Goal: Transaction & Acquisition: Purchase product/service

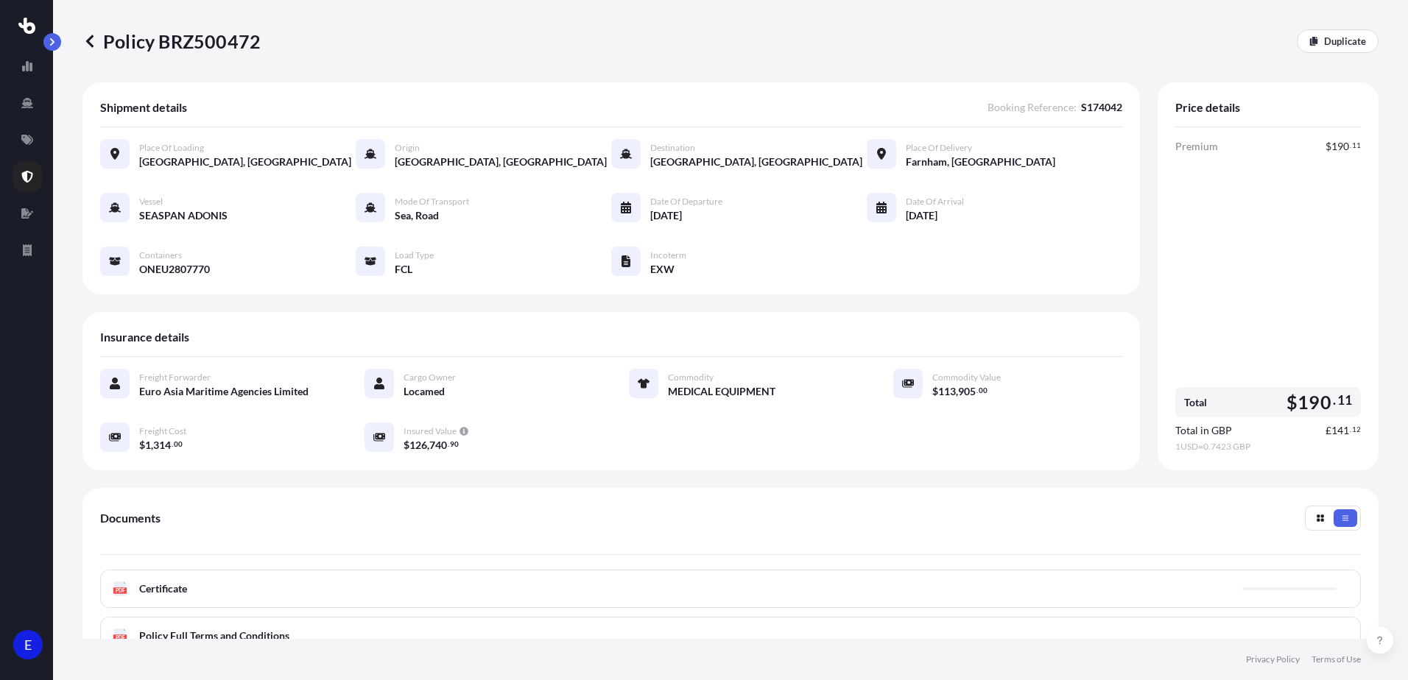
scroll to position [191, 0]
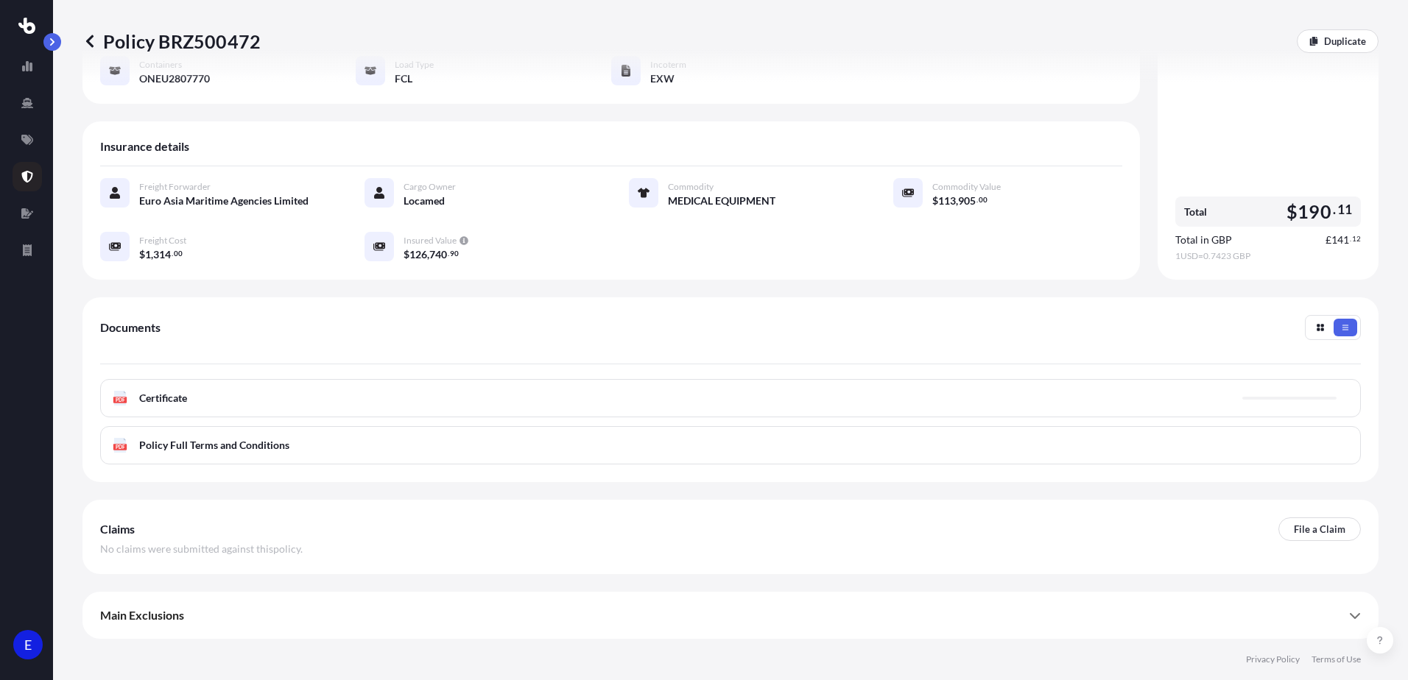
click at [85, 41] on icon at bounding box center [89, 41] width 15 height 15
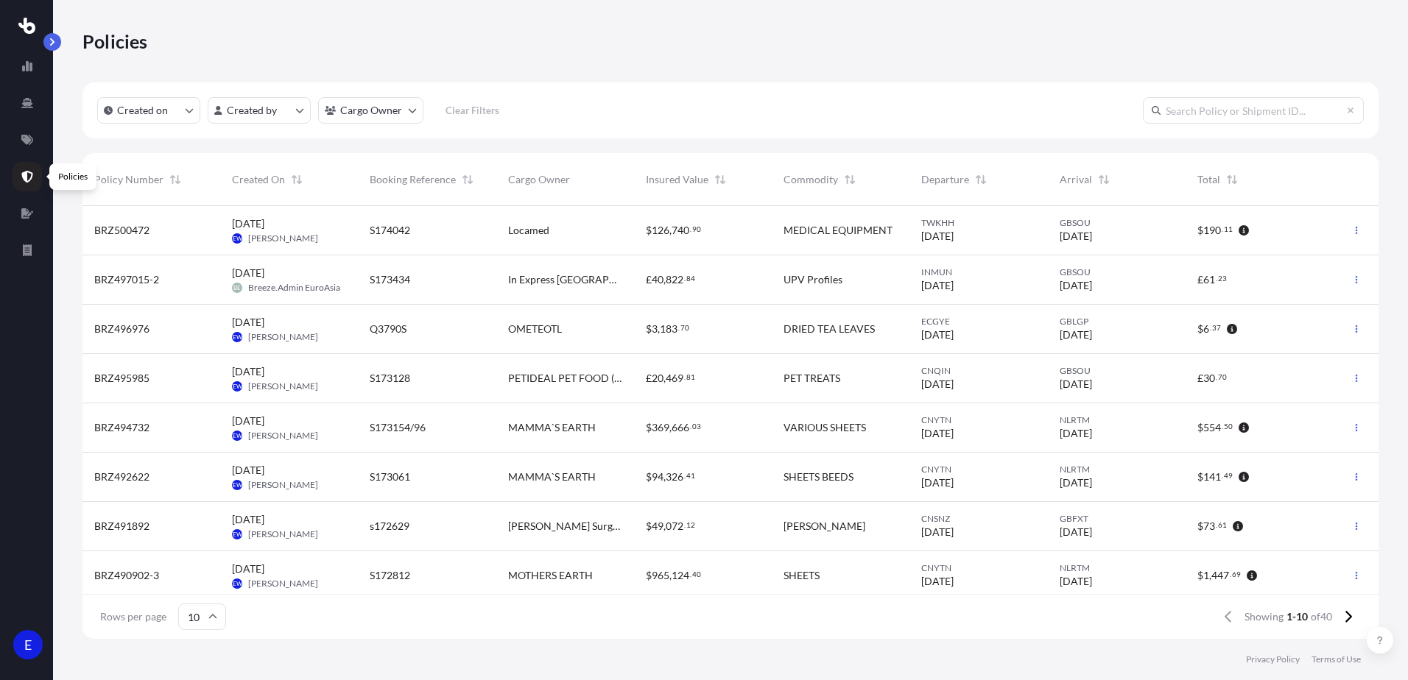
scroll to position [430, 1285]
click at [29, 142] on icon at bounding box center [27, 140] width 12 height 10
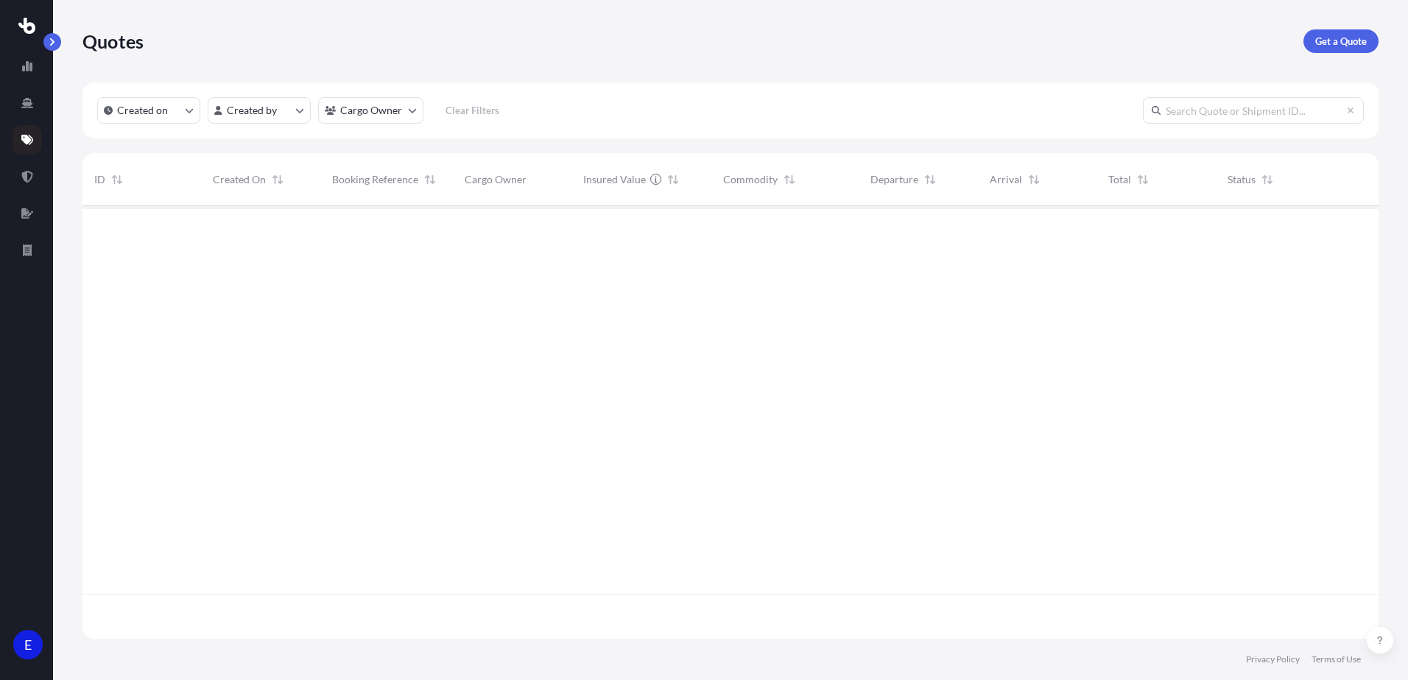
scroll to position [430, 1285]
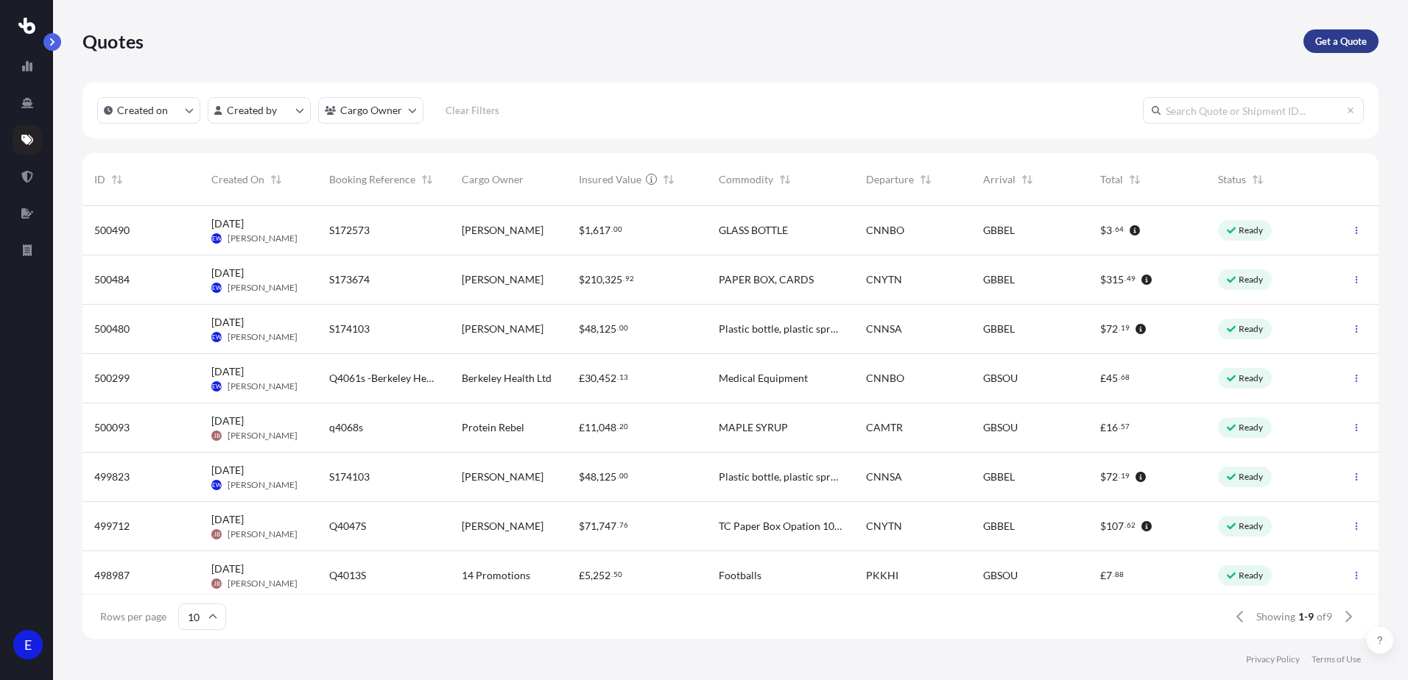
click at [1325, 46] on p "Get a Quote" at bounding box center [1341, 41] width 52 height 15
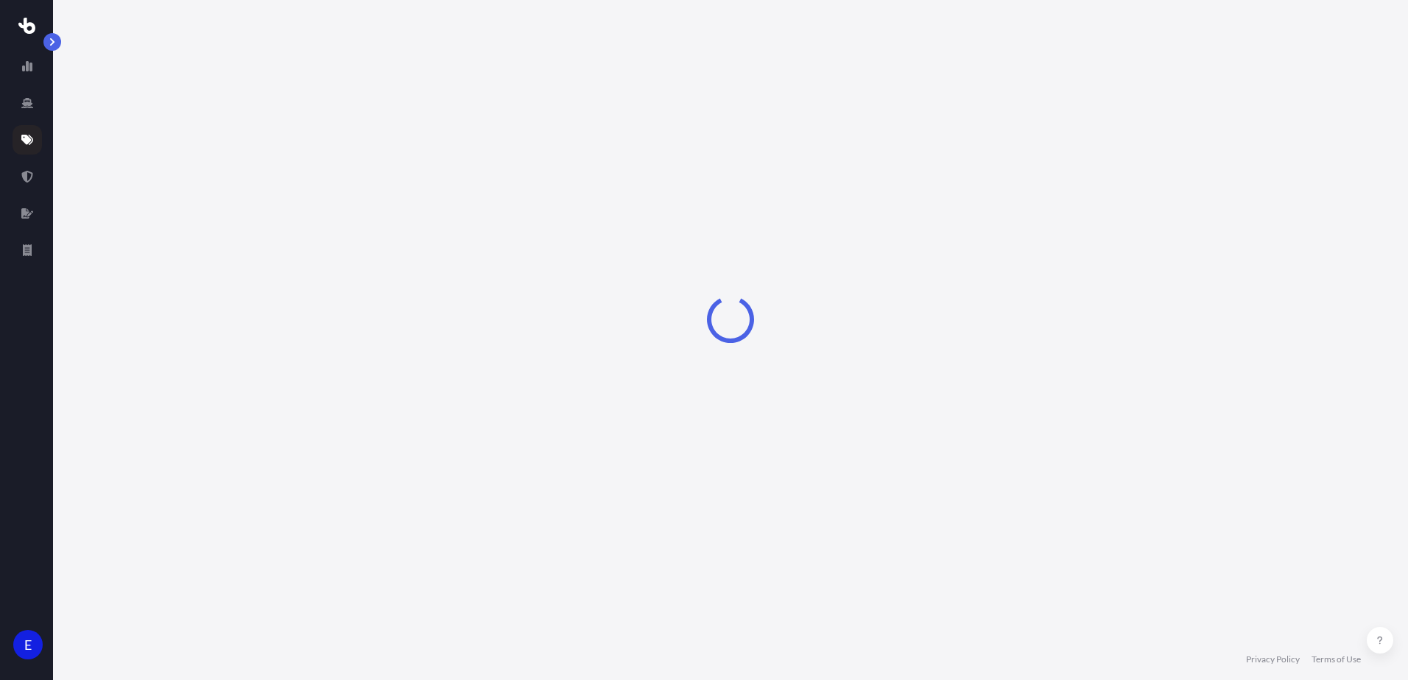
select select "Road"
select select "Sea"
select select "1"
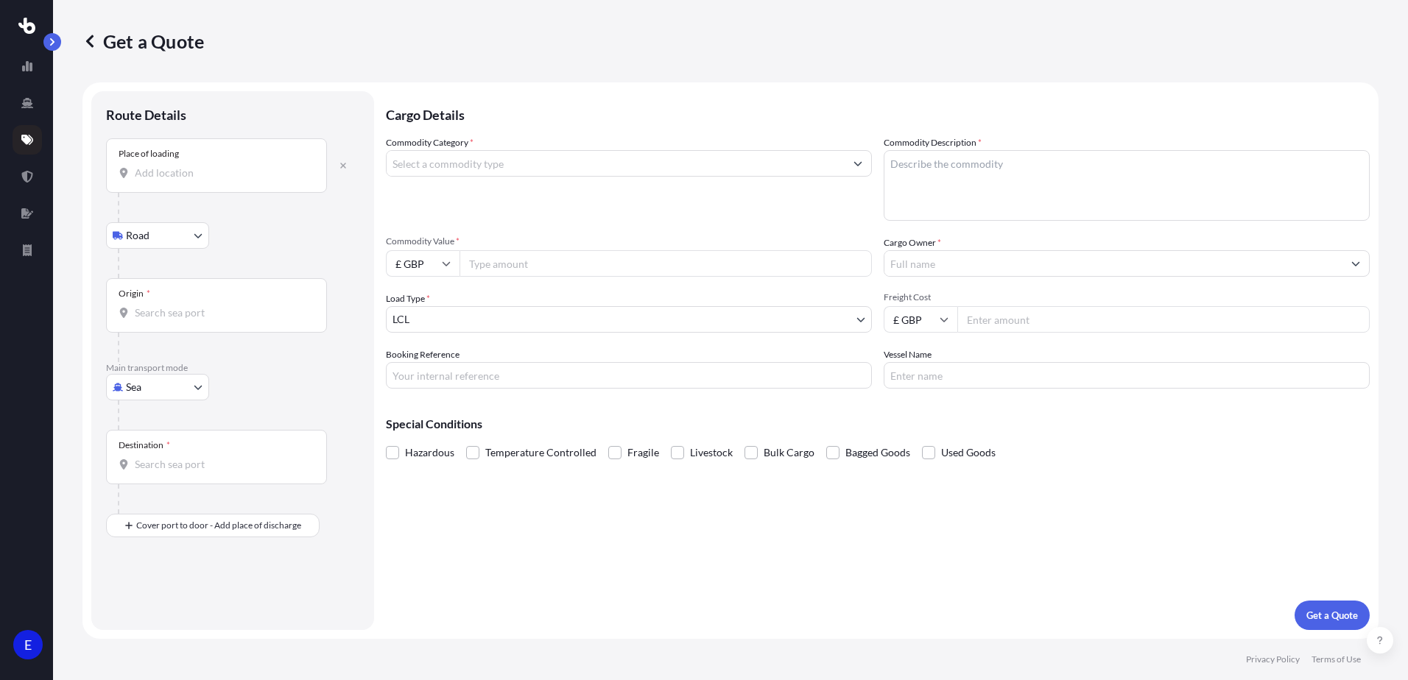
click at [178, 183] on div "Place of loading" at bounding box center [216, 165] width 221 height 54
click at [178, 180] on input "Place of loading" at bounding box center [222, 173] width 174 height 15
click at [447, 168] on input "Commodity Category *" at bounding box center [616, 163] width 458 height 27
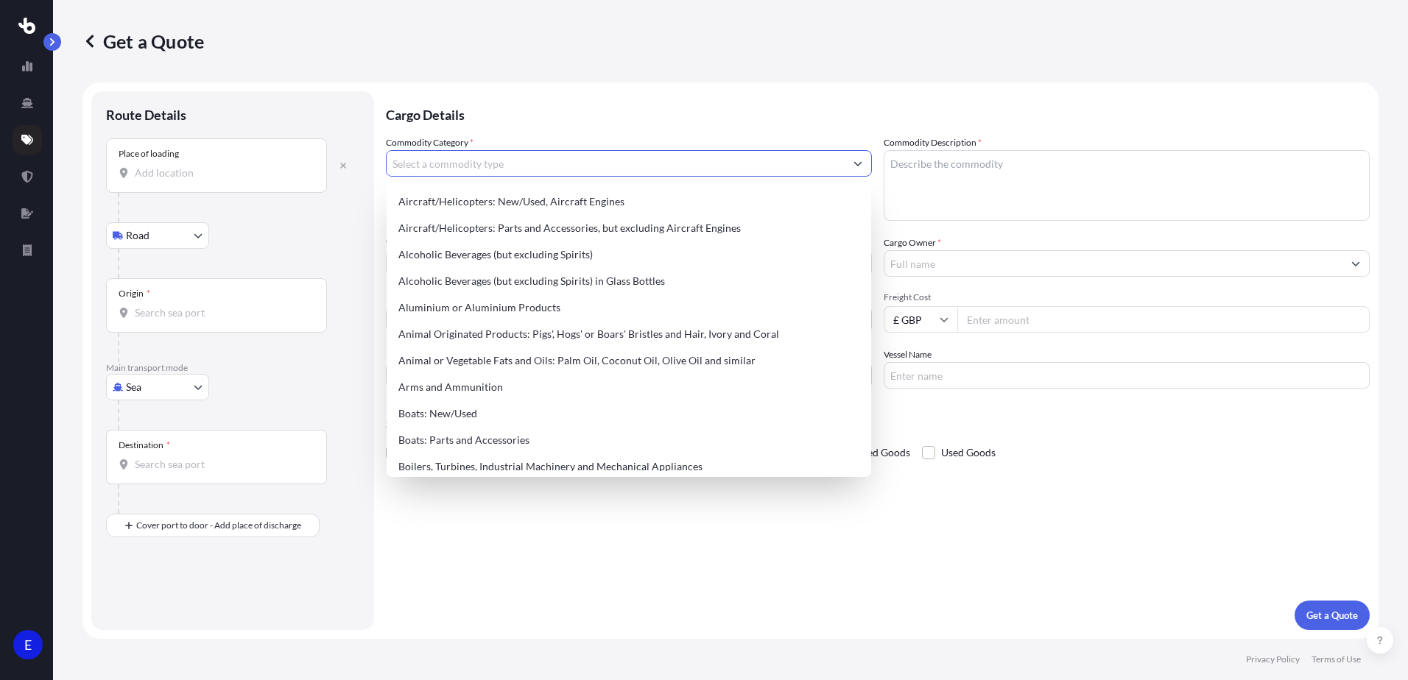
click at [529, 101] on p "Cargo Details" at bounding box center [878, 113] width 984 height 44
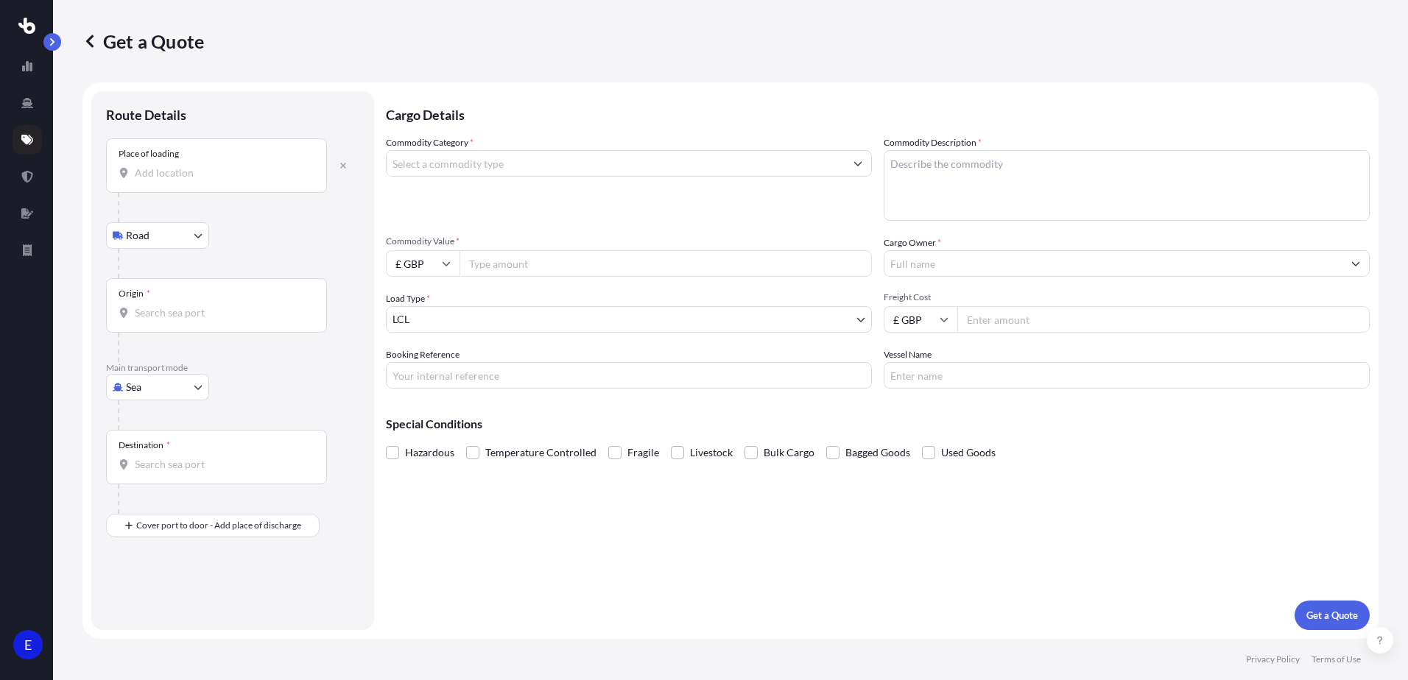
click at [177, 183] on div "Place of loading" at bounding box center [216, 165] width 221 height 54
click at [177, 180] on input "Place of loading" at bounding box center [222, 173] width 174 height 15
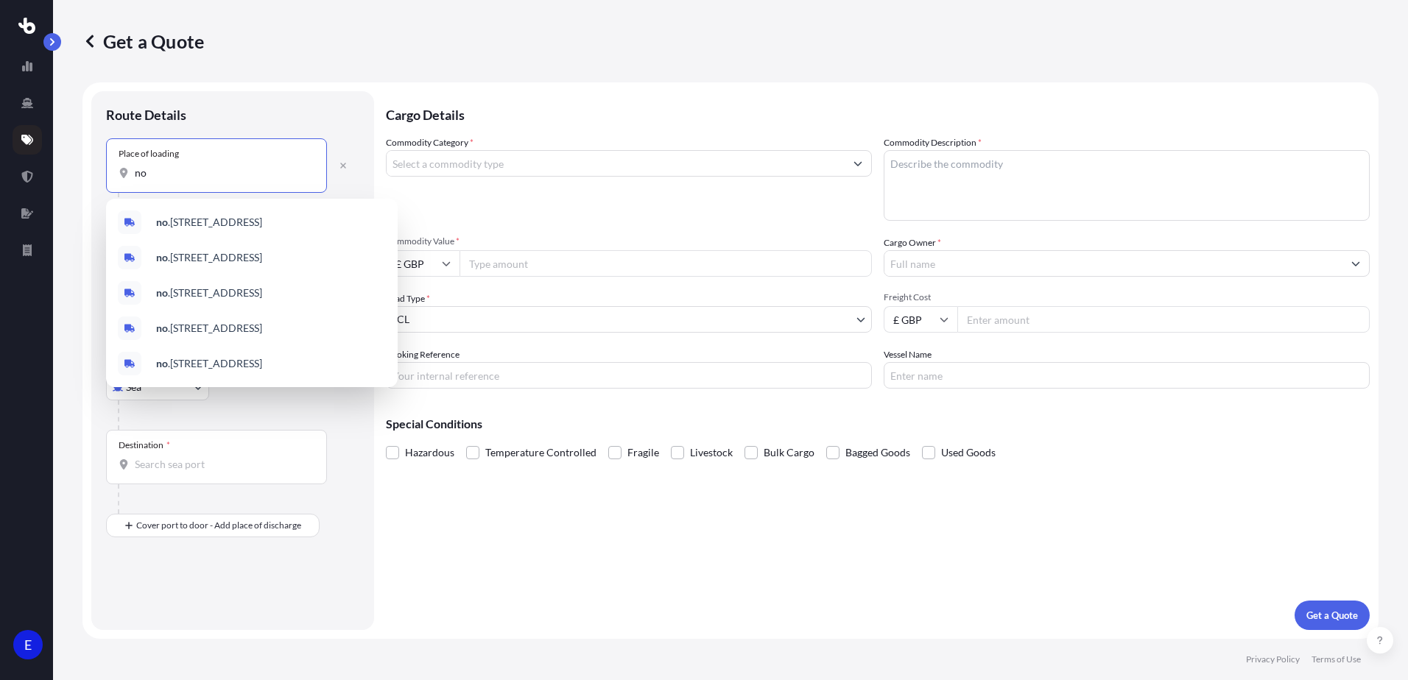
type input "n"
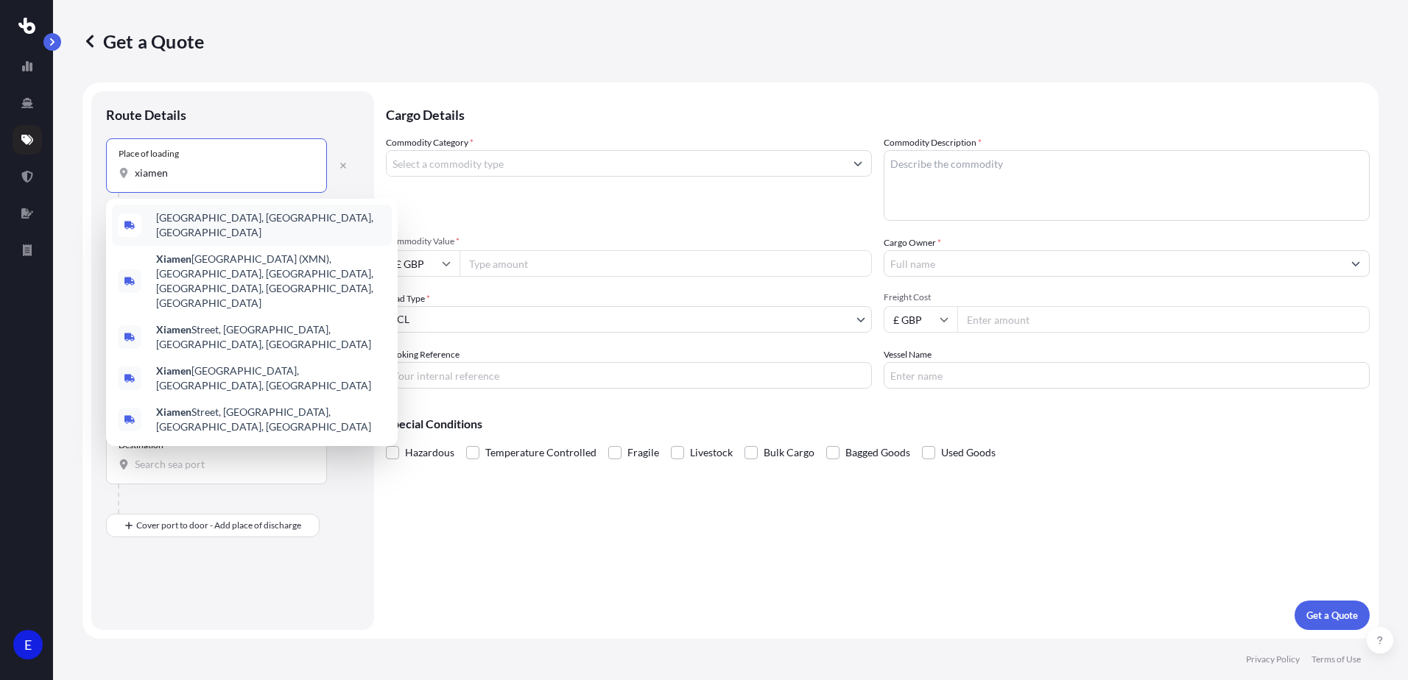
click at [249, 228] on span "[GEOGRAPHIC_DATA], [GEOGRAPHIC_DATA], [GEOGRAPHIC_DATA]" at bounding box center [271, 225] width 230 height 29
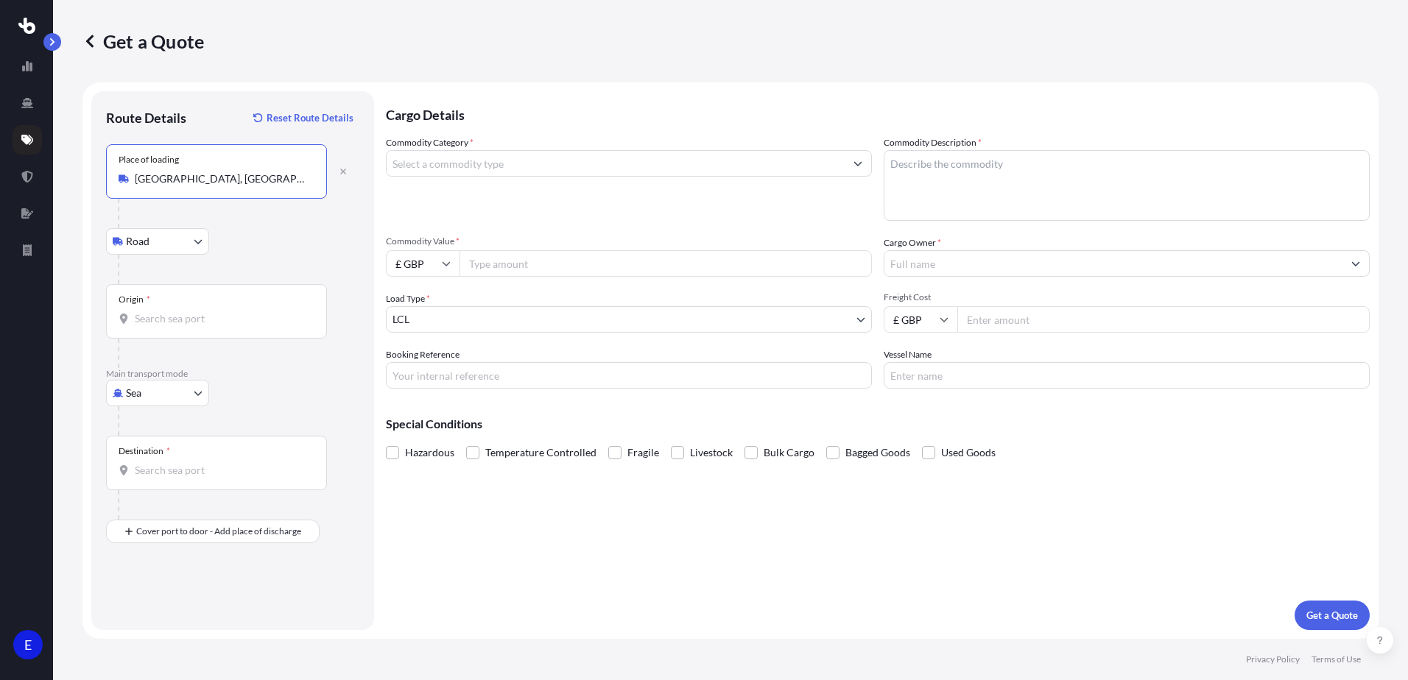
type input "[GEOGRAPHIC_DATA], [GEOGRAPHIC_DATA], [GEOGRAPHIC_DATA]"
click at [157, 319] on input "Origin *" at bounding box center [222, 318] width 174 height 15
type input "CNXAM - [GEOGRAPHIC_DATA], [GEOGRAPHIC_DATA]"
click at [175, 478] on div "Destination *" at bounding box center [216, 463] width 221 height 54
click at [175, 478] on input "Destination *" at bounding box center [222, 470] width 174 height 15
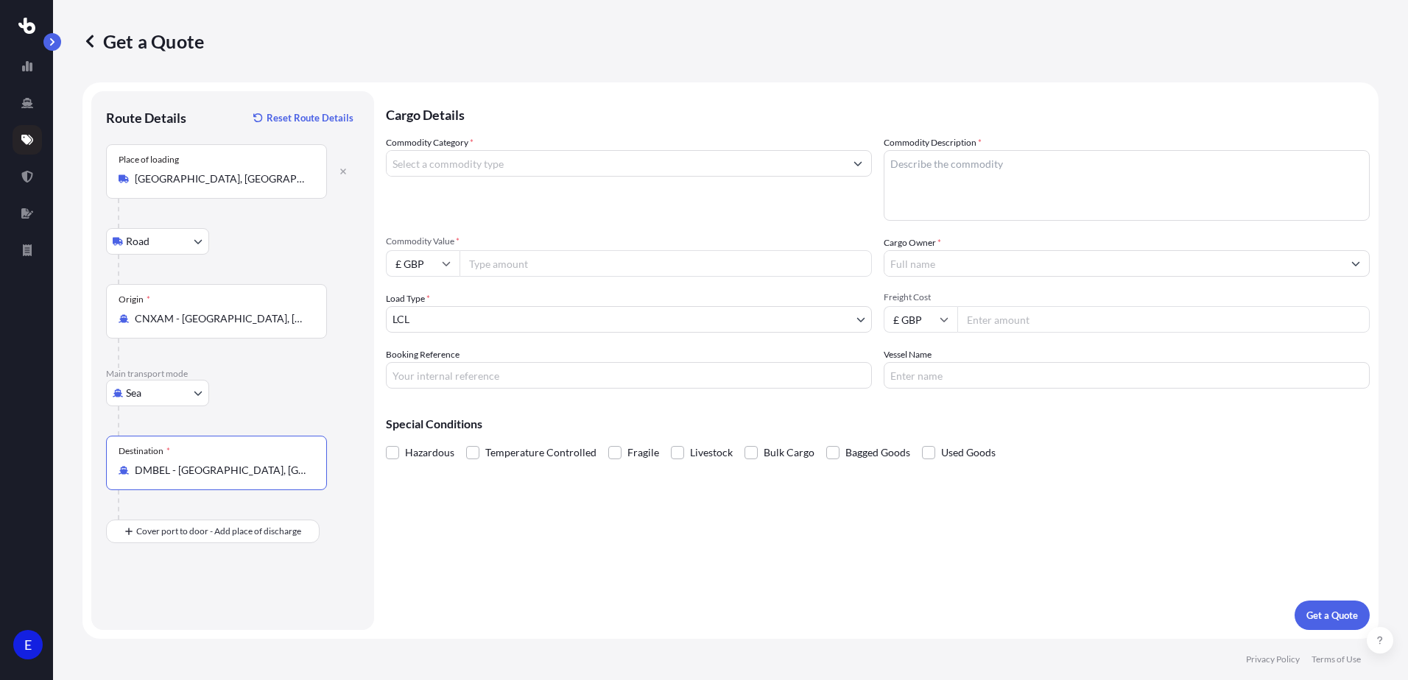
click at [264, 471] on input "DMBEL - [GEOGRAPHIC_DATA], [GEOGRAPHIC_DATA]" at bounding box center [222, 470] width 174 height 15
drag, startPoint x: 264, startPoint y: 471, endPoint x: 122, endPoint y: 479, distance: 142.4
click at [122, 479] on div "Destination * DMBEL - [GEOGRAPHIC_DATA], [GEOGRAPHIC_DATA]" at bounding box center [216, 463] width 221 height 54
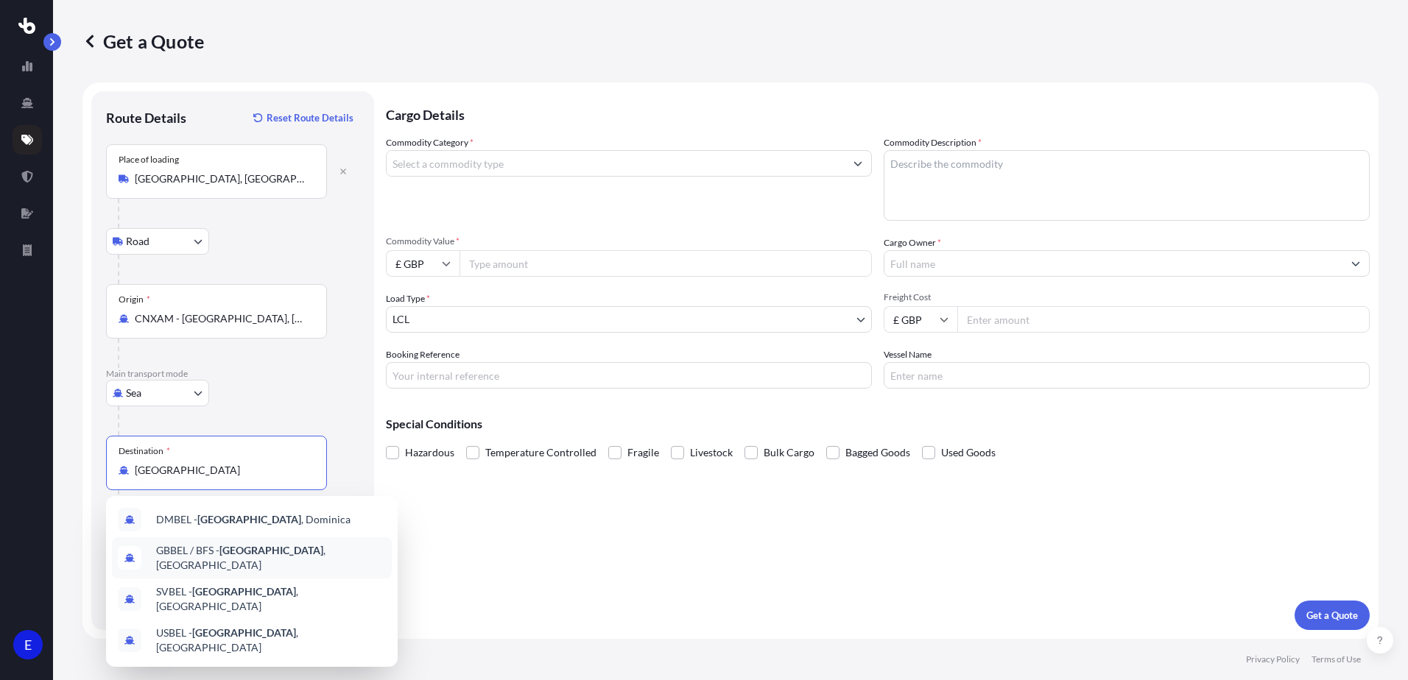
click at [261, 553] on span "GBBEL / BFS - [GEOGRAPHIC_DATA] , [GEOGRAPHIC_DATA]" at bounding box center [271, 557] width 230 height 29
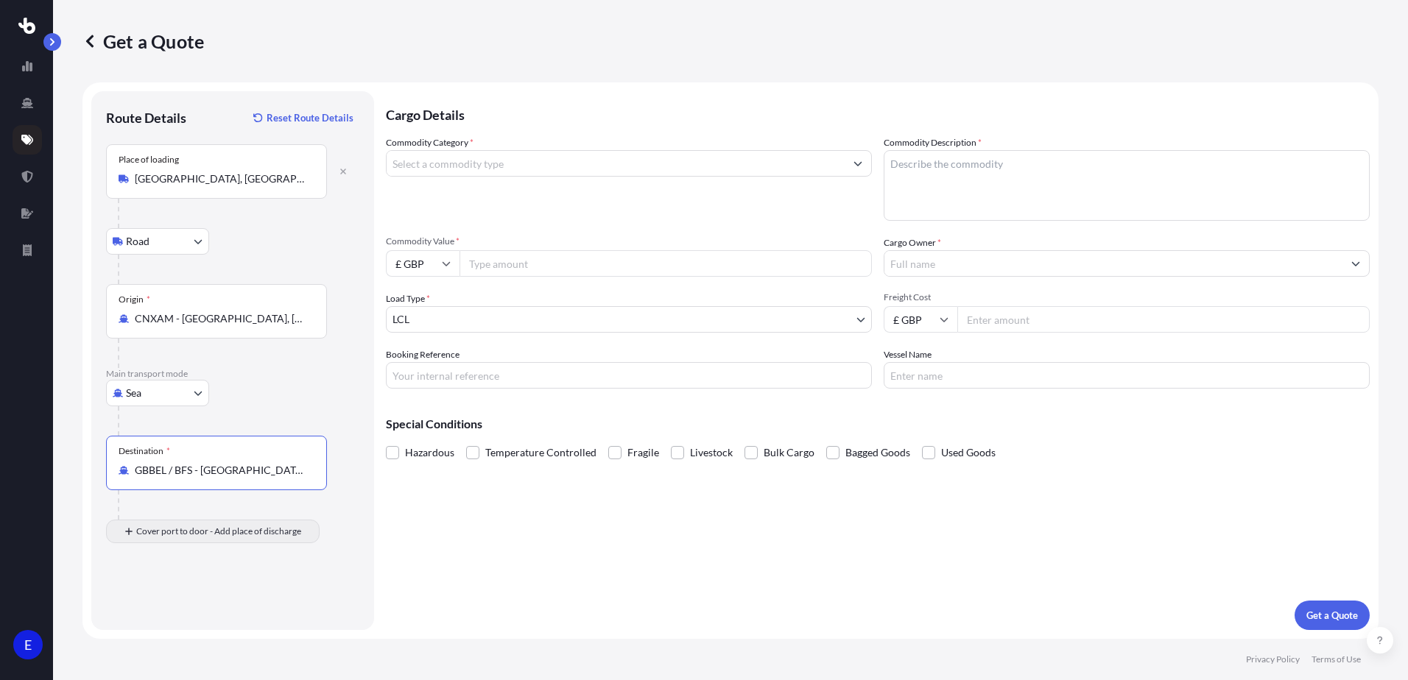
type input "GBBEL / BFS - [GEOGRAPHIC_DATA], [GEOGRAPHIC_DATA]"
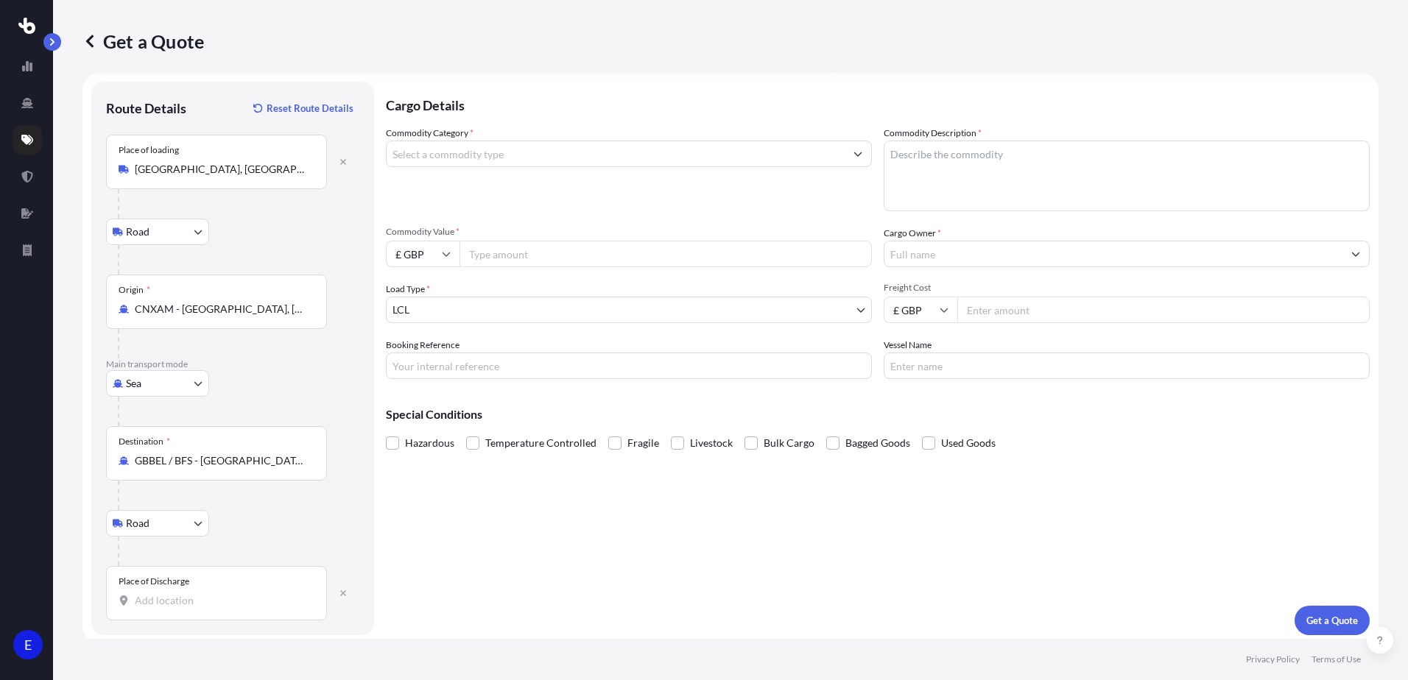
scroll to position [15, 0]
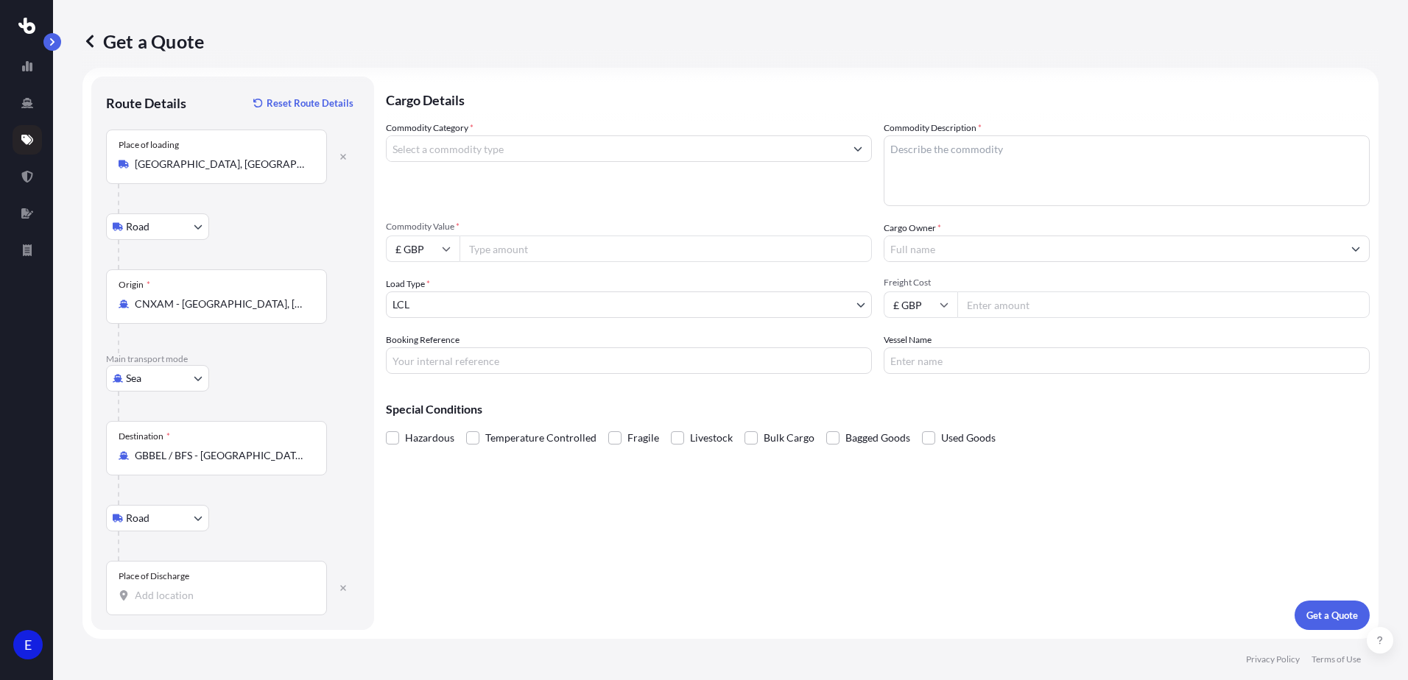
click at [165, 605] on div "Place of Discharge" at bounding box center [216, 588] width 221 height 54
click at [165, 603] on input "Place of Discharge" at bounding box center [222, 595] width 174 height 15
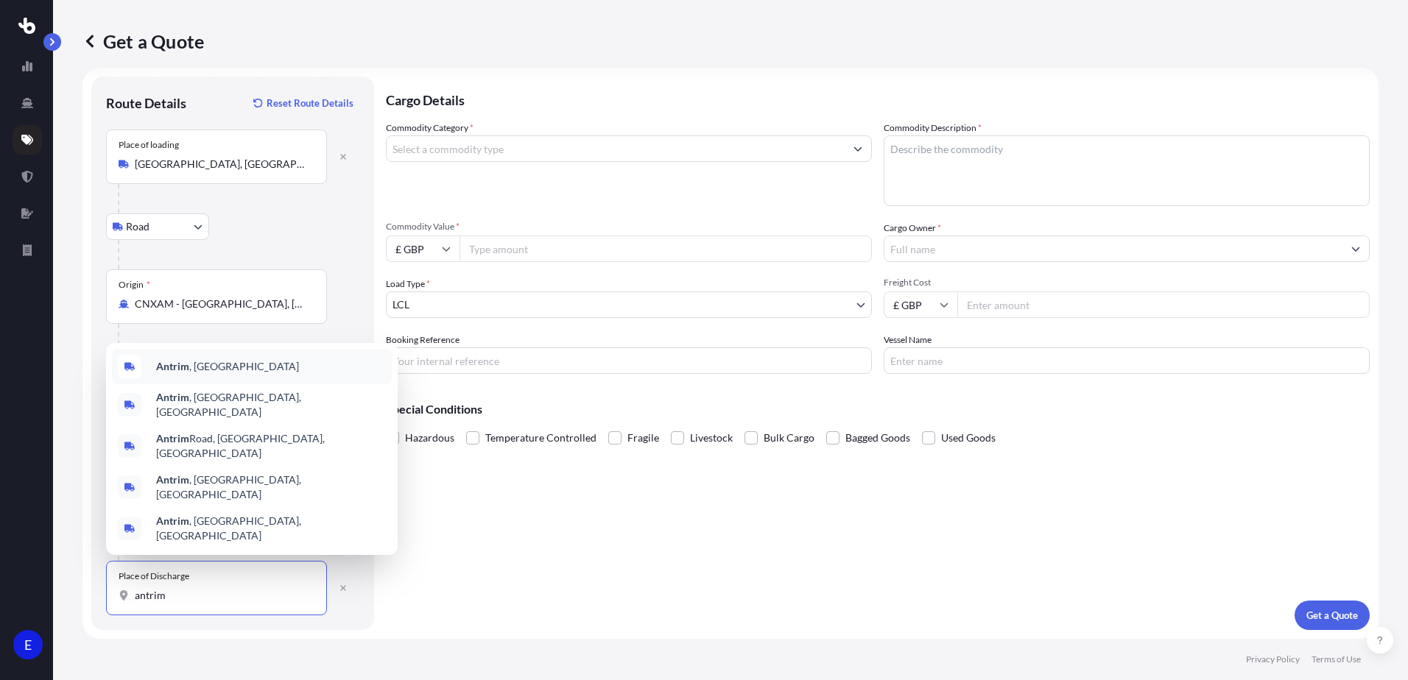
click at [192, 374] on span "Antrim , [GEOGRAPHIC_DATA]" at bounding box center [227, 366] width 143 height 15
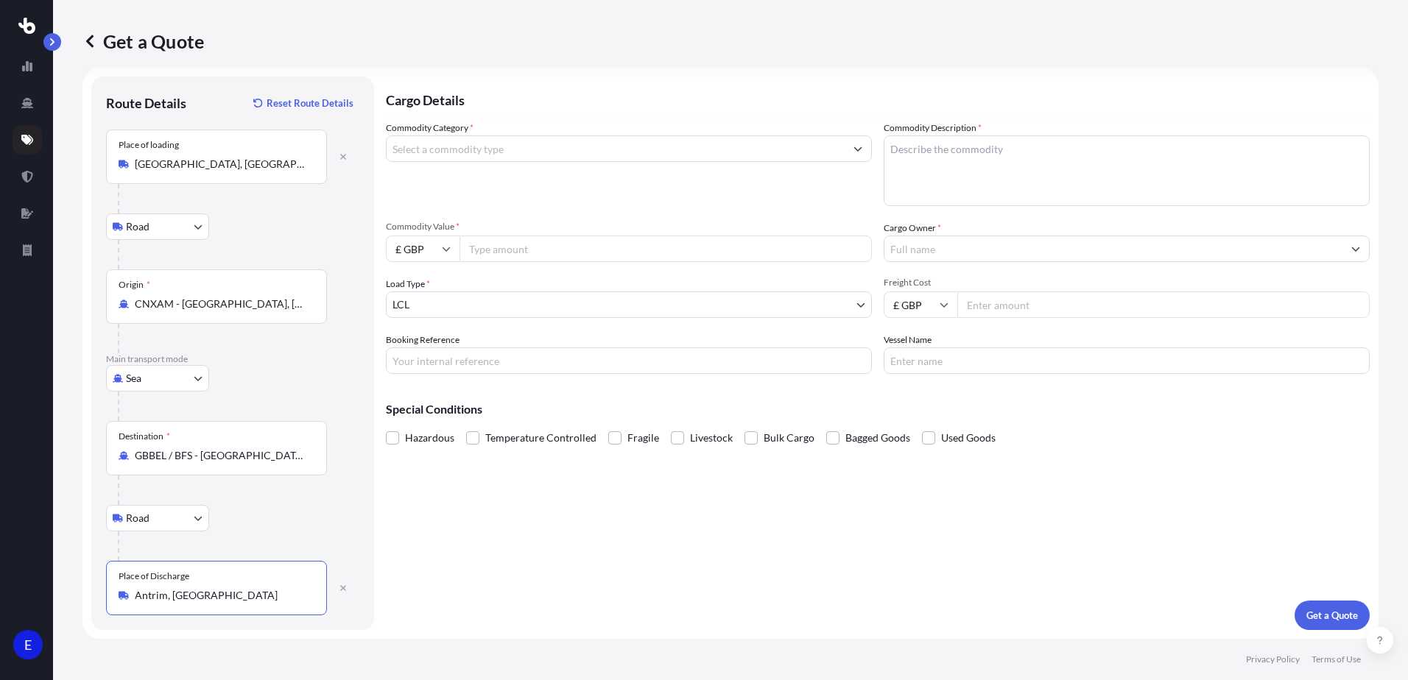
type input "Antrim, [GEOGRAPHIC_DATA]"
click at [468, 139] on input "Commodity Category *" at bounding box center [616, 148] width 458 height 27
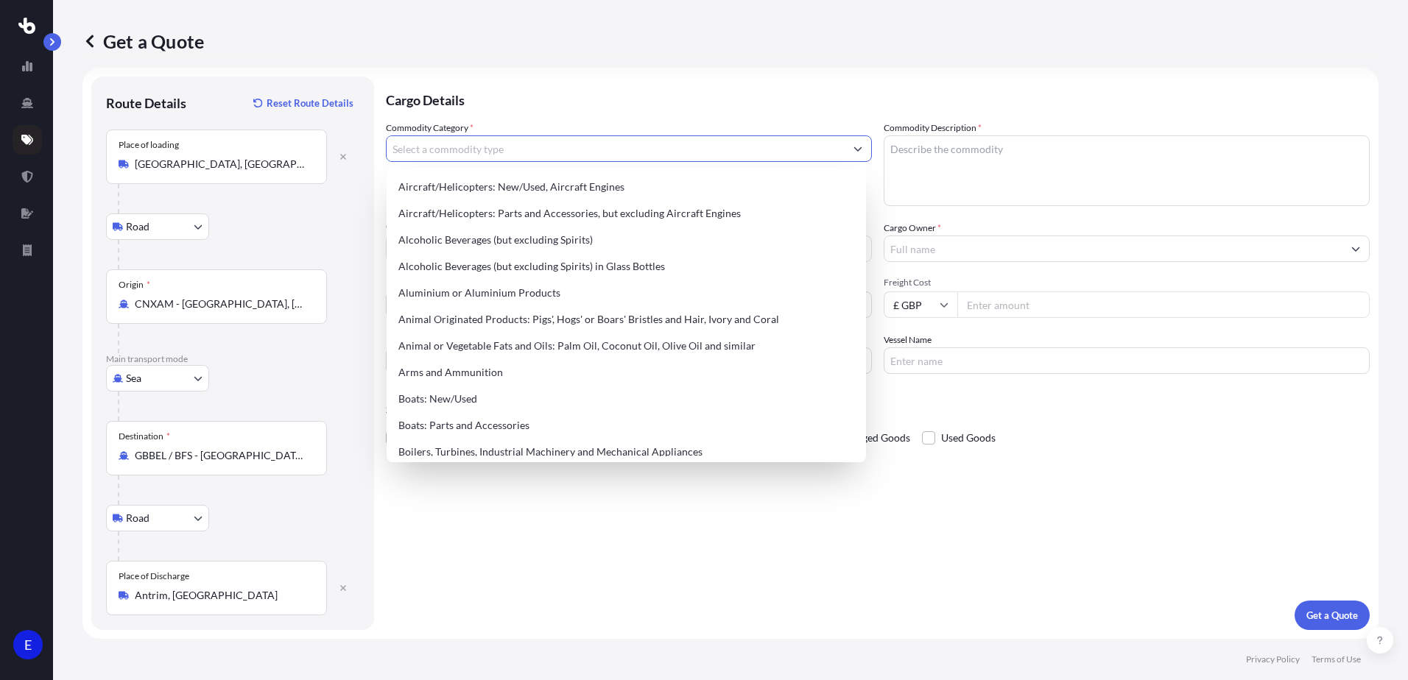
click at [457, 145] on input "Commodity Category *" at bounding box center [616, 148] width 458 height 27
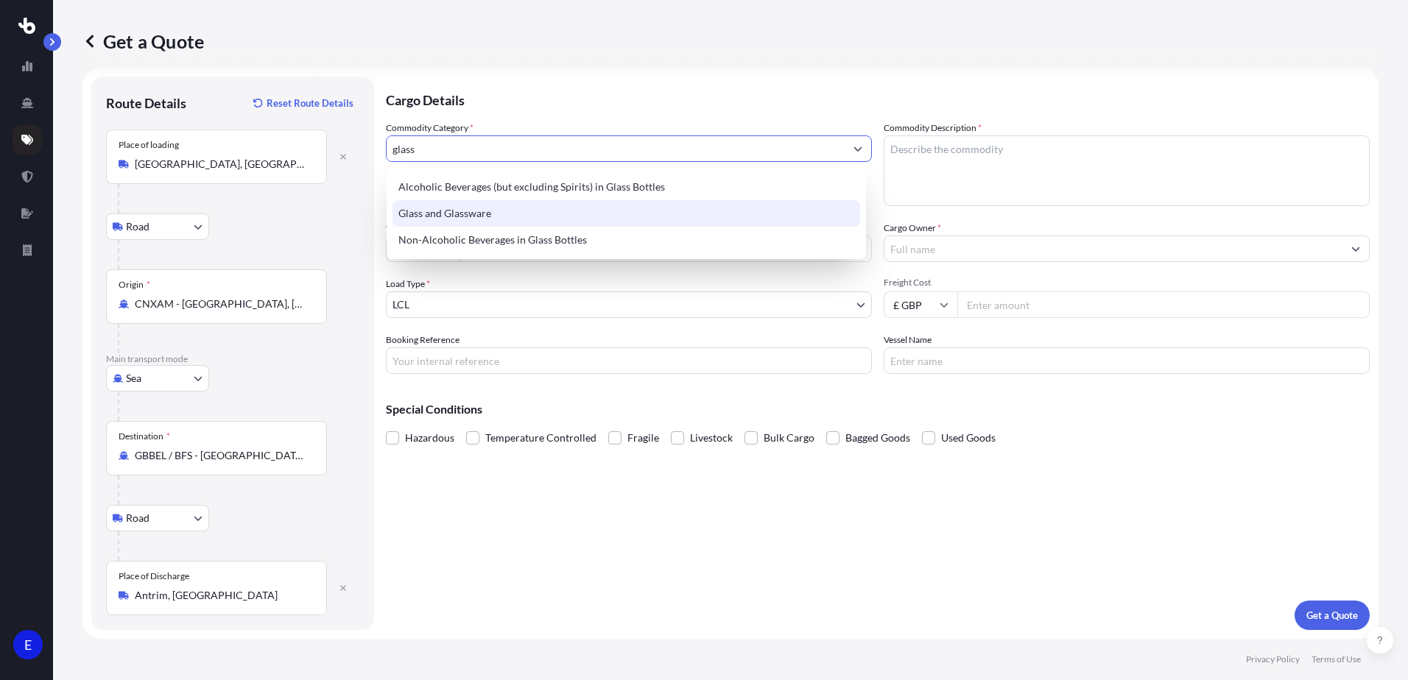
click at [448, 204] on div "Glass and Glassware" at bounding box center [627, 213] width 468 height 27
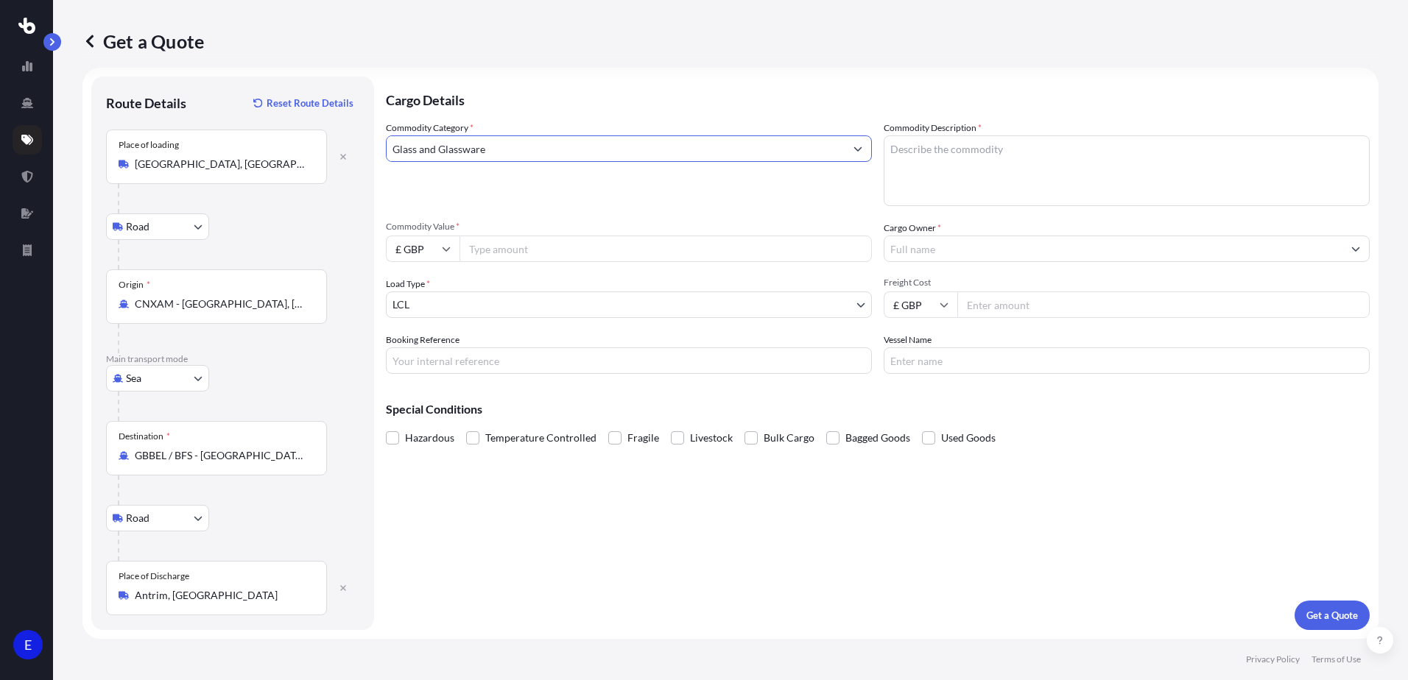
type input "Glass and Glassware"
click at [940, 172] on textarea "Commodity Description *" at bounding box center [1127, 170] width 486 height 71
type textarea "g"
type textarea "Glass bottle, pump, Aluminium Cap"
click at [599, 249] on input "Commodity Value *" at bounding box center [666, 249] width 412 height 27
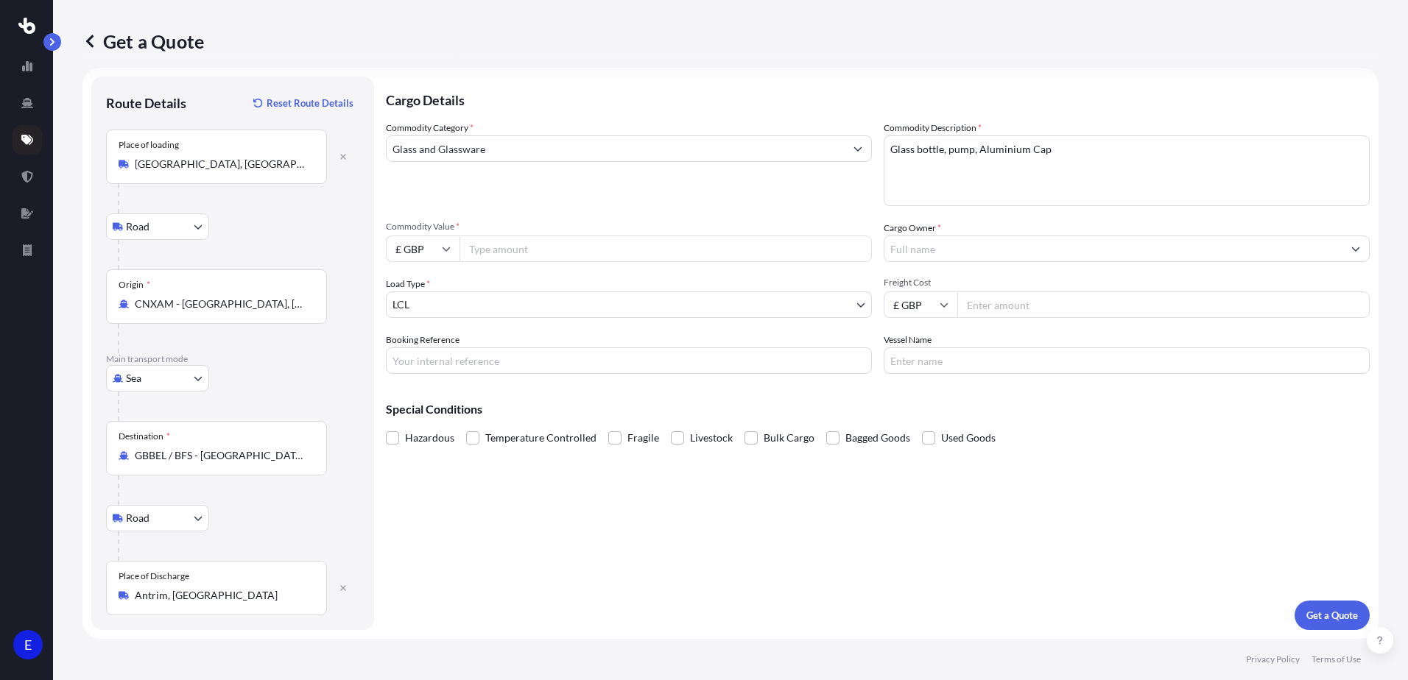
click at [439, 251] on input "£ GBP" at bounding box center [423, 249] width 74 height 27
click at [417, 360] on div "$ USD" at bounding box center [423, 351] width 62 height 28
type input "$ USD"
click at [487, 244] on input "Commodity Value *" at bounding box center [666, 249] width 412 height 27
type input "313326"
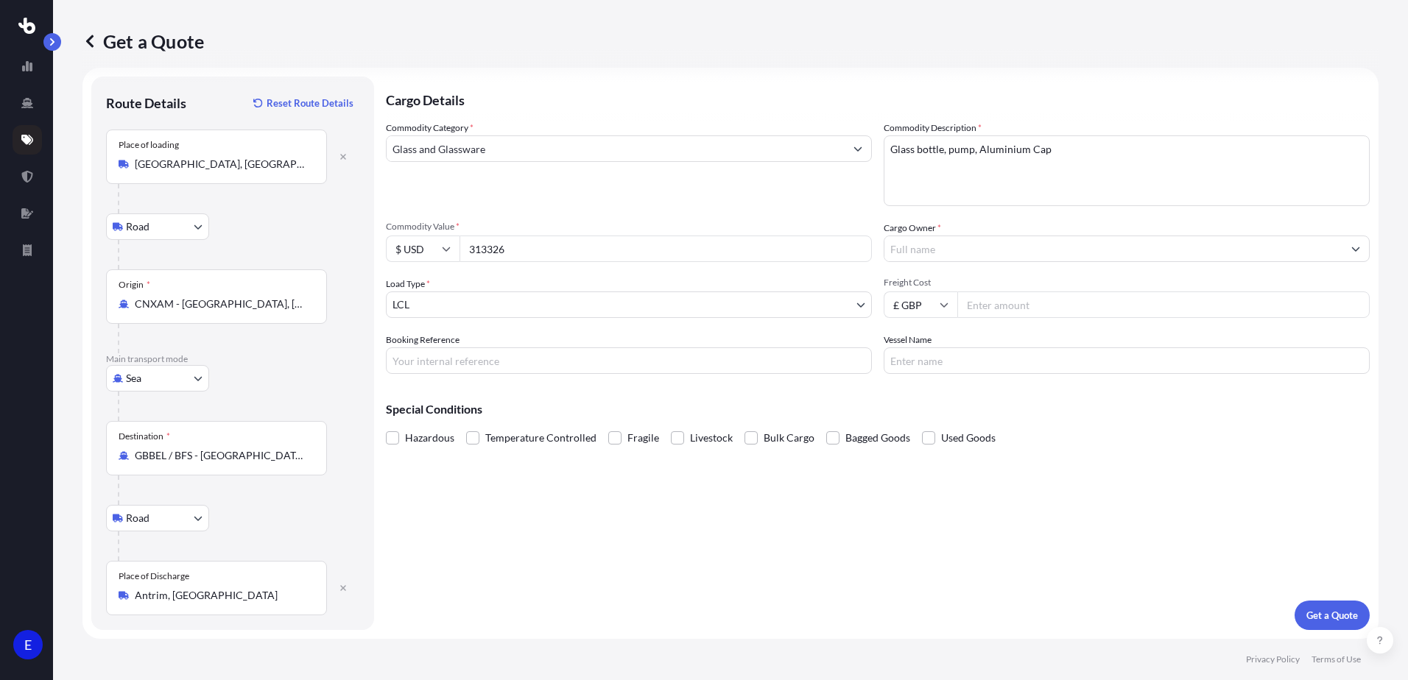
click at [923, 244] on input "Cargo Owner *" at bounding box center [1113, 249] width 458 height 27
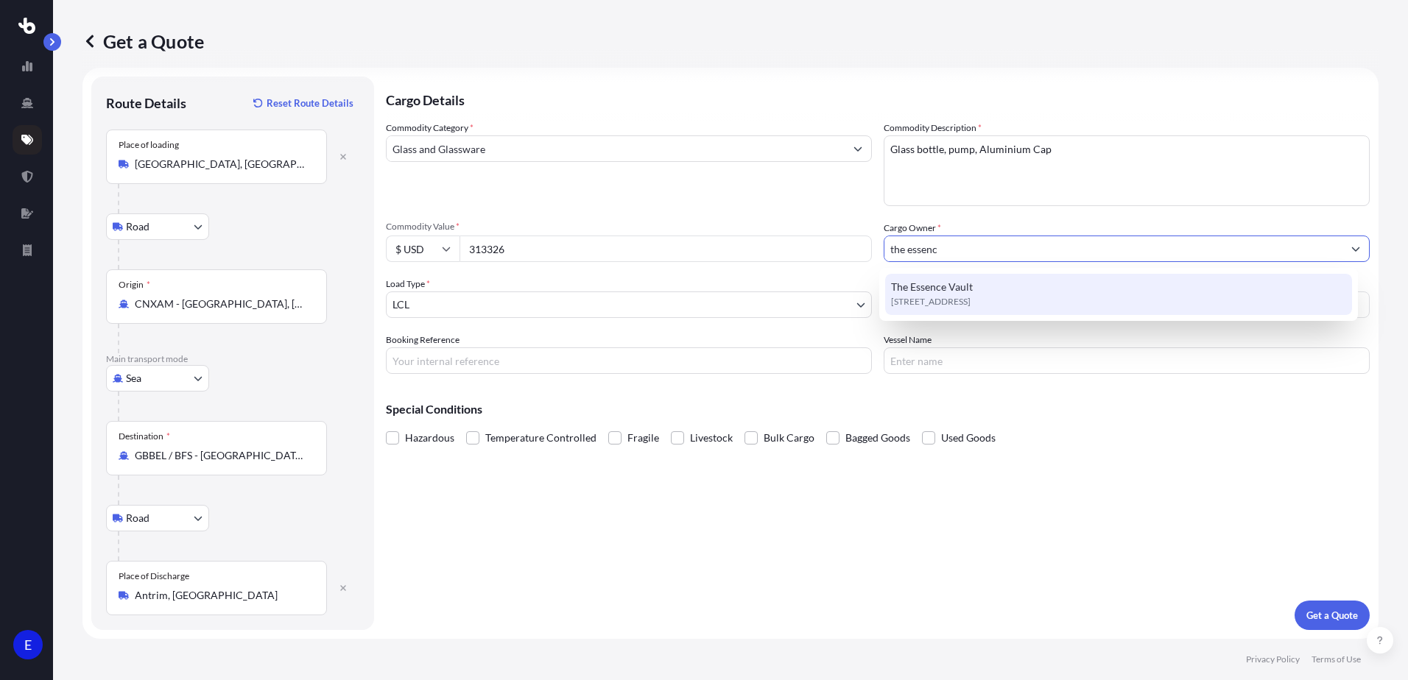
click at [966, 288] on span "The Essence Vault" at bounding box center [932, 287] width 82 height 15
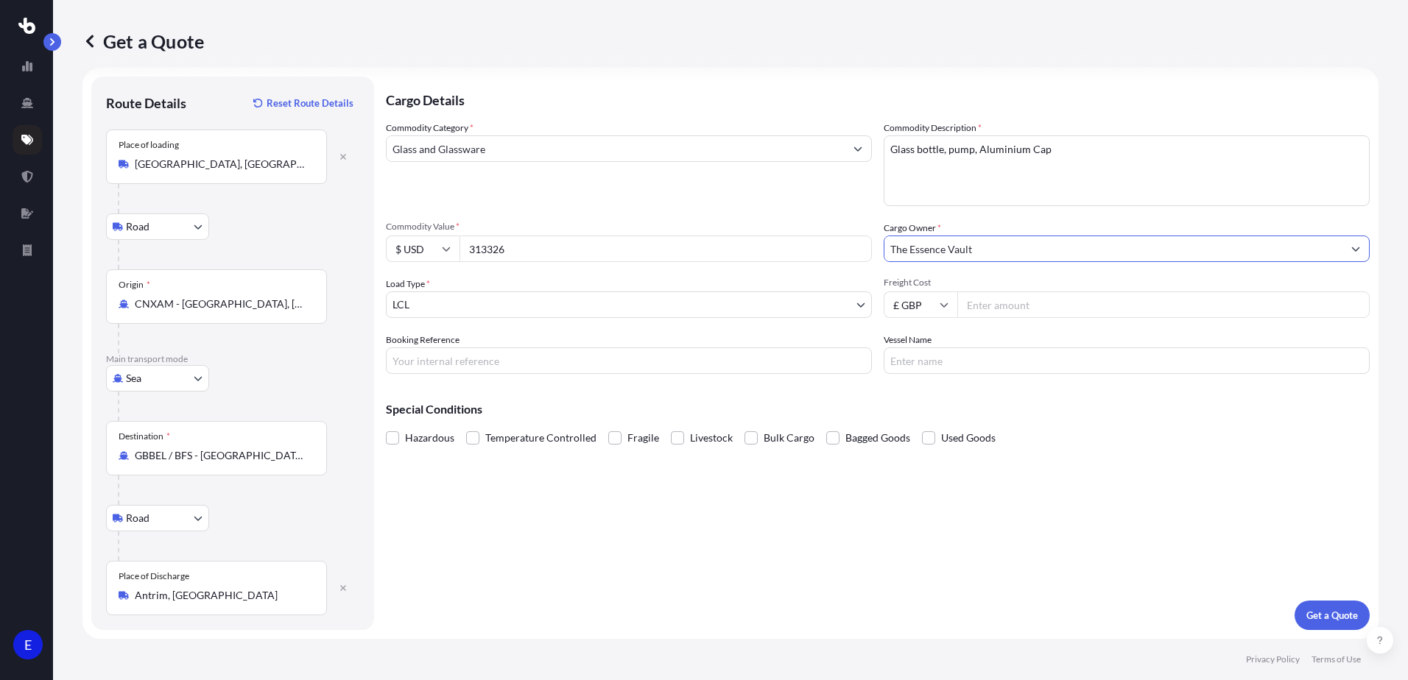
type input "The Essence Vault"
click at [421, 359] on input "Booking Reference" at bounding box center [629, 361] width 486 height 27
type input "S173811"
click at [941, 362] on input "Vessel Name" at bounding box center [1127, 361] width 486 height 27
click at [961, 348] on input "Vessel Name" at bounding box center [1127, 361] width 486 height 27
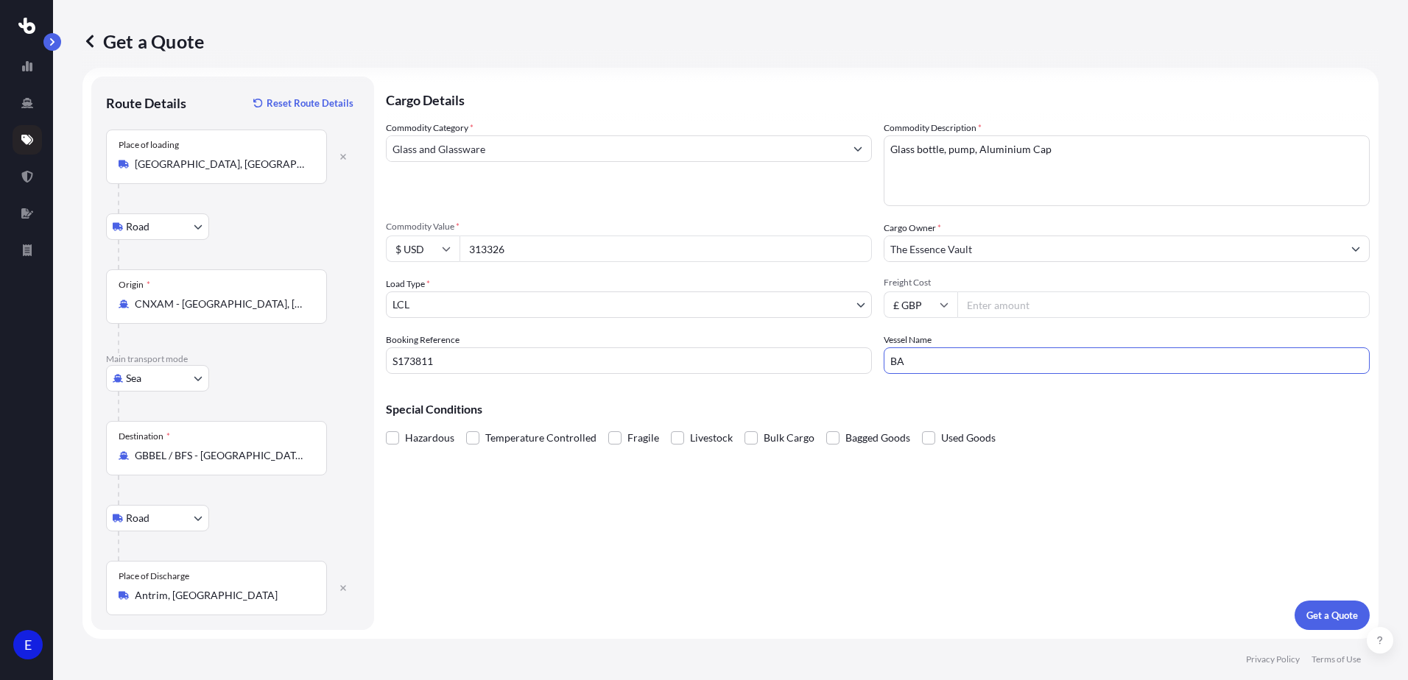
type input "B"
type input "TBA"
click at [1321, 624] on button "Get a Quote" at bounding box center [1332, 615] width 75 height 29
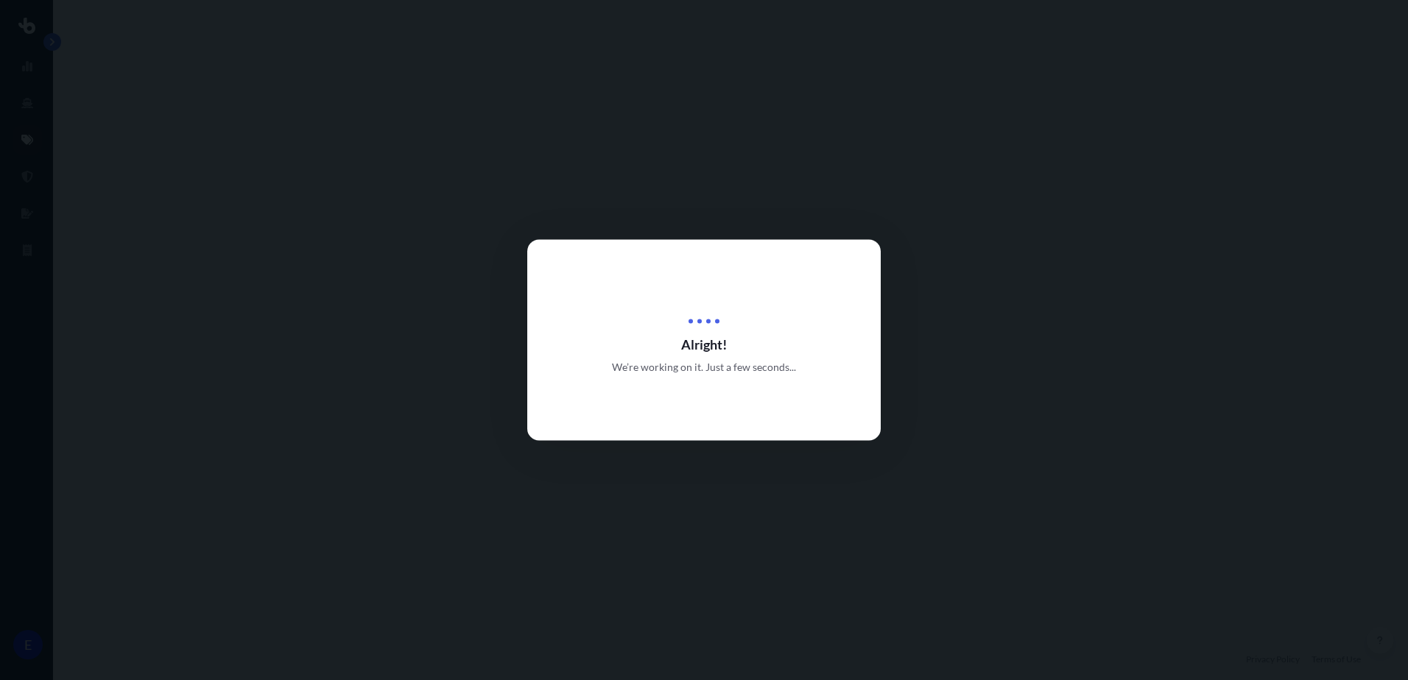
select select "Road"
select select "Sea"
select select "Road"
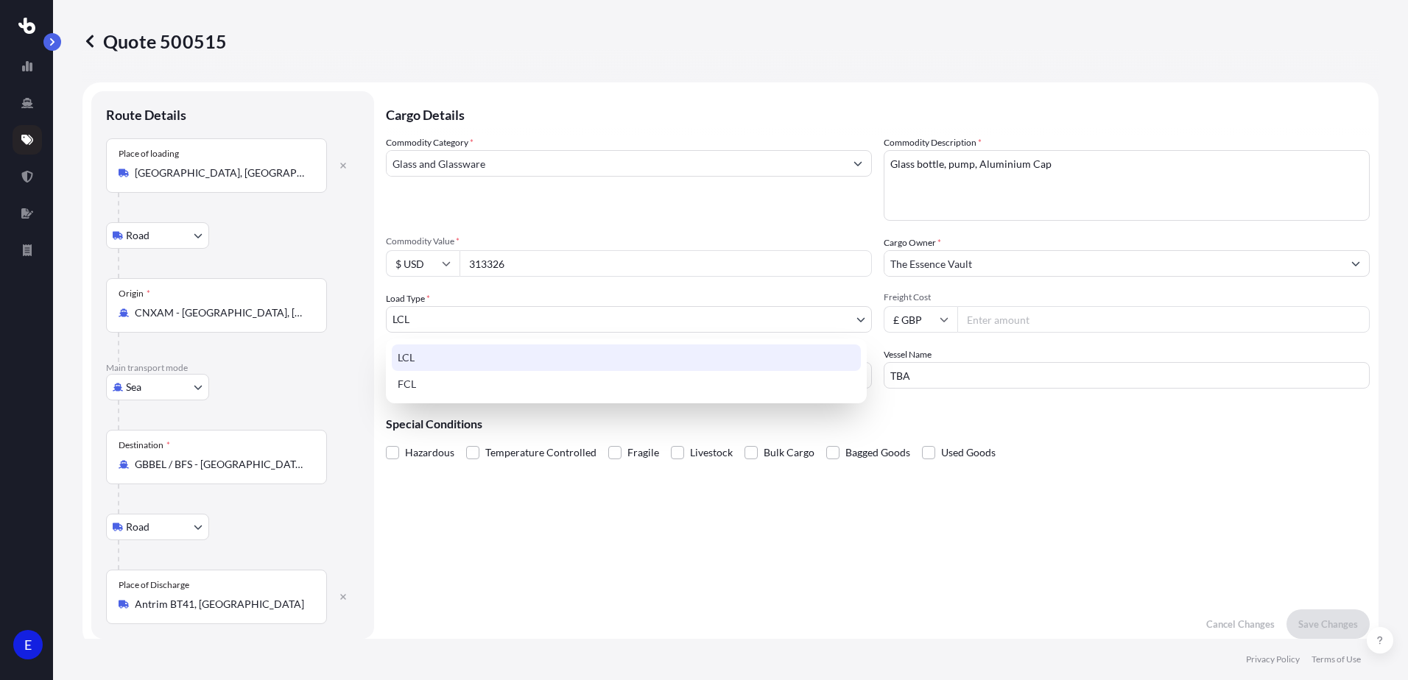
click at [506, 325] on body "E Quote 500515 Route Details Place of loading [GEOGRAPHIC_DATA], [GEOGRAPHIC_DA…" at bounding box center [704, 340] width 1408 height 680
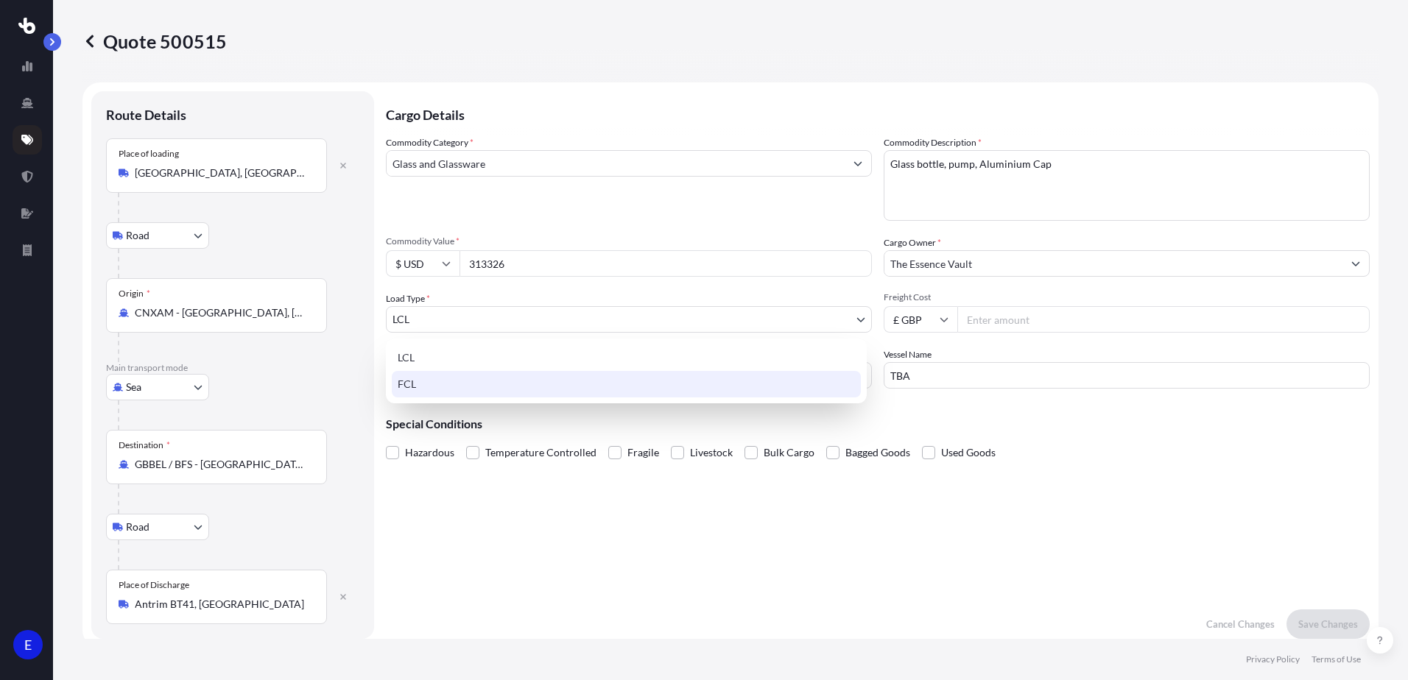
click at [448, 381] on div "FCL" at bounding box center [626, 384] width 469 height 27
select select "2"
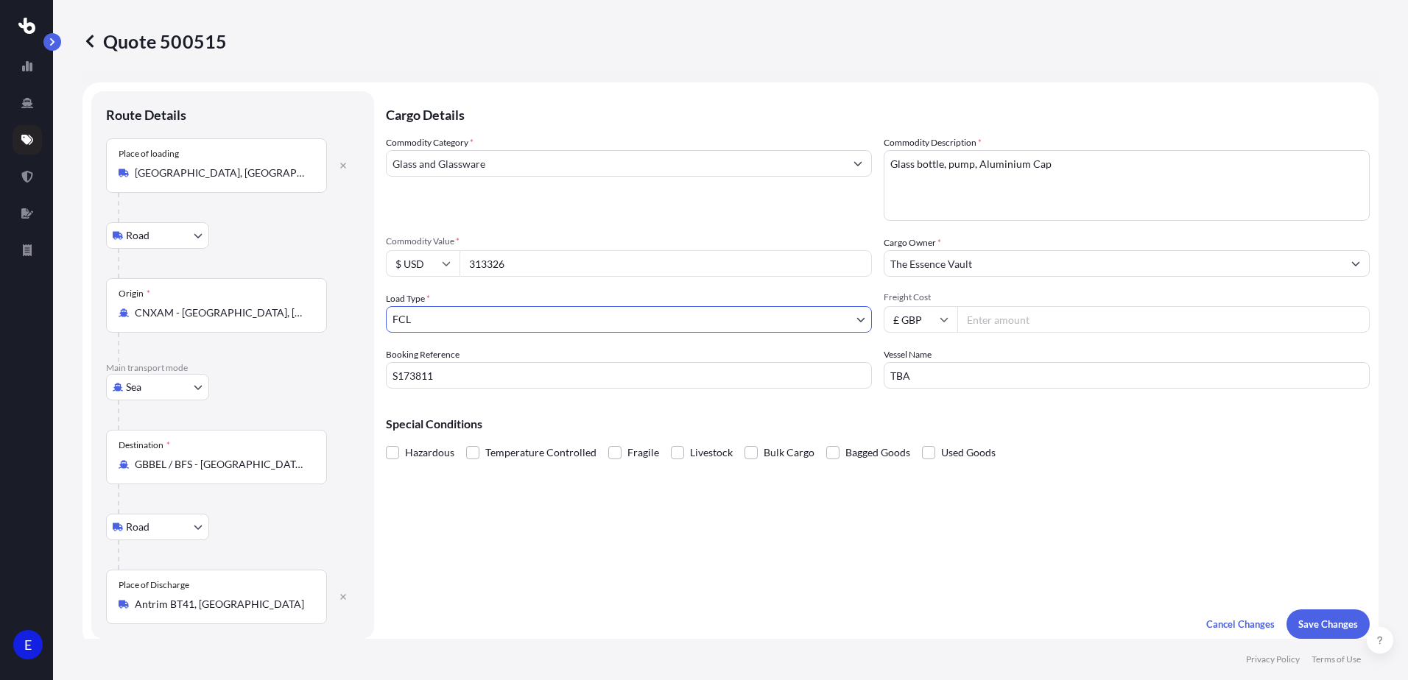
click at [1046, 326] on input "Freight Cost" at bounding box center [1163, 319] width 412 height 27
click at [994, 321] on input "Freight Cost" at bounding box center [1163, 319] width 412 height 27
click at [924, 315] on input "£ GBP" at bounding box center [921, 319] width 74 height 27
click at [907, 418] on div "$ USD" at bounding box center [915, 422] width 62 height 28
type input "$ USD"
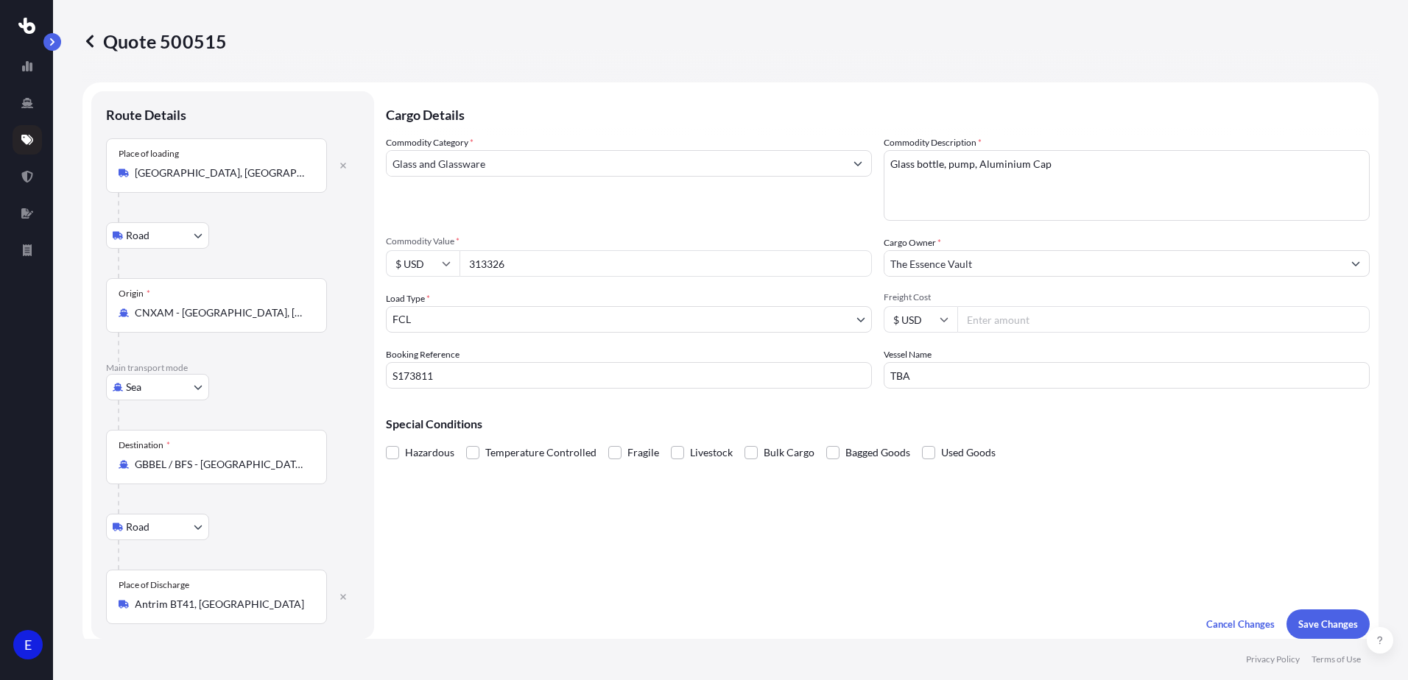
click at [979, 325] on input "Freight Cost" at bounding box center [1163, 319] width 412 height 27
type input "20300"
click at [1328, 633] on button "Save Changes" at bounding box center [1327, 624] width 83 height 29
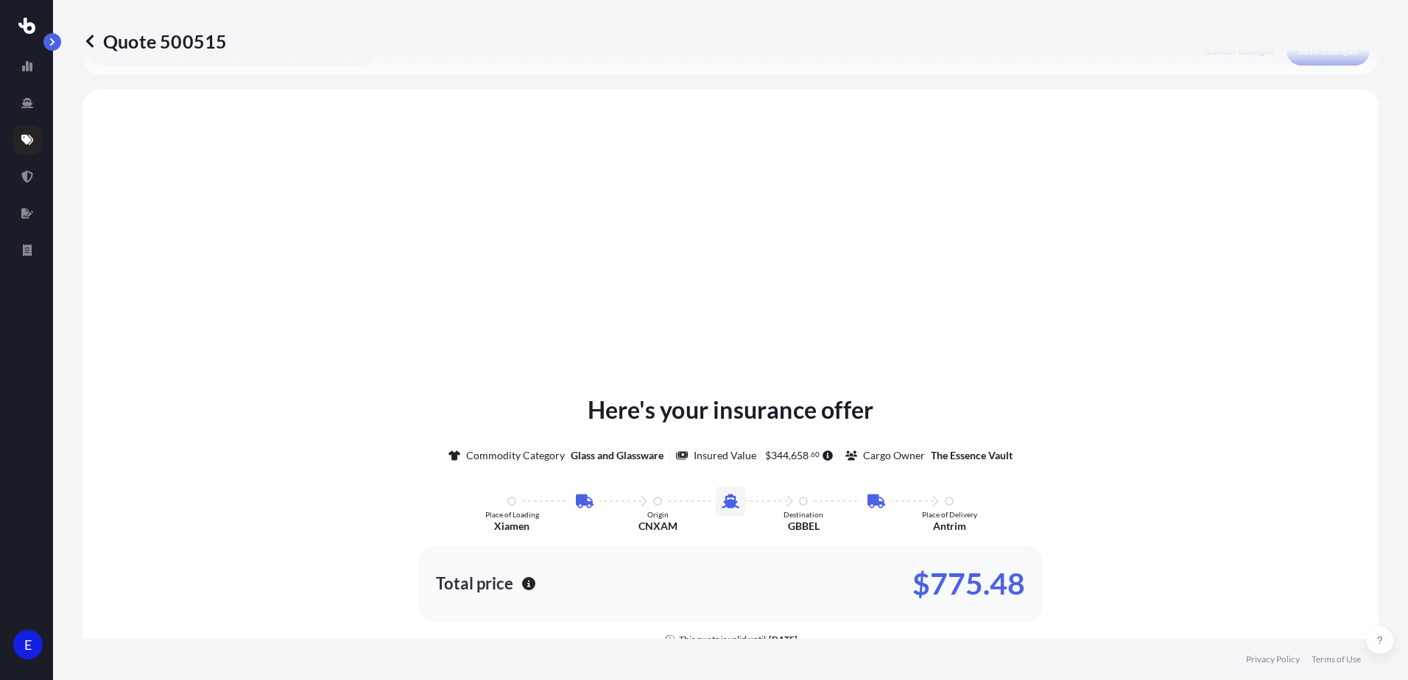
scroll to position [589, 0]
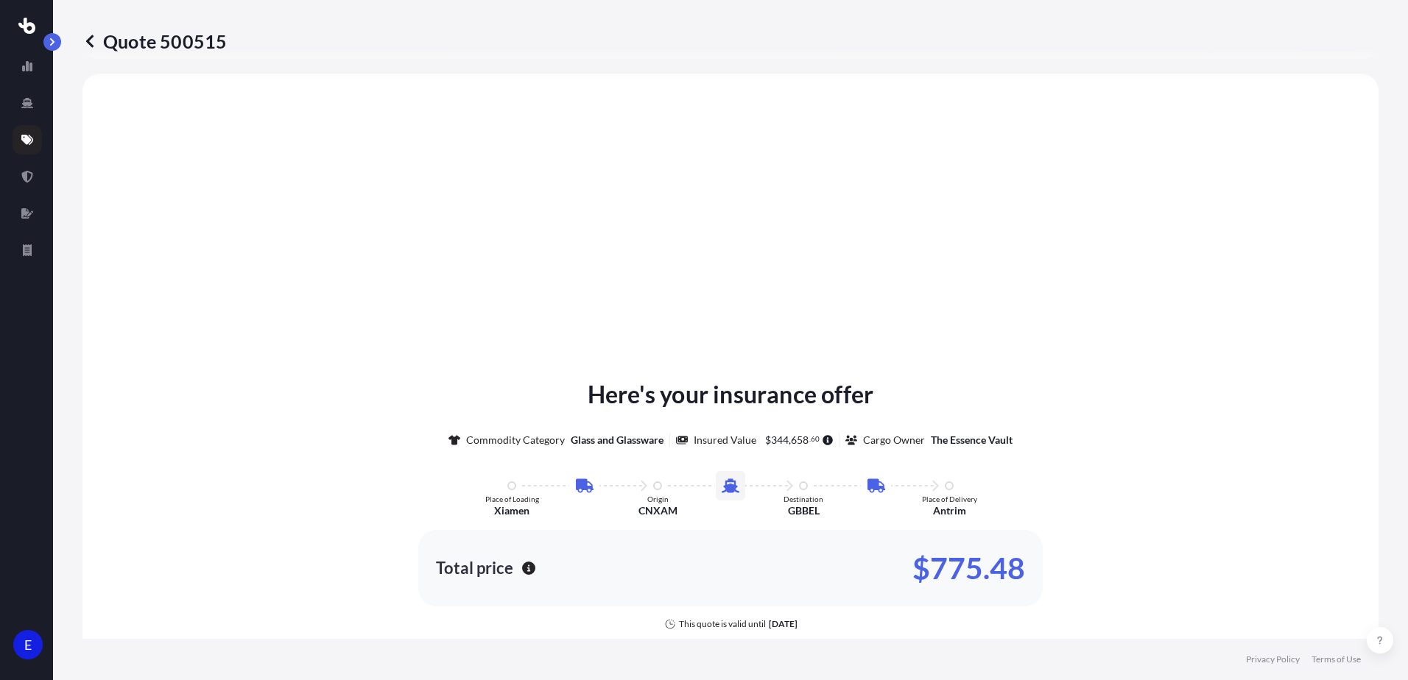
select select "Road"
select select "Sea"
select select "Road"
select select "2"
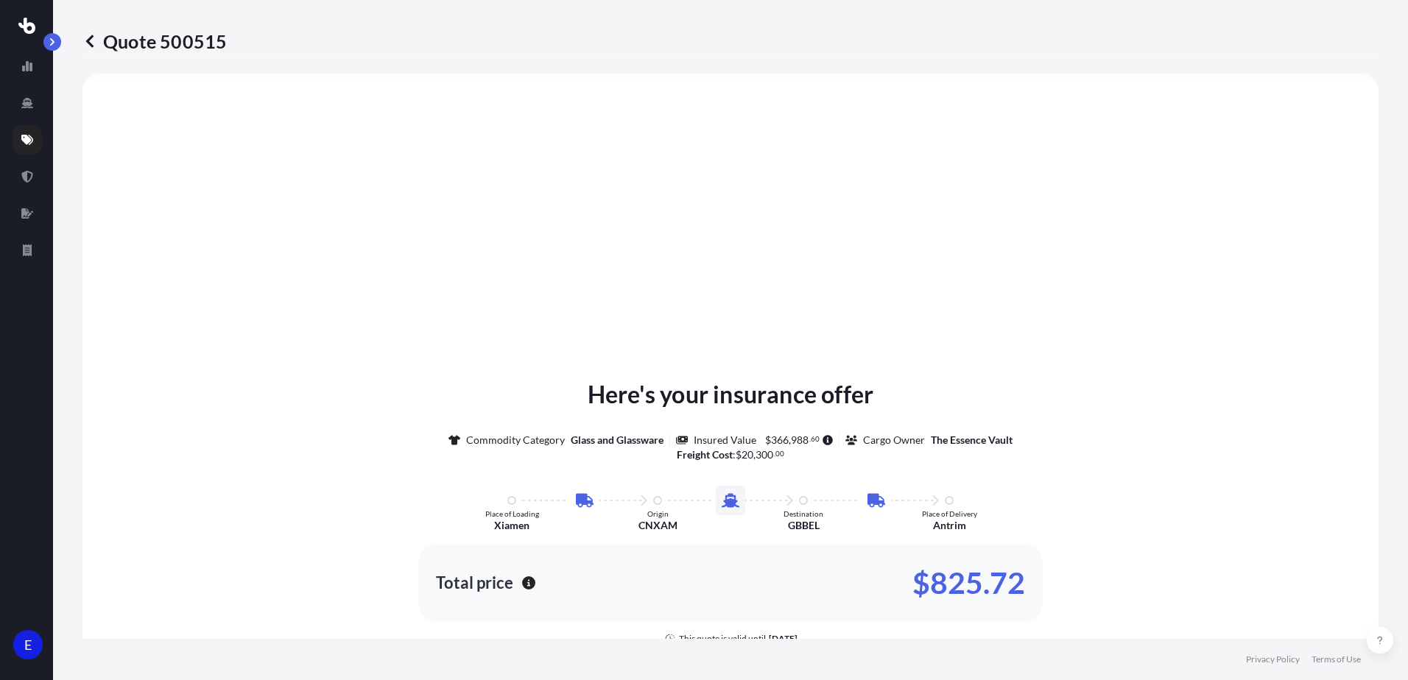
click at [88, 40] on icon at bounding box center [89, 41] width 7 height 13
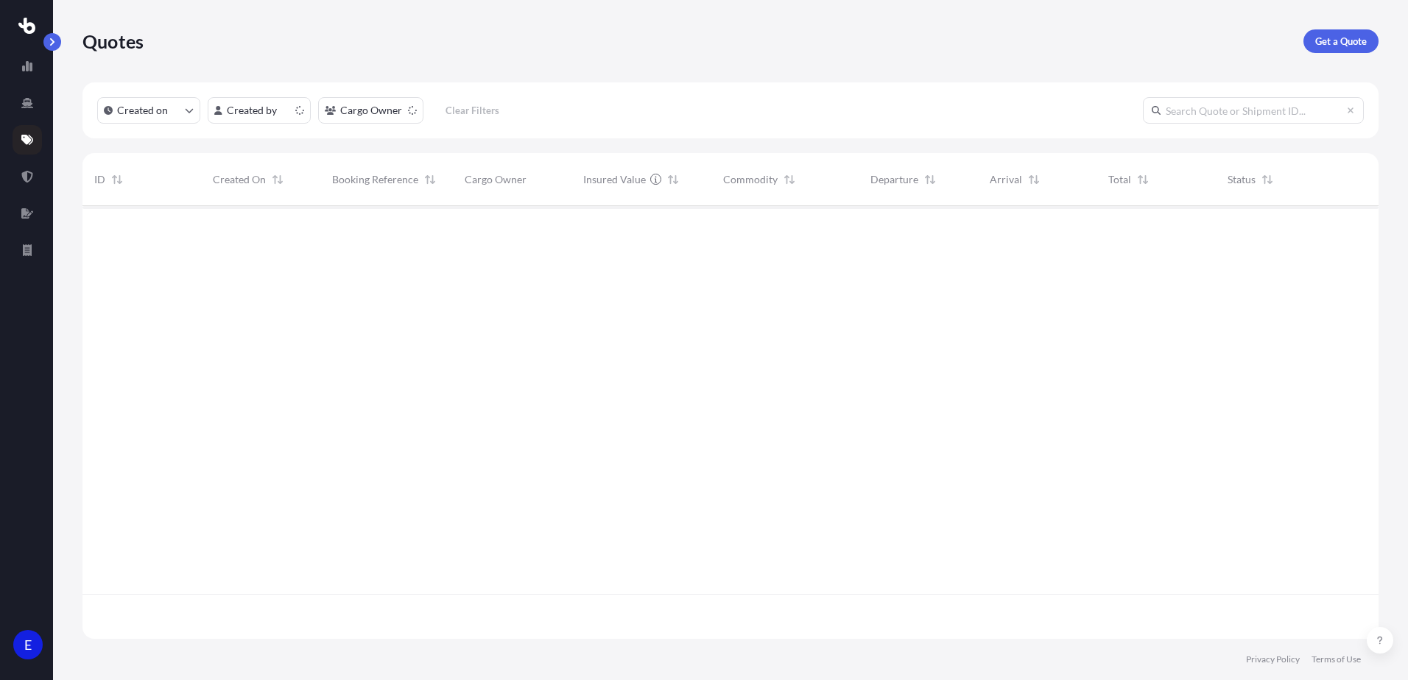
scroll to position [430, 1285]
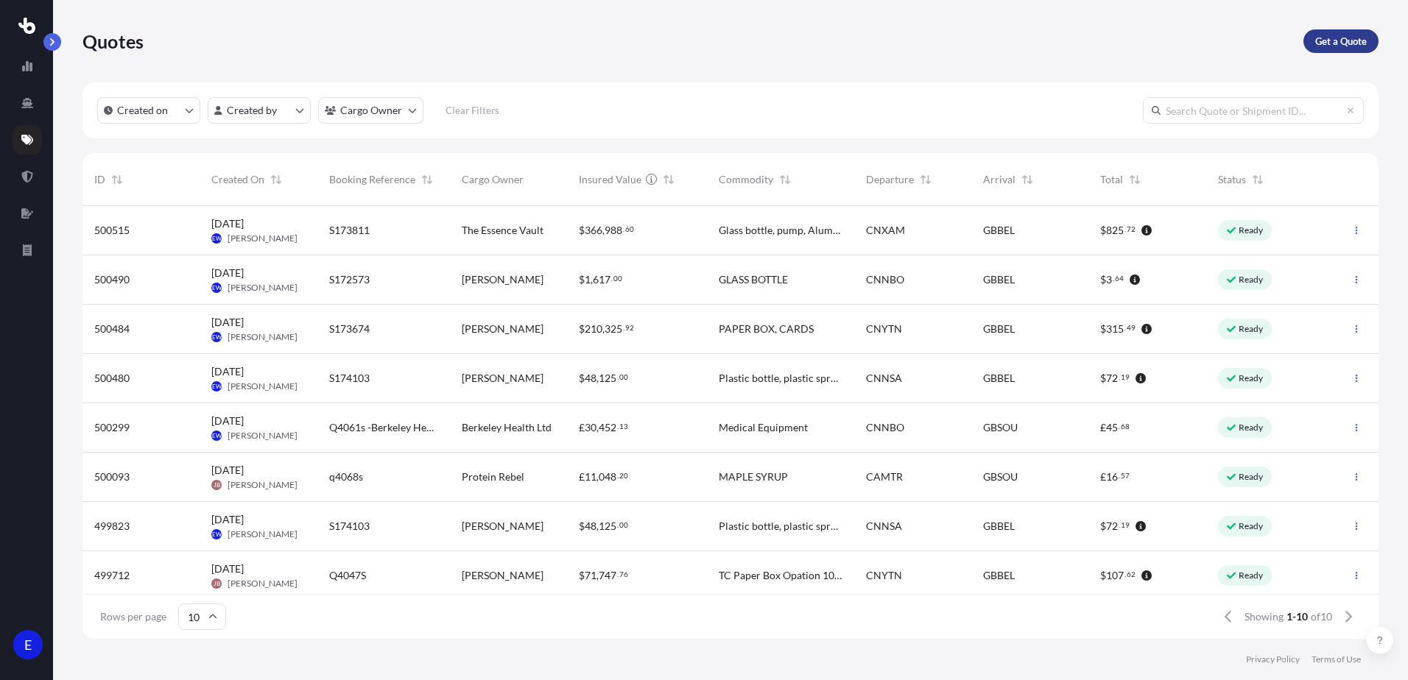
click at [1357, 44] on p "Get a Quote" at bounding box center [1341, 41] width 52 height 15
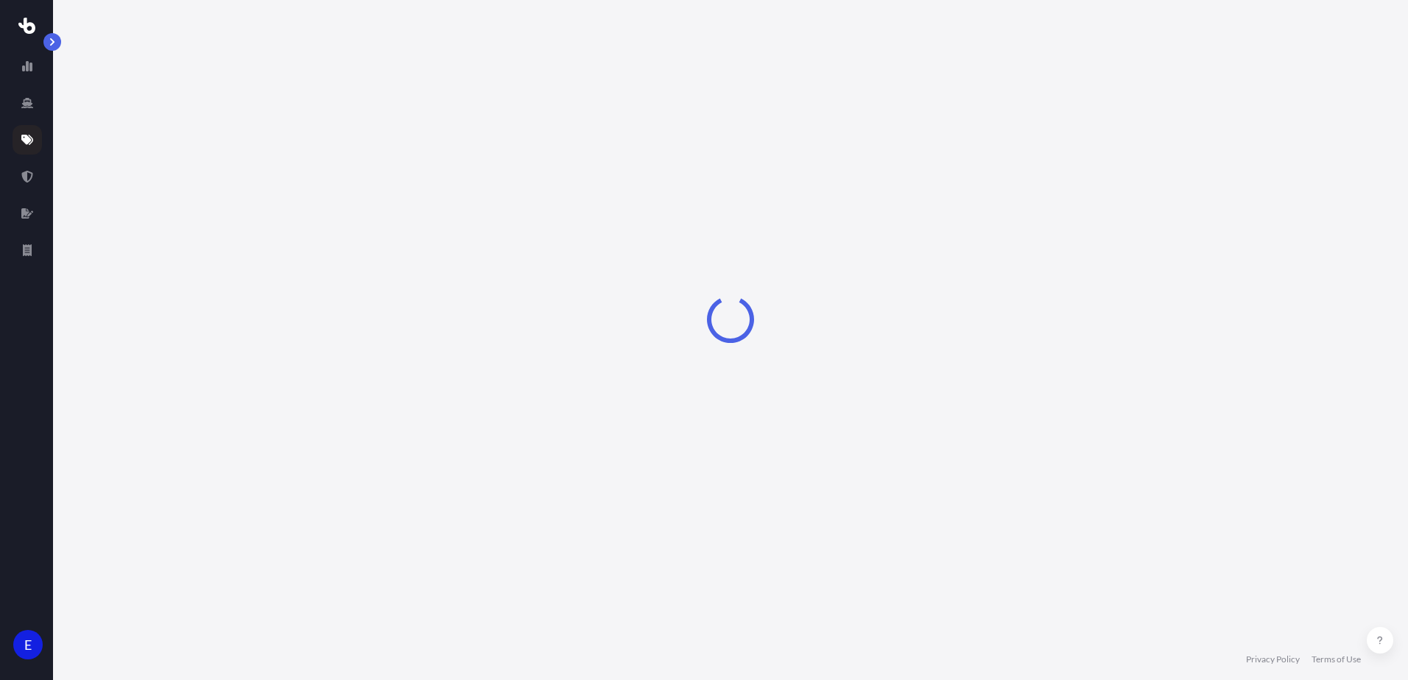
select select "Road"
select select "Sea"
select select "1"
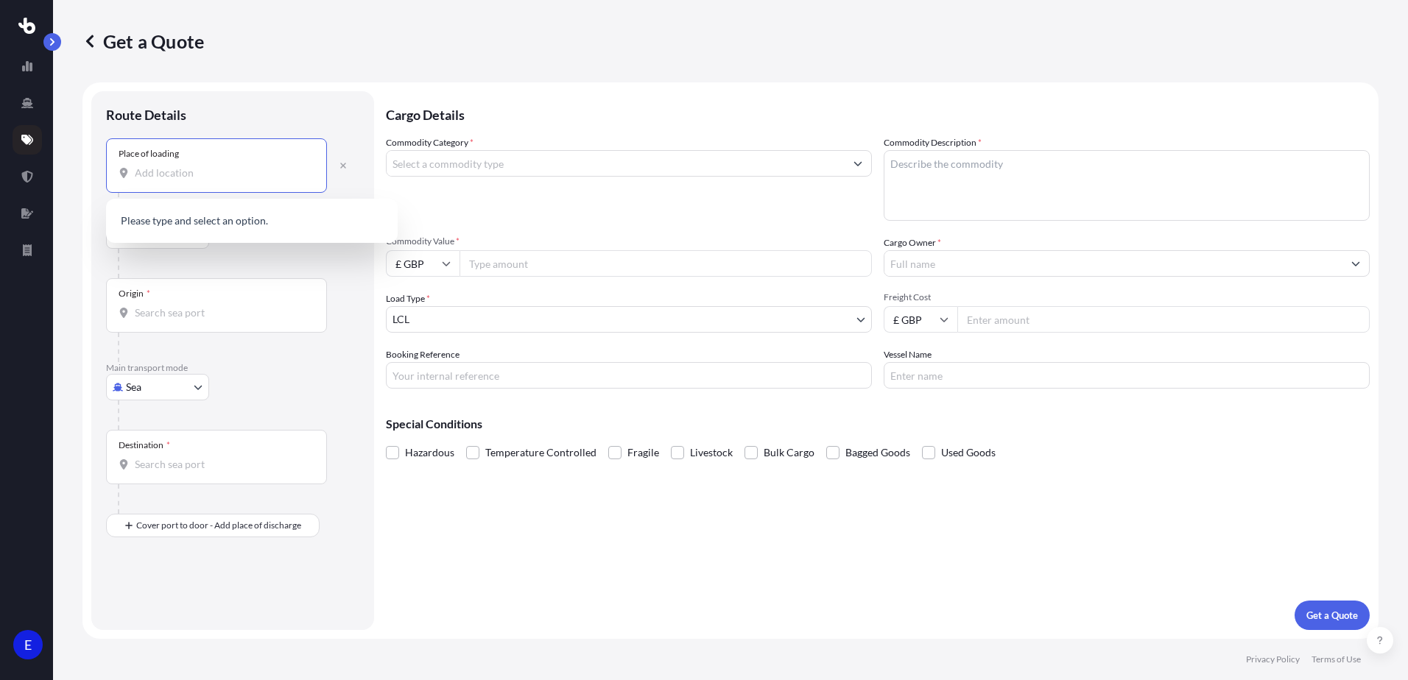
click at [165, 176] on input "Place of loading" at bounding box center [222, 173] width 174 height 15
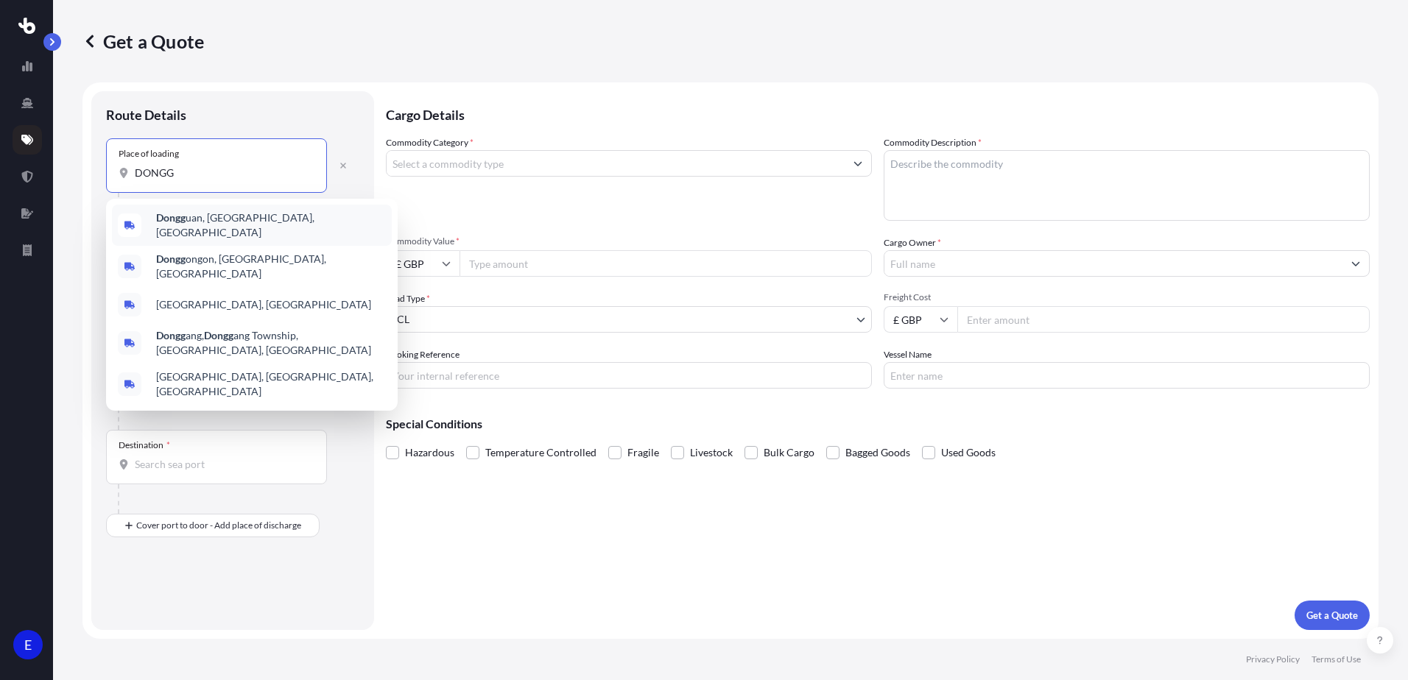
click at [208, 222] on span "Dongg uan, [GEOGRAPHIC_DATA], [GEOGRAPHIC_DATA]" at bounding box center [271, 225] width 230 height 29
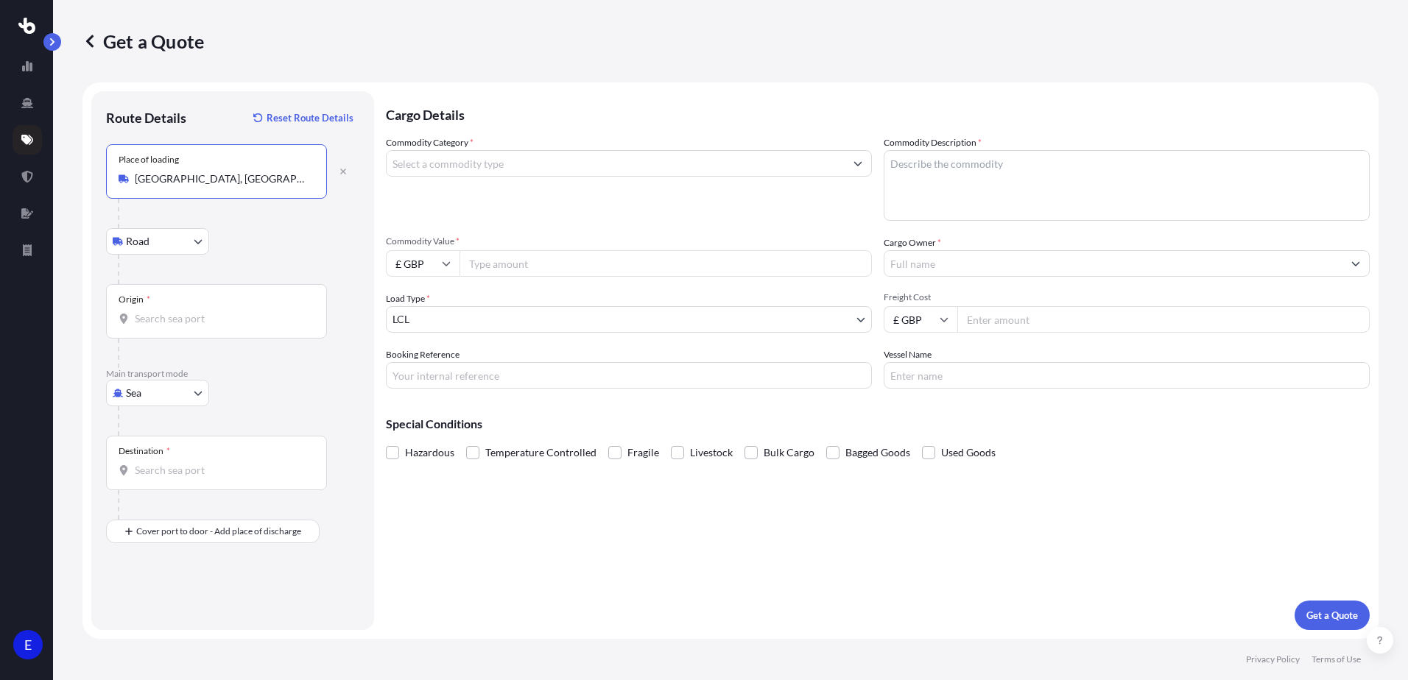
type input "[GEOGRAPHIC_DATA], [GEOGRAPHIC_DATA], [GEOGRAPHIC_DATA]"
click at [173, 318] on input "Origin *" at bounding box center [222, 318] width 174 height 15
type input "CNYTN - Yantian Pt, [GEOGRAPHIC_DATA]"
click at [173, 474] on input "Destination *" at bounding box center [222, 470] width 174 height 15
type input "GBBEL / BFS - [GEOGRAPHIC_DATA], [GEOGRAPHIC_DATA]"
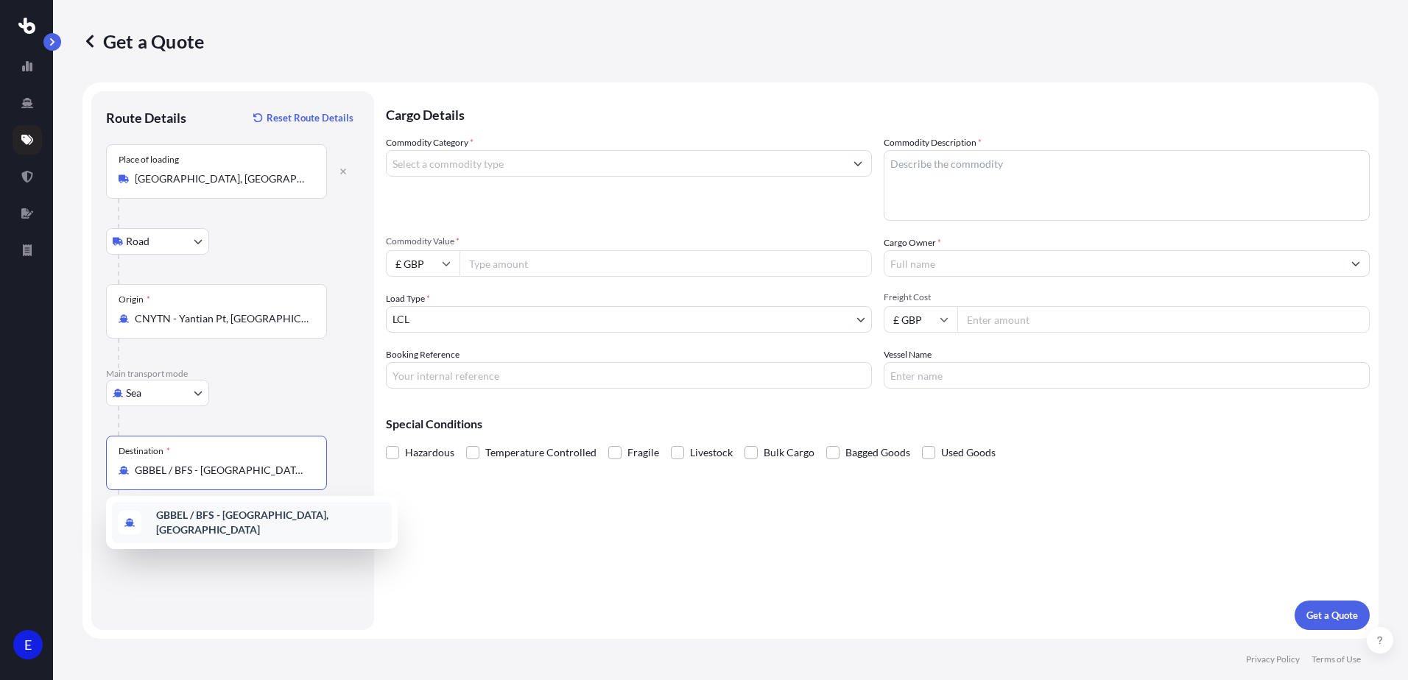
click at [280, 518] on b "GBBEL / BFS - [GEOGRAPHIC_DATA], [GEOGRAPHIC_DATA]" at bounding box center [242, 522] width 172 height 27
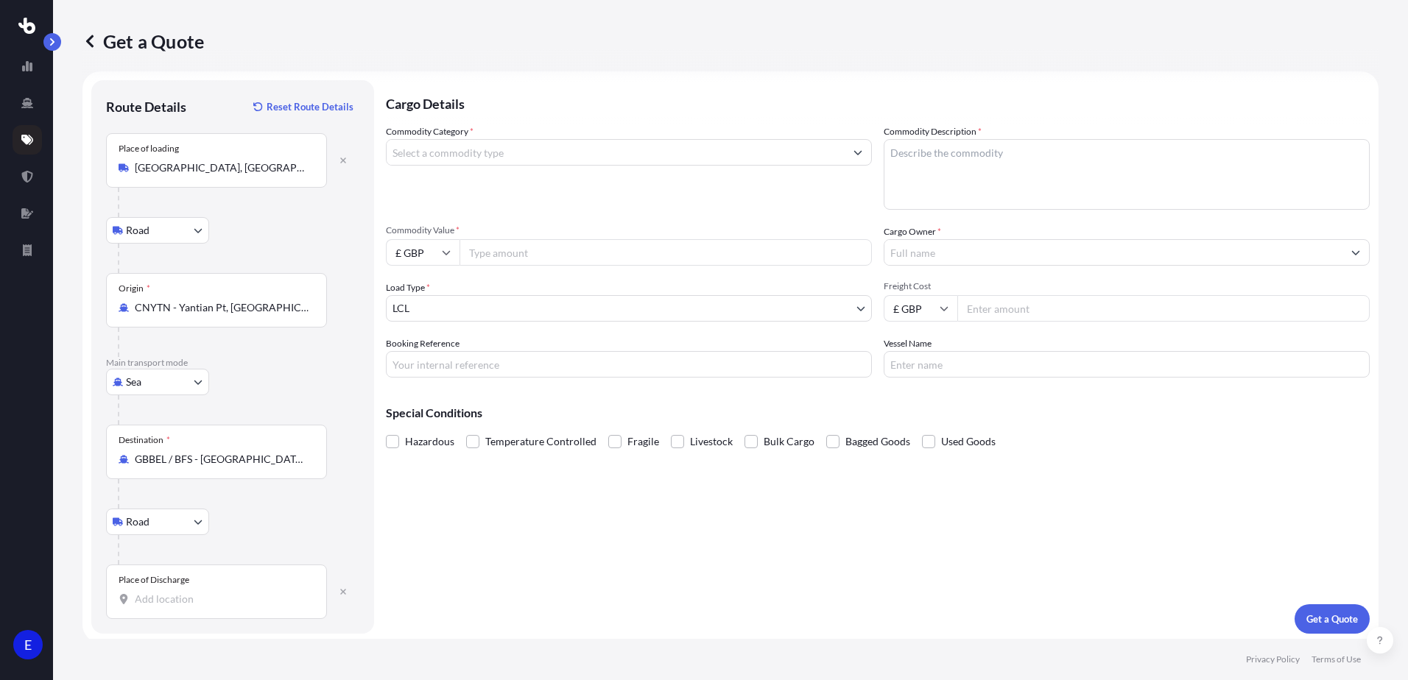
scroll to position [15, 0]
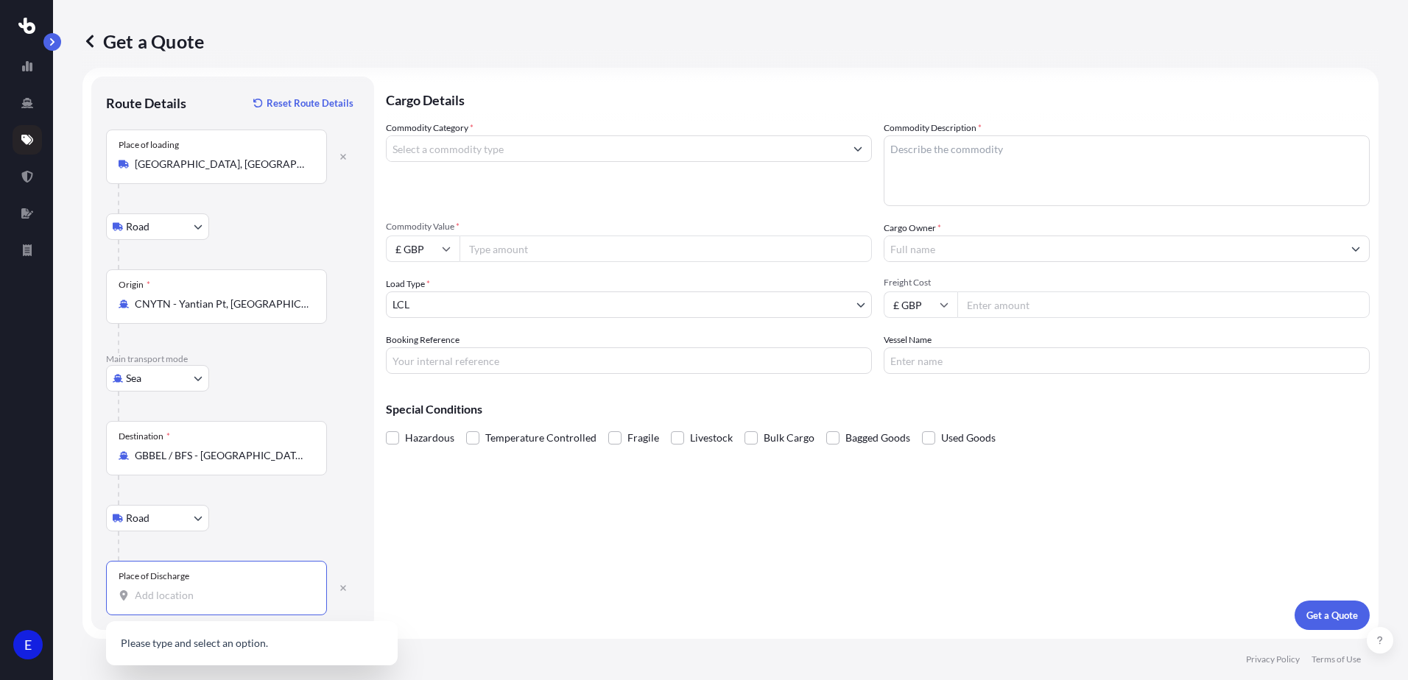
click at [175, 599] on input "Place of Discharge" at bounding box center [222, 595] width 174 height 15
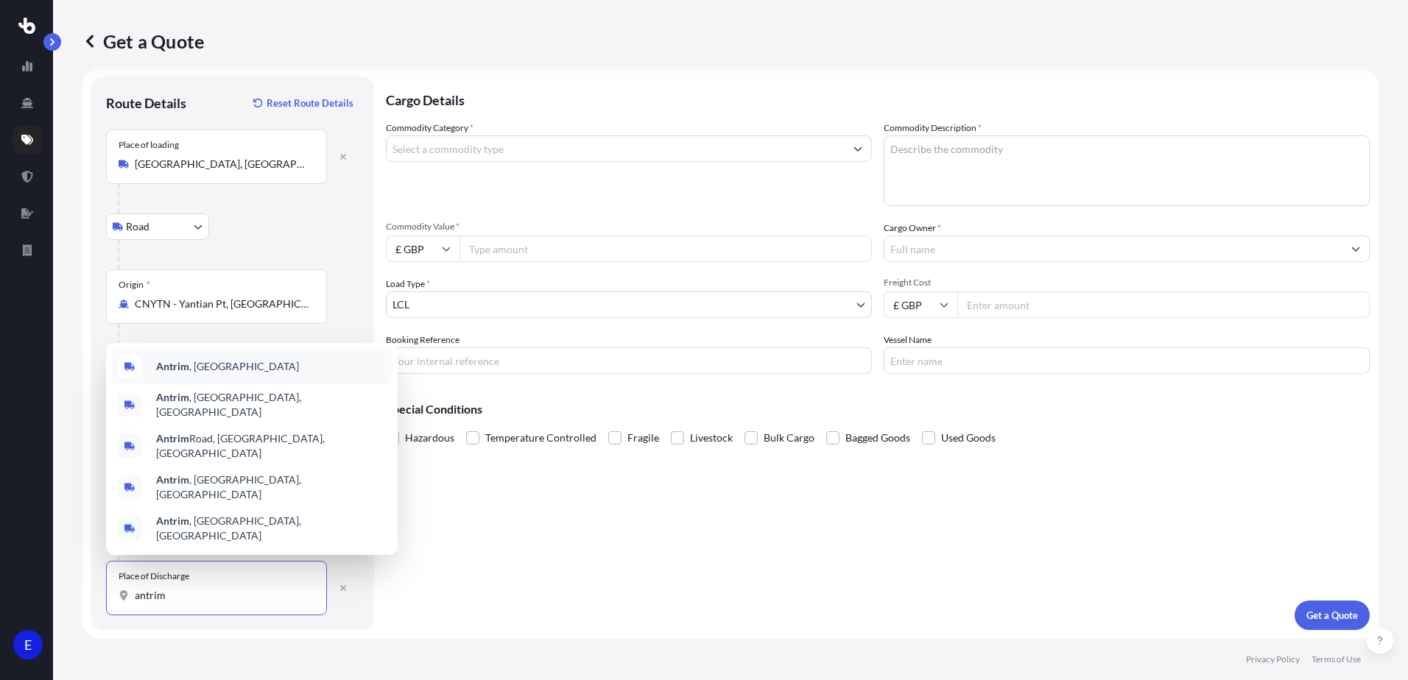
click at [229, 382] on div "Antrim , [GEOGRAPHIC_DATA]" at bounding box center [252, 366] width 280 height 35
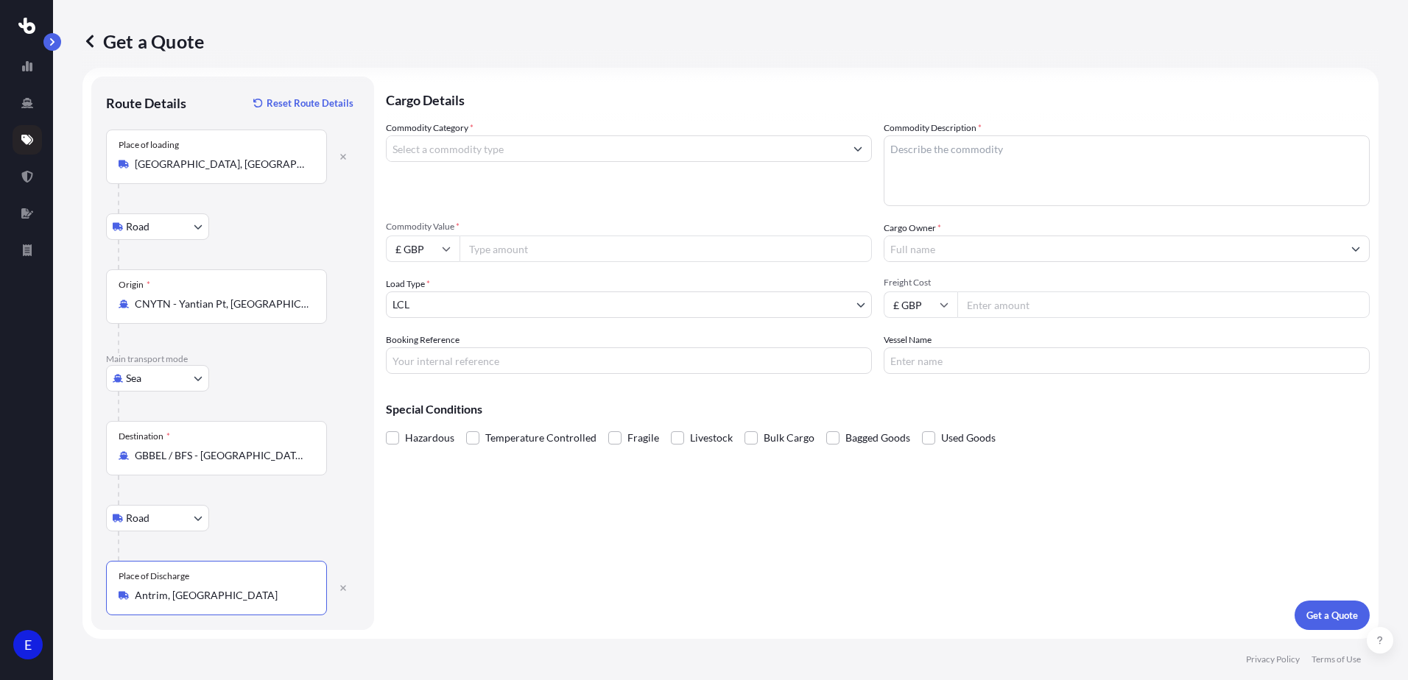
type input "Antrim, [GEOGRAPHIC_DATA]"
click at [507, 150] on input "Commodity Category *" at bounding box center [616, 148] width 458 height 27
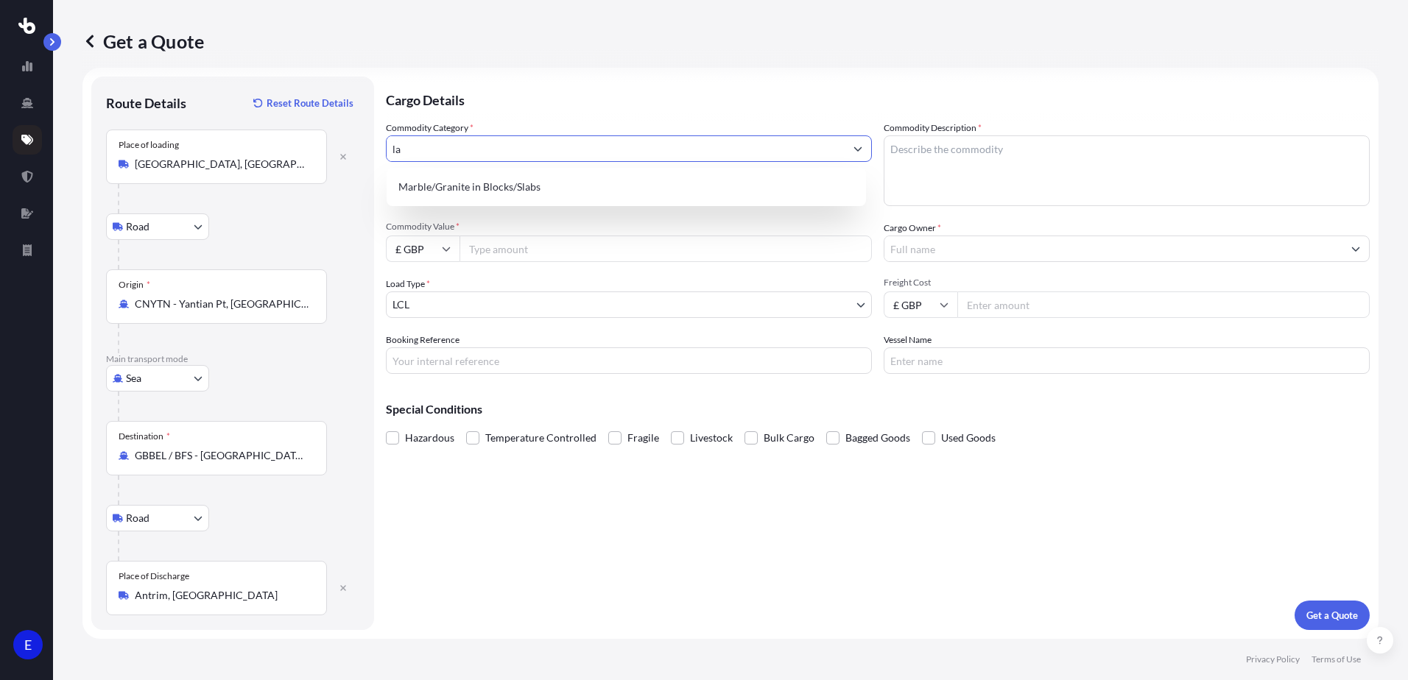
type input "l"
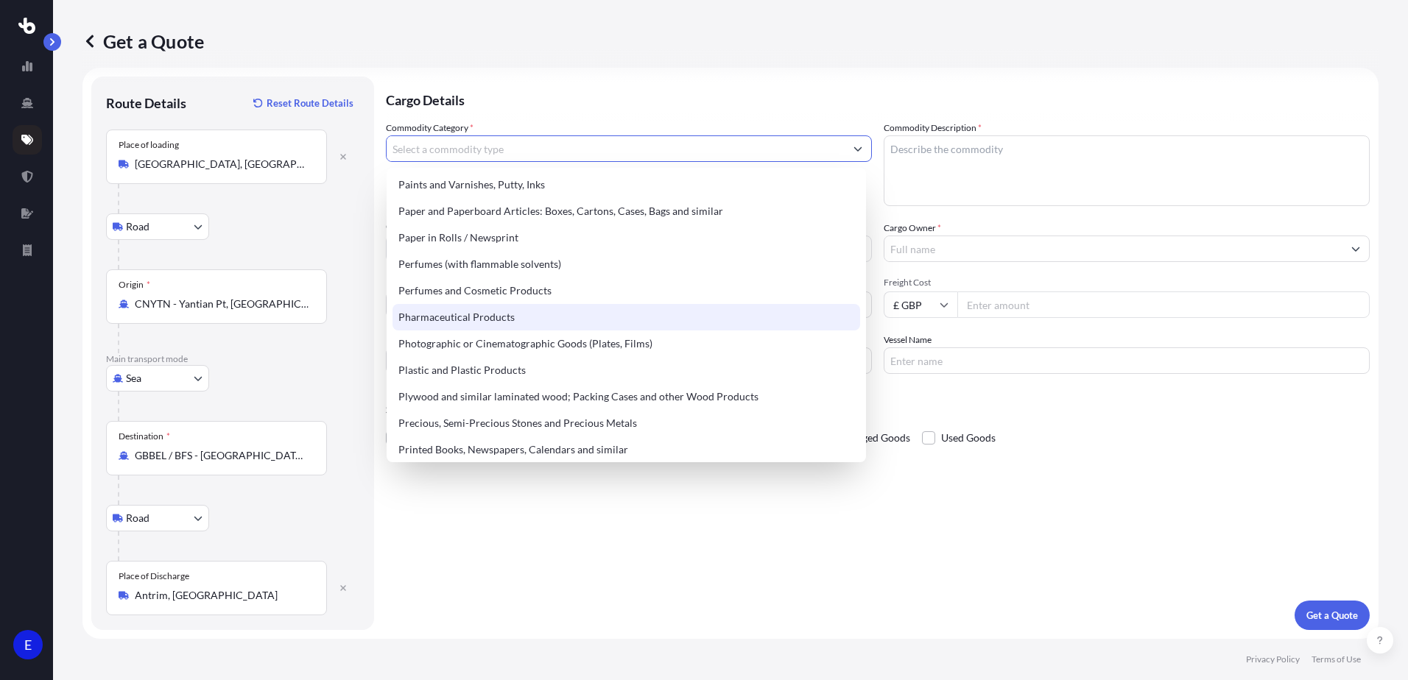
scroll to position [2471, 0]
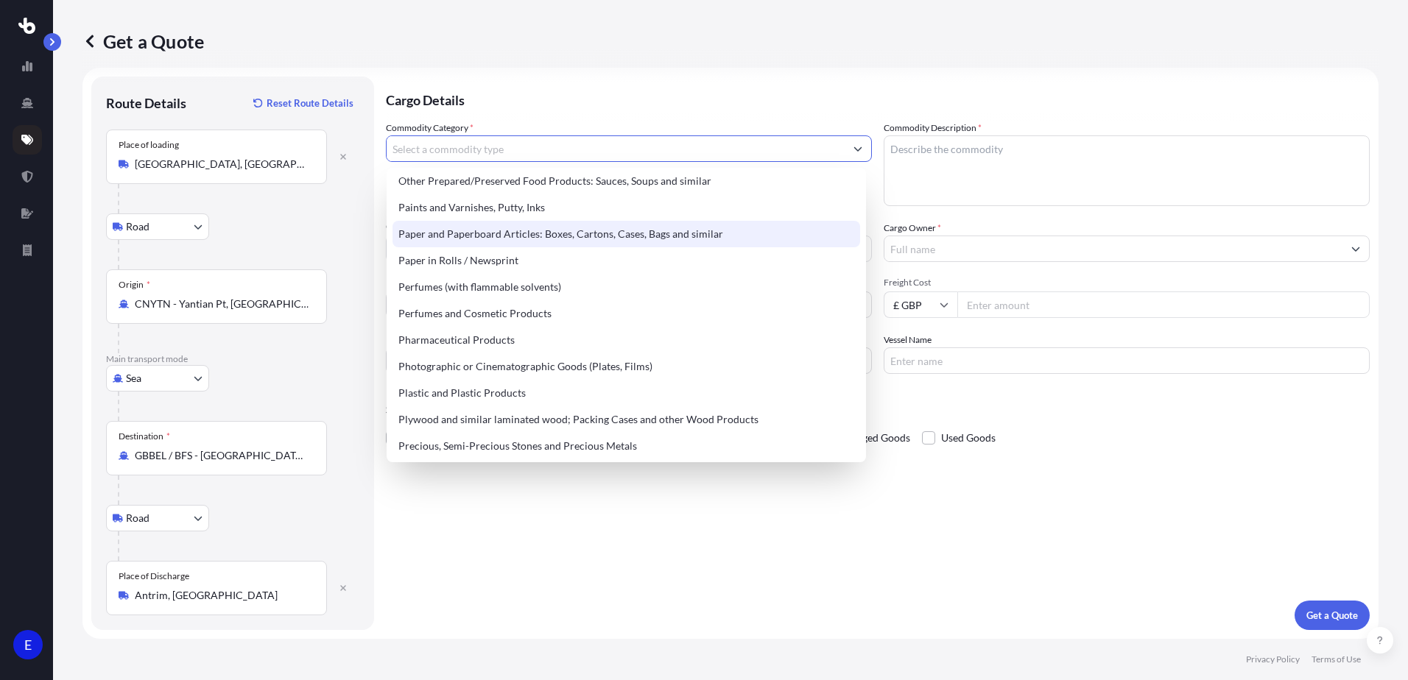
click at [483, 241] on div "Paper and Paperboard Articles: Boxes, Cartons, Cases, Bags and similar" at bounding box center [627, 234] width 468 height 27
type input "Paper and Paperboard Articles: Boxes, Cartons, Cases, Bags and similar"
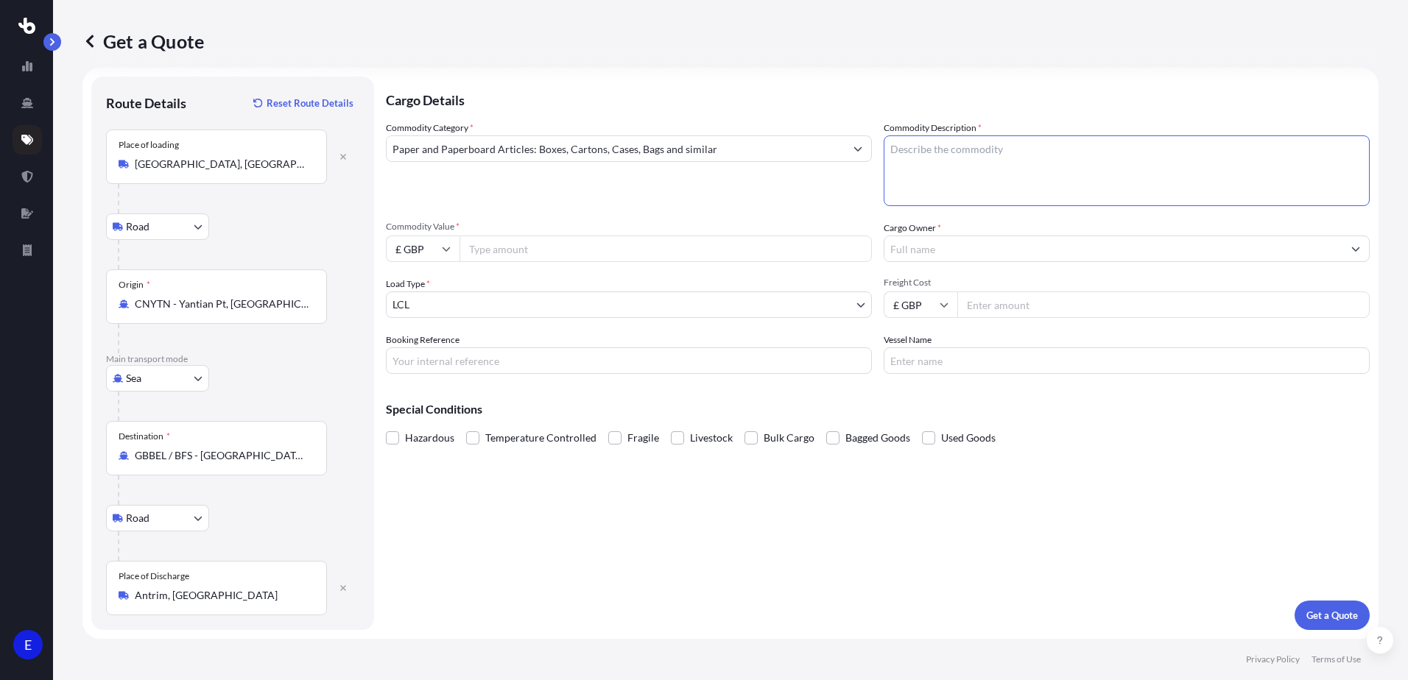
click at [950, 169] on textarea "Commodity Description *" at bounding box center [1127, 170] width 486 height 71
type textarea "Labels"
click at [525, 242] on input "Commodity Value *" at bounding box center [666, 249] width 412 height 27
type input "3"
type input "26959.76"
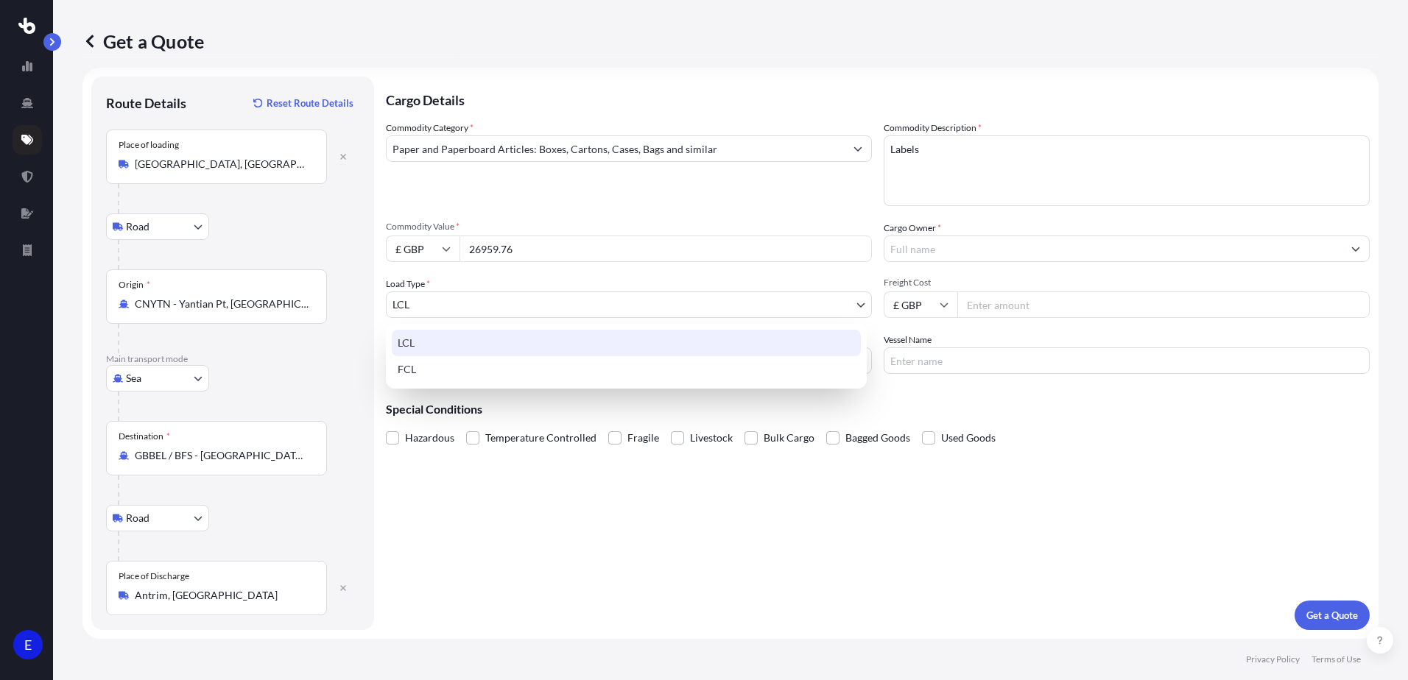
click at [476, 306] on body "E Get a Quote Route Details Reset Route Details Place of loading [GEOGRAPHIC_DA…" at bounding box center [704, 340] width 1408 height 680
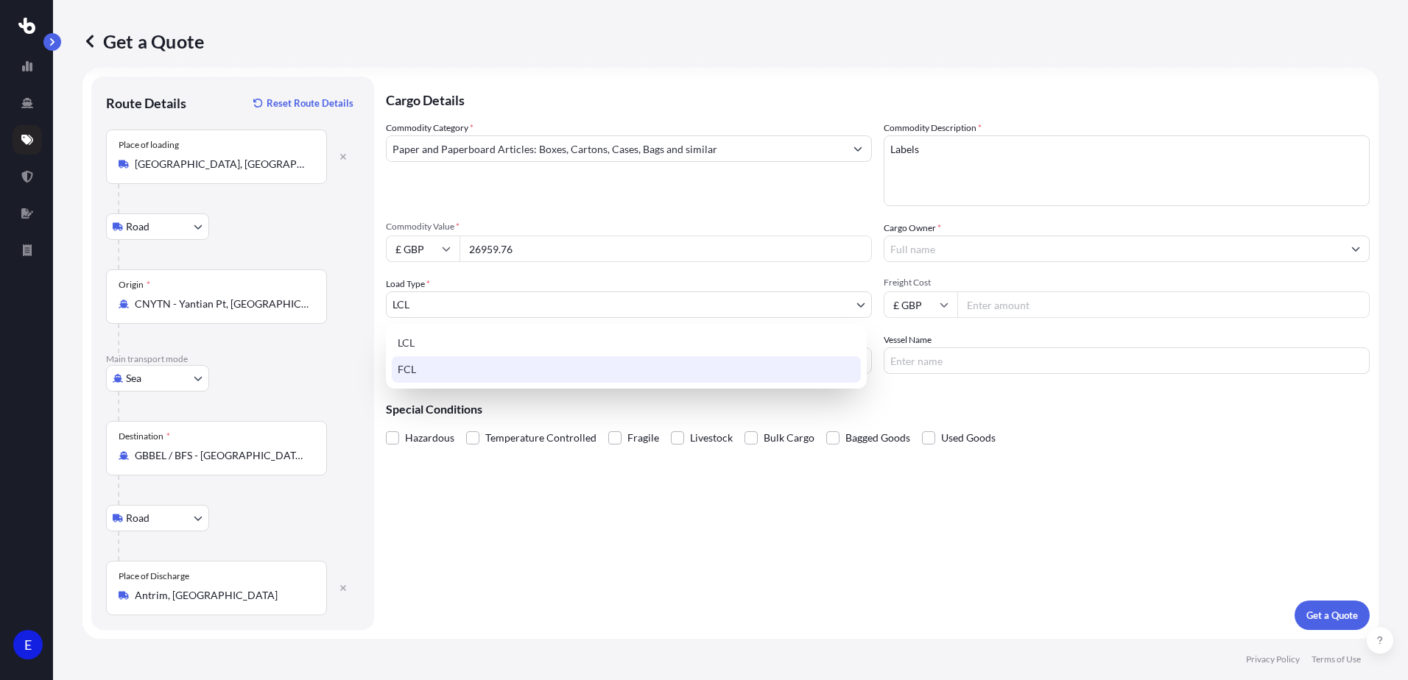
click at [447, 371] on div "FCL" at bounding box center [626, 369] width 469 height 27
select select "2"
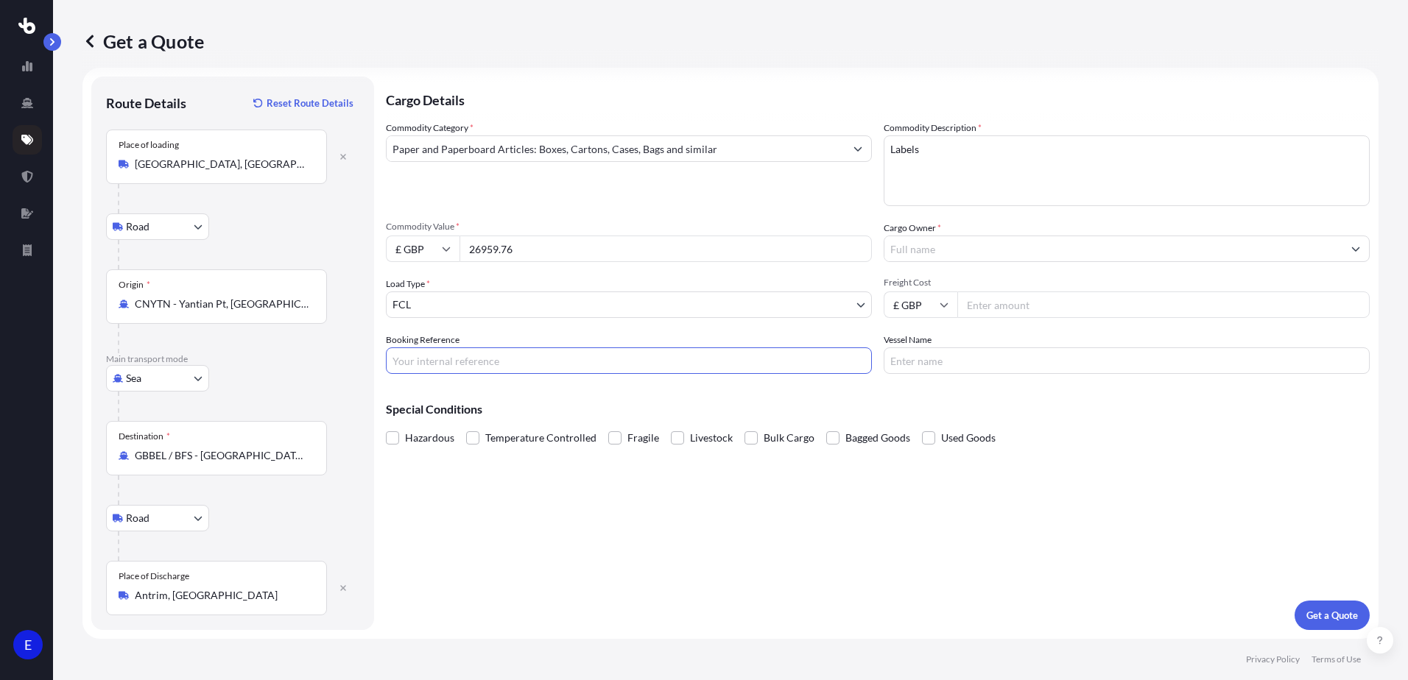
click at [541, 359] on input "Booking Reference" at bounding box center [629, 361] width 486 height 27
click at [401, 363] on input "SS174039" at bounding box center [629, 361] width 486 height 27
type input "S174039"
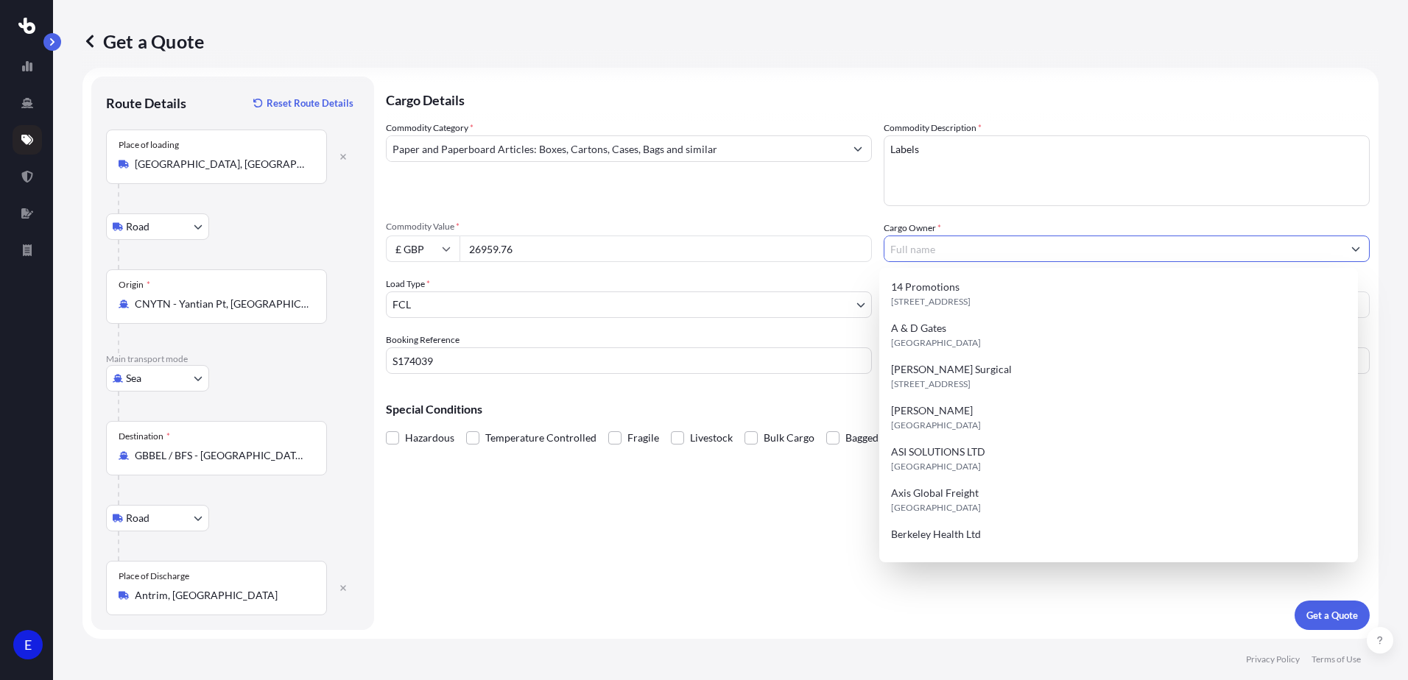
click at [948, 250] on input "Cargo Owner *" at bounding box center [1113, 249] width 458 height 27
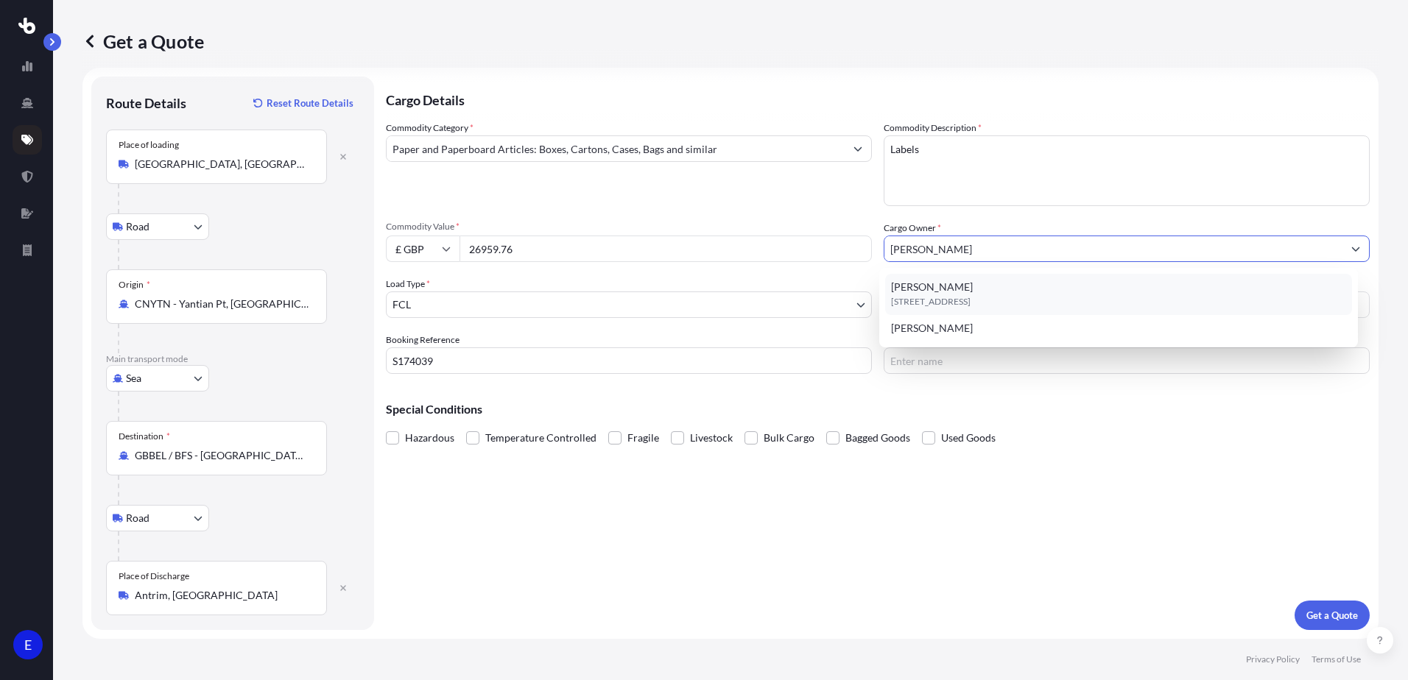
click at [928, 294] on span "[PERSON_NAME]" at bounding box center [932, 287] width 82 height 15
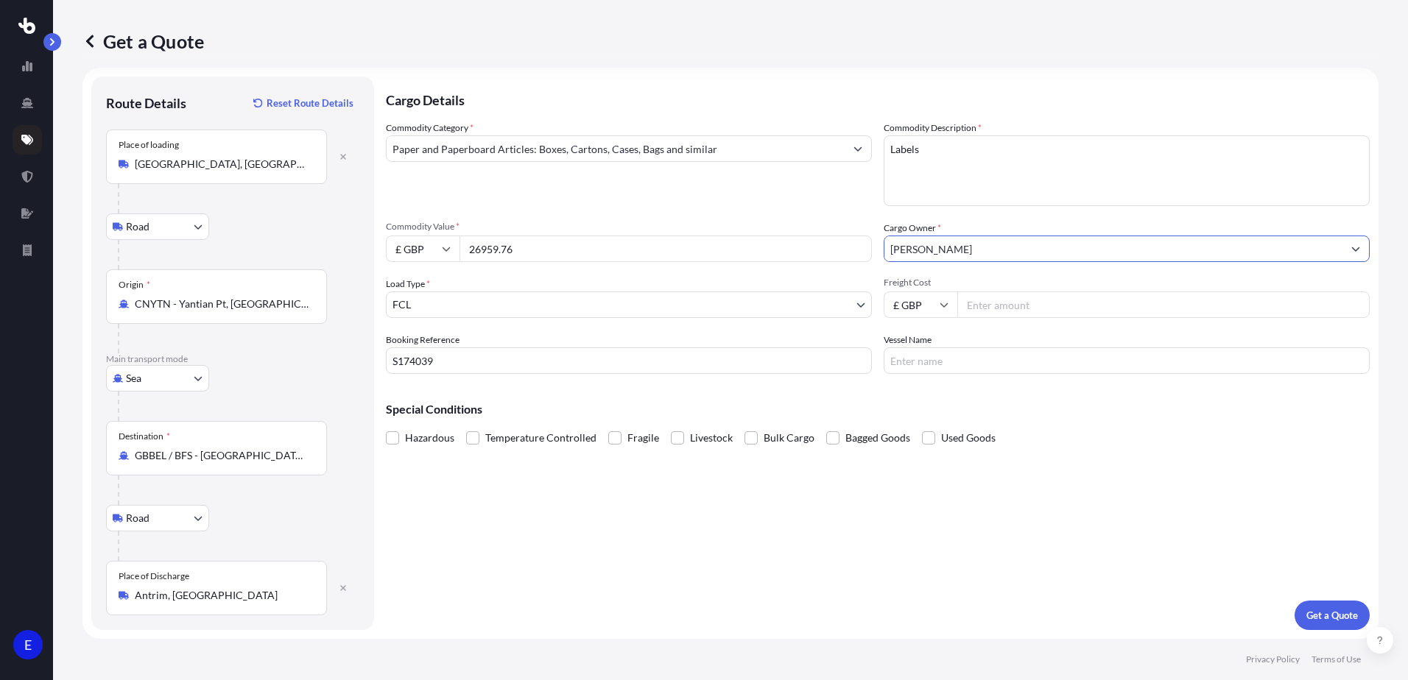
type input "[PERSON_NAME]"
click at [986, 303] on input "Freight Cost" at bounding box center [1163, 305] width 412 height 27
click at [988, 303] on input "Freight Cost" at bounding box center [1163, 305] width 412 height 27
click at [446, 248] on icon at bounding box center [446, 248] width 9 height 9
click at [418, 356] on div "$ USD" at bounding box center [423, 351] width 62 height 28
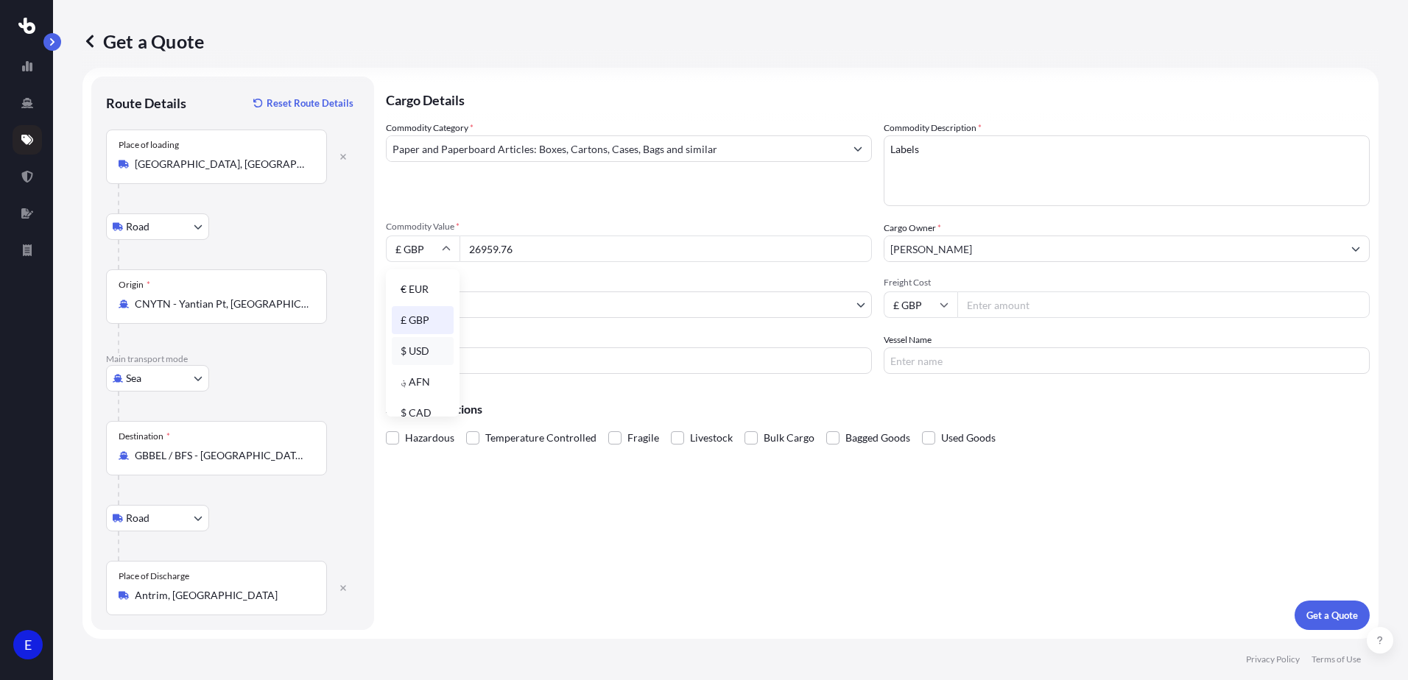
type input "$ USD"
click at [918, 300] on input "£ GBP" at bounding box center [921, 305] width 74 height 27
click at [912, 409] on div "$ USD" at bounding box center [915, 407] width 62 height 28
type input "$ USD"
click at [985, 310] on input "Freight Cost" at bounding box center [1163, 305] width 412 height 27
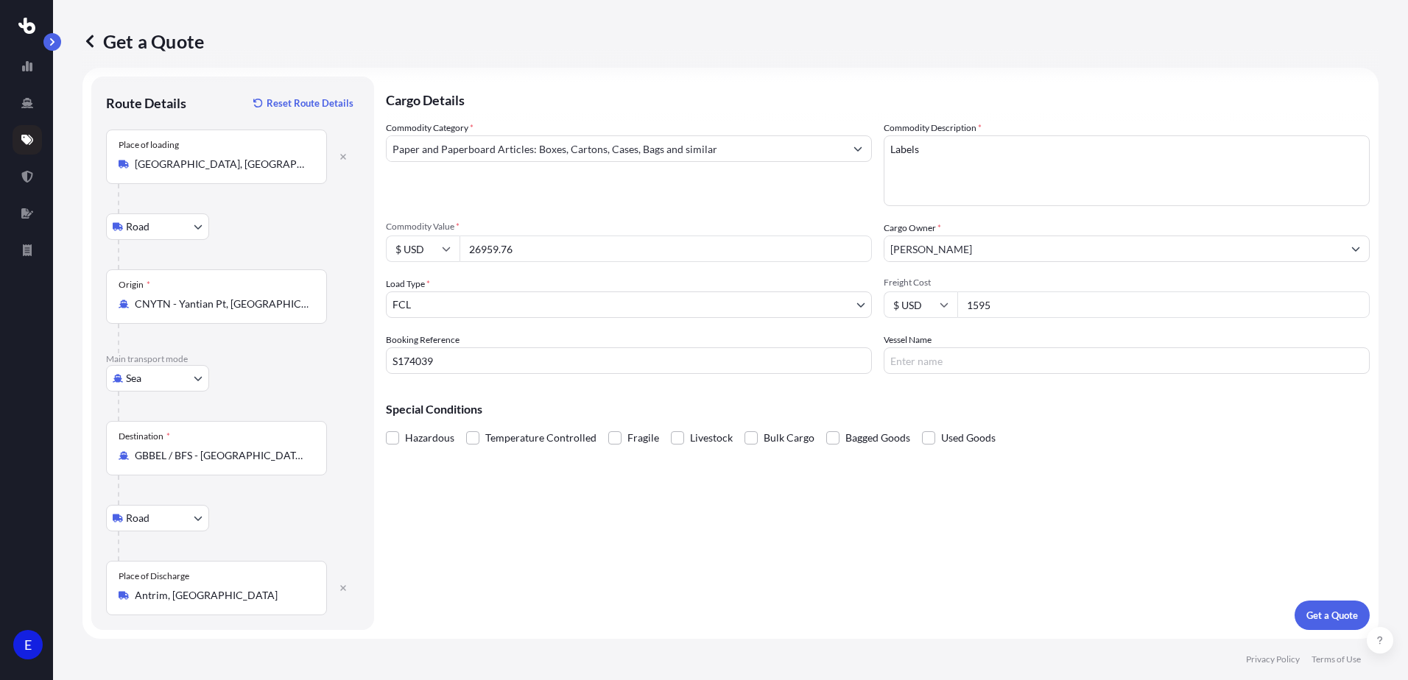
type input "1595"
click at [946, 365] on input "Vessel Name" at bounding box center [1127, 361] width 486 height 27
type input "TBA"
click at [1319, 614] on p "Get a Quote" at bounding box center [1332, 615] width 52 height 15
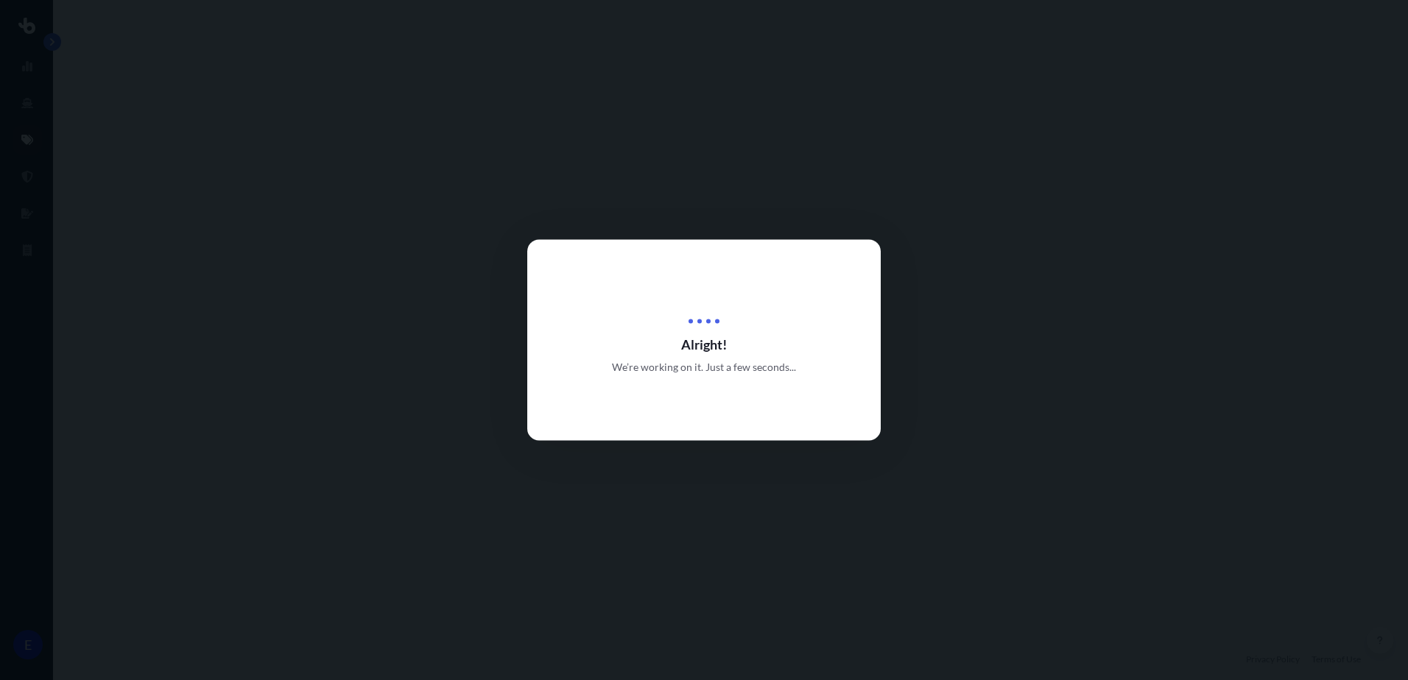
select select "Road"
select select "Sea"
select select "Road"
select select "2"
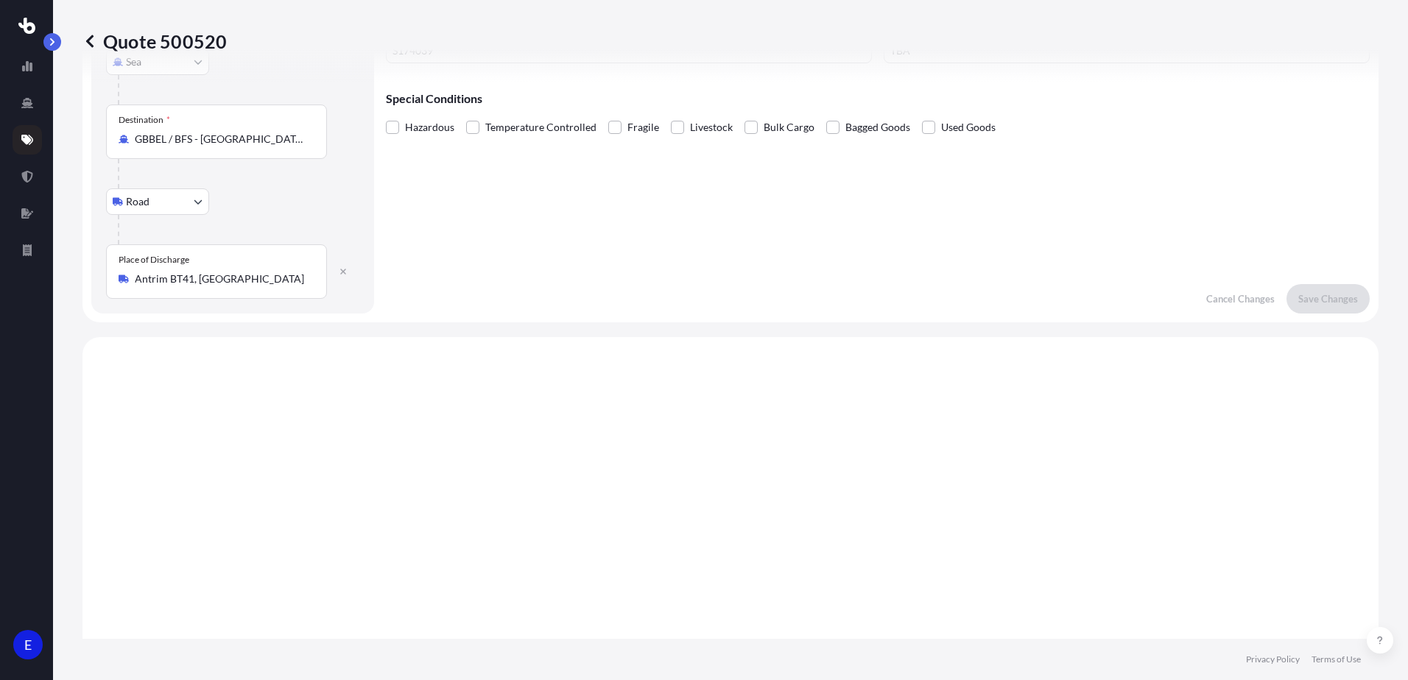
scroll to position [589, 0]
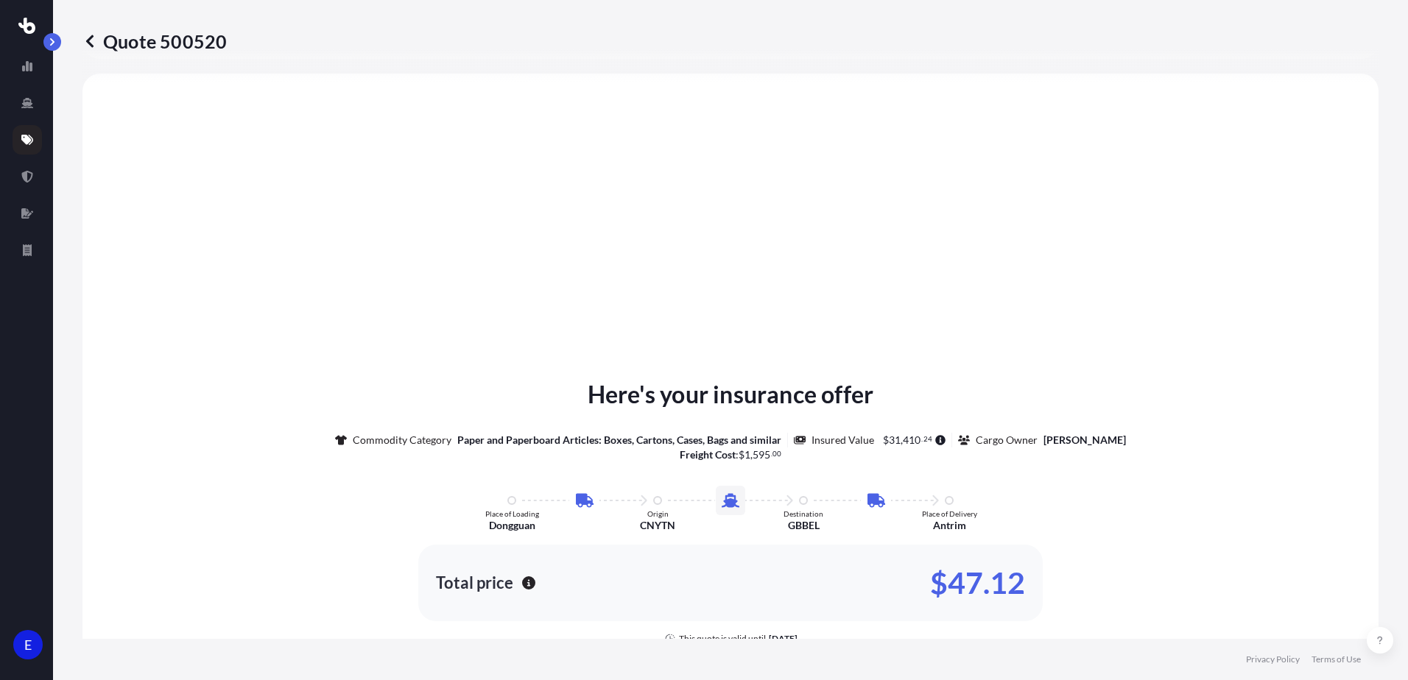
click at [90, 43] on icon at bounding box center [89, 41] width 7 height 13
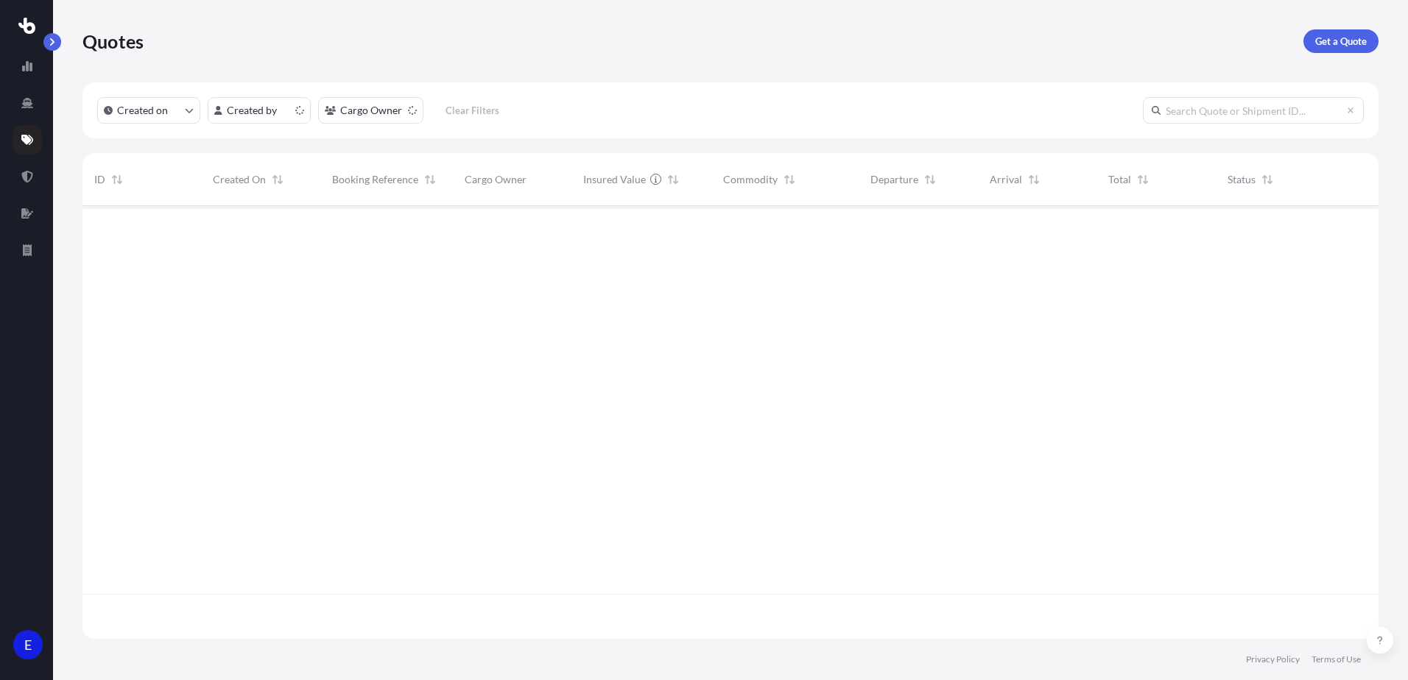
scroll to position [430, 1285]
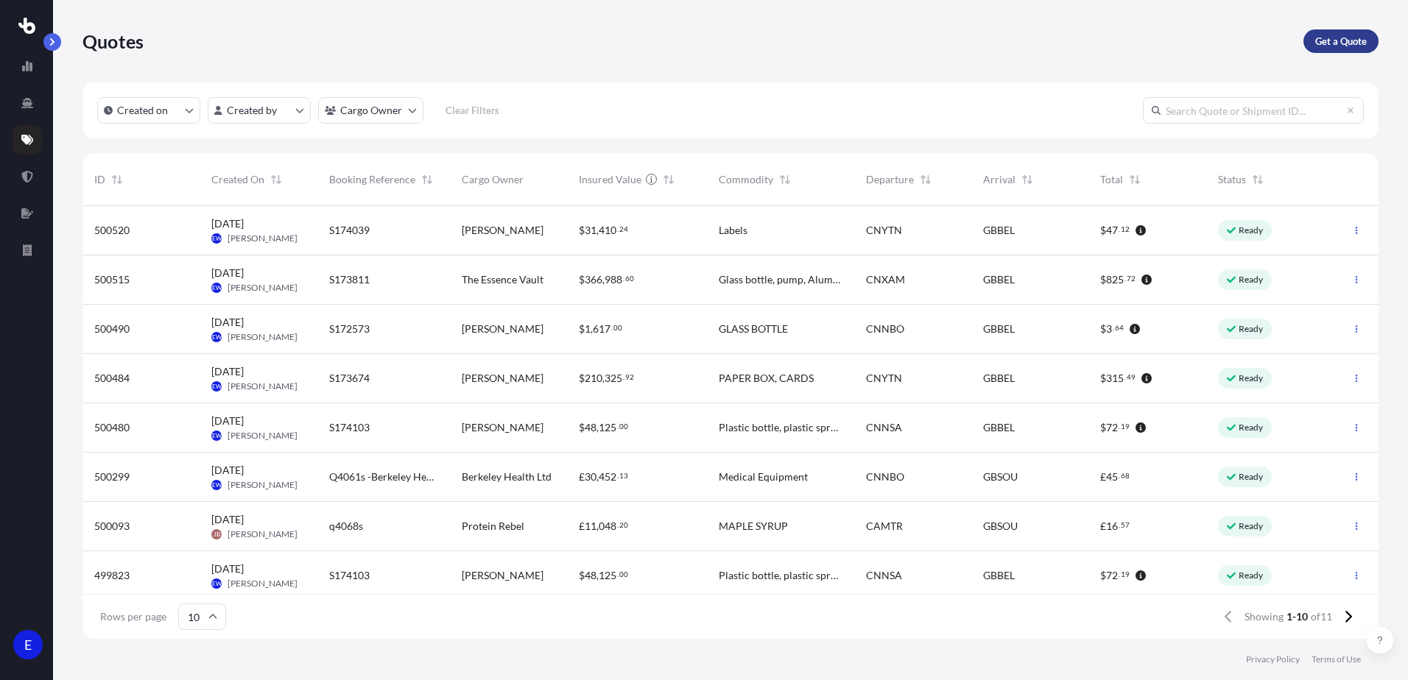
click at [1342, 50] on link "Get a Quote" at bounding box center [1340, 41] width 75 height 24
select select "Road"
select select "Sea"
select select "1"
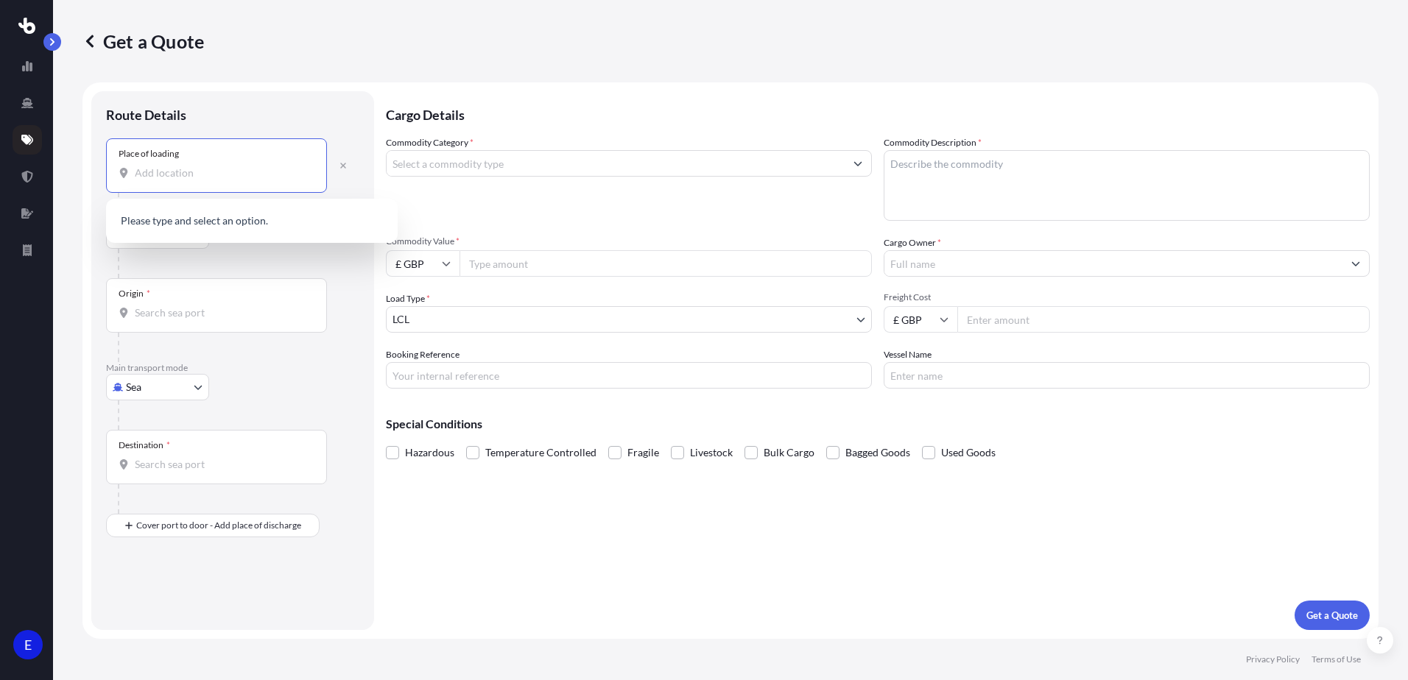
click at [172, 172] on input "Place of loading" at bounding box center [222, 173] width 174 height 15
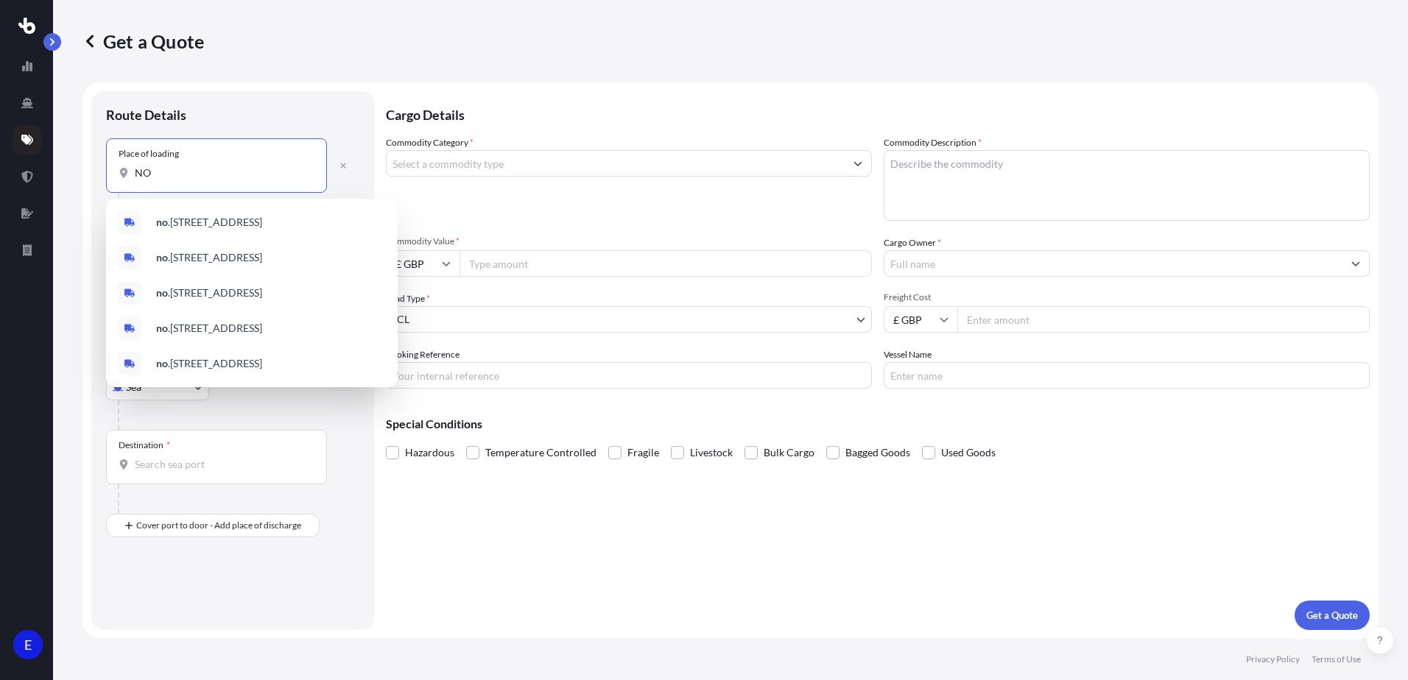
type input "N"
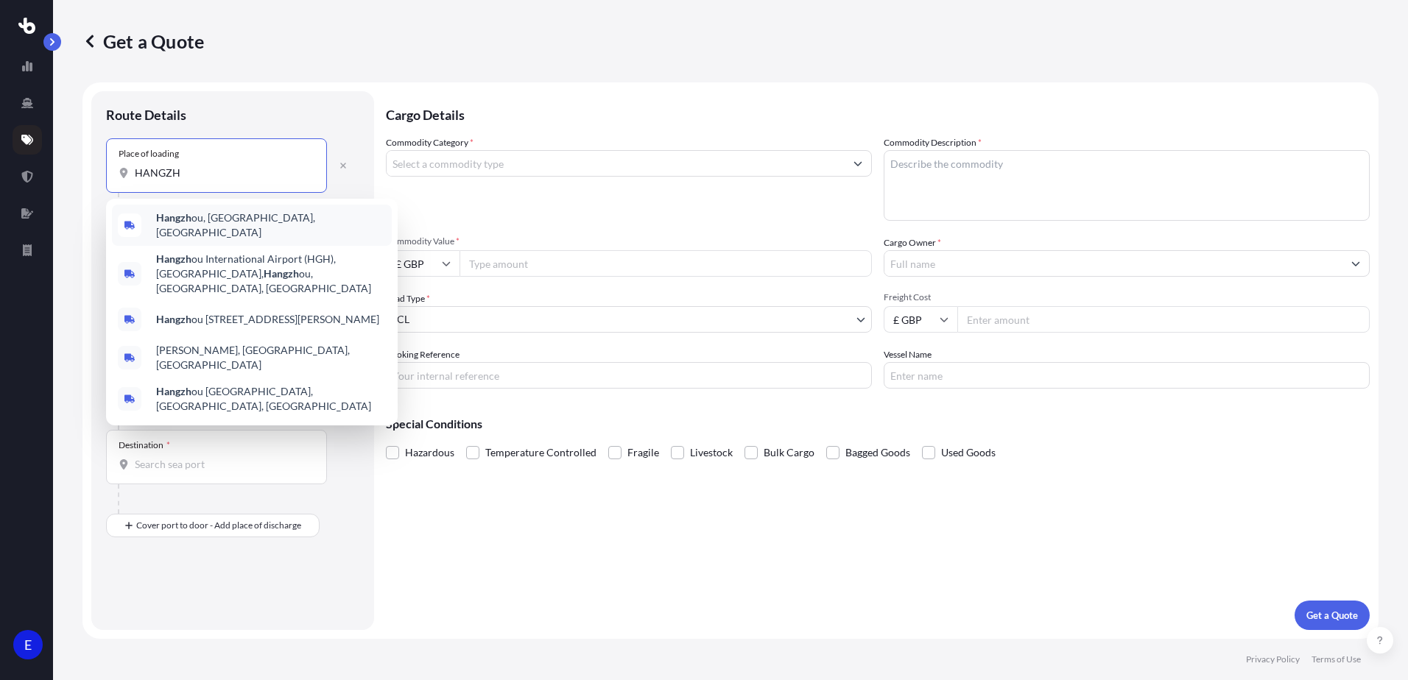
click at [238, 226] on span "Hangzh ou, [GEOGRAPHIC_DATA], [GEOGRAPHIC_DATA]" at bounding box center [271, 225] width 230 height 29
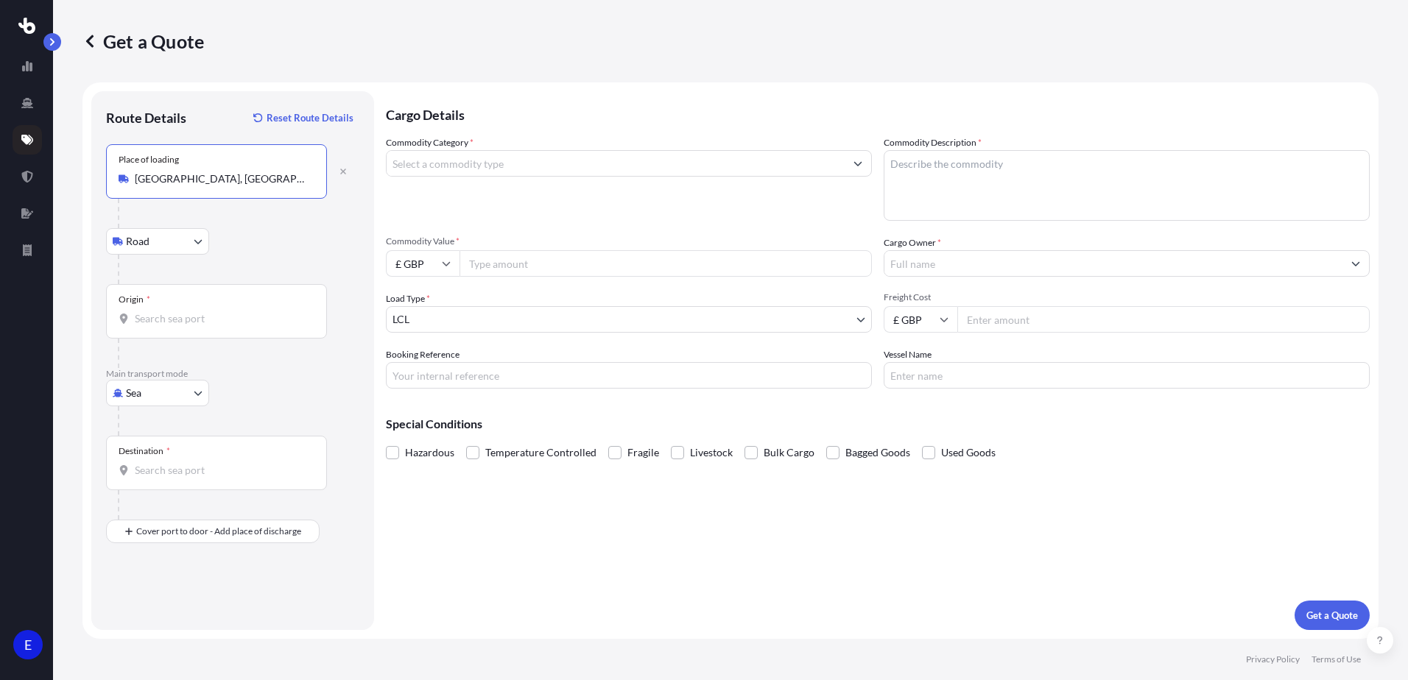
type input "[GEOGRAPHIC_DATA], [GEOGRAPHIC_DATA], [GEOGRAPHIC_DATA]"
click at [164, 330] on div "Origin *" at bounding box center [216, 311] width 221 height 54
click at [164, 326] on input "Origin *" at bounding box center [222, 318] width 174 height 15
type input "CNXAM - [GEOGRAPHIC_DATA], [GEOGRAPHIC_DATA]"
click at [149, 465] on input "Destination *" at bounding box center [222, 470] width 174 height 15
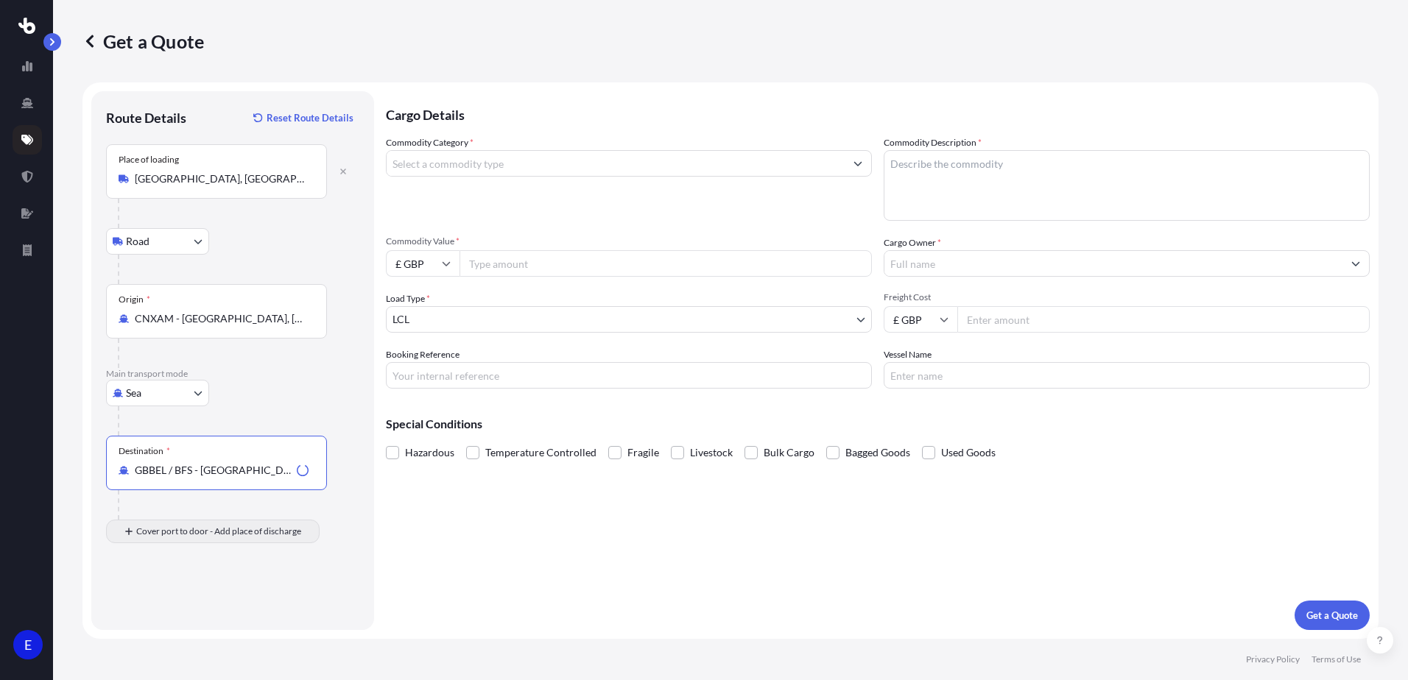
type input "GBBEL / BFS - [GEOGRAPHIC_DATA], [GEOGRAPHIC_DATA]"
click at [208, 608] on input "Place of Discharge" at bounding box center [222, 610] width 174 height 15
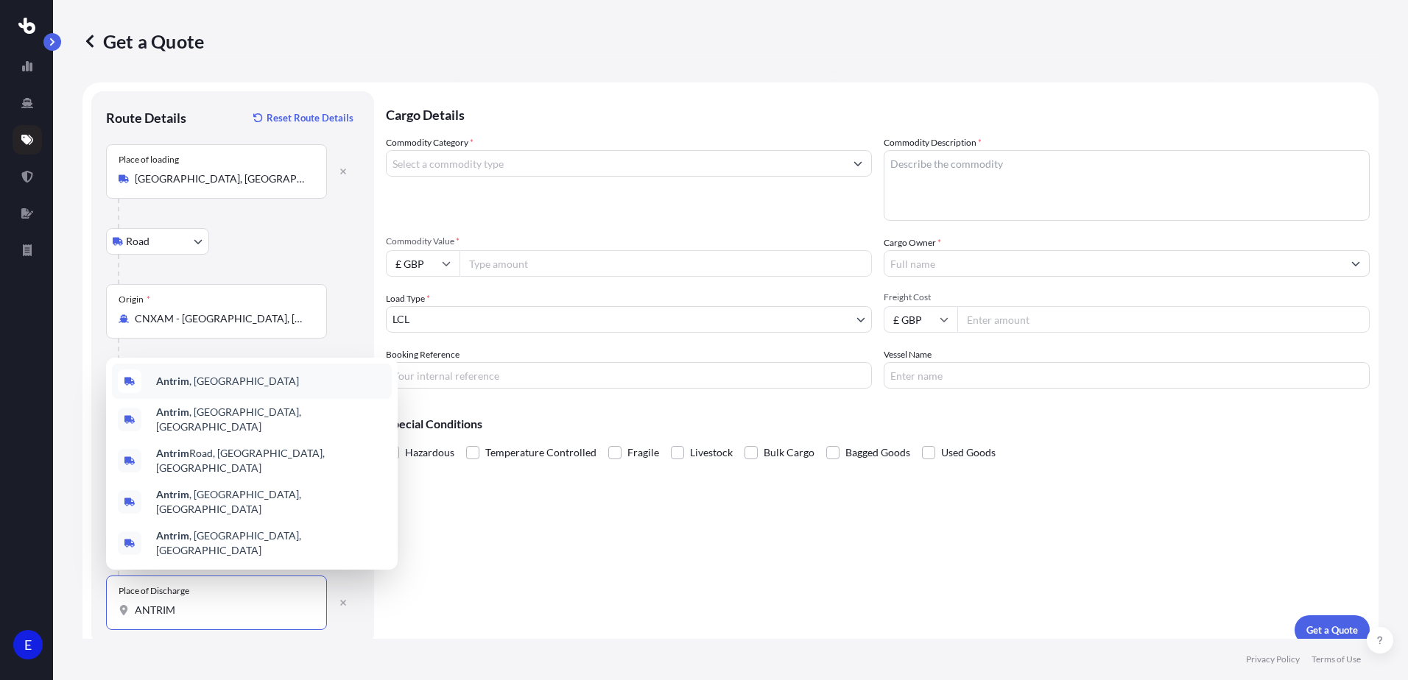
click at [205, 389] on span "Antrim , [GEOGRAPHIC_DATA]" at bounding box center [227, 381] width 143 height 15
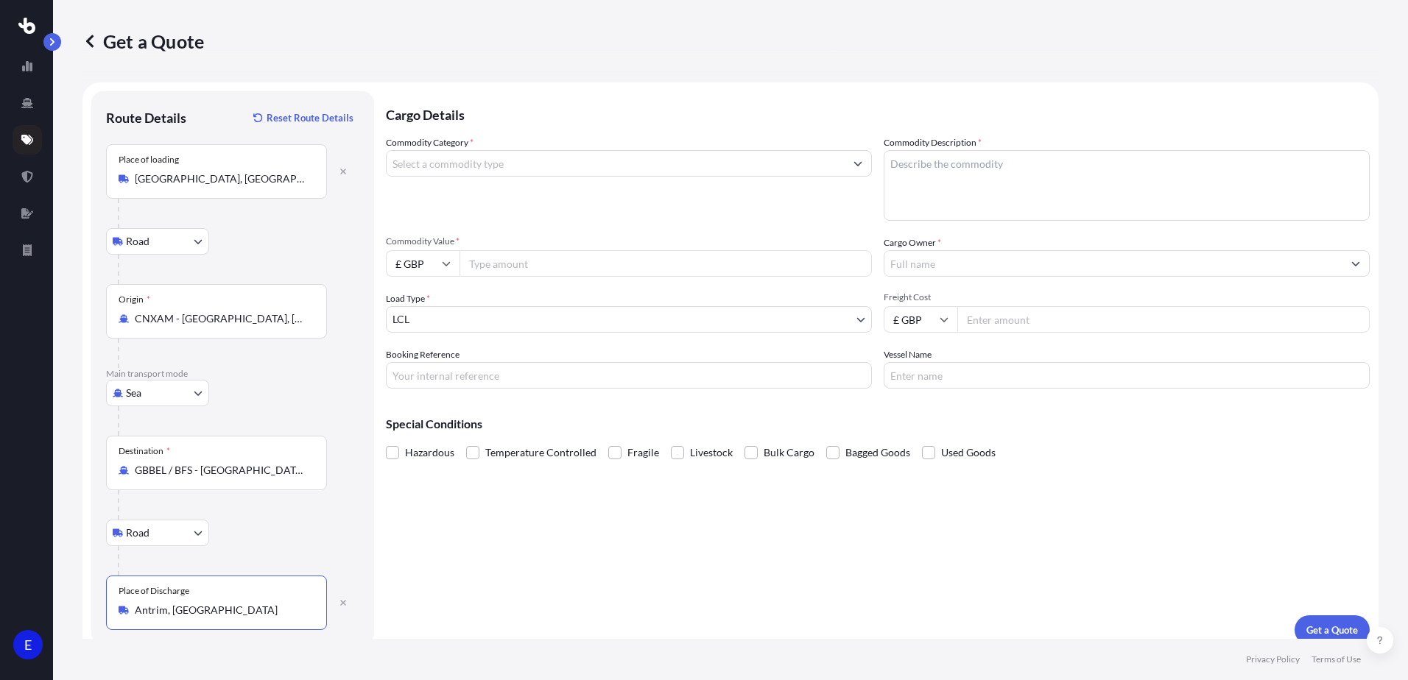
type input "Antrim, [GEOGRAPHIC_DATA]"
click at [510, 162] on input "Commodity Category *" at bounding box center [616, 163] width 458 height 27
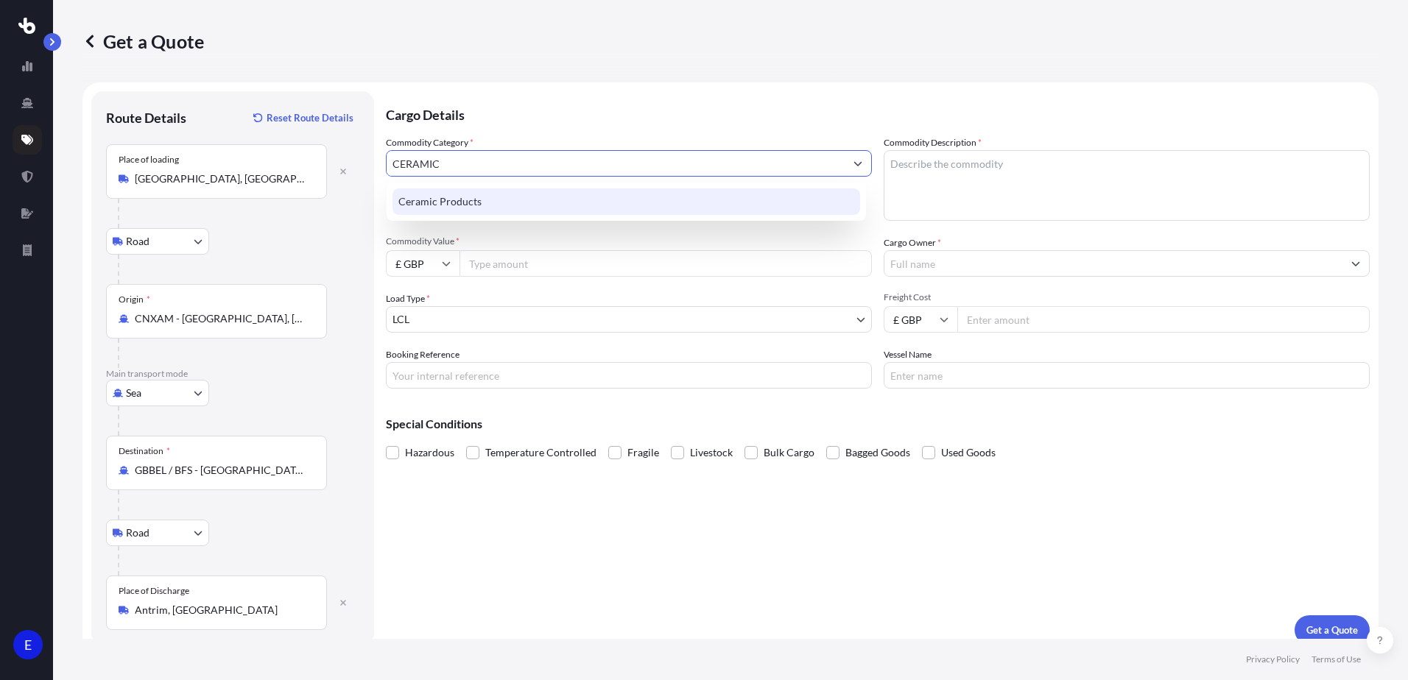
click at [491, 200] on div "Ceramic Products" at bounding box center [627, 202] width 468 height 27
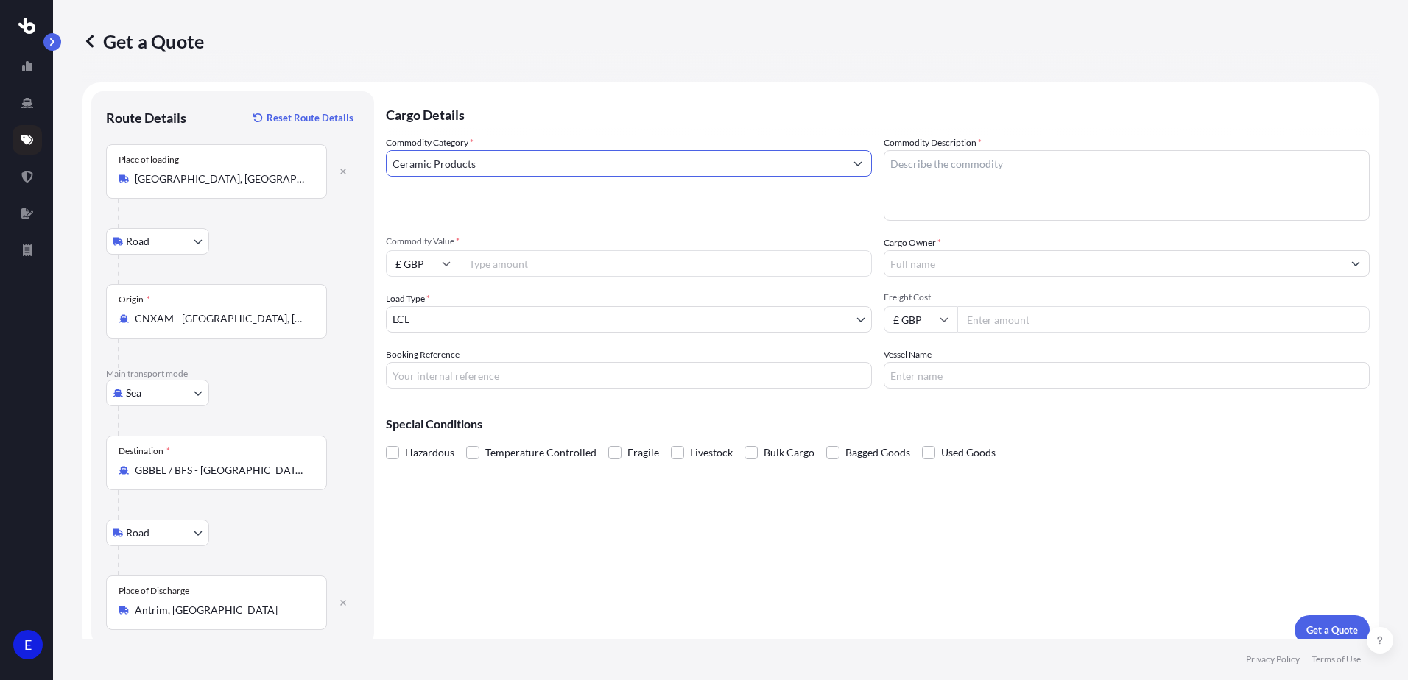
type input "Ceramic Products"
click at [916, 171] on textarea "Commodity Description *" at bounding box center [1127, 185] width 486 height 71
type textarea "CERAMIC DIFFUSER JAR"
click at [423, 261] on input "£ GBP" at bounding box center [423, 263] width 74 height 27
click at [416, 363] on div "$ USD" at bounding box center [423, 366] width 62 height 28
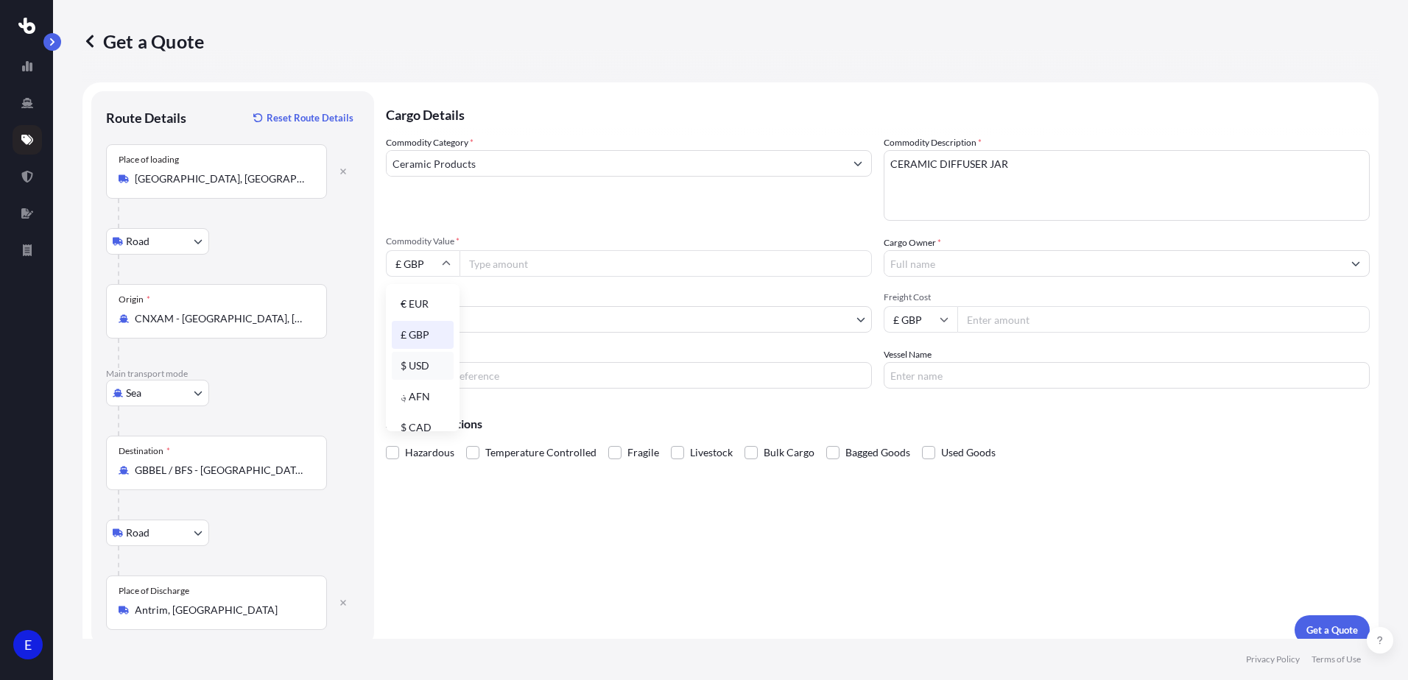
type input "$ USD"
click at [507, 256] on input "Commodity Value *" at bounding box center [666, 263] width 412 height 27
type input "36260"
click at [984, 265] on input "Cargo Owner *" at bounding box center [1113, 263] width 458 height 27
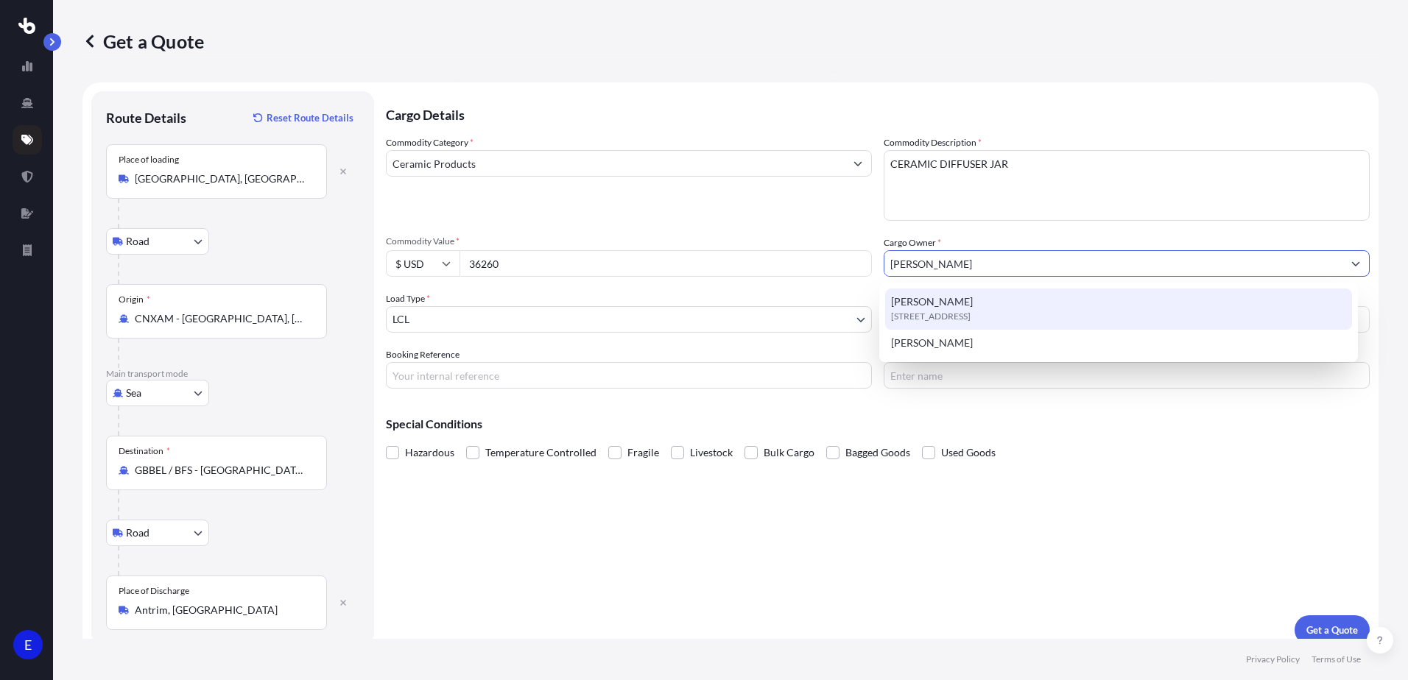
click at [948, 317] on span "[STREET_ADDRESS]" at bounding box center [931, 316] width 80 height 15
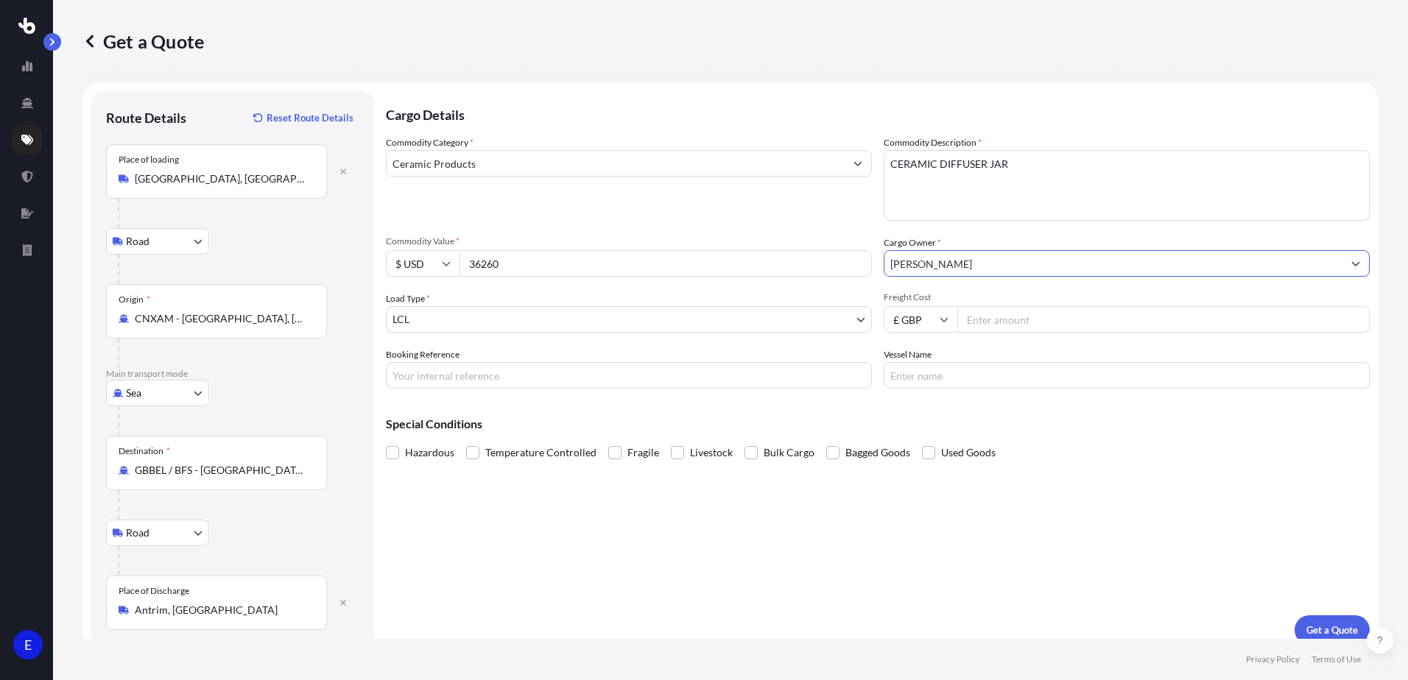
type input "[PERSON_NAME]"
click at [460, 322] on body "15 options available. 13 options available. 2 options available. 1 option avail…" at bounding box center [704, 340] width 1408 height 680
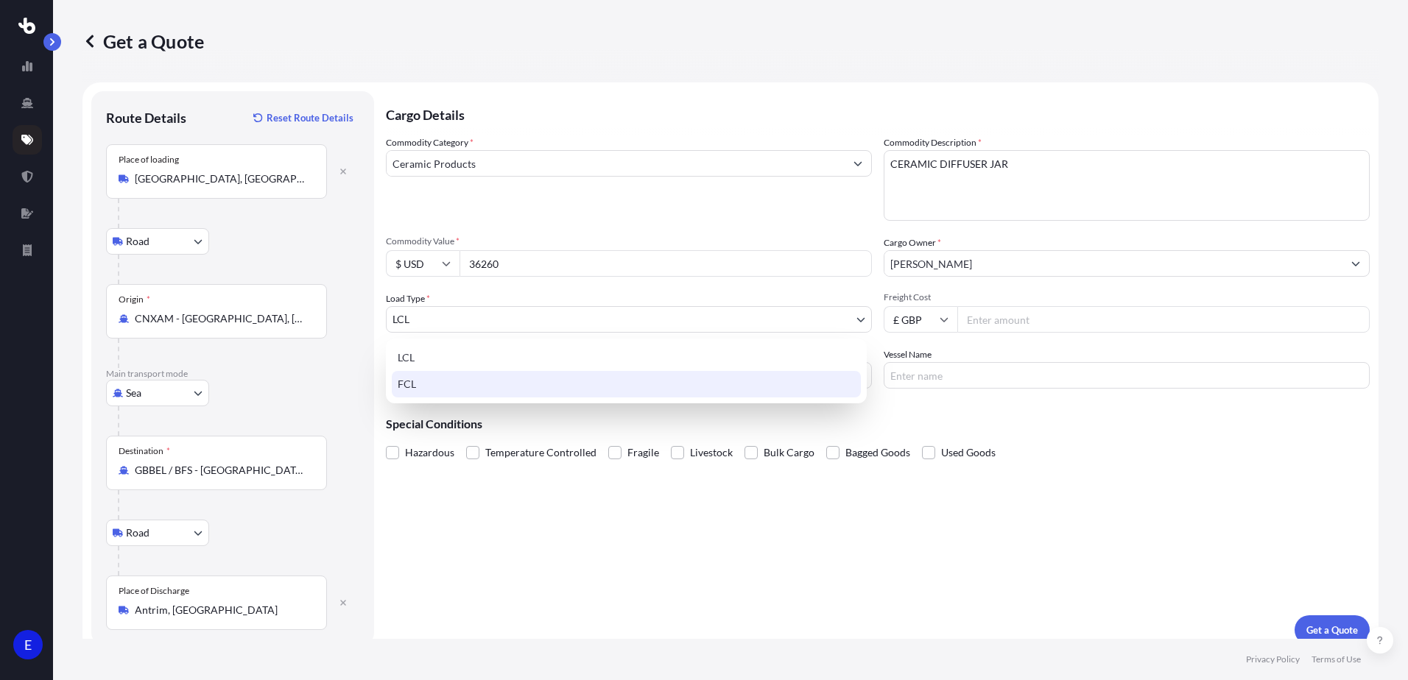
click at [428, 384] on div "FCL" at bounding box center [626, 384] width 469 height 27
select select "2"
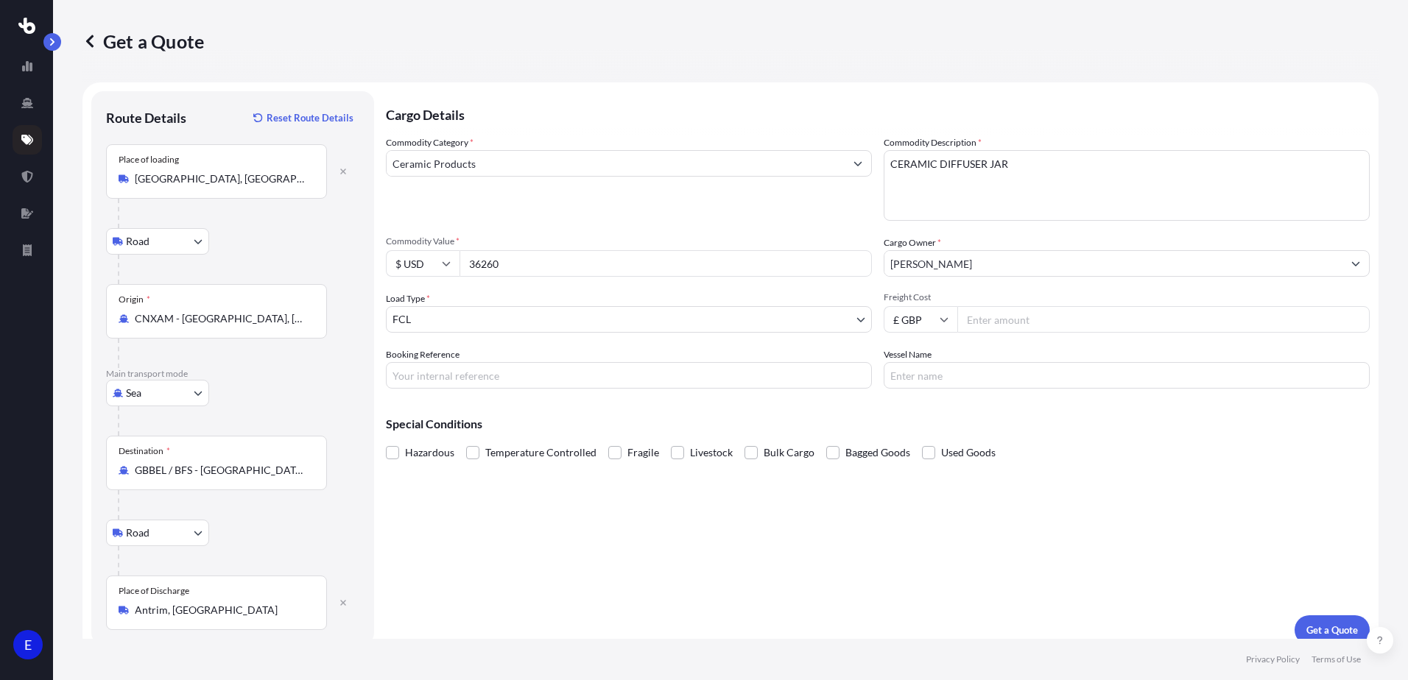
click at [997, 322] on input "Freight Cost" at bounding box center [1163, 319] width 412 height 27
click at [924, 318] on input "£ GBP" at bounding box center [921, 319] width 74 height 27
click at [916, 418] on div "$ USD" at bounding box center [915, 422] width 62 height 28
type input "$ USD"
click at [988, 317] on input "Freight Cost" at bounding box center [1163, 319] width 412 height 27
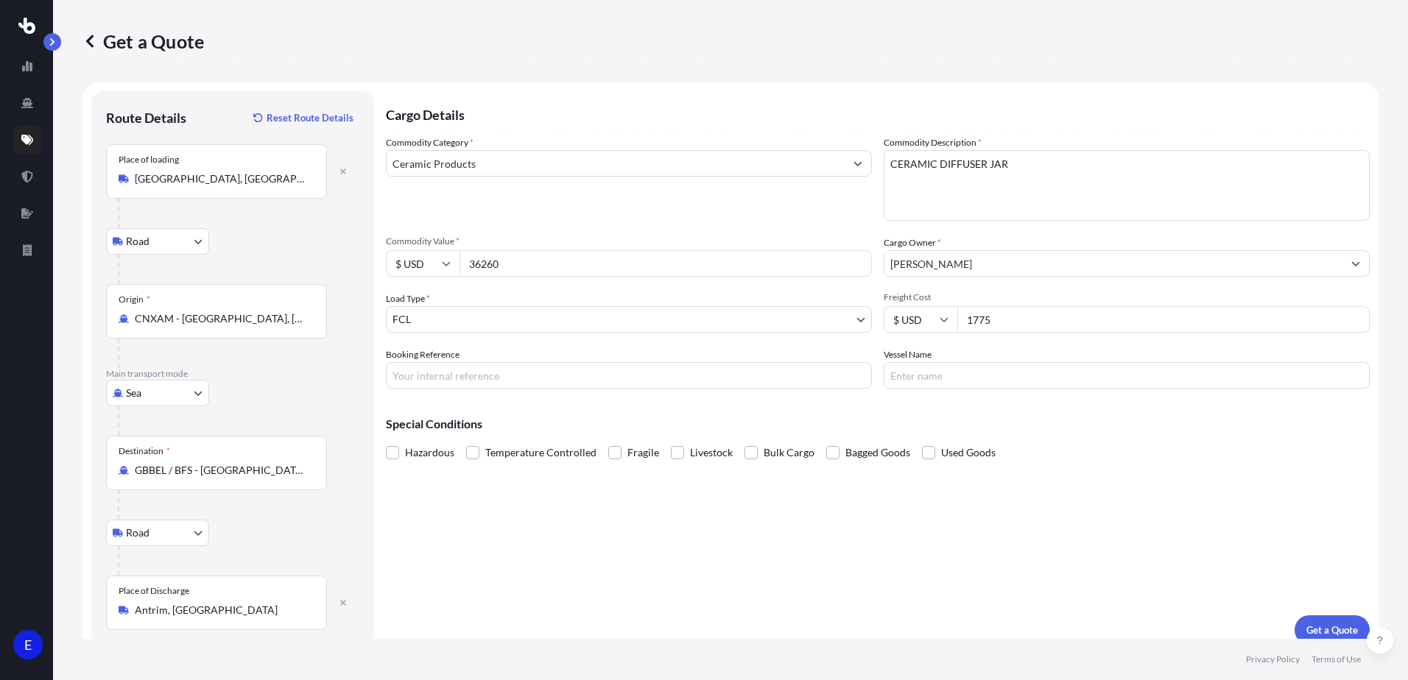
type input "1775"
click at [475, 373] on input "Booking Reference" at bounding box center [629, 375] width 486 height 27
type input "S174102"
click at [943, 380] on input "Vessel Name" at bounding box center [1127, 375] width 486 height 27
type input "TBA"
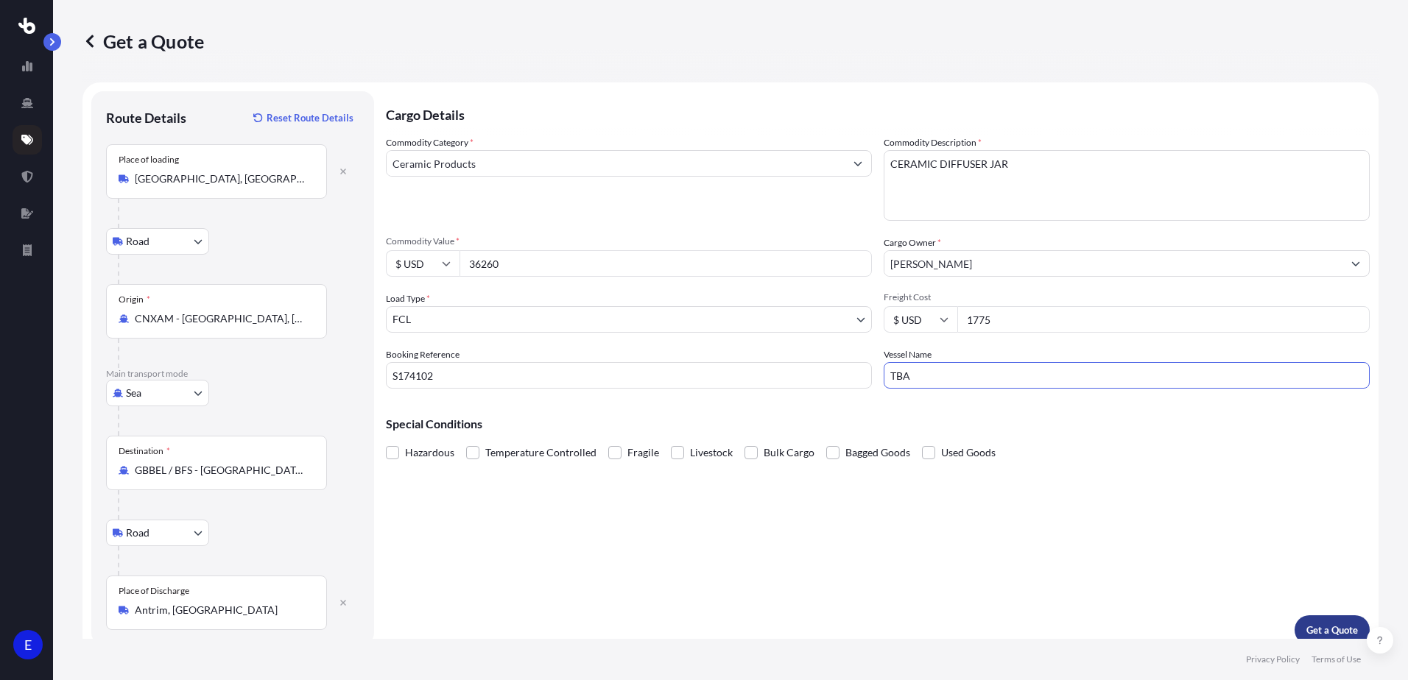
click at [1306, 624] on p "Get a Quote" at bounding box center [1332, 630] width 52 height 15
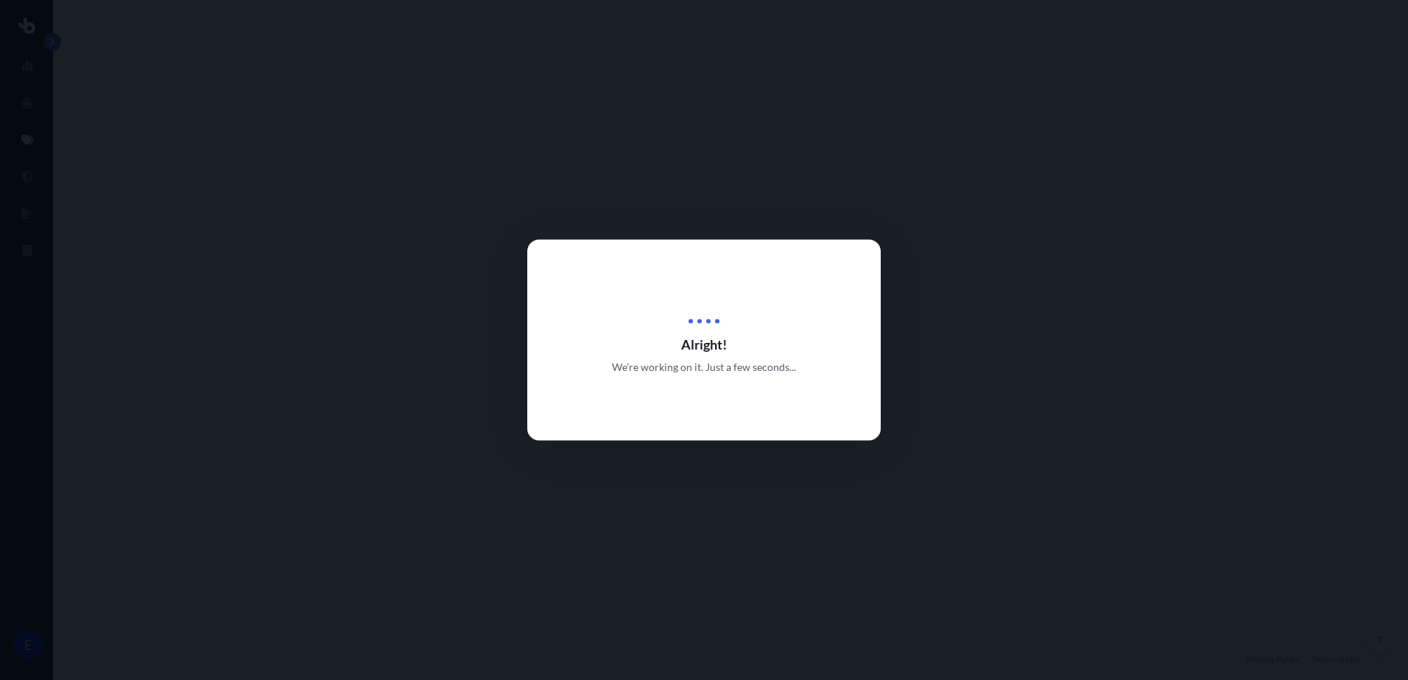
select select "Road"
select select "Sea"
select select "Road"
select select "2"
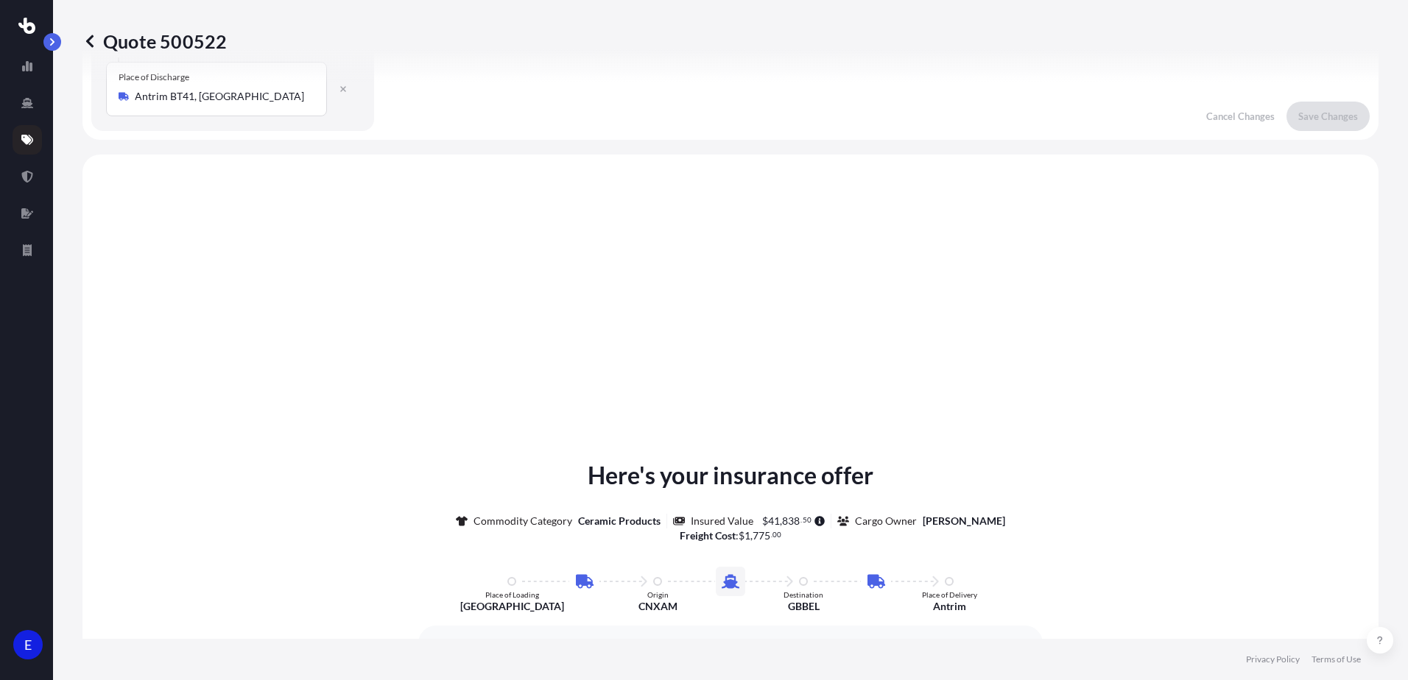
scroll to position [589, 0]
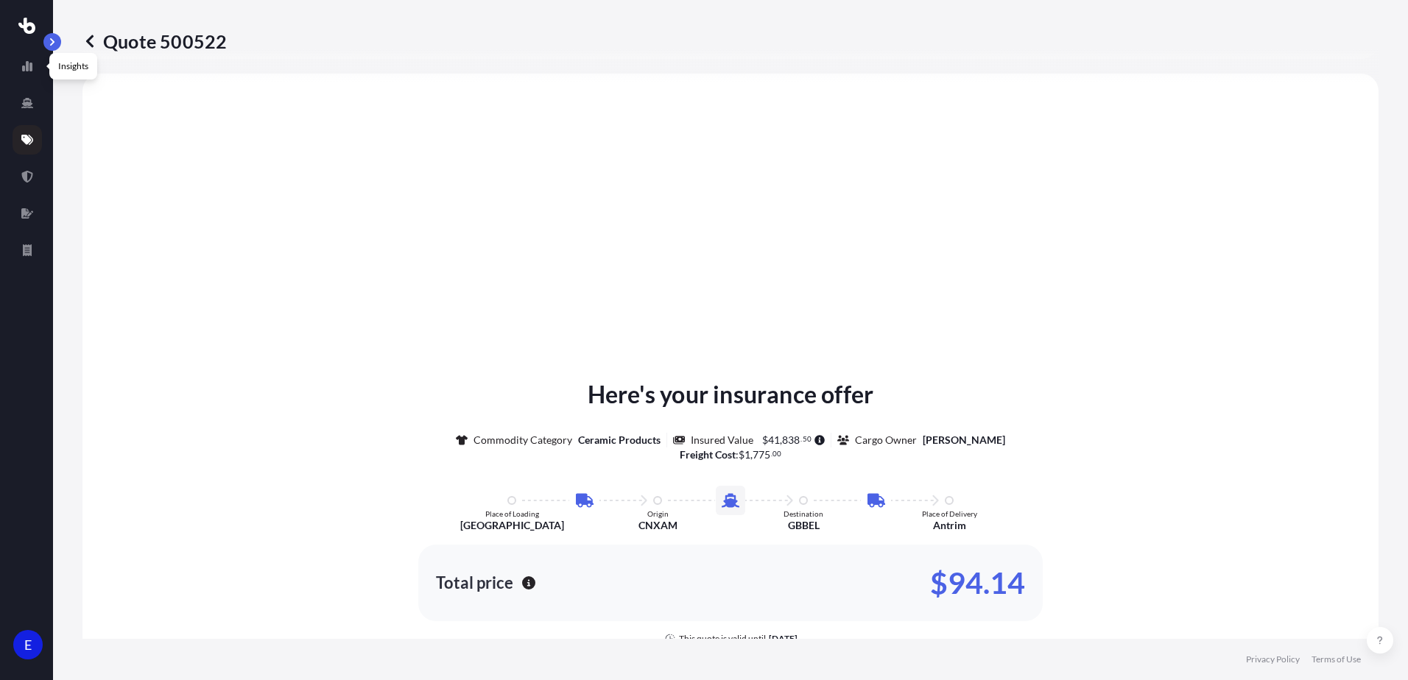
click at [91, 41] on icon at bounding box center [89, 41] width 15 height 15
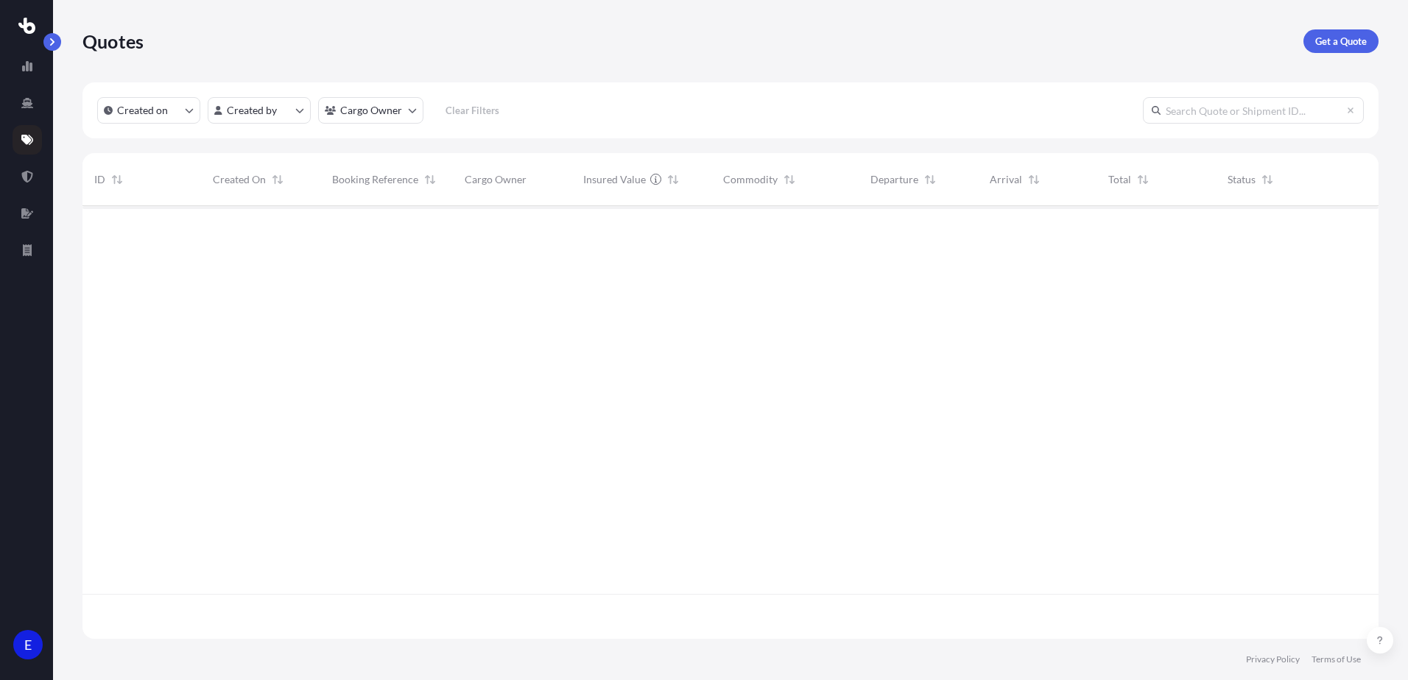
scroll to position [430, 1285]
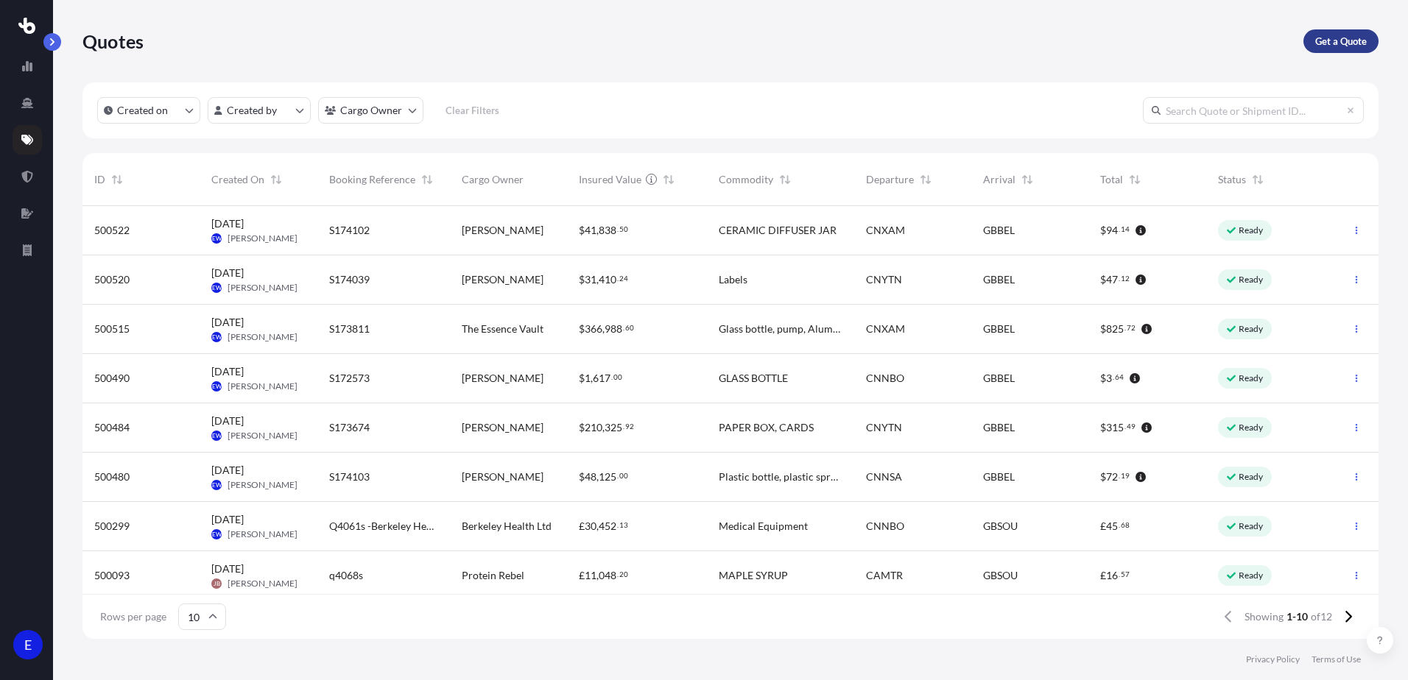
click at [1344, 47] on p "Get a Quote" at bounding box center [1341, 41] width 52 height 15
select select "Road"
select select "Sea"
select select "1"
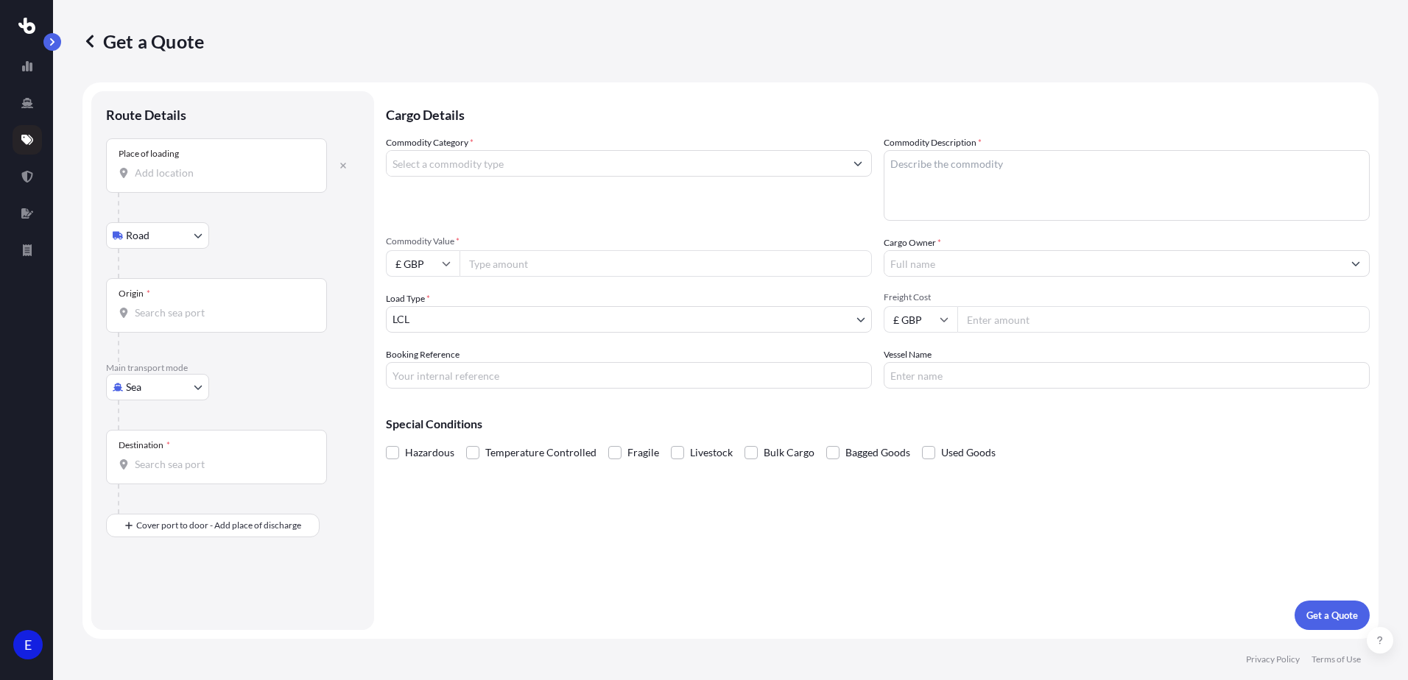
click at [183, 171] on input "Place of loading" at bounding box center [222, 173] width 174 height 15
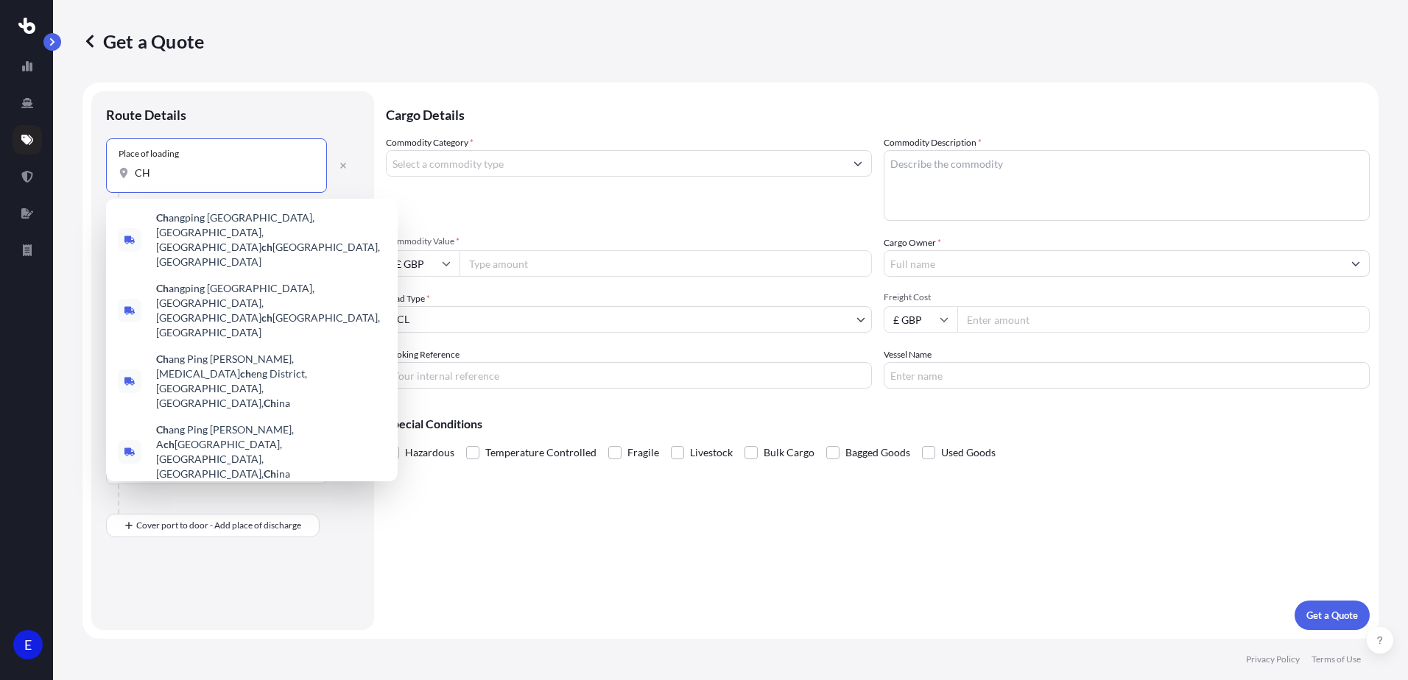
type input "C"
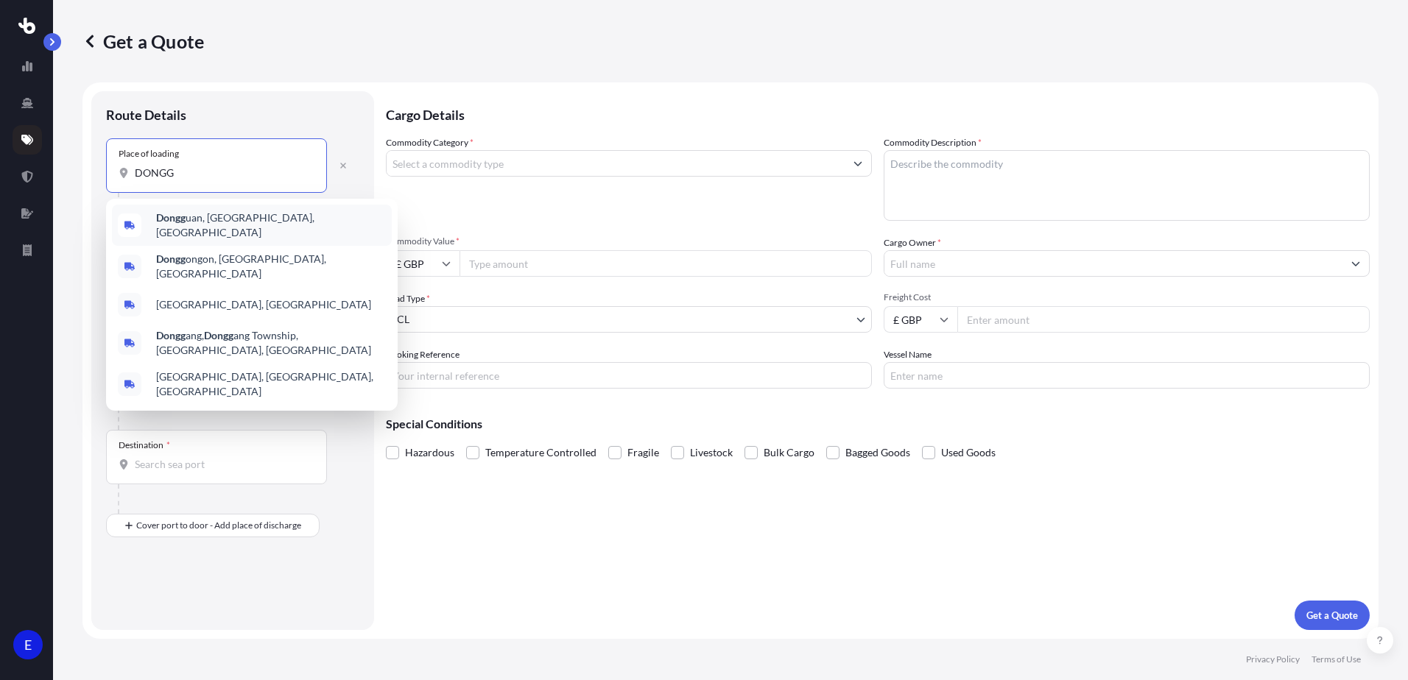
click at [248, 225] on span "Dongg uan, [GEOGRAPHIC_DATA], [GEOGRAPHIC_DATA]" at bounding box center [271, 225] width 230 height 29
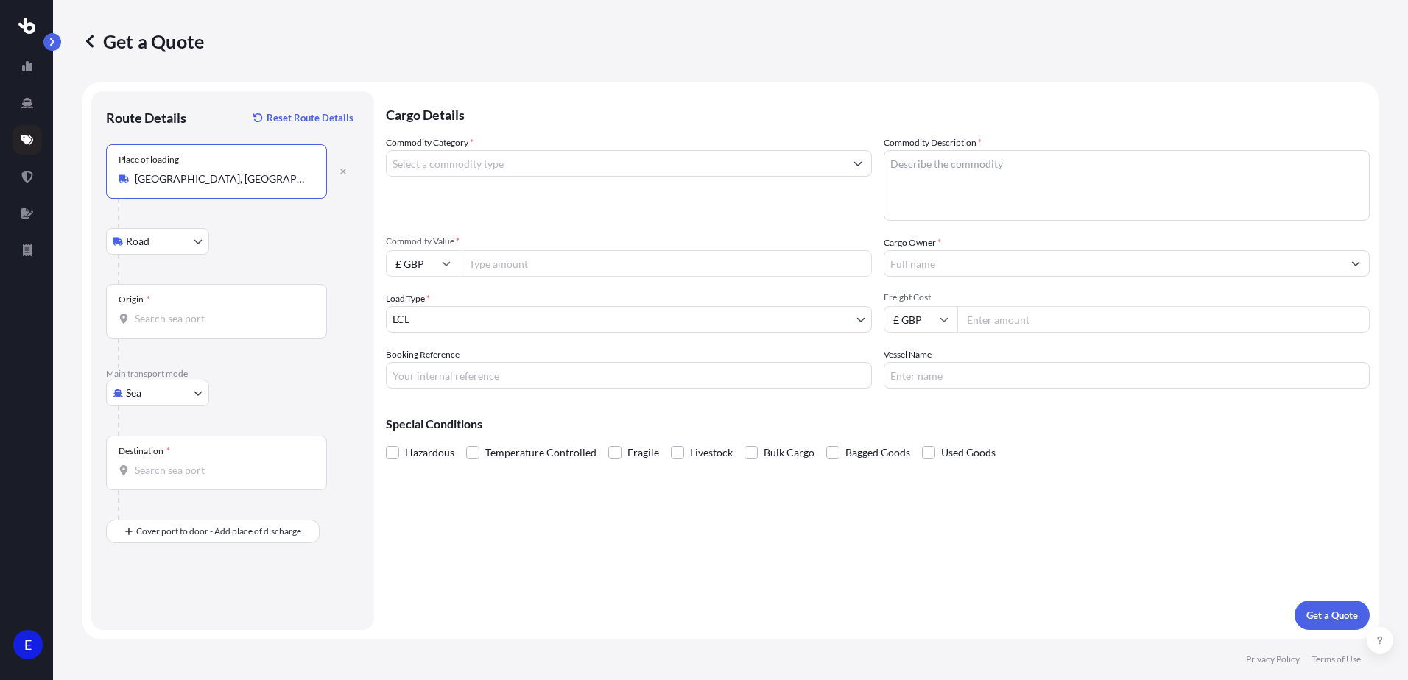
type input "[GEOGRAPHIC_DATA], [GEOGRAPHIC_DATA], [GEOGRAPHIC_DATA]"
click at [168, 322] on input "Origin *" at bounding box center [222, 318] width 174 height 15
type input "CNYTN - Yantian Pt, [GEOGRAPHIC_DATA]"
click at [161, 474] on input "Destination *" at bounding box center [222, 470] width 174 height 15
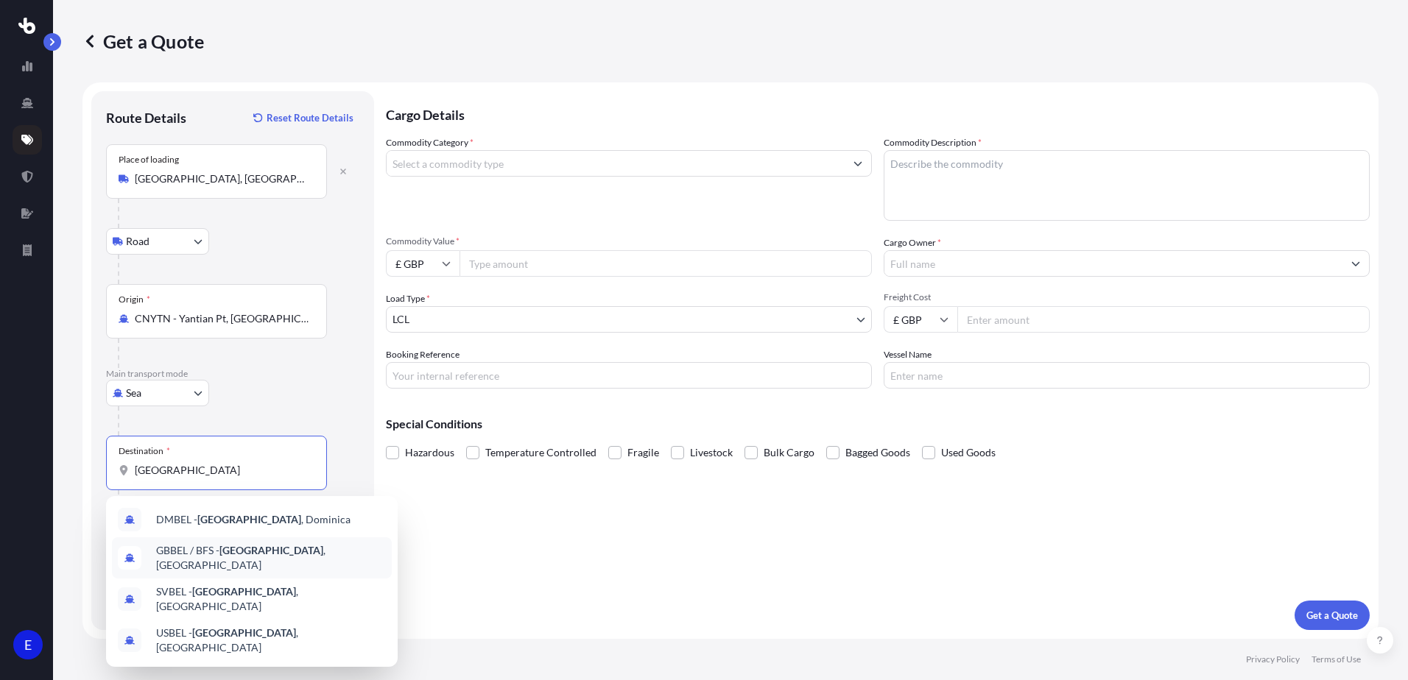
click at [272, 560] on span "GBBEL / BFS - [GEOGRAPHIC_DATA] , [GEOGRAPHIC_DATA]" at bounding box center [271, 557] width 230 height 29
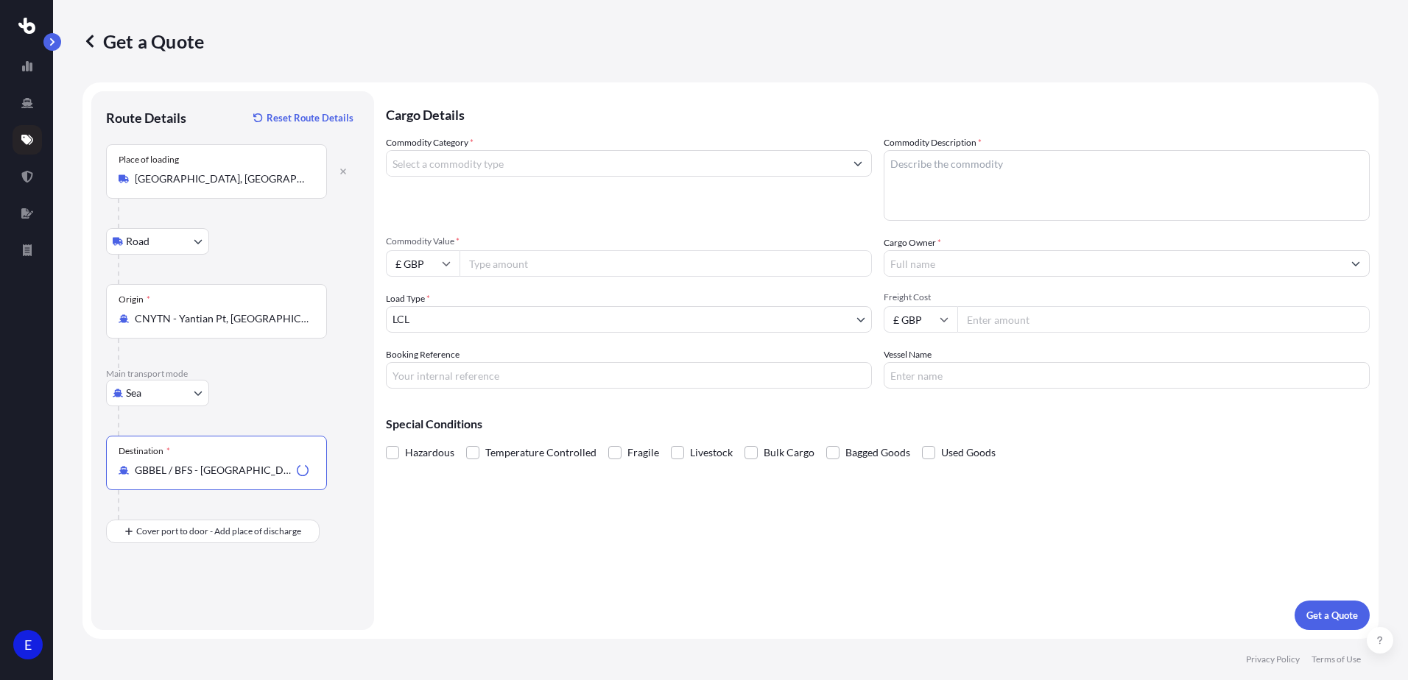
type input "GBBEL / BFS - [GEOGRAPHIC_DATA], [GEOGRAPHIC_DATA]"
click at [170, 618] on div "Place of Discharge" at bounding box center [216, 603] width 221 height 54
click at [170, 618] on input "Place of Discharge" at bounding box center [222, 610] width 174 height 15
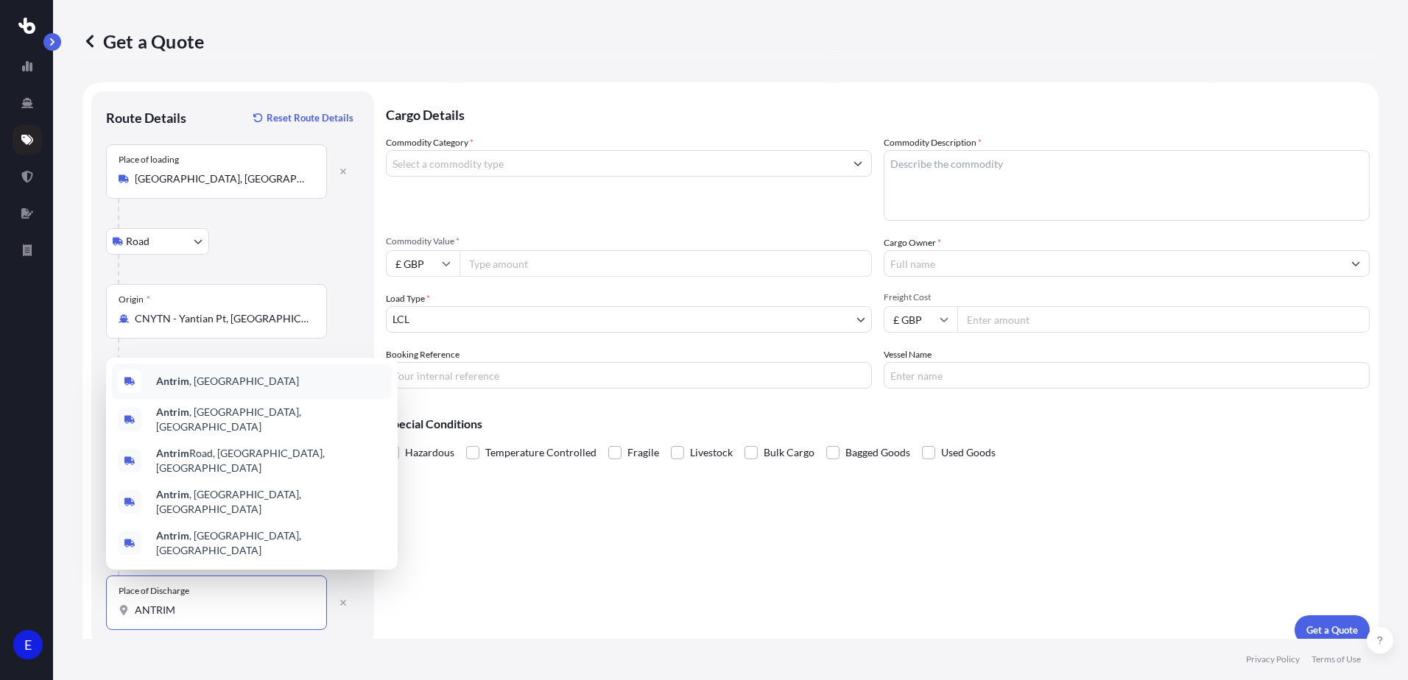
click at [200, 389] on span "Antrim , [GEOGRAPHIC_DATA]" at bounding box center [227, 381] width 143 height 15
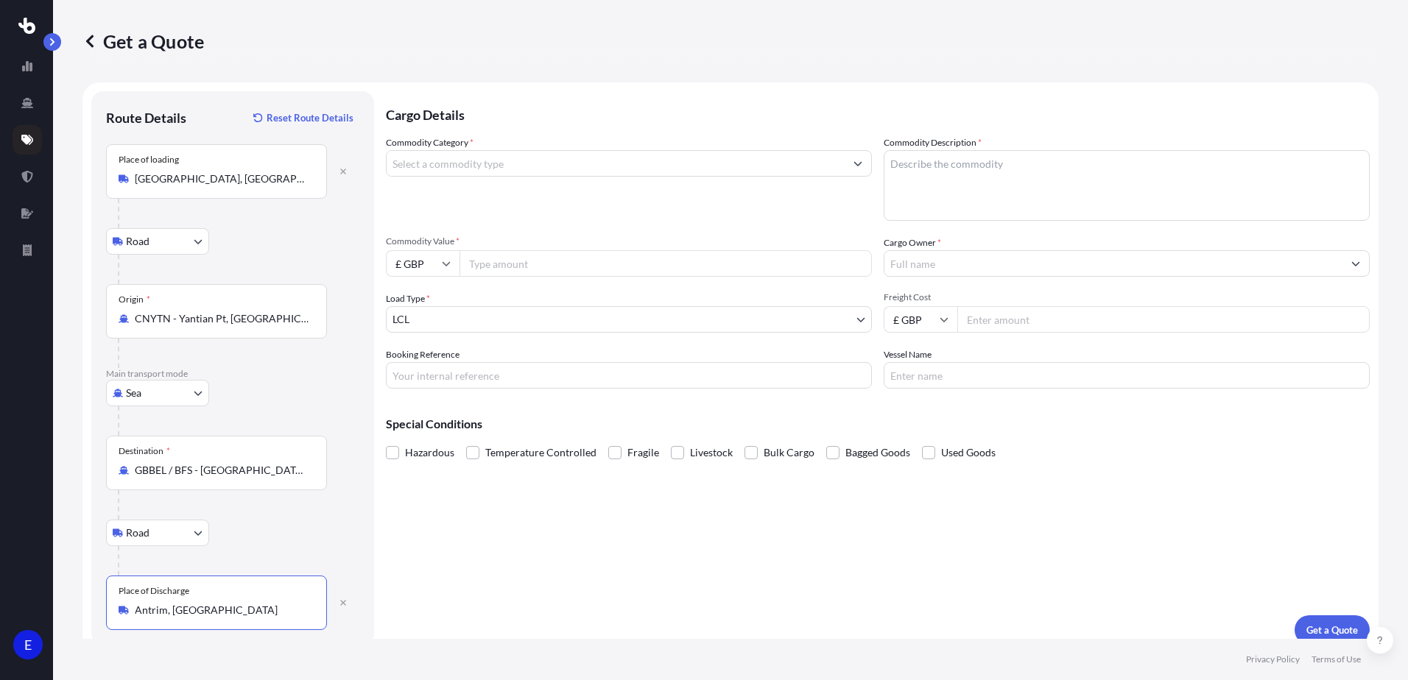
type input "Antrim, [GEOGRAPHIC_DATA]"
click at [503, 163] on input "Commodity Category *" at bounding box center [616, 163] width 458 height 27
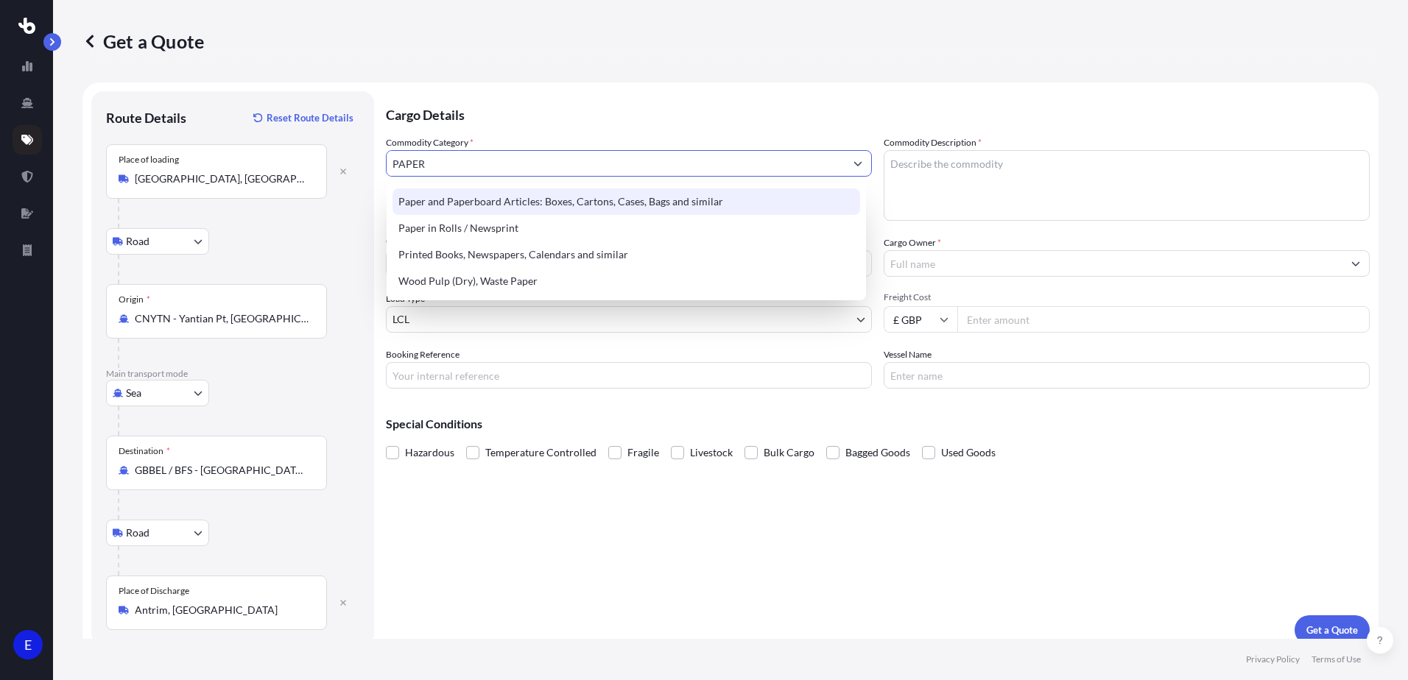
click at [624, 206] on div "Paper and Paperboard Articles: Boxes, Cartons, Cases, Bags and similar" at bounding box center [627, 202] width 468 height 27
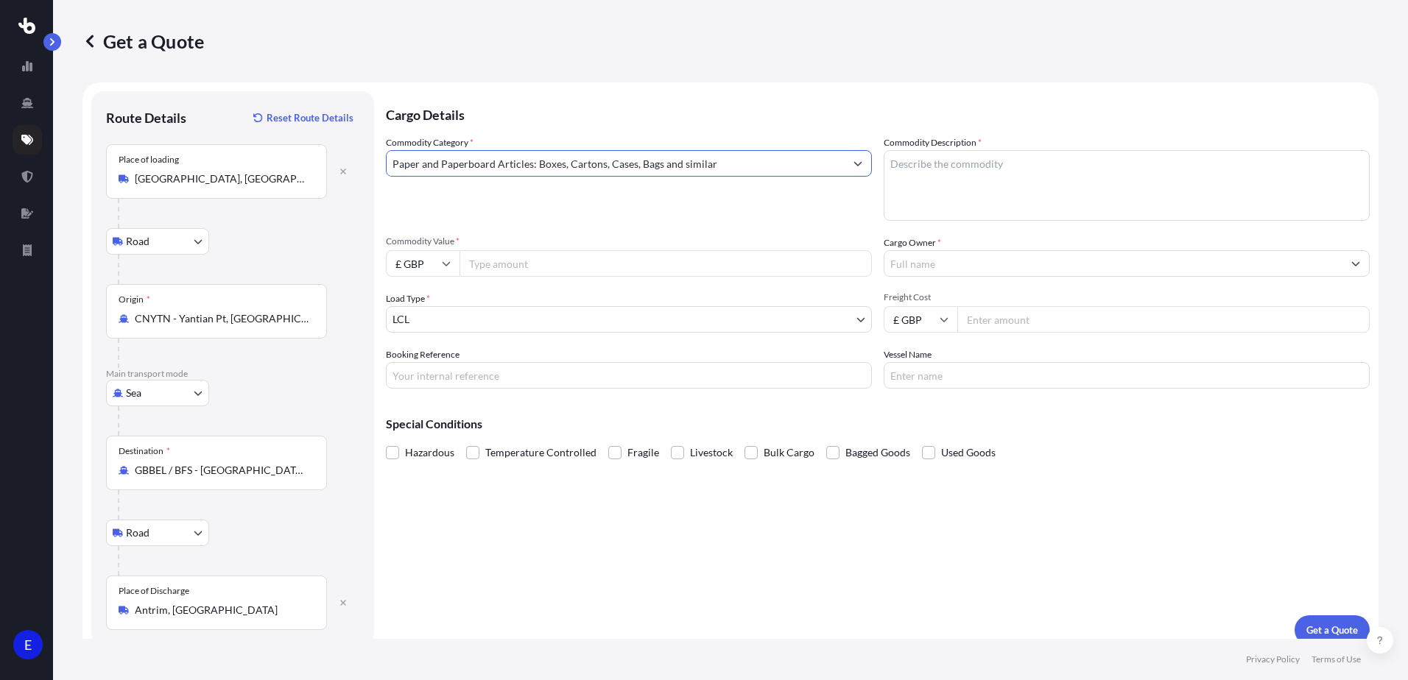
type input "Paper and Paperboard Articles: Boxes, Cartons, Cases, Bags and similar"
click at [926, 166] on textarea "Commodity Description *" at bounding box center [1127, 185] width 486 height 71
type textarea "PAPER BOX, DRAWER BOX"
click at [414, 264] on input "£ GBP" at bounding box center [423, 263] width 74 height 27
click at [412, 359] on div "$ USD" at bounding box center [423, 366] width 62 height 28
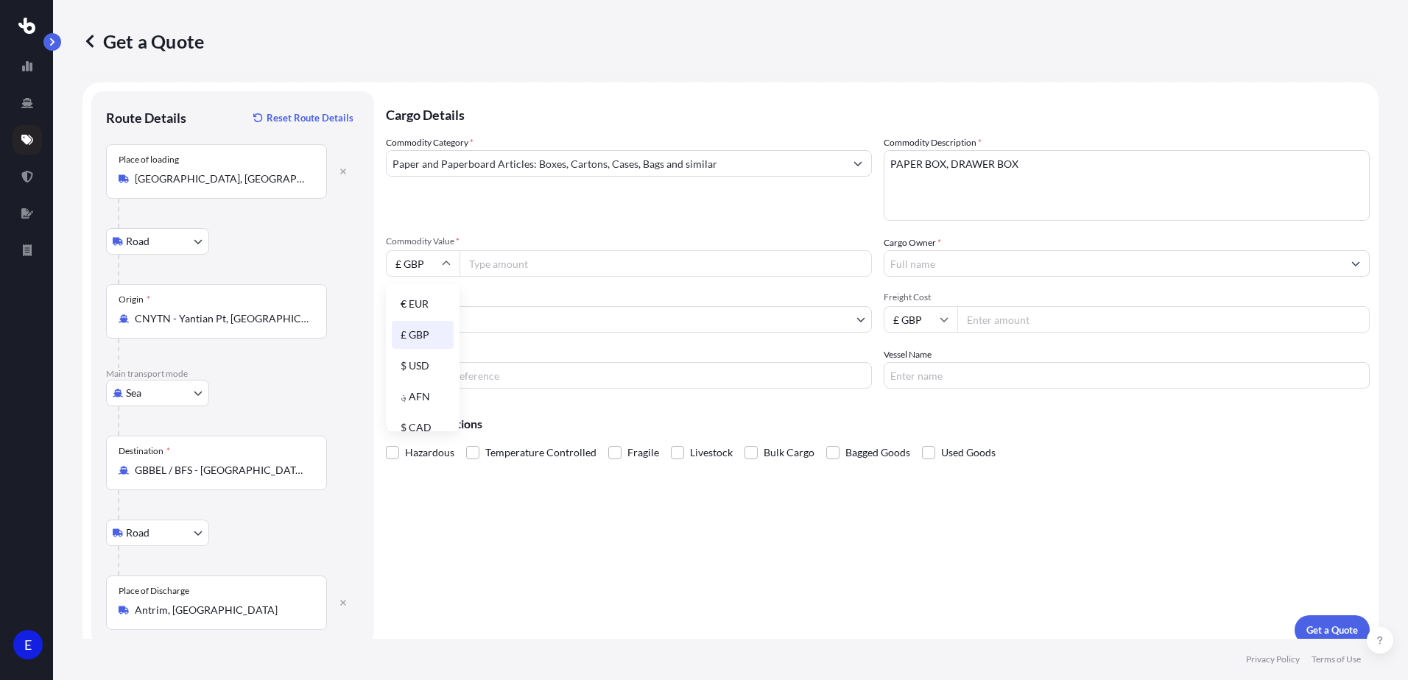
type input "$ USD"
click at [487, 263] on input "Commodity Value *" at bounding box center [666, 263] width 412 height 27
type input "5"
type input "61575.24"
click at [918, 255] on input "Cargo Owner *" at bounding box center [1113, 263] width 458 height 27
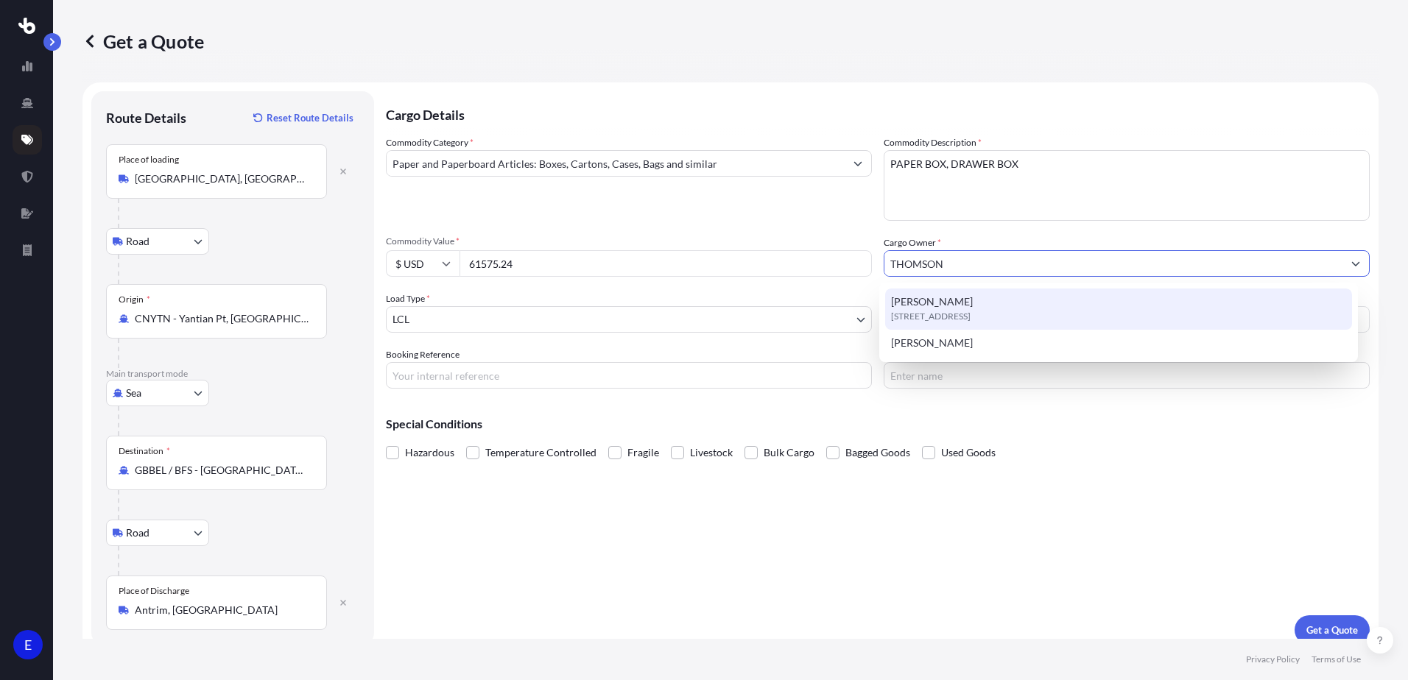
click at [933, 303] on span "[PERSON_NAME]" at bounding box center [932, 302] width 82 height 15
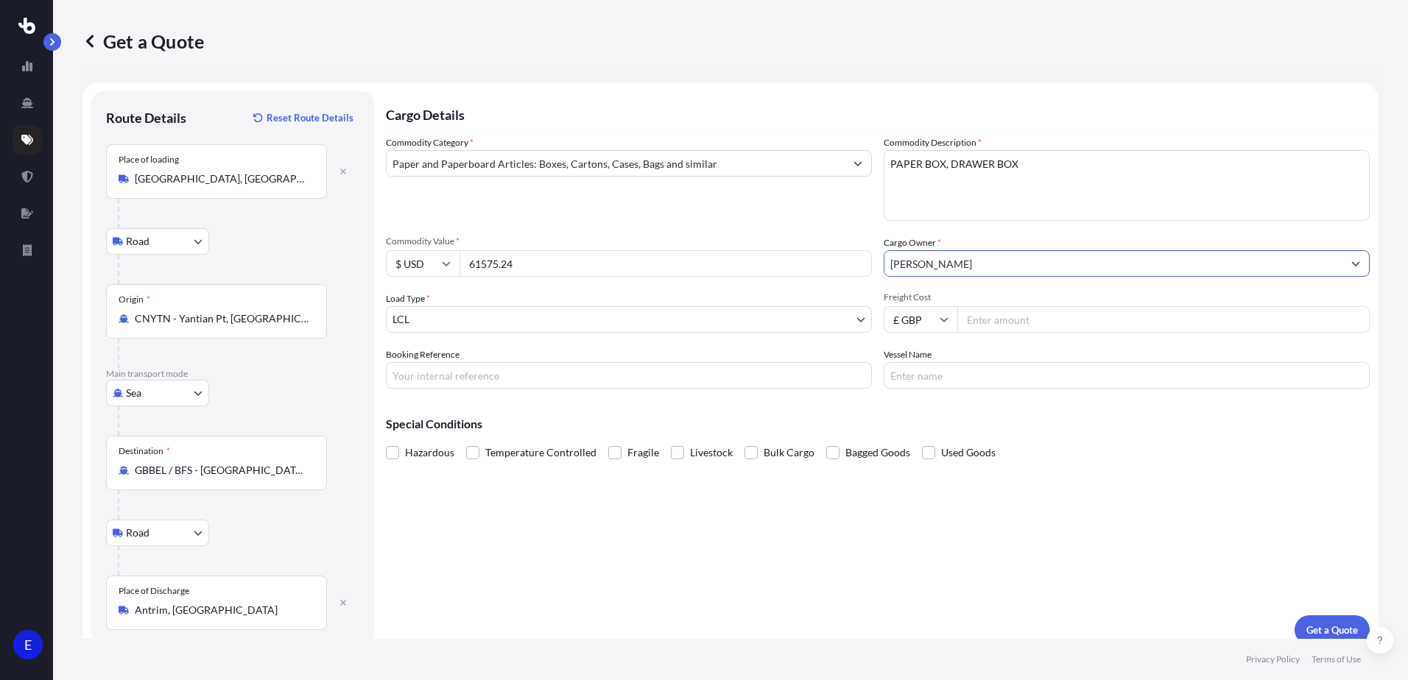
type input "[PERSON_NAME]"
click at [493, 325] on body "15 options available. 13 options available. 2 options available. 1 option avail…" at bounding box center [704, 340] width 1408 height 680
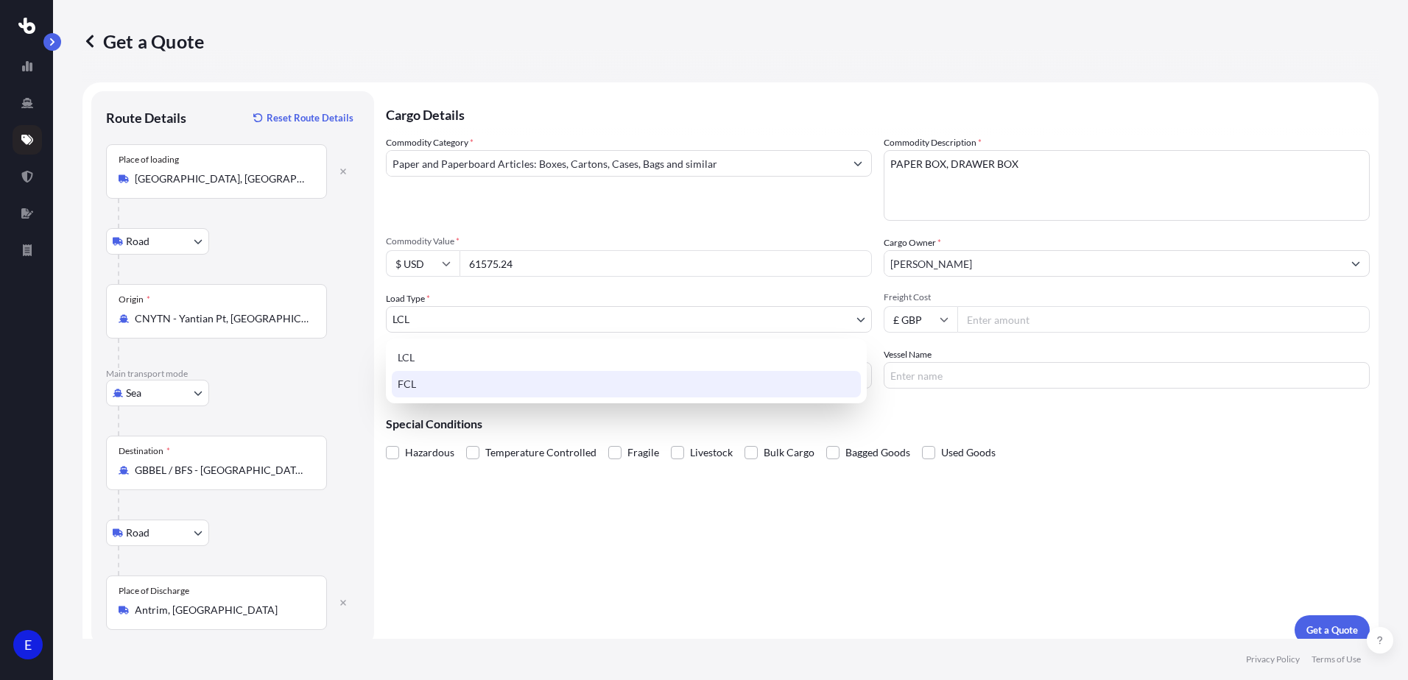
click at [454, 385] on div "FCL" at bounding box center [626, 384] width 469 height 27
select select "2"
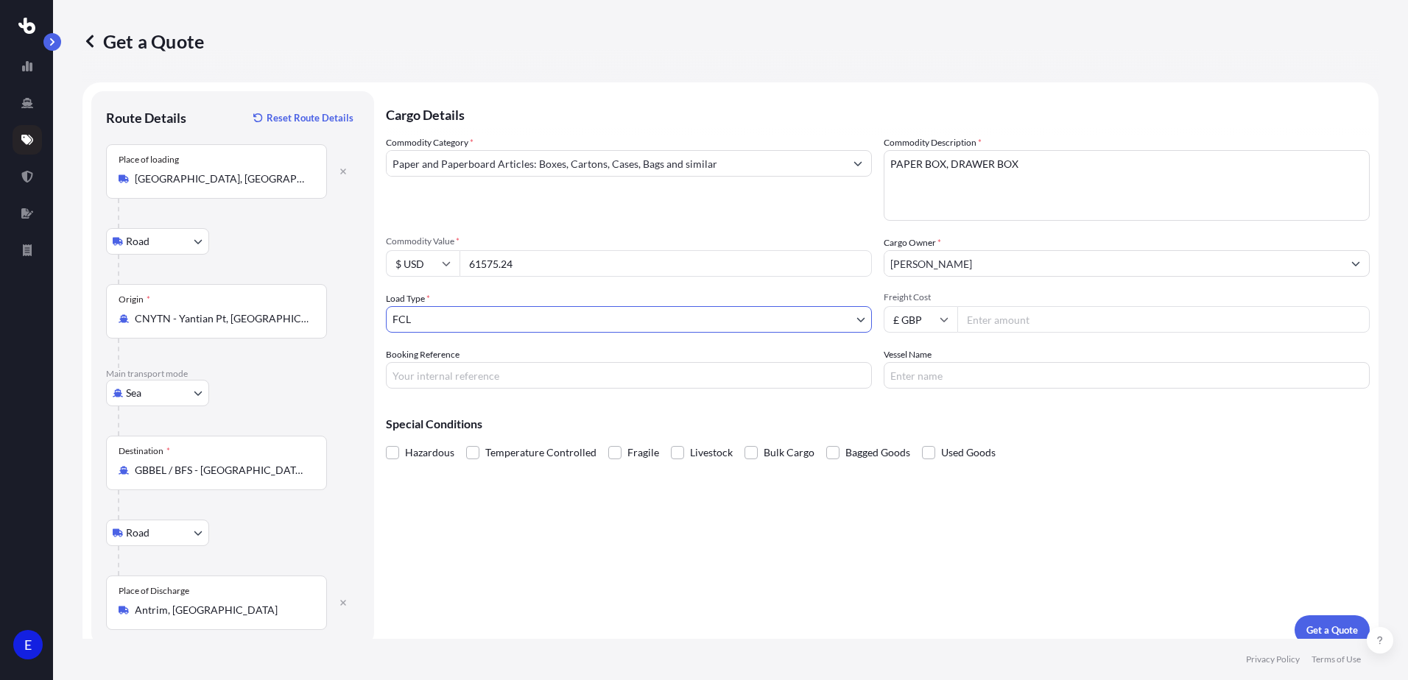
click at [993, 325] on input "Freight Cost" at bounding box center [1163, 319] width 412 height 27
type input "3650"
click at [909, 326] on input "£ GBP" at bounding box center [921, 319] width 74 height 27
click at [904, 418] on div "$ USD" at bounding box center [915, 422] width 62 height 28
type input "$ USD"
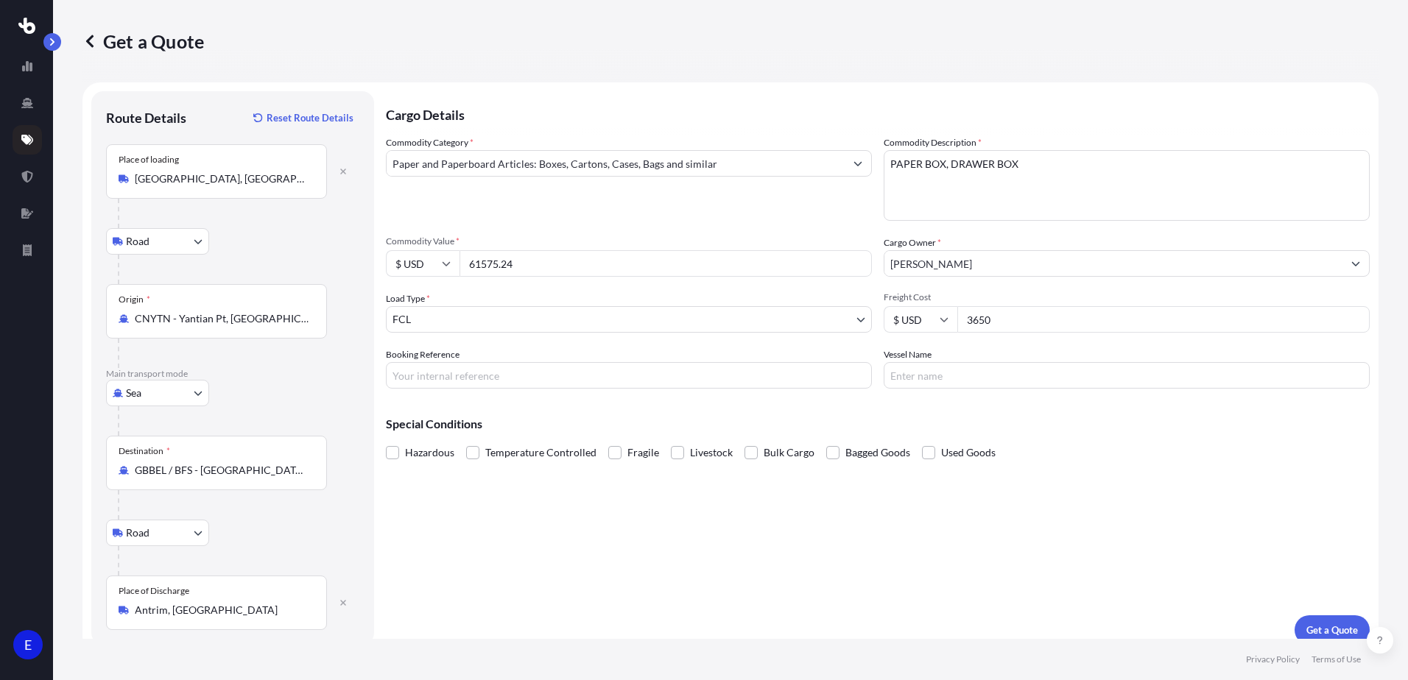
click at [429, 379] on input "Booking Reference" at bounding box center [629, 375] width 486 height 27
type input "S173995"
click at [968, 379] on input "Vessel Name" at bounding box center [1127, 375] width 486 height 27
type input "TBA"
click at [1312, 624] on p "Get a Quote" at bounding box center [1332, 630] width 52 height 15
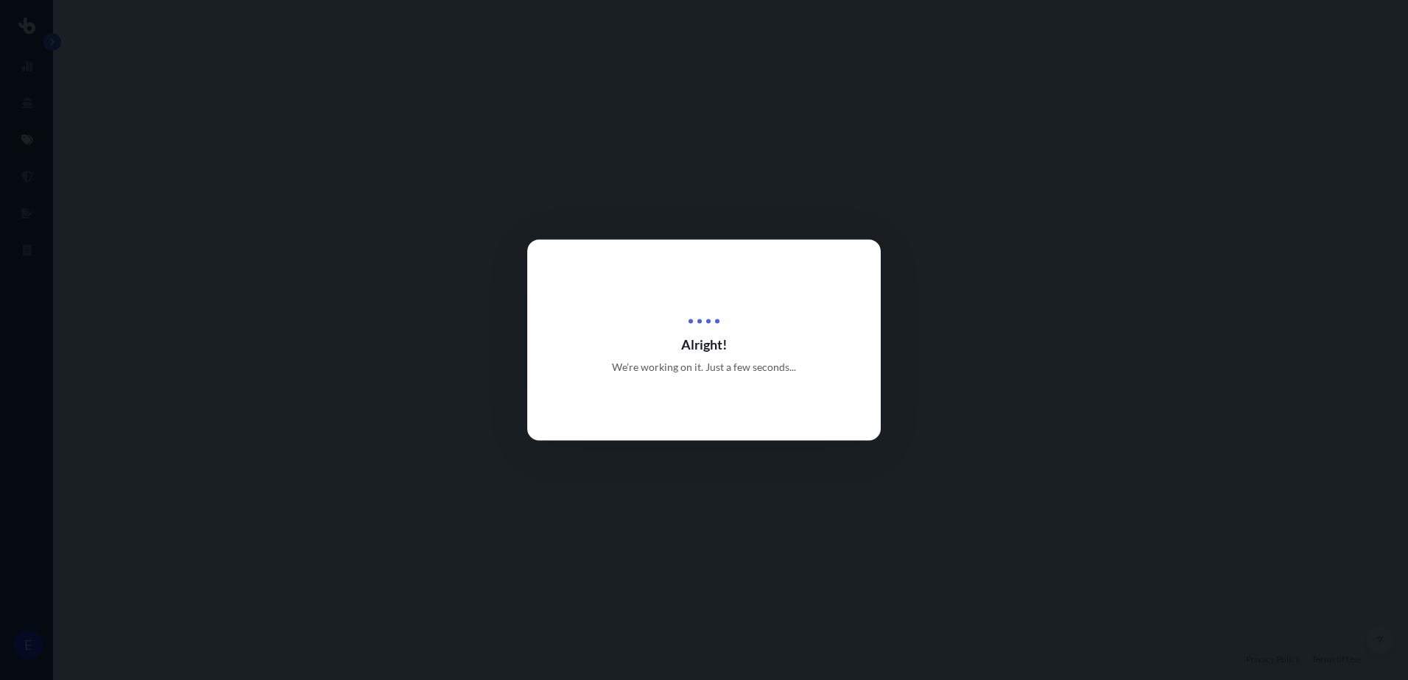
select select "Road"
select select "Sea"
select select "Road"
select select "2"
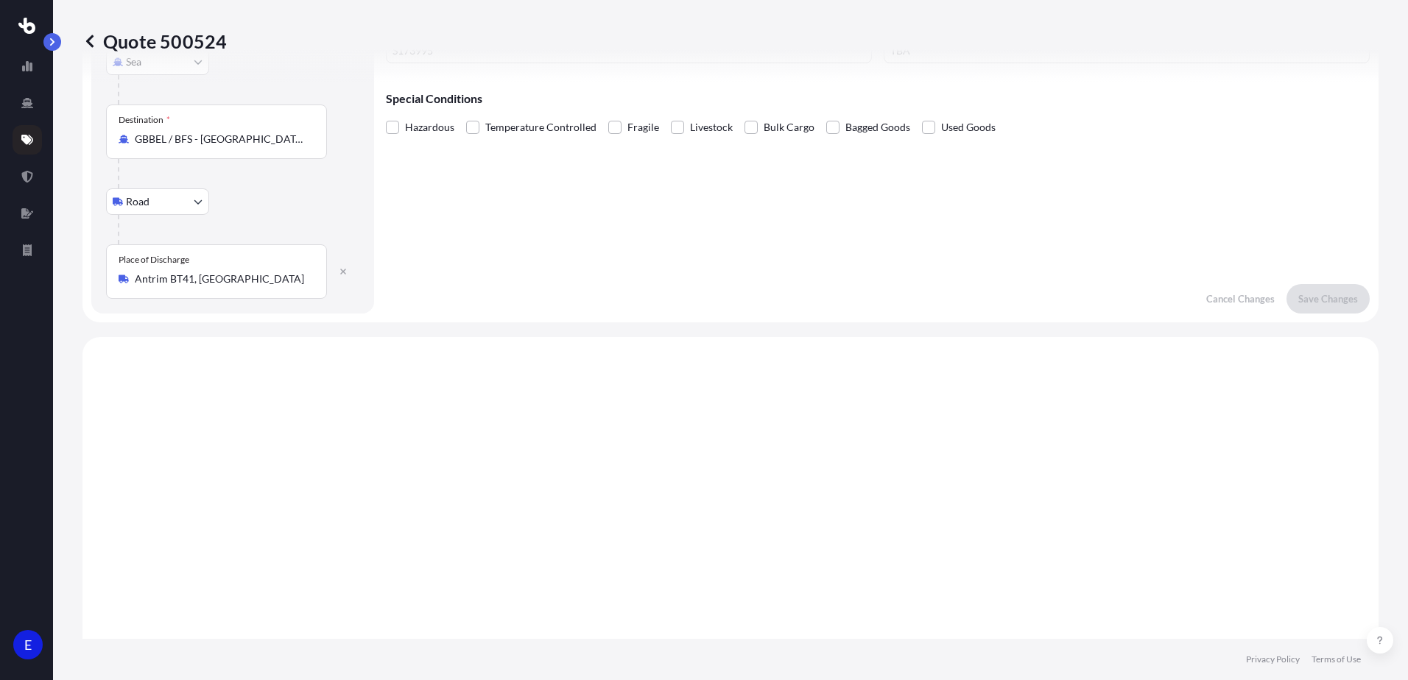
scroll to position [589, 0]
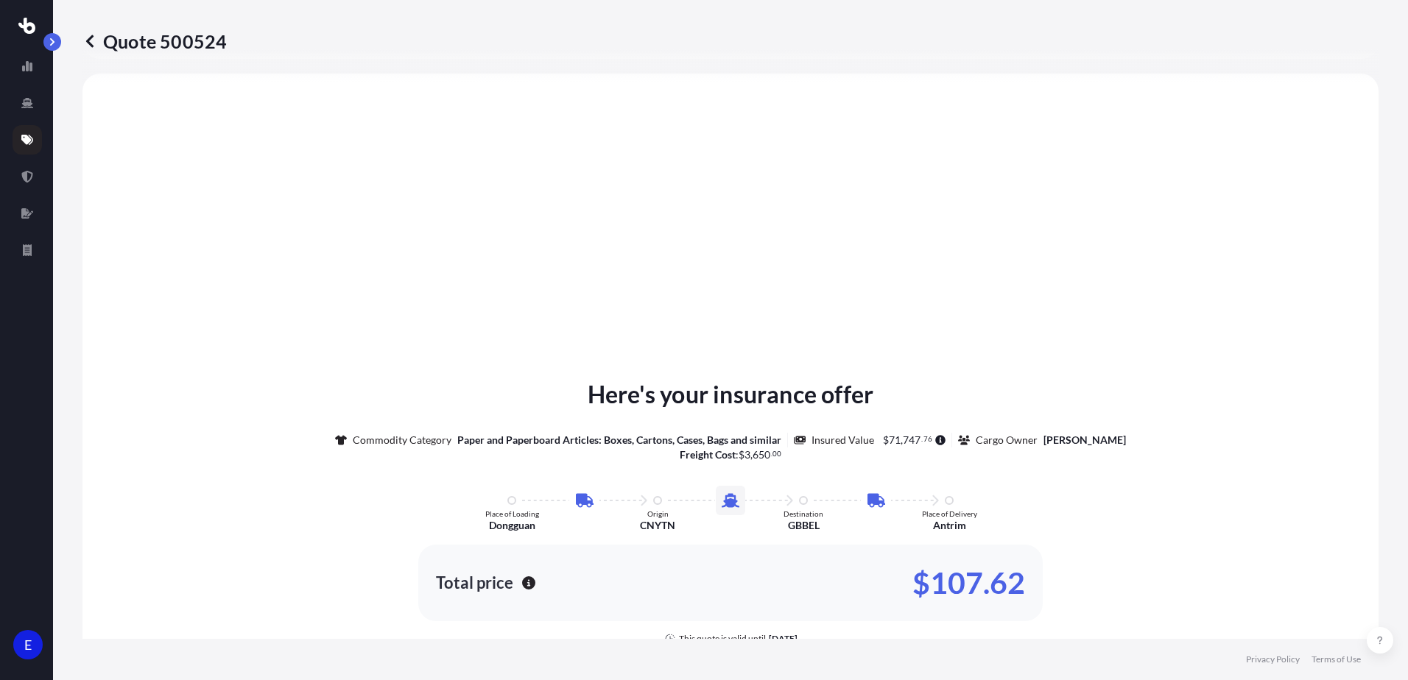
click at [94, 36] on icon at bounding box center [89, 41] width 7 height 13
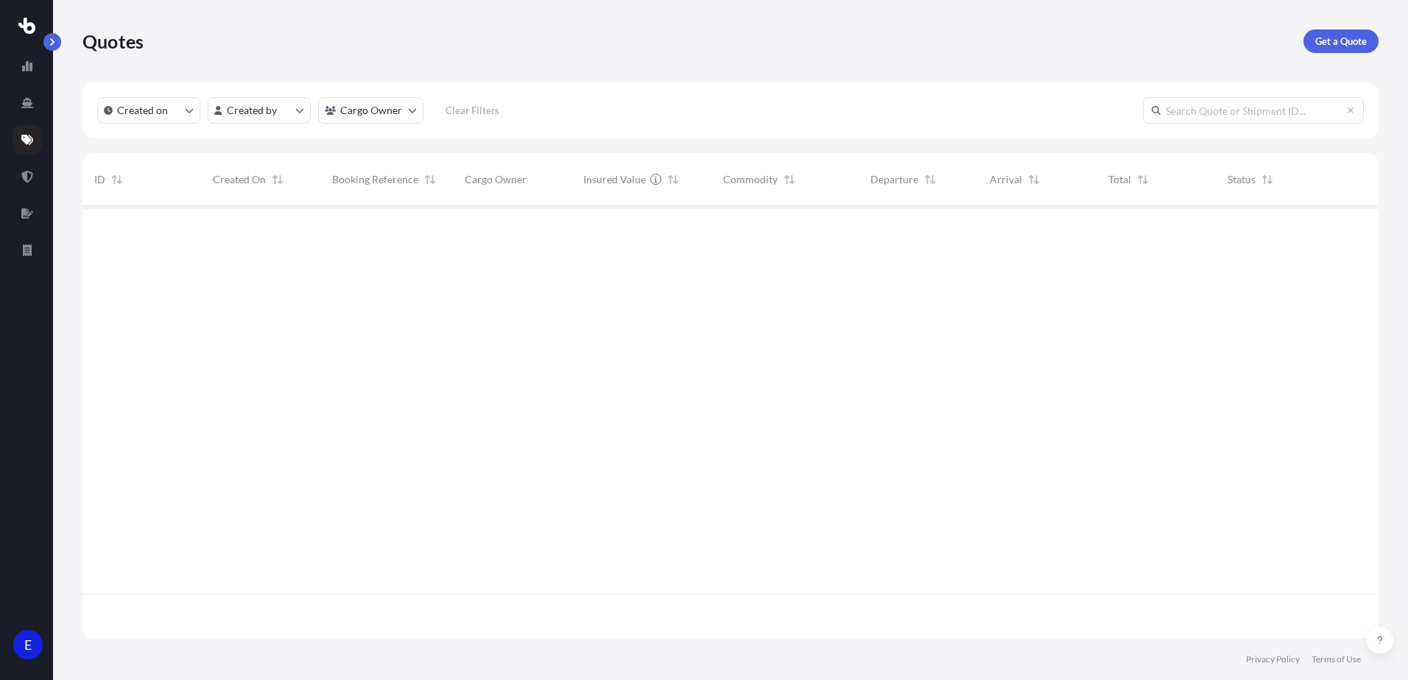
scroll to position [430, 1285]
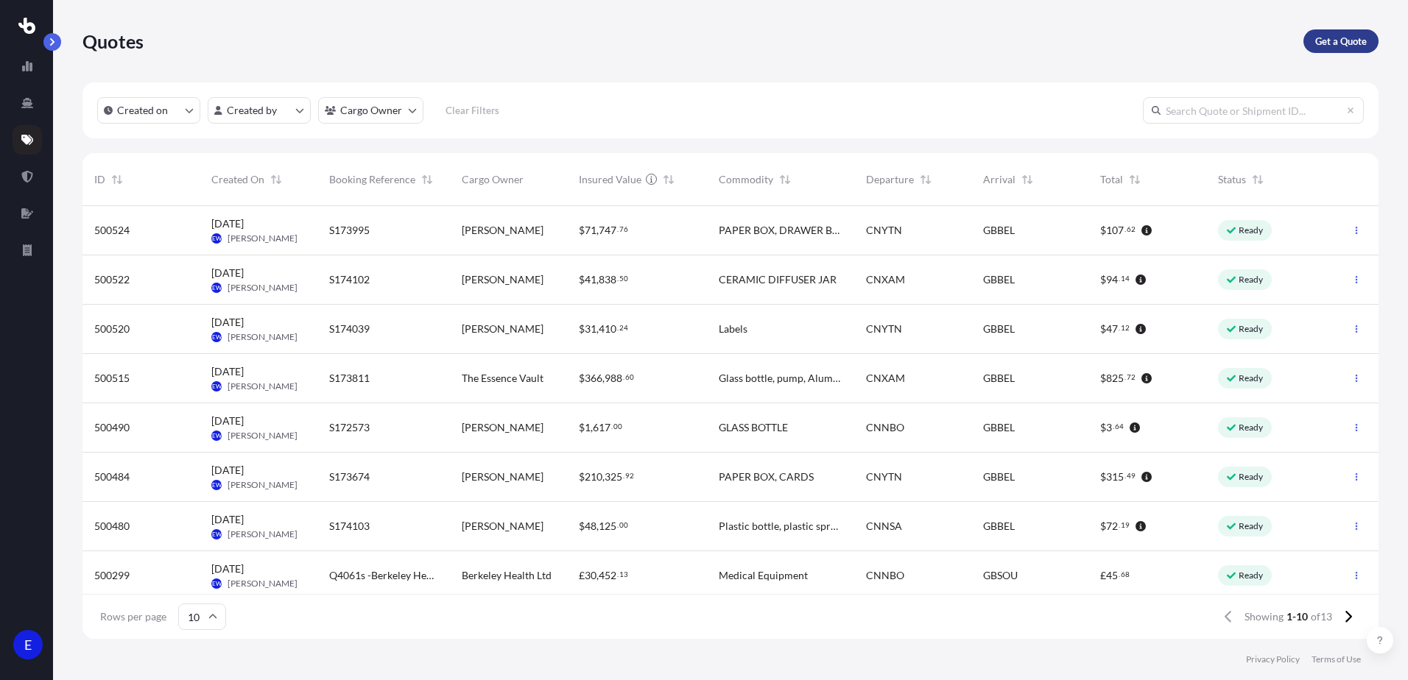
click at [1358, 46] on p "Get a Quote" at bounding box center [1341, 41] width 52 height 15
select select "Sea"
select select "1"
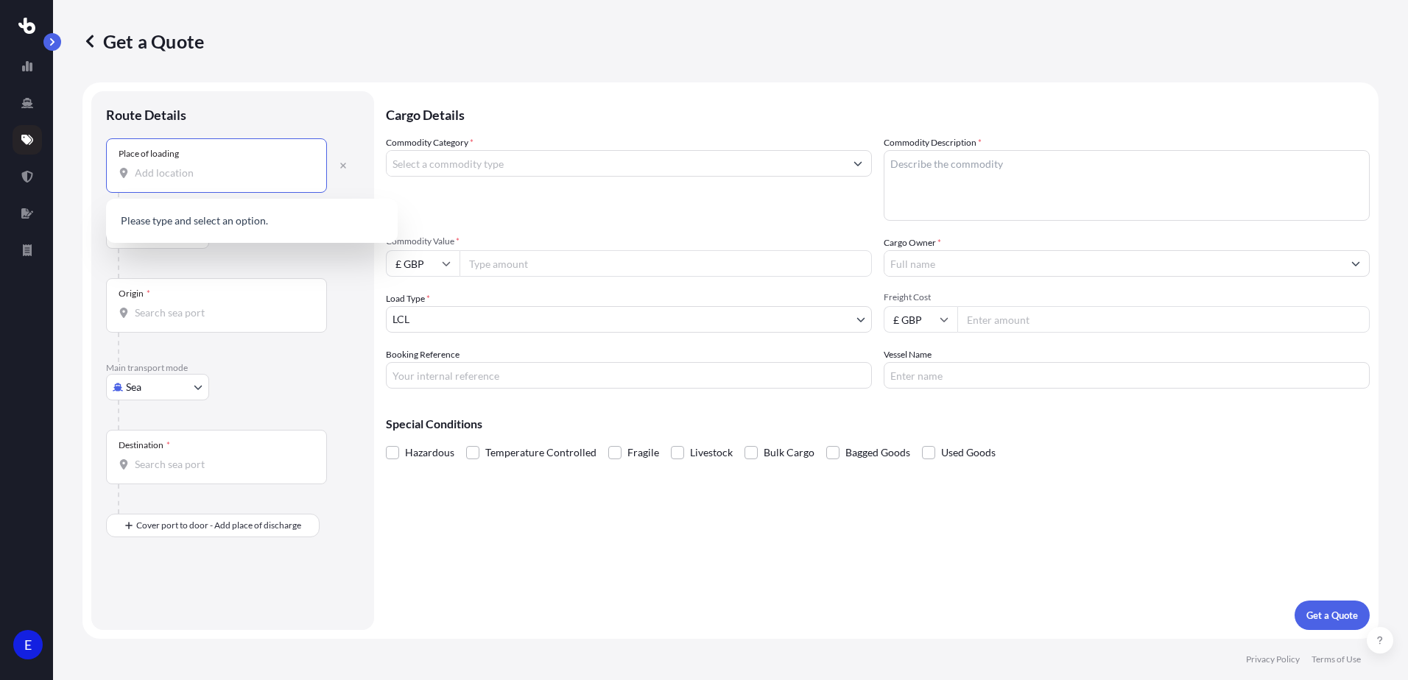
click at [194, 174] on input "Place of loading" at bounding box center [222, 173] width 174 height 15
type input "L"
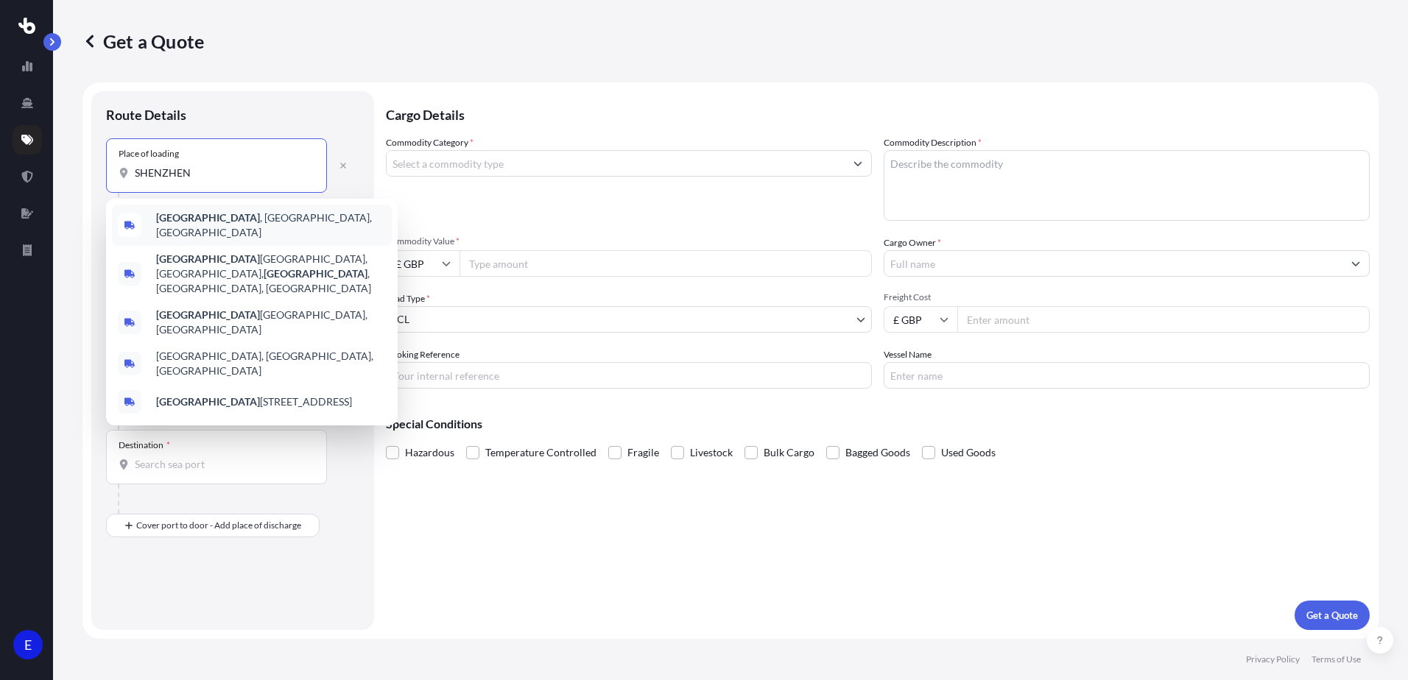
click at [244, 223] on span "[GEOGRAPHIC_DATA] , [GEOGRAPHIC_DATA], [GEOGRAPHIC_DATA]" at bounding box center [271, 225] width 230 height 29
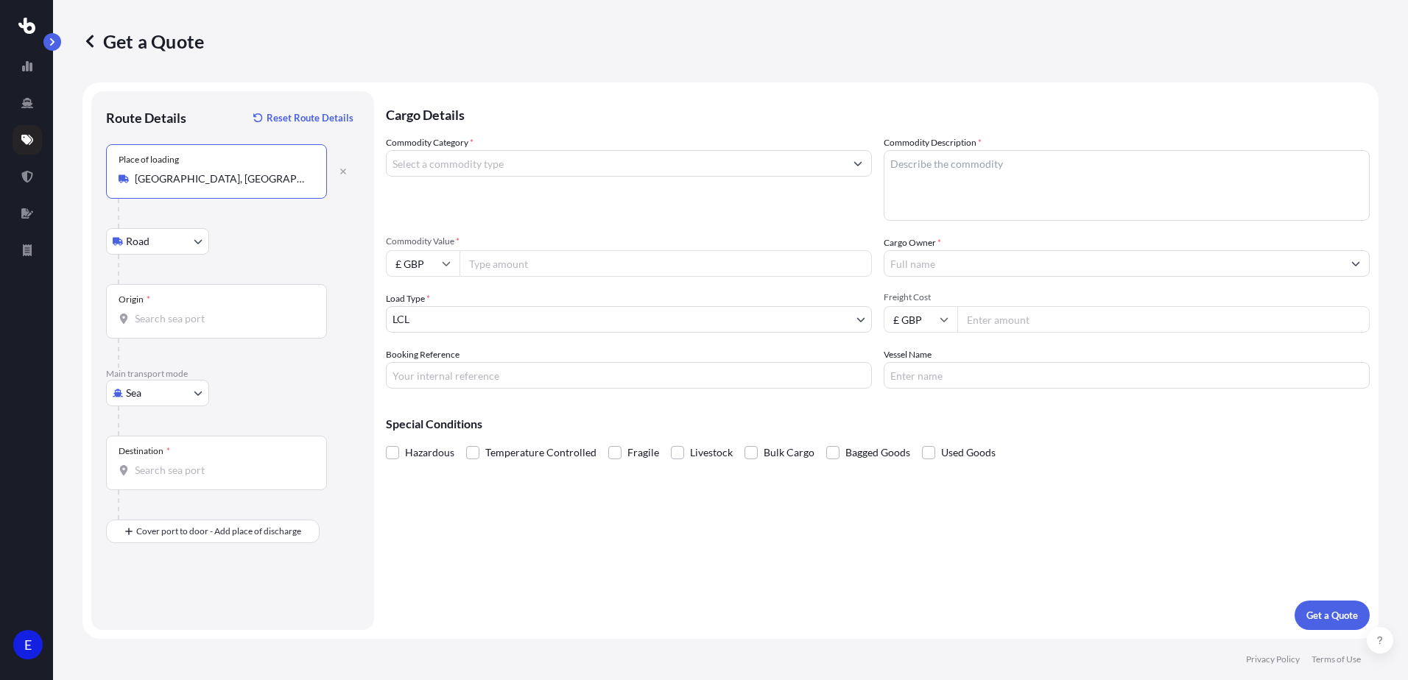
type input "[GEOGRAPHIC_DATA], [GEOGRAPHIC_DATA], [GEOGRAPHIC_DATA]"
click at [156, 321] on input "Origin *" at bounding box center [222, 318] width 174 height 15
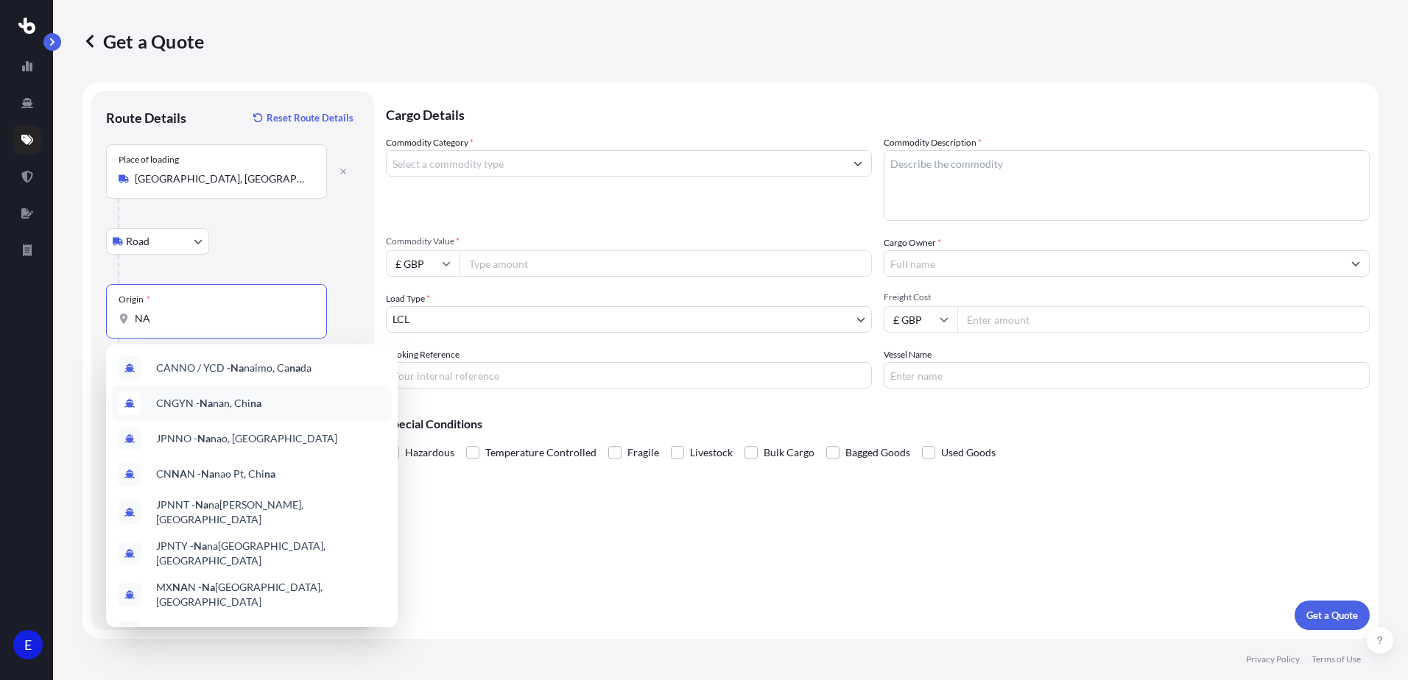
type input "N"
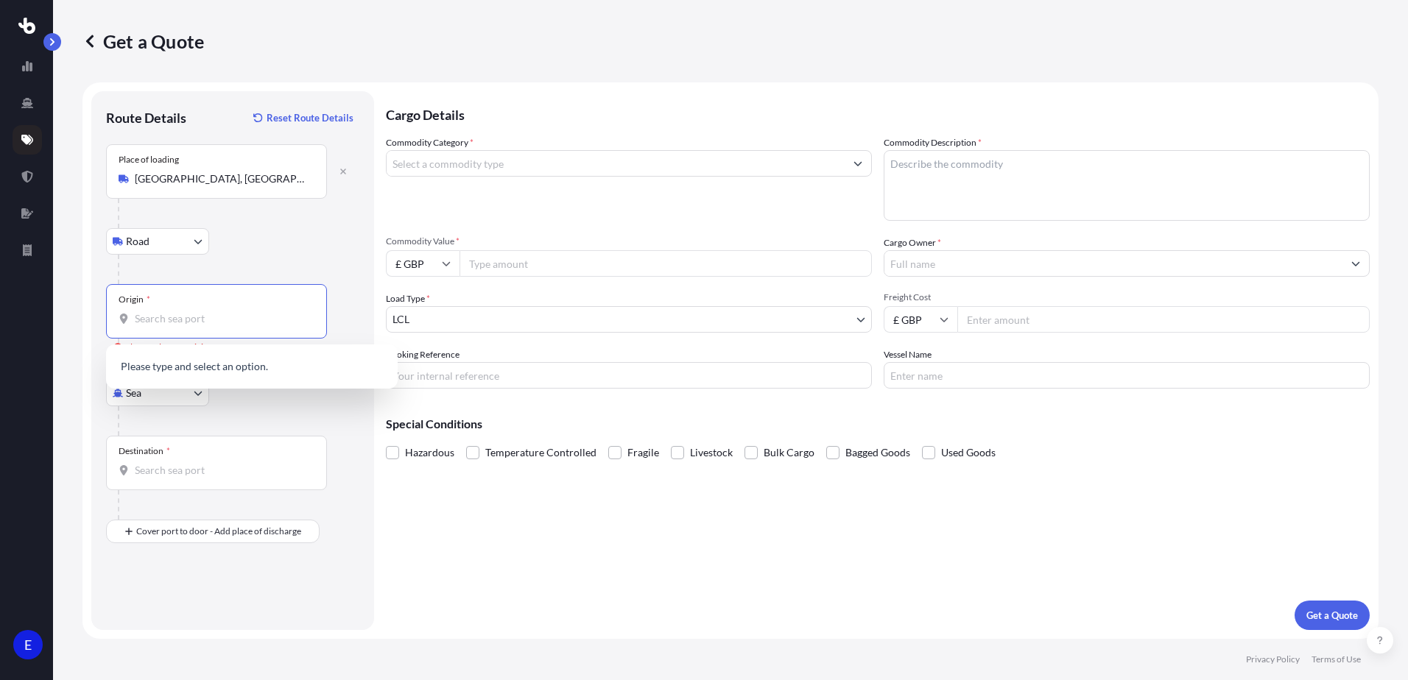
click at [162, 325] on input "Origin * Please select an origin" at bounding box center [222, 318] width 174 height 15
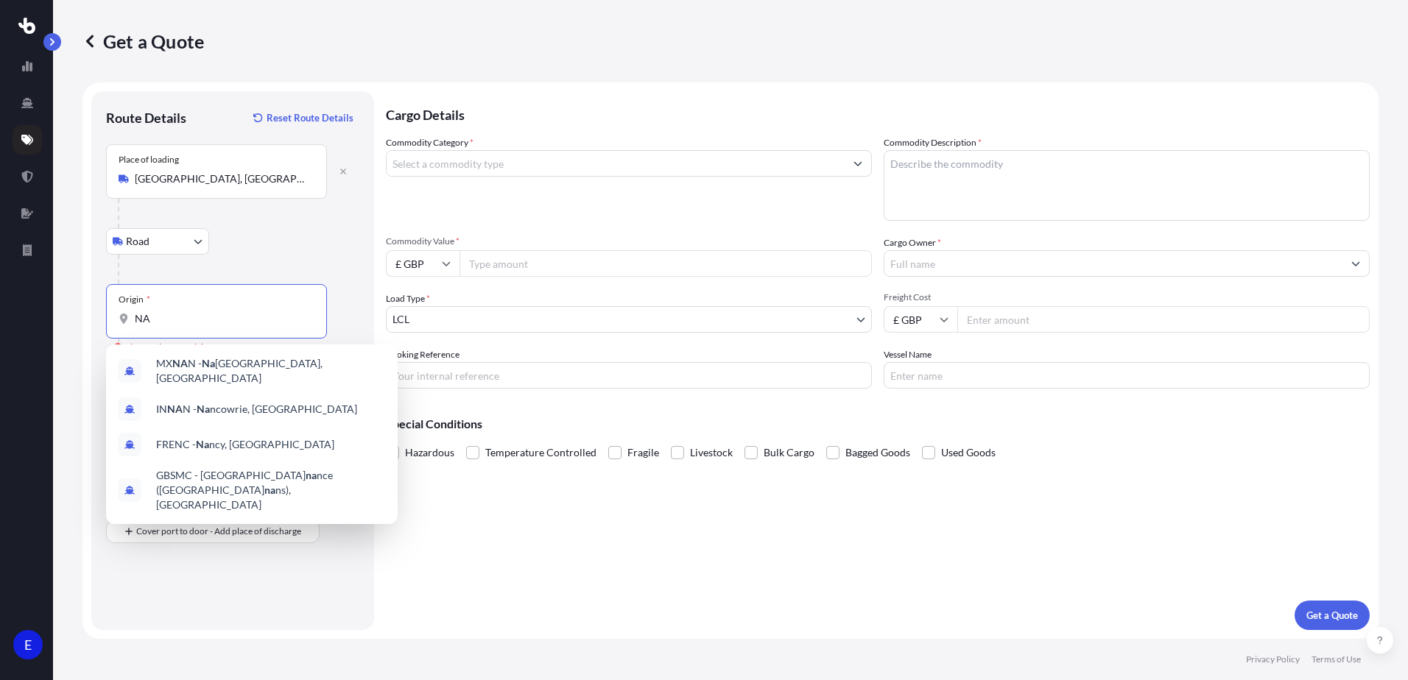
type input "N"
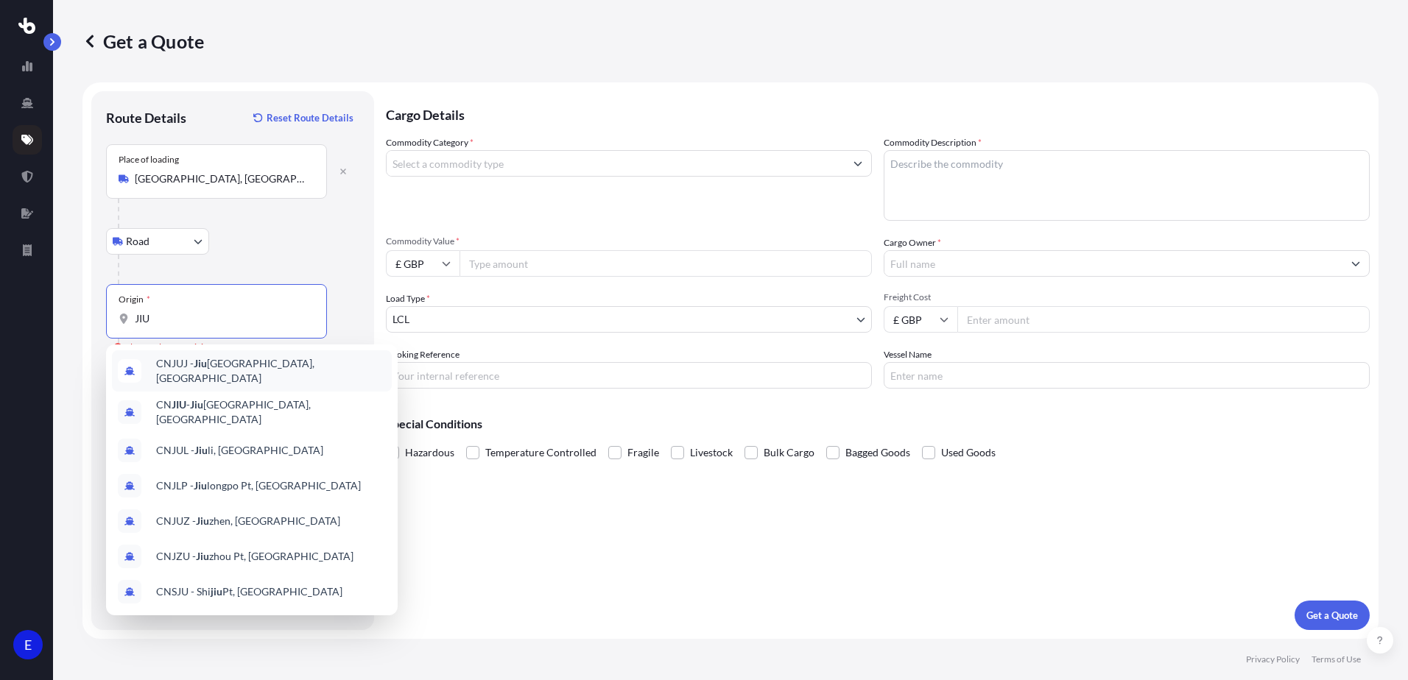
click at [207, 374] on span "CNJUJ - Jiu jiang, [GEOGRAPHIC_DATA]" at bounding box center [271, 370] width 230 height 29
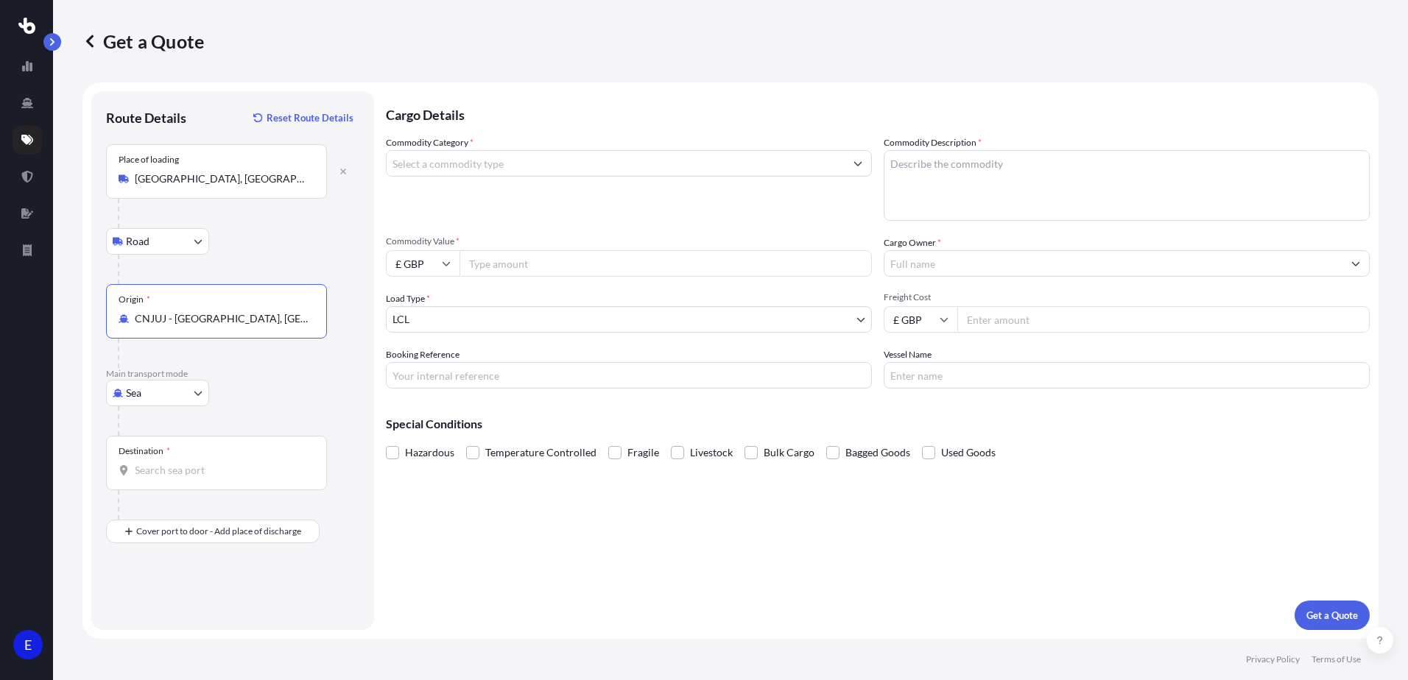
drag, startPoint x: 281, startPoint y: 324, endPoint x: 113, endPoint y: 287, distance: 172.6
click at [113, 287] on div "Origin * CNJUJ - [GEOGRAPHIC_DATA], [GEOGRAPHIC_DATA]" at bounding box center [216, 311] width 221 height 54
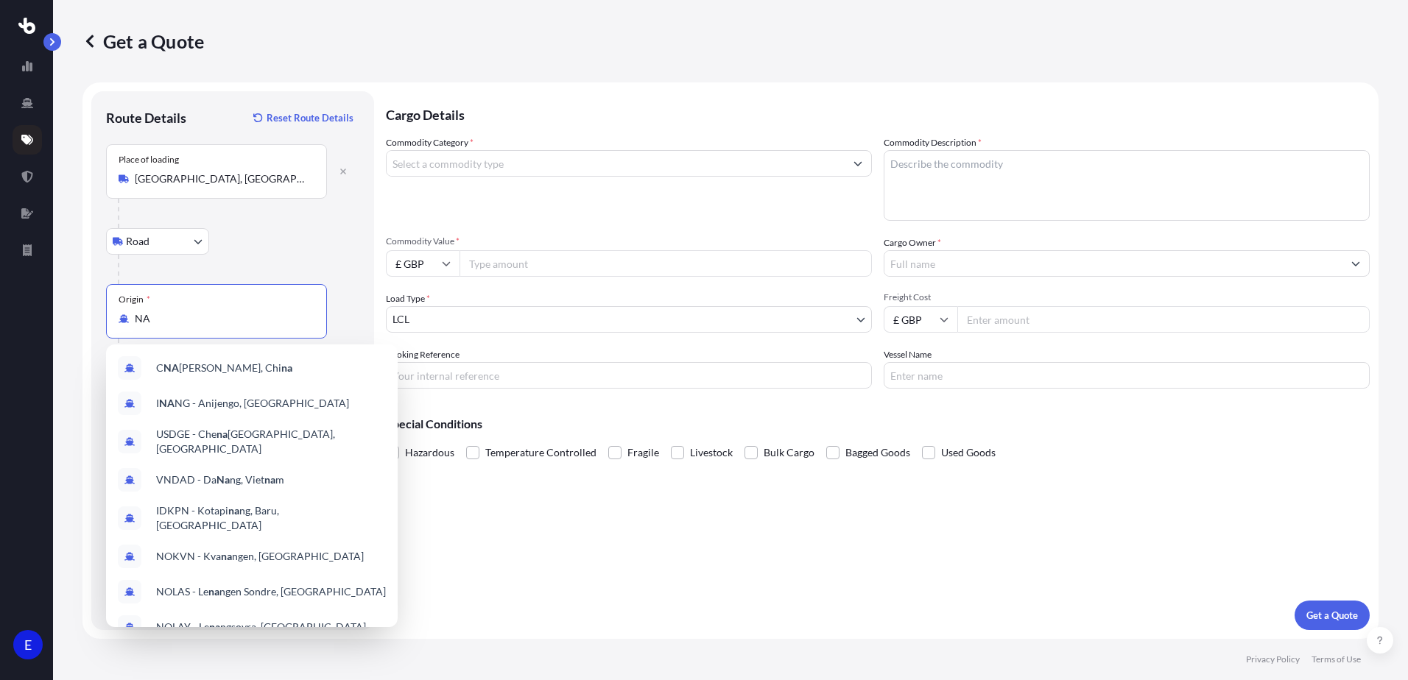
type input "N"
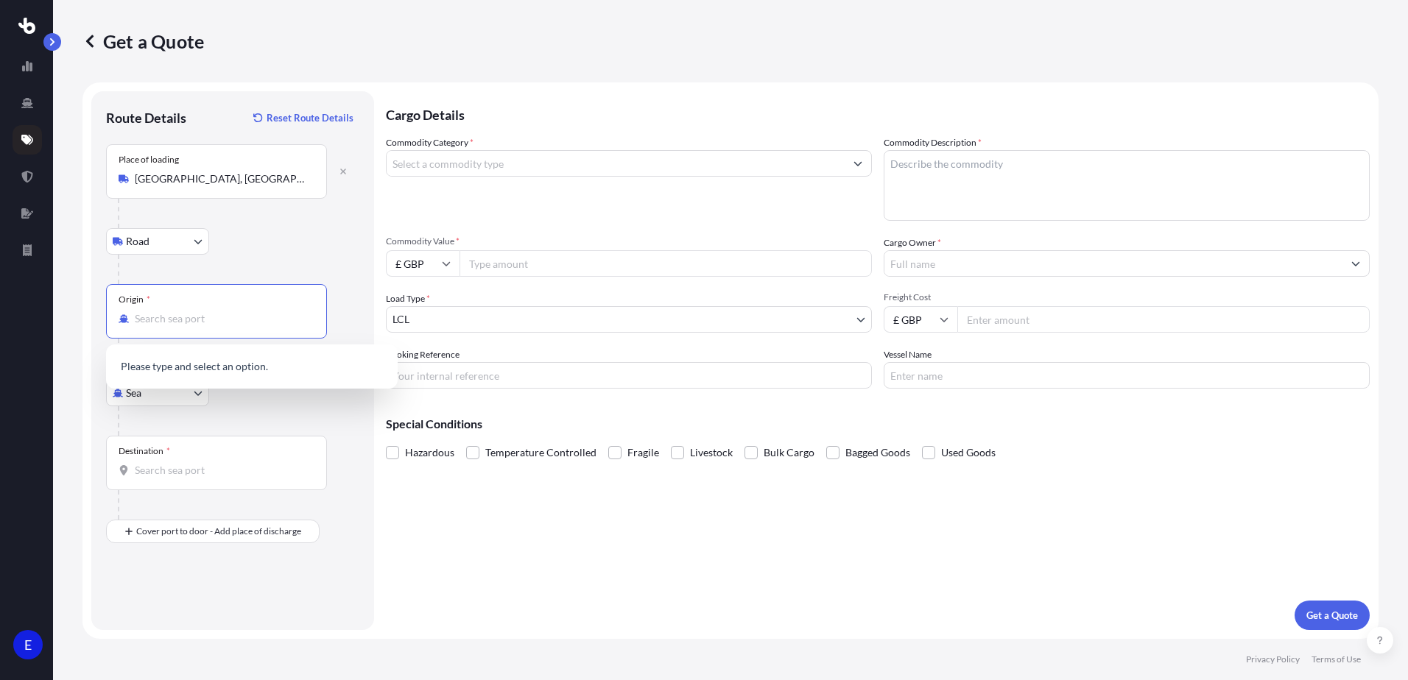
click at [152, 323] on input "Origin *" at bounding box center [222, 318] width 174 height 15
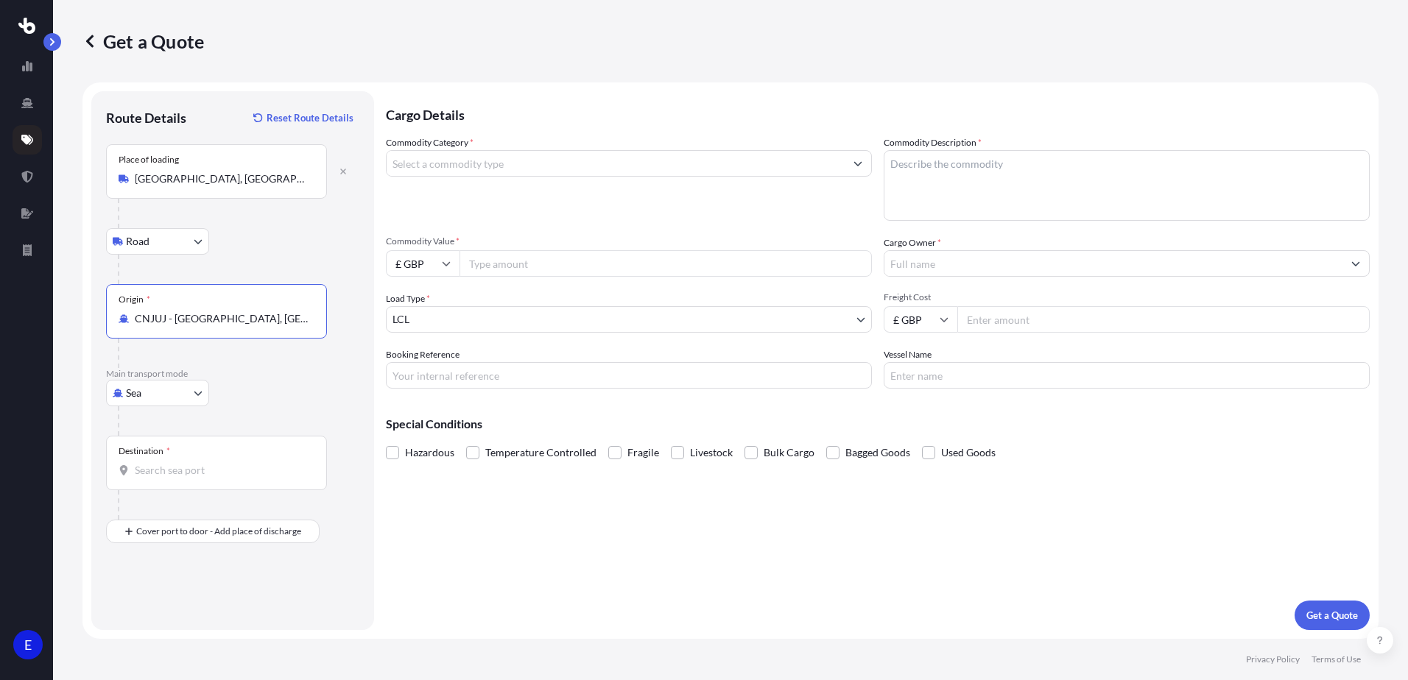
type input "CNJUJ - [GEOGRAPHIC_DATA], [GEOGRAPHIC_DATA]"
click at [174, 474] on input "Destination *" at bounding box center [222, 470] width 174 height 15
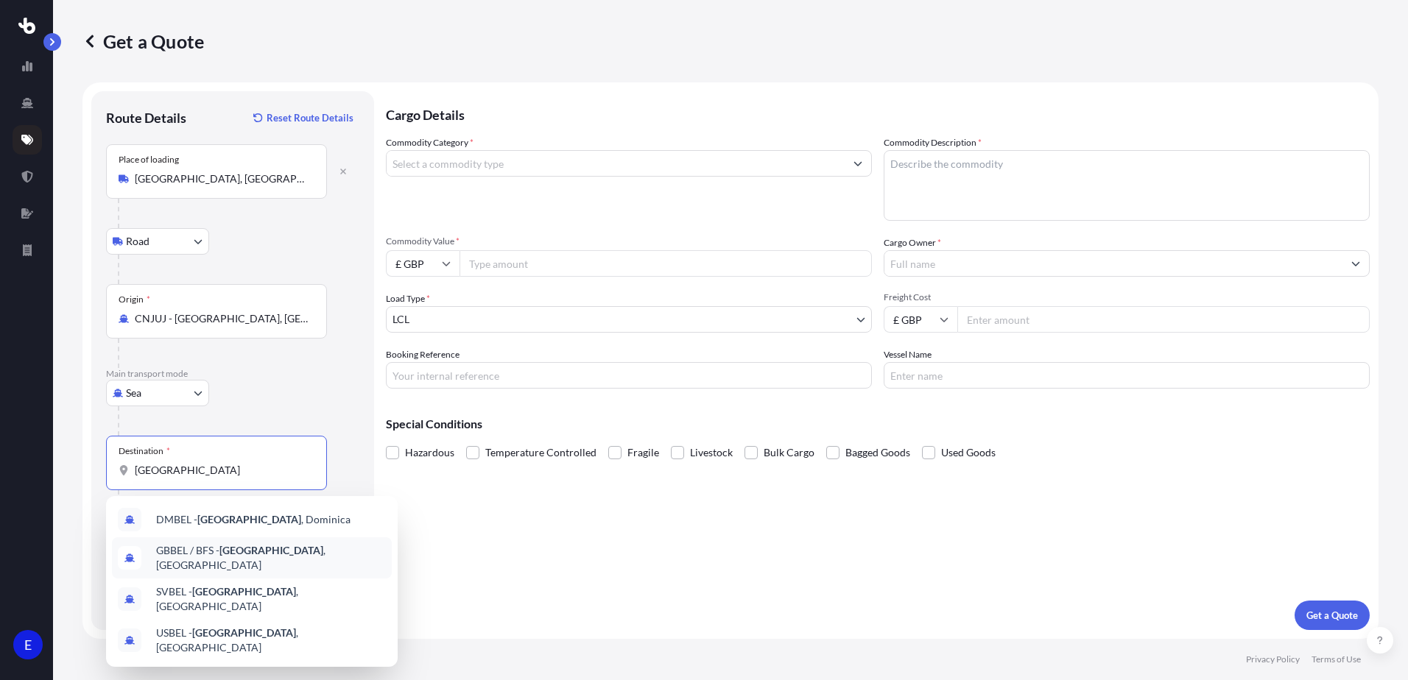
click at [264, 560] on span "GBBEL / BFS - [GEOGRAPHIC_DATA] , [GEOGRAPHIC_DATA]" at bounding box center [271, 557] width 230 height 29
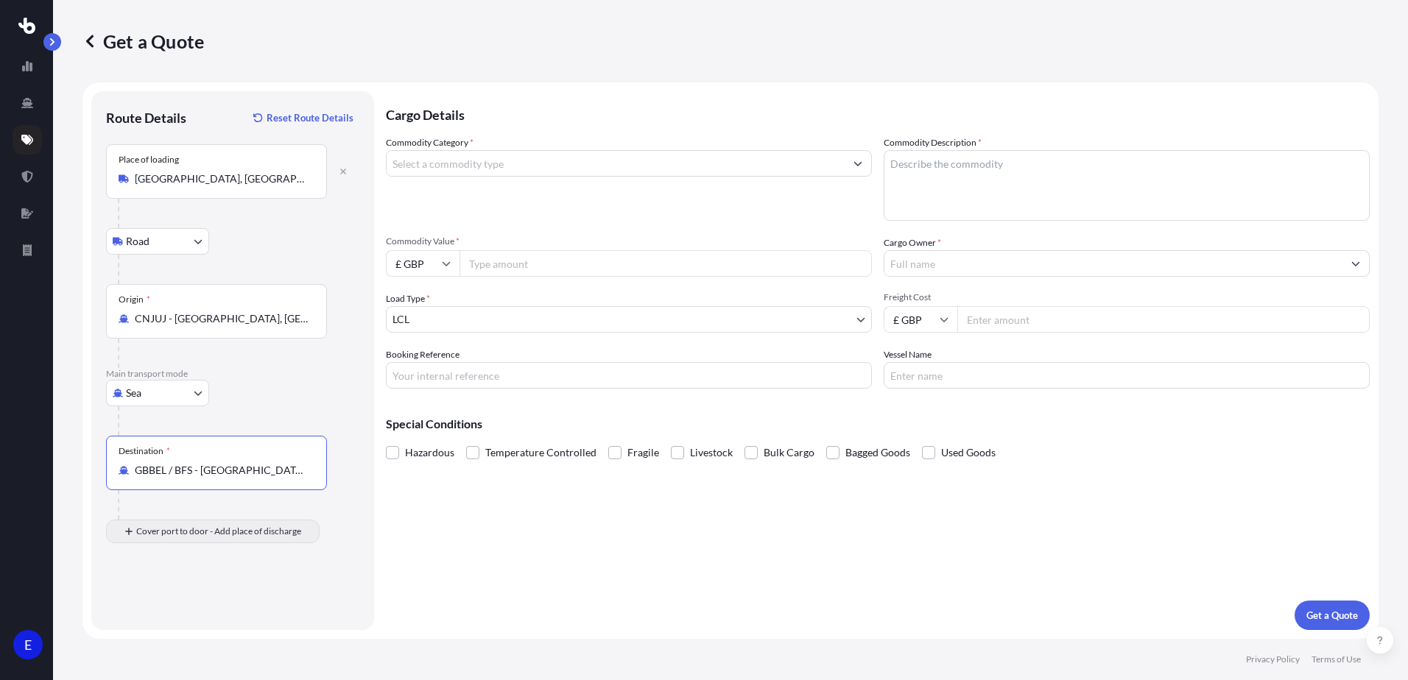
type input "GBBEL / BFS - [GEOGRAPHIC_DATA], [GEOGRAPHIC_DATA]"
click at [179, 614] on input "Place of Discharge" at bounding box center [222, 610] width 174 height 15
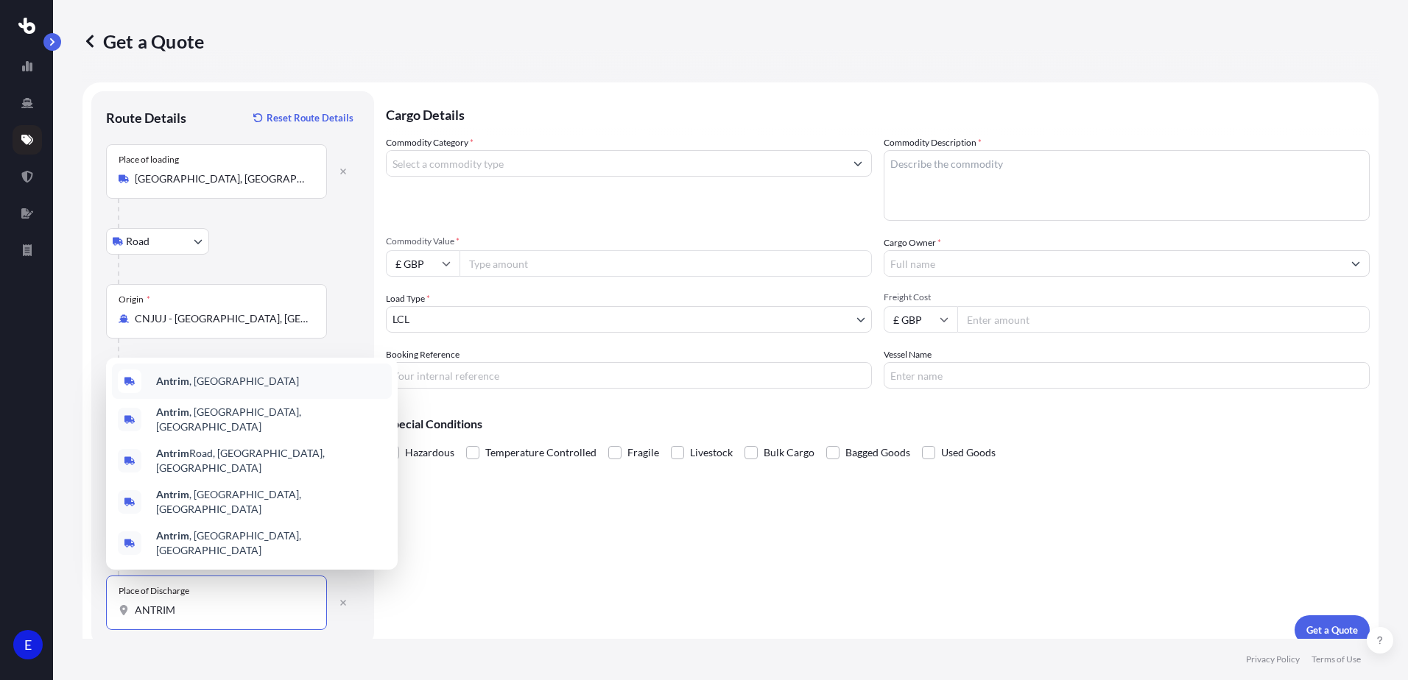
click at [211, 399] on div "Antrim , [GEOGRAPHIC_DATA]" at bounding box center [252, 381] width 280 height 35
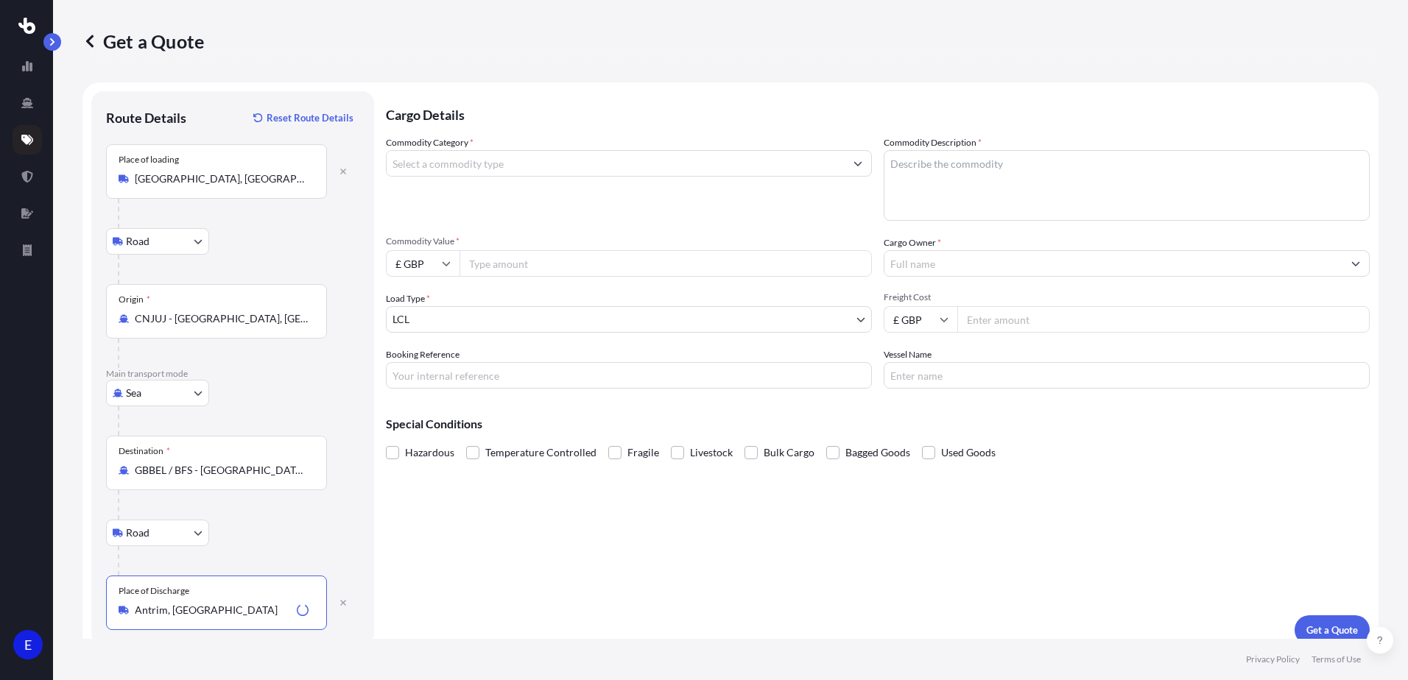
type input "Antrim, [GEOGRAPHIC_DATA]"
click at [530, 169] on input "Commodity Category *" at bounding box center [616, 163] width 458 height 27
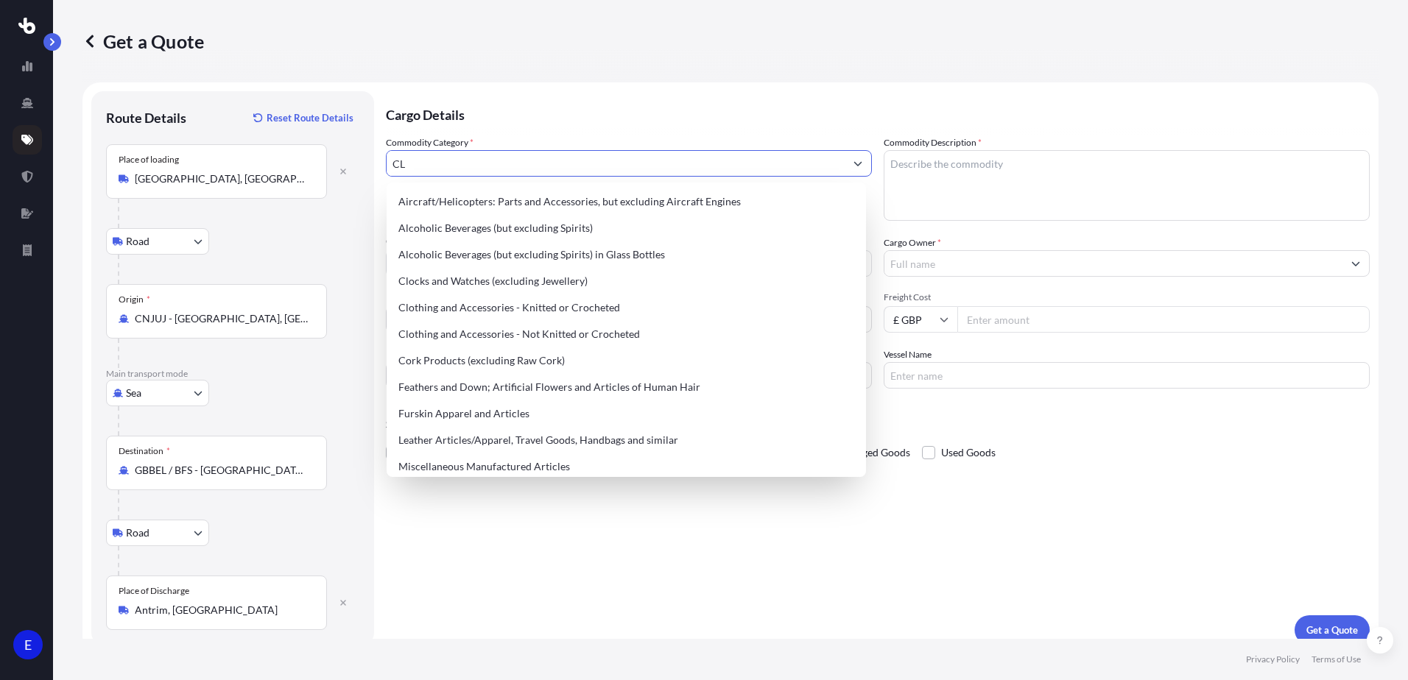
type input "C"
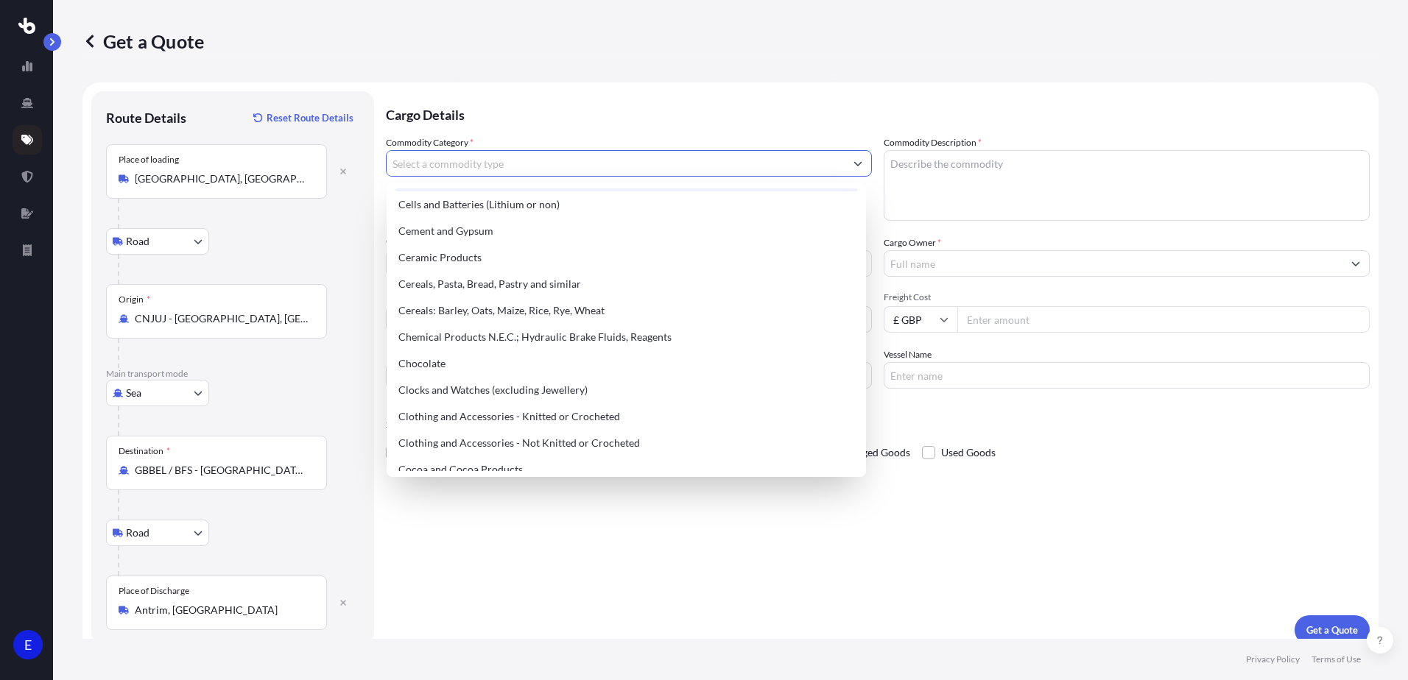
scroll to position [368, 0]
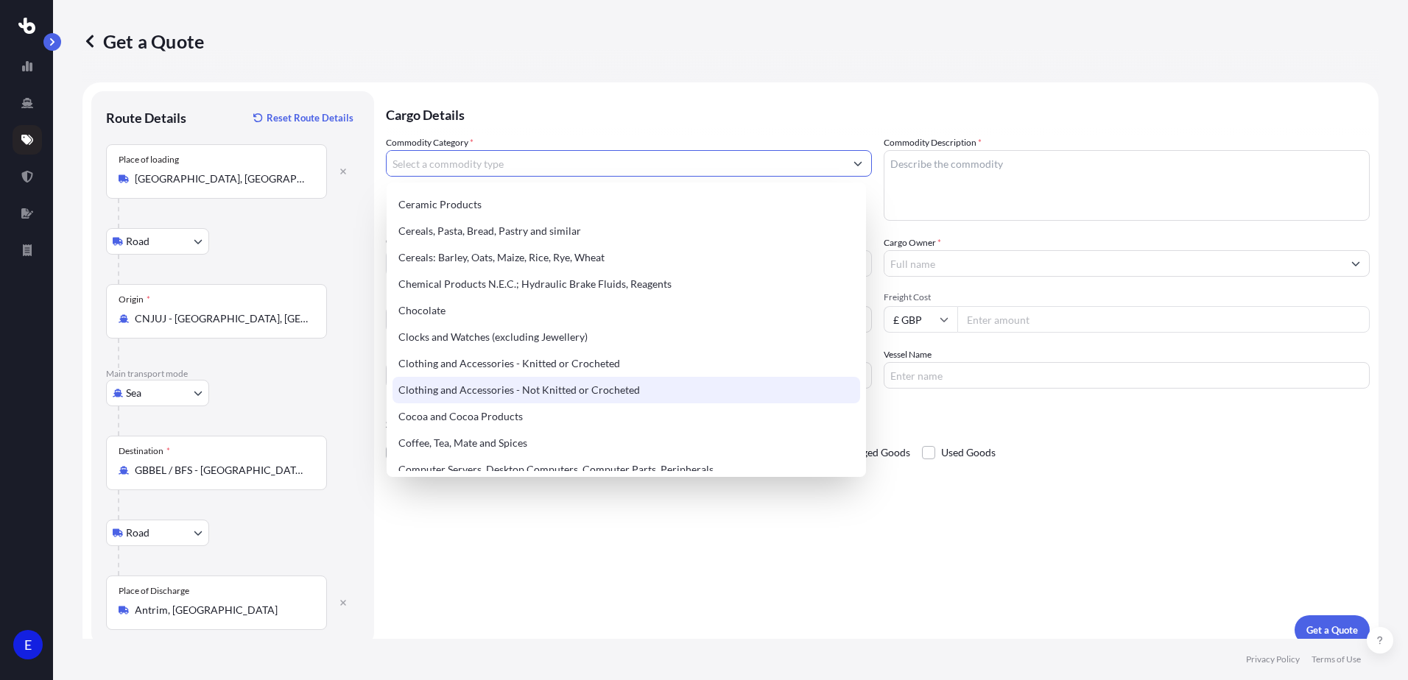
click at [529, 394] on div "Clothing and Accessories - Not Knitted or Crocheted" at bounding box center [627, 390] width 468 height 27
type input "Clothing and Accessories - Not Knitted or Crocheted"
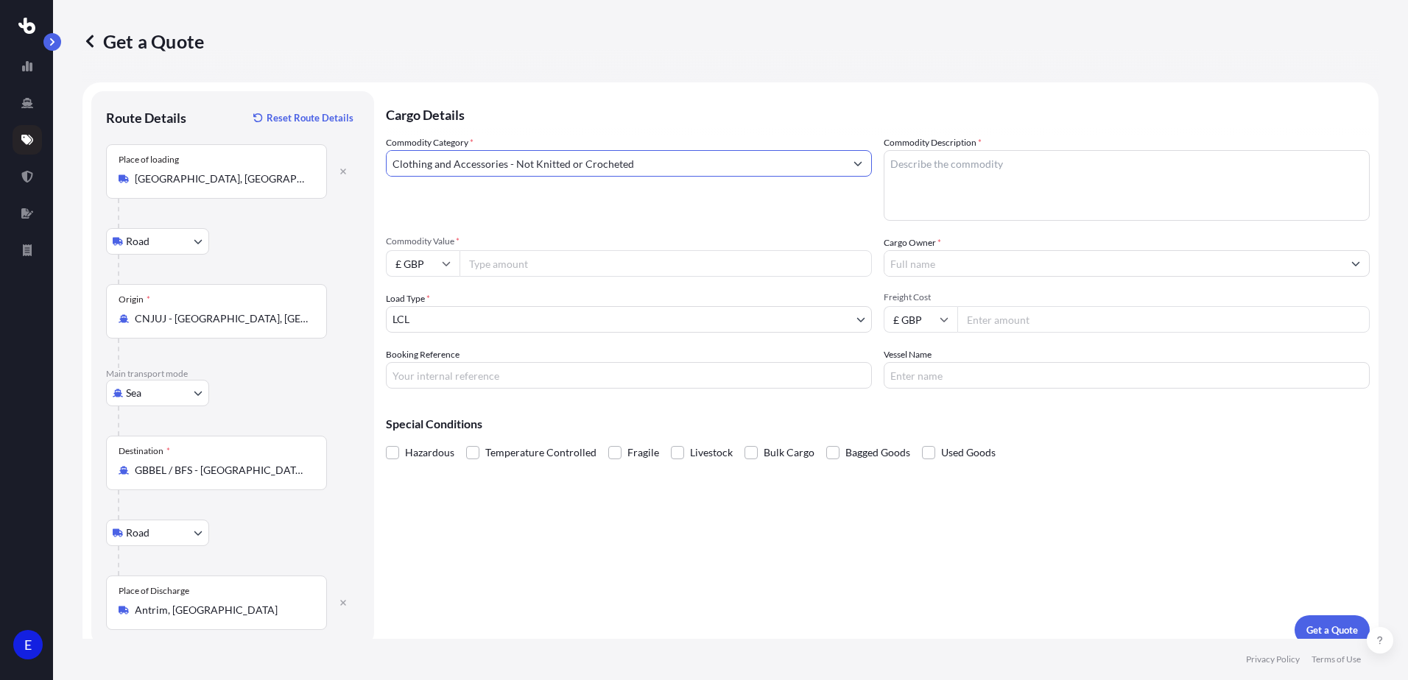
click at [918, 178] on textarea "Commodity Description *" at bounding box center [1127, 185] width 486 height 71
type textarea "CLOTH BAG"
click at [431, 258] on input "£ GBP" at bounding box center [423, 263] width 74 height 27
click at [428, 373] on div "$ USD" at bounding box center [423, 366] width 62 height 28
type input "$ USD"
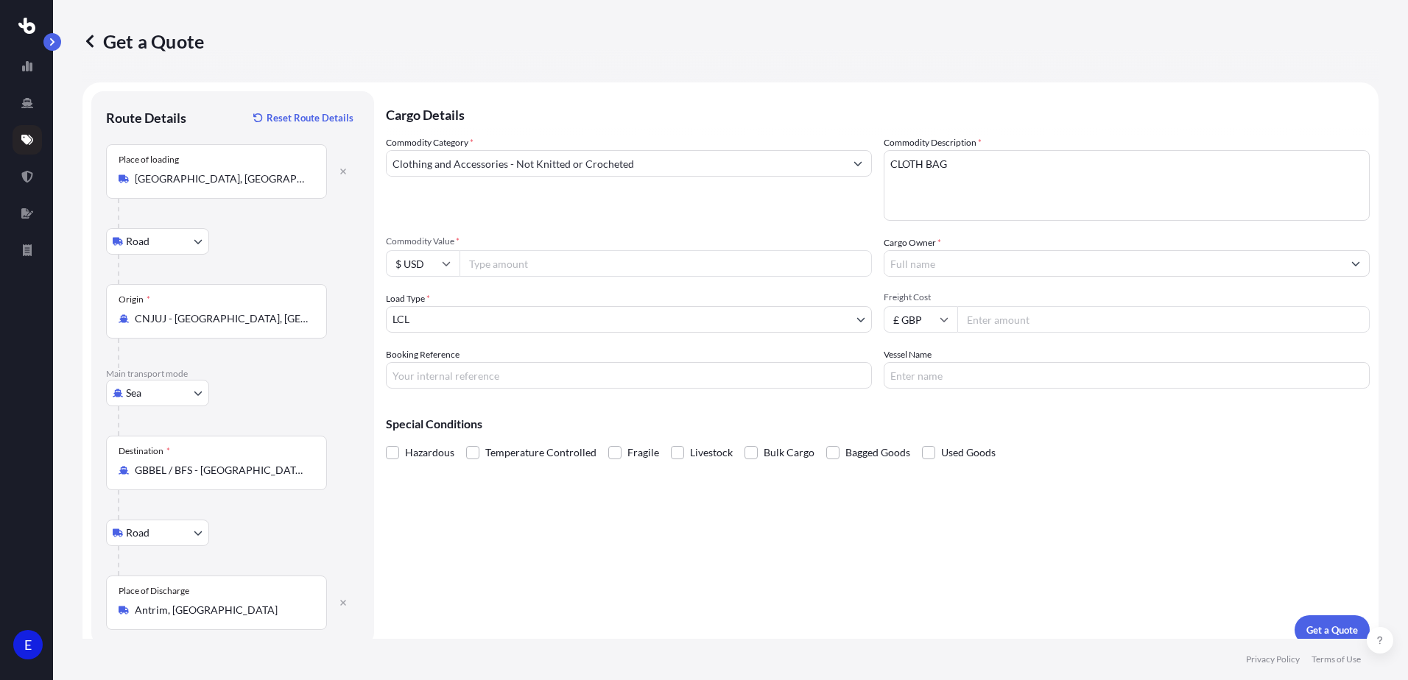
click at [487, 266] on input "Commodity Value *" at bounding box center [666, 263] width 412 height 27
type input "42500"
click at [938, 260] on input "Cargo Owner *" at bounding box center [1113, 263] width 458 height 27
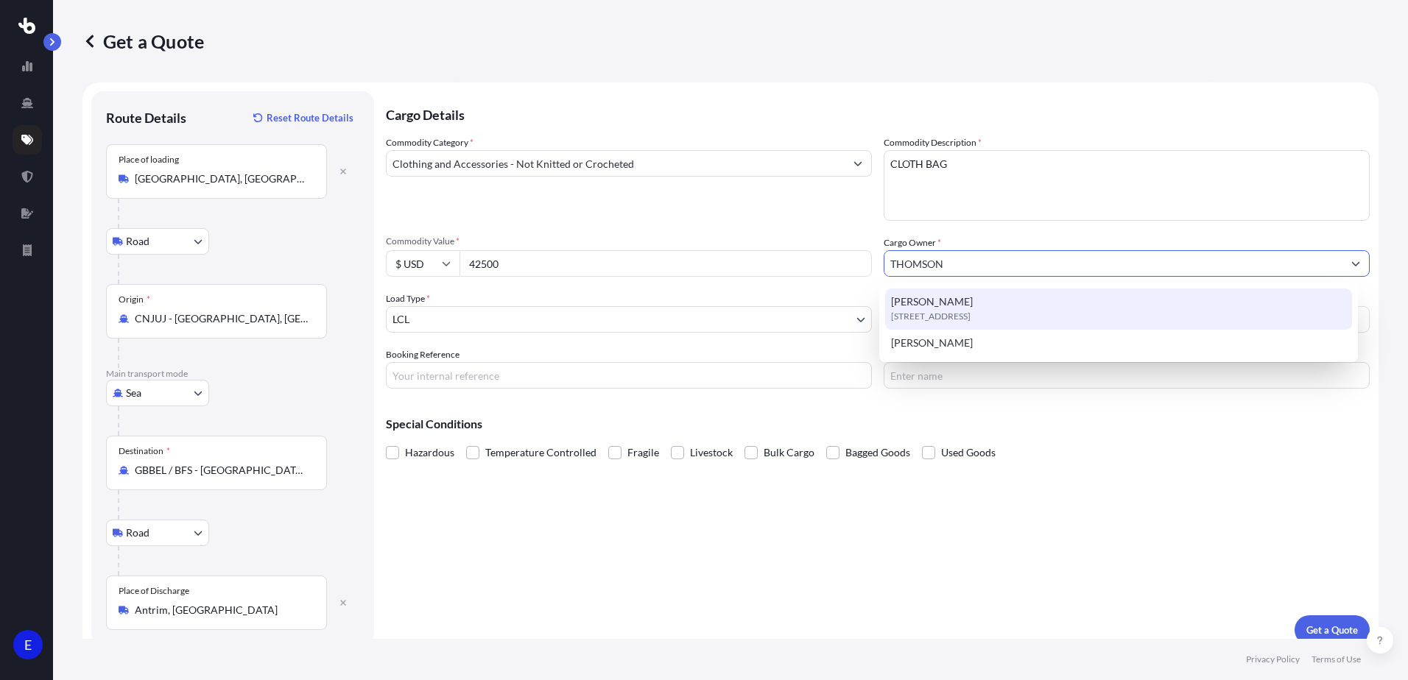
click at [933, 306] on span "[PERSON_NAME]" at bounding box center [932, 302] width 82 height 15
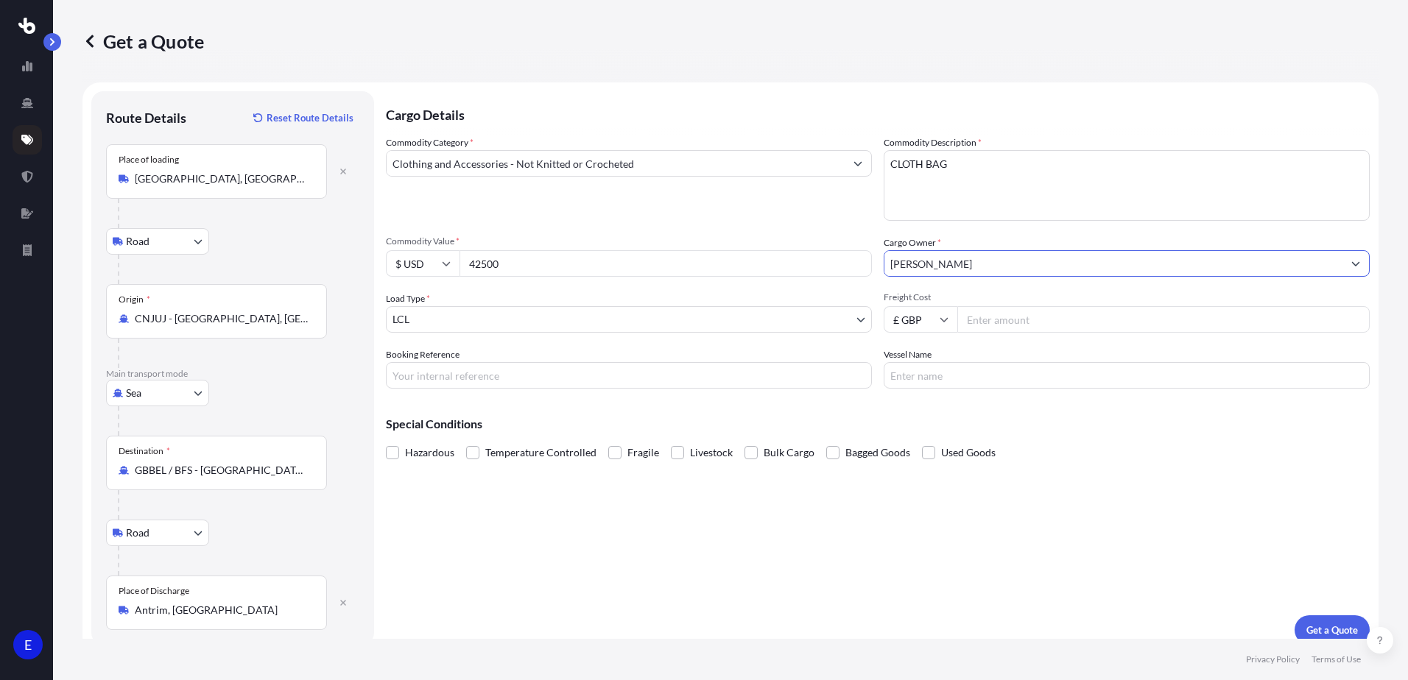
type input "[PERSON_NAME]"
click at [457, 319] on body "15 options available. 13 options available. 2 options available. 1 option avail…" at bounding box center [704, 340] width 1408 height 680
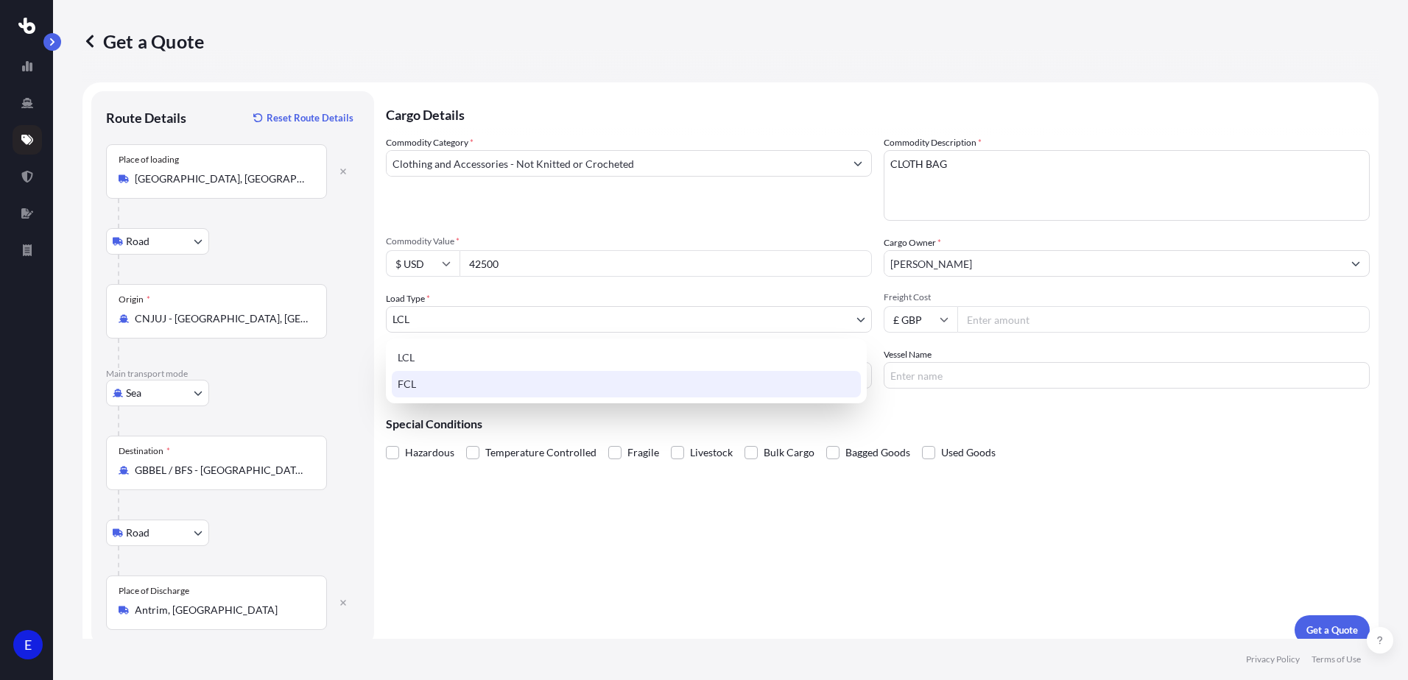
click at [433, 384] on div "FCL" at bounding box center [626, 384] width 469 height 27
select select "2"
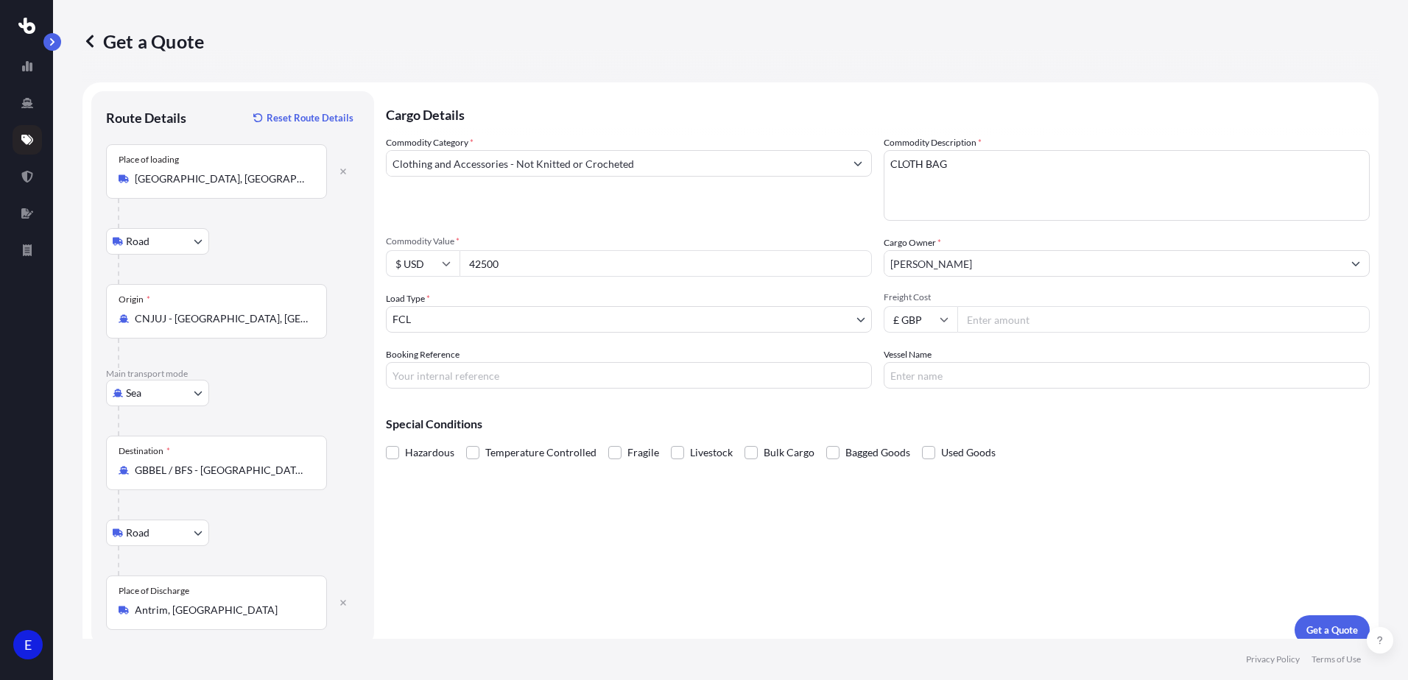
click at [940, 321] on icon at bounding box center [944, 319] width 9 height 9
click at [923, 418] on div "$ USD" at bounding box center [915, 422] width 62 height 28
type input "$ USD"
click at [995, 309] on input "Freight Cost" at bounding box center [1163, 319] width 412 height 27
type input "3140"
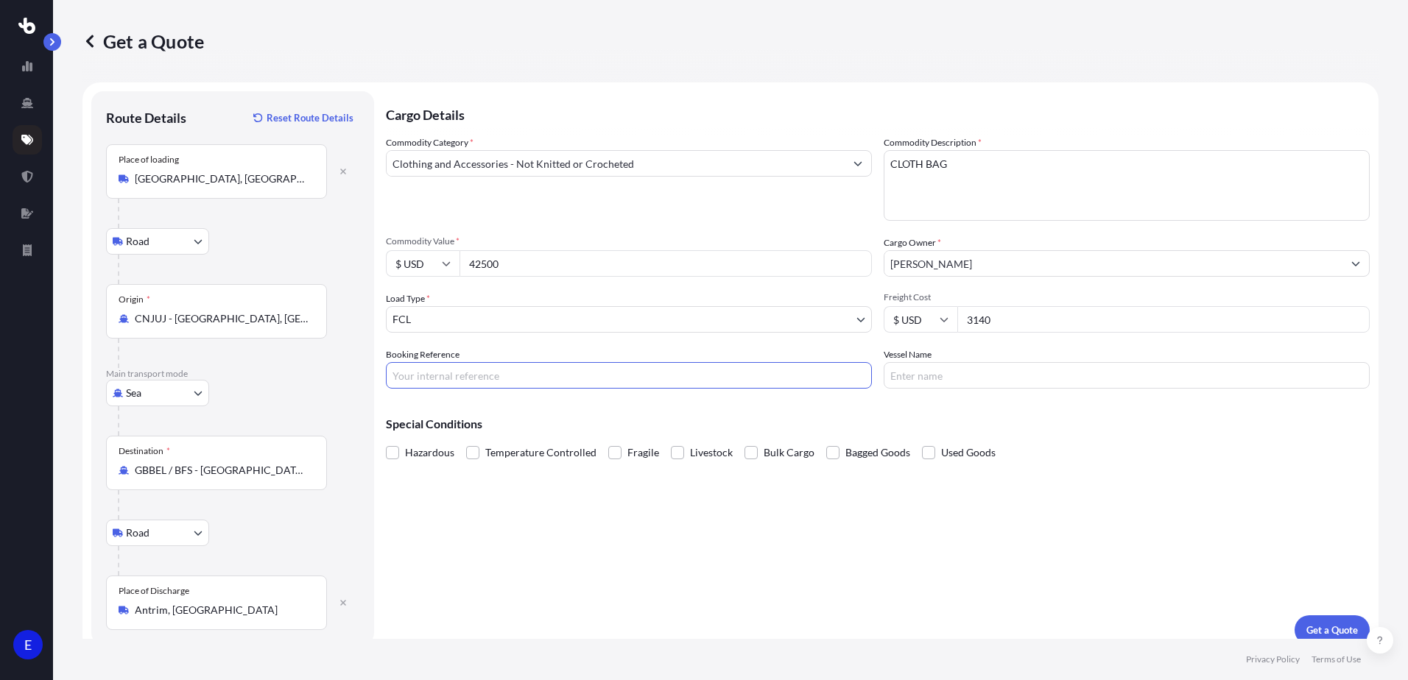
click at [552, 367] on input "Booking Reference" at bounding box center [629, 375] width 486 height 27
type input "S174030"
type input "TBA"
click at [1312, 630] on p "Get a Quote" at bounding box center [1332, 630] width 52 height 15
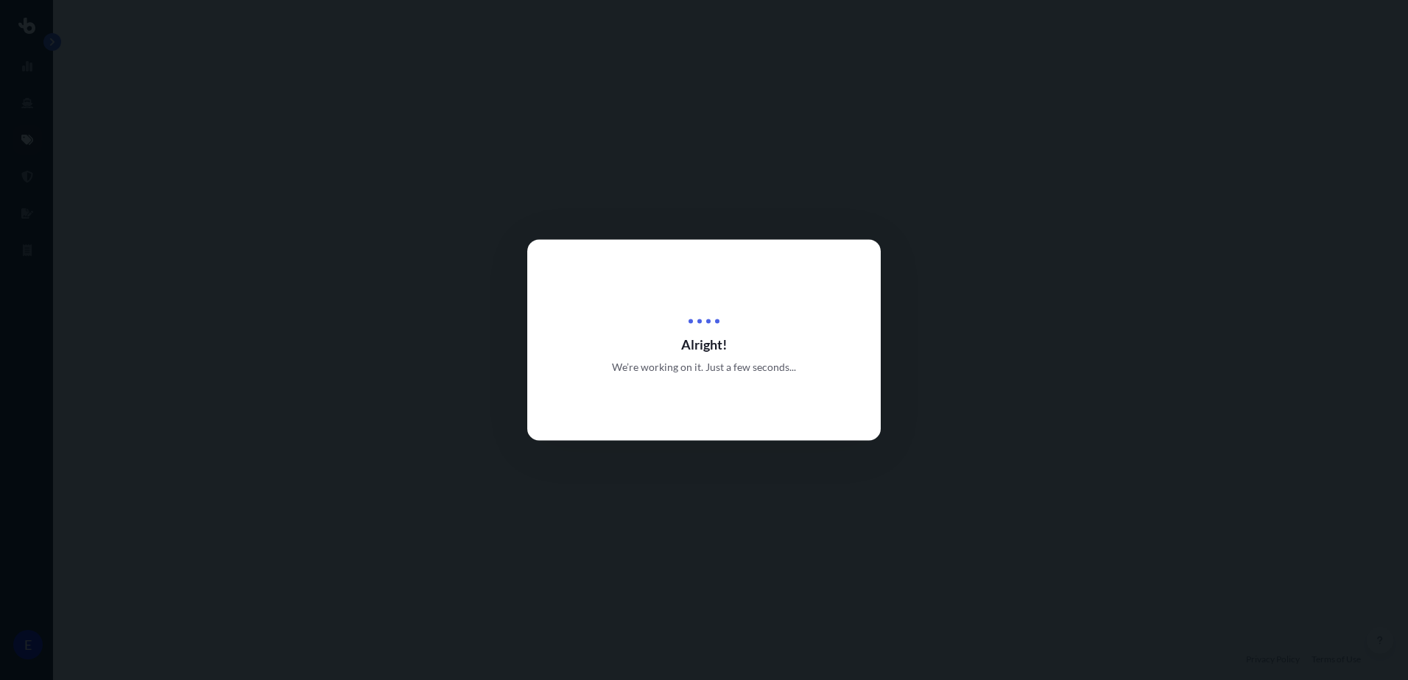
select select "Road"
select select "Sea"
select select "Road"
select select "2"
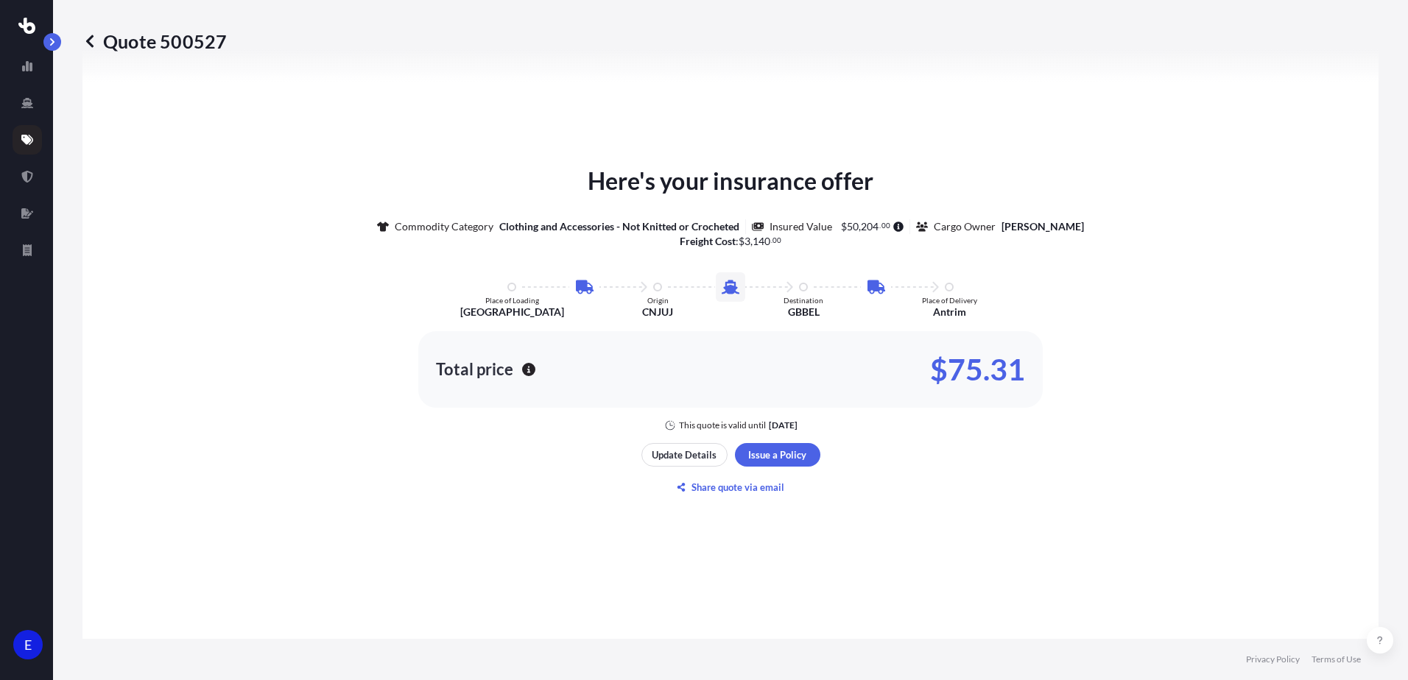
scroll to position [810, 0]
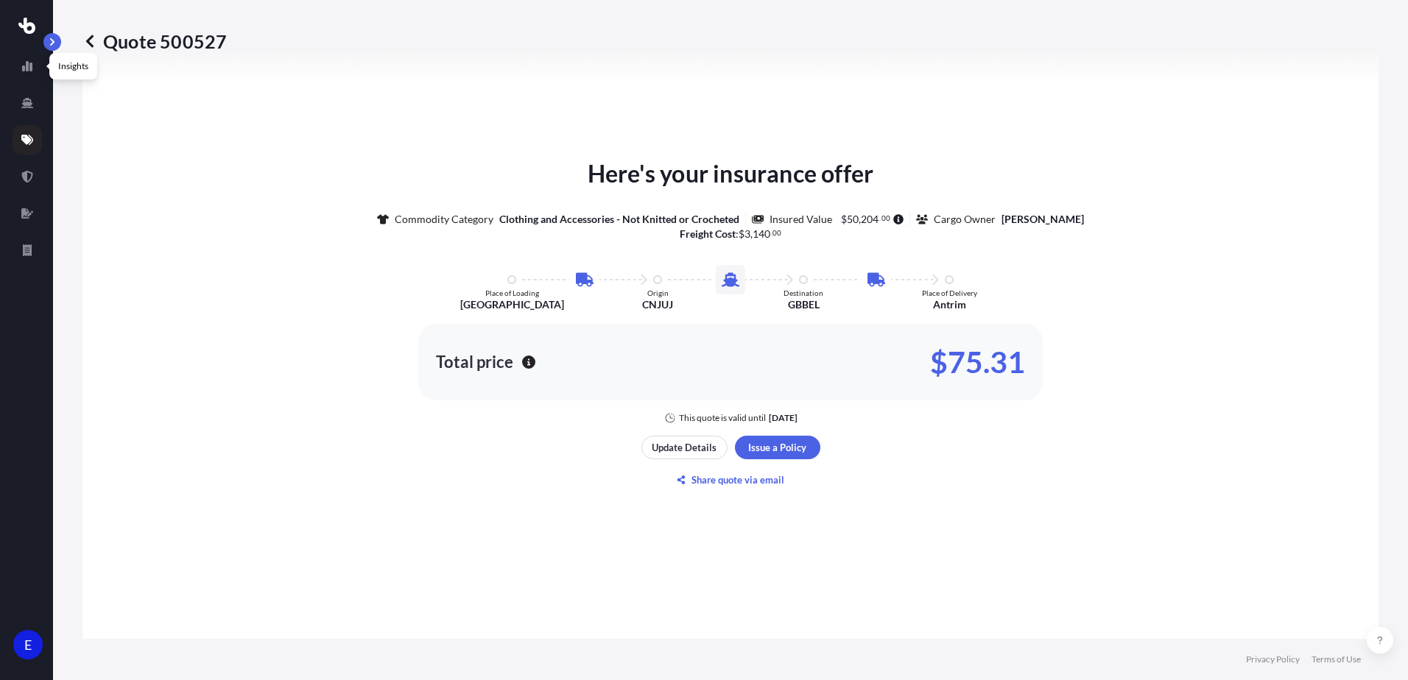
click at [91, 38] on icon at bounding box center [89, 41] width 7 height 13
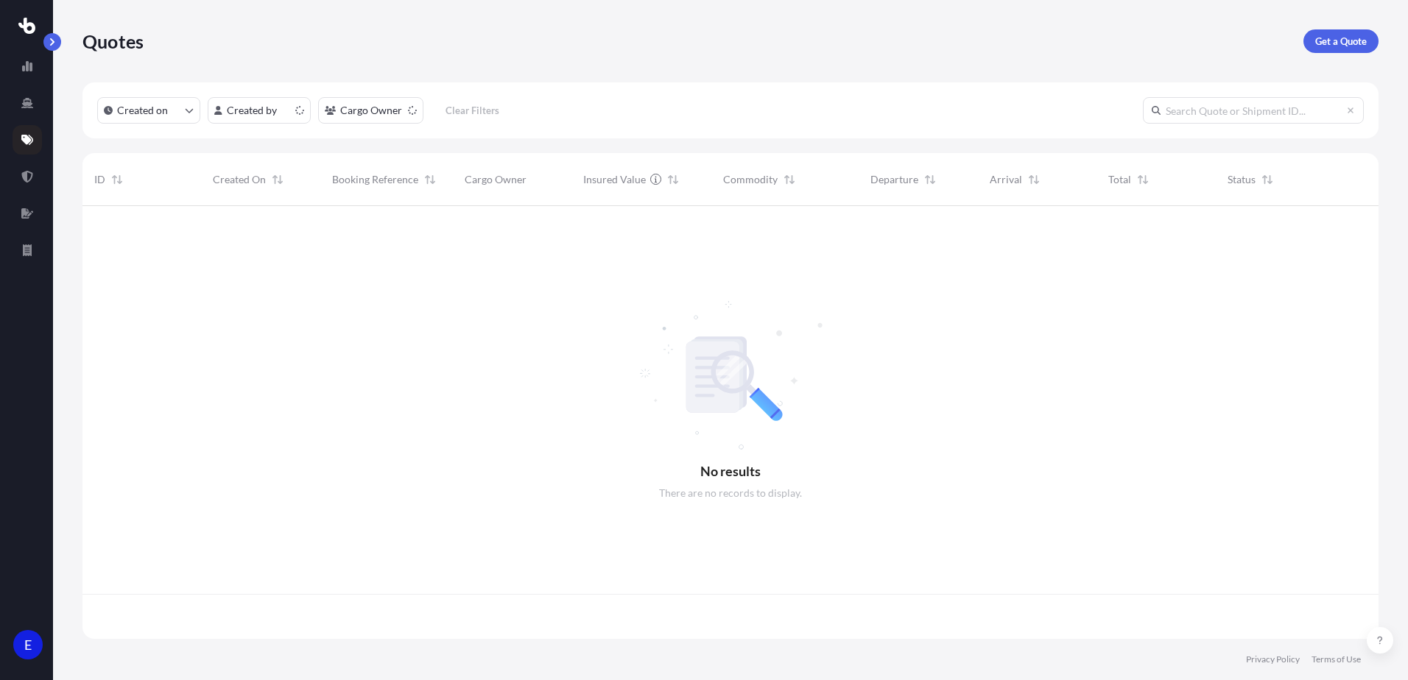
scroll to position [430, 1285]
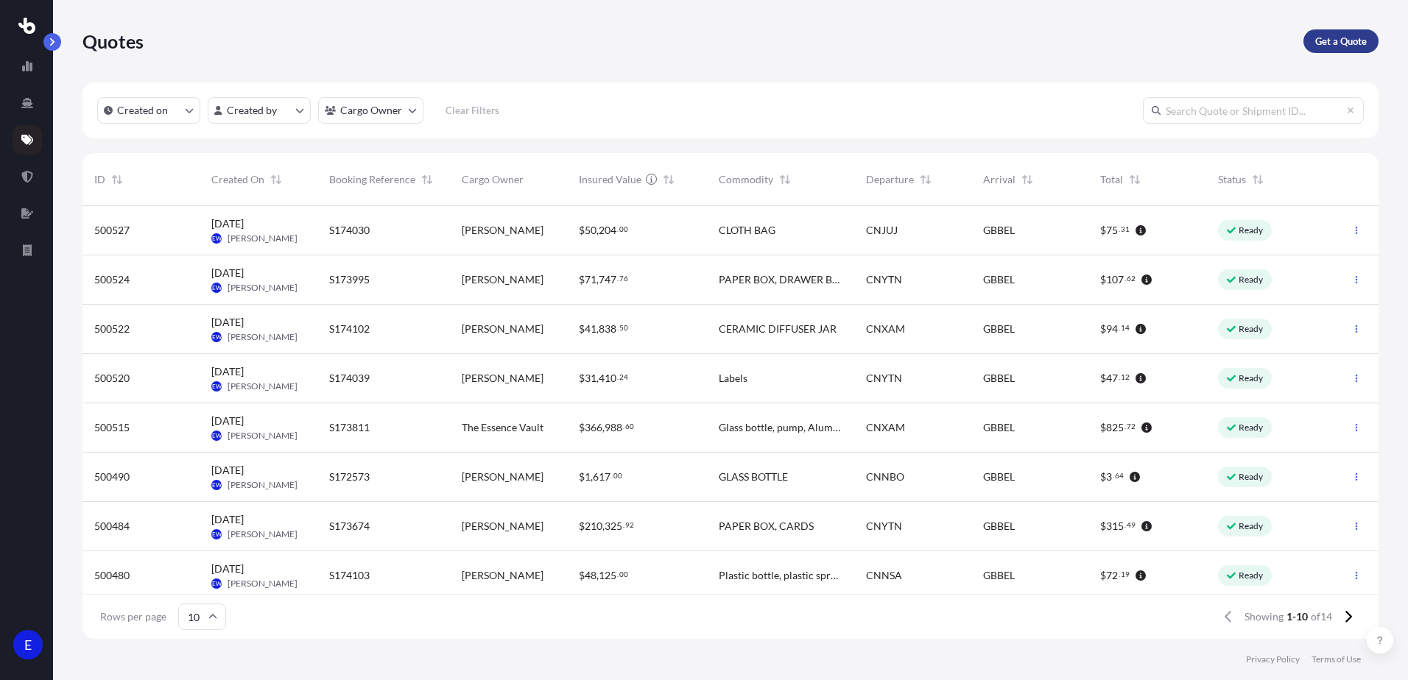
click at [1331, 50] on link "Get a Quote" at bounding box center [1340, 41] width 75 height 24
select select "Sea"
select select "1"
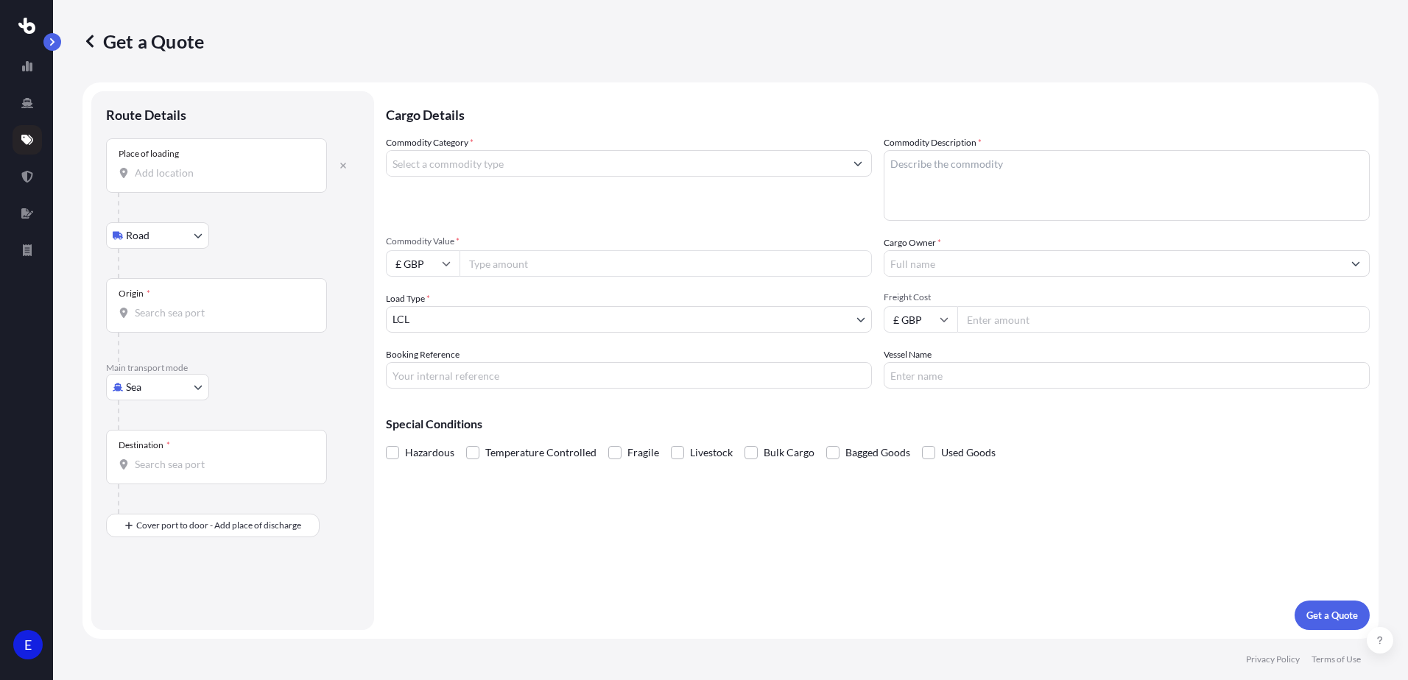
click at [182, 166] on input "Place of loading" at bounding box center [222, 173] width 174 height 15
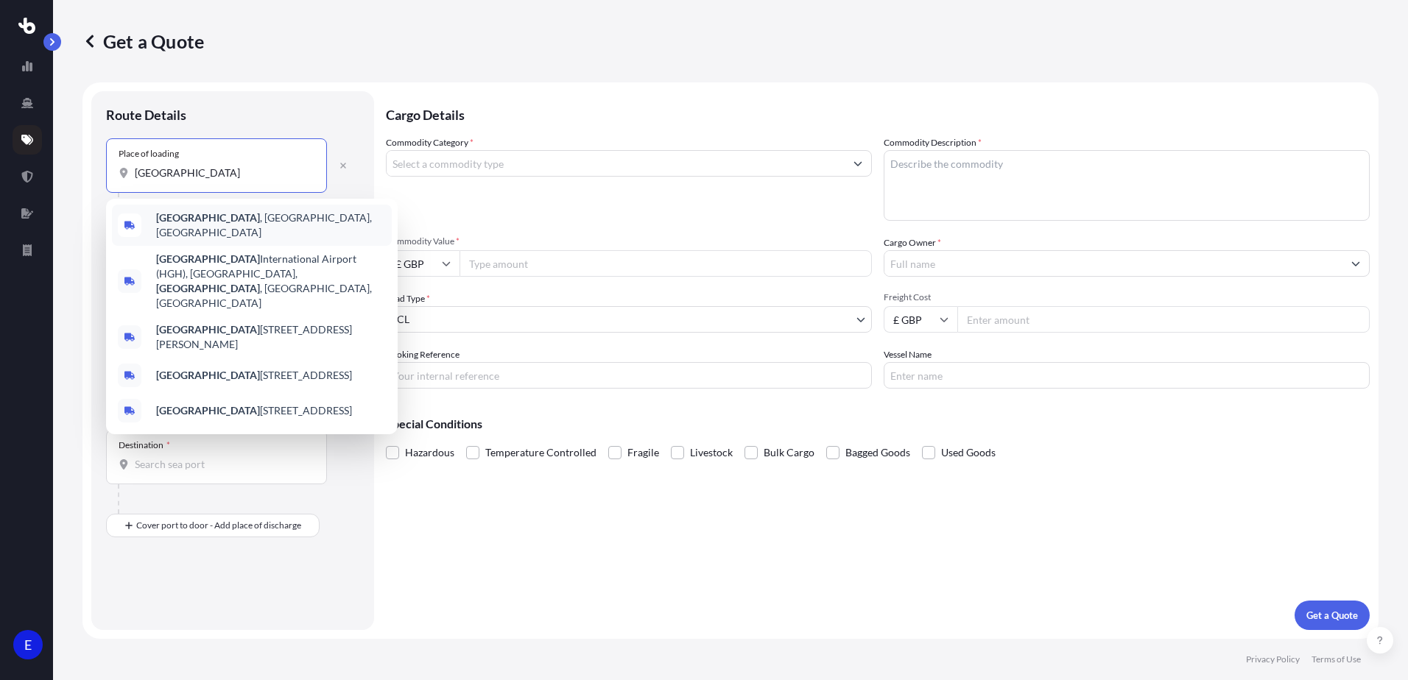
click at [200, 221] on b "[GEOGRAPHIC_DATA]" at bounding box center [208, 217] width 104 height 13
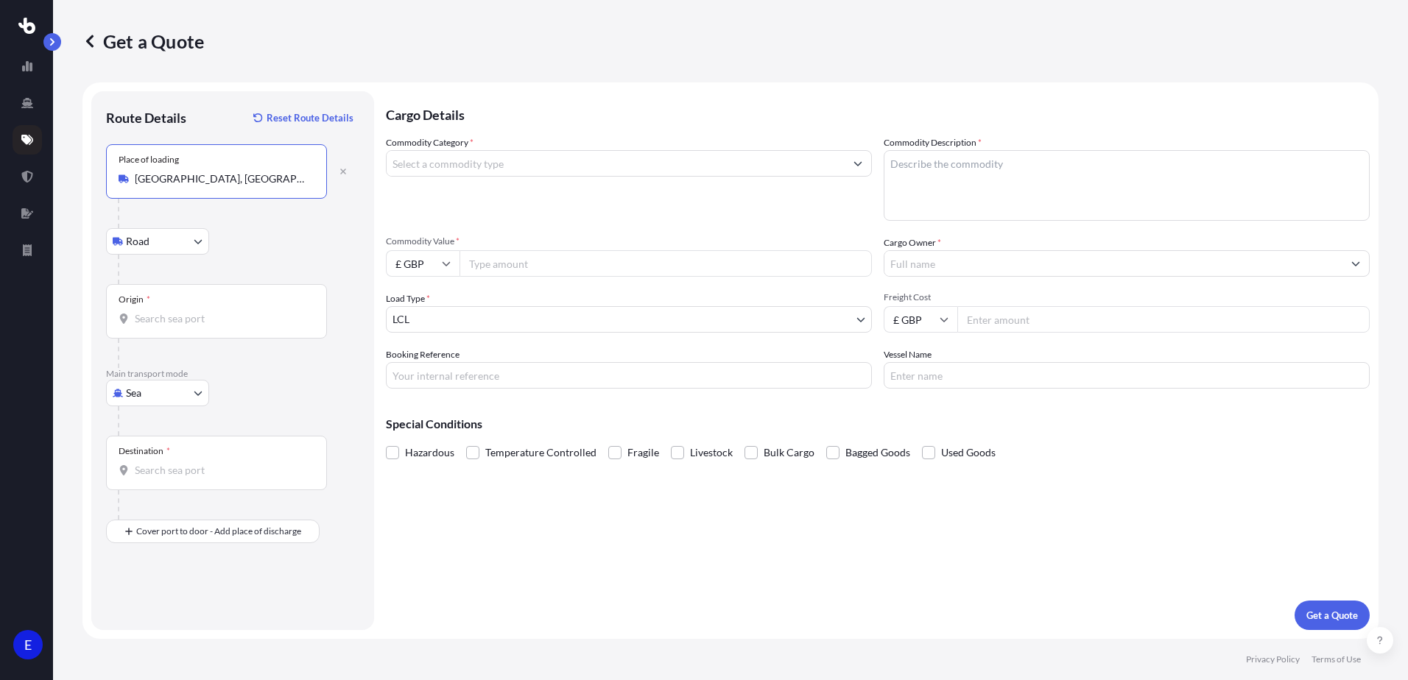
type input "[GEOGRAPHIC_DATA], [GEOGRAPHIC_DATA], [GEOGRAPHIC_DATA]"
click at [144, 325] on input "Origin *" at bounding box center [222, 318] width 174 height 15
type input "CNXAM - [GEOGRAPHIC_DATA], [GEOGRAPHIC_DATA]"
click at [160, 477] on input "Destination *" at bounding box center [222, 470] width 174 height 15
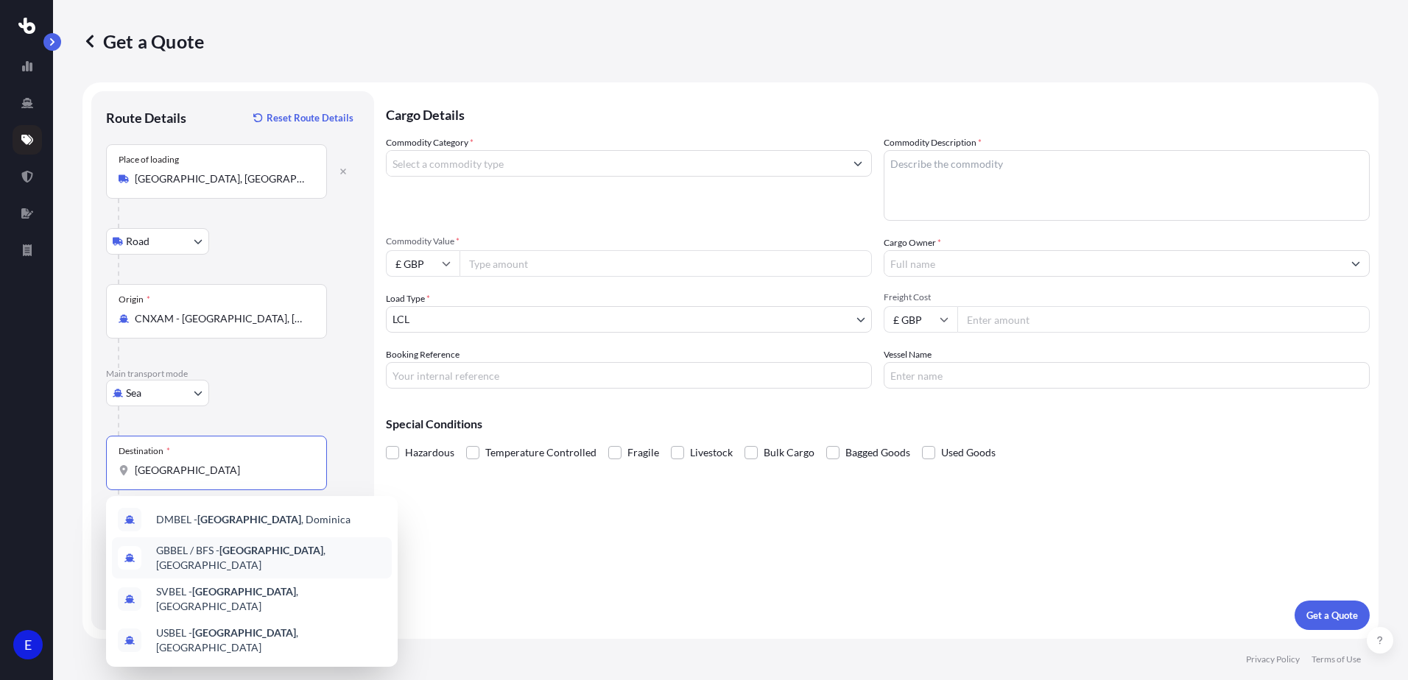
click at [264, 557] on span "GBBEL / BFS - [GEOGRAPHIC_DATA] , [GEOGRAPHIC_DATA]" at bounding box center [271, 557] width 230 height 29
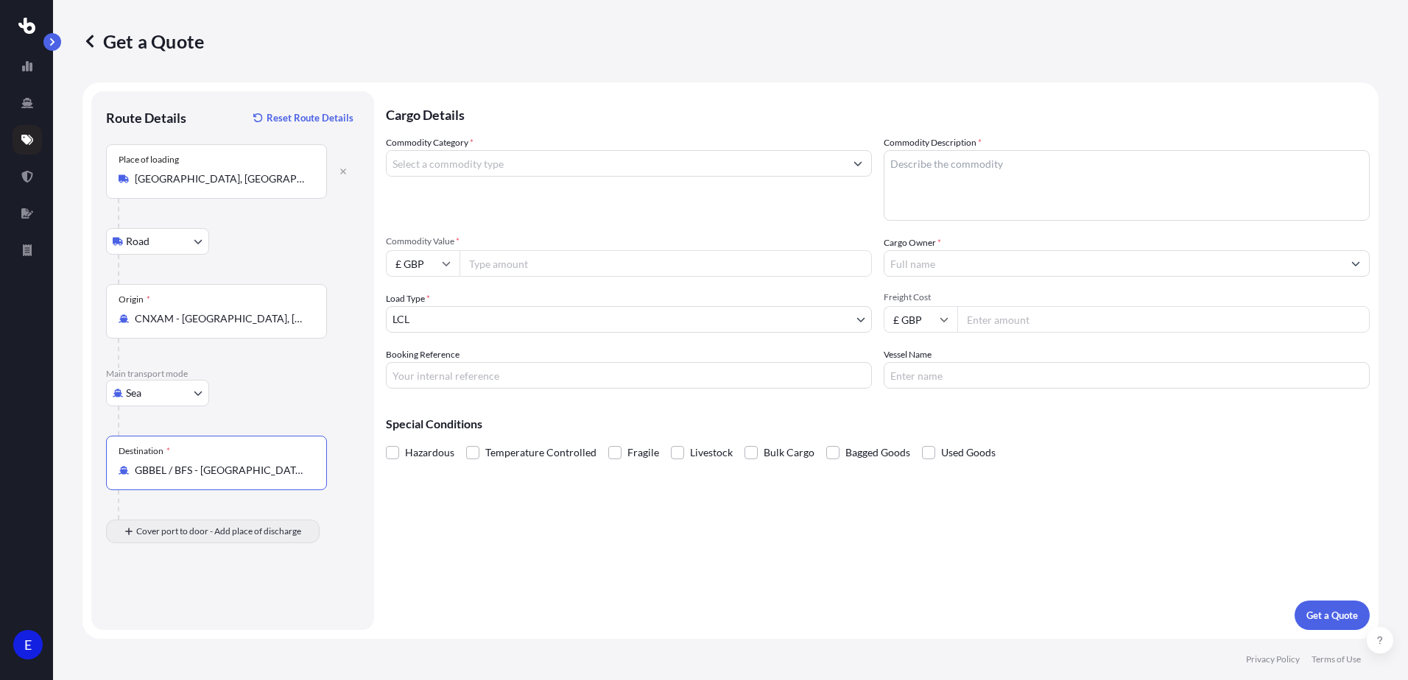
type input "GBBEL / BFS - [GEOGRAPHIC_DATA], [GEOGRAPHIC_DATA]"
click at [183, 607] on input "Place of Discharge" at bounding box center [222, 610] width 174 height 15
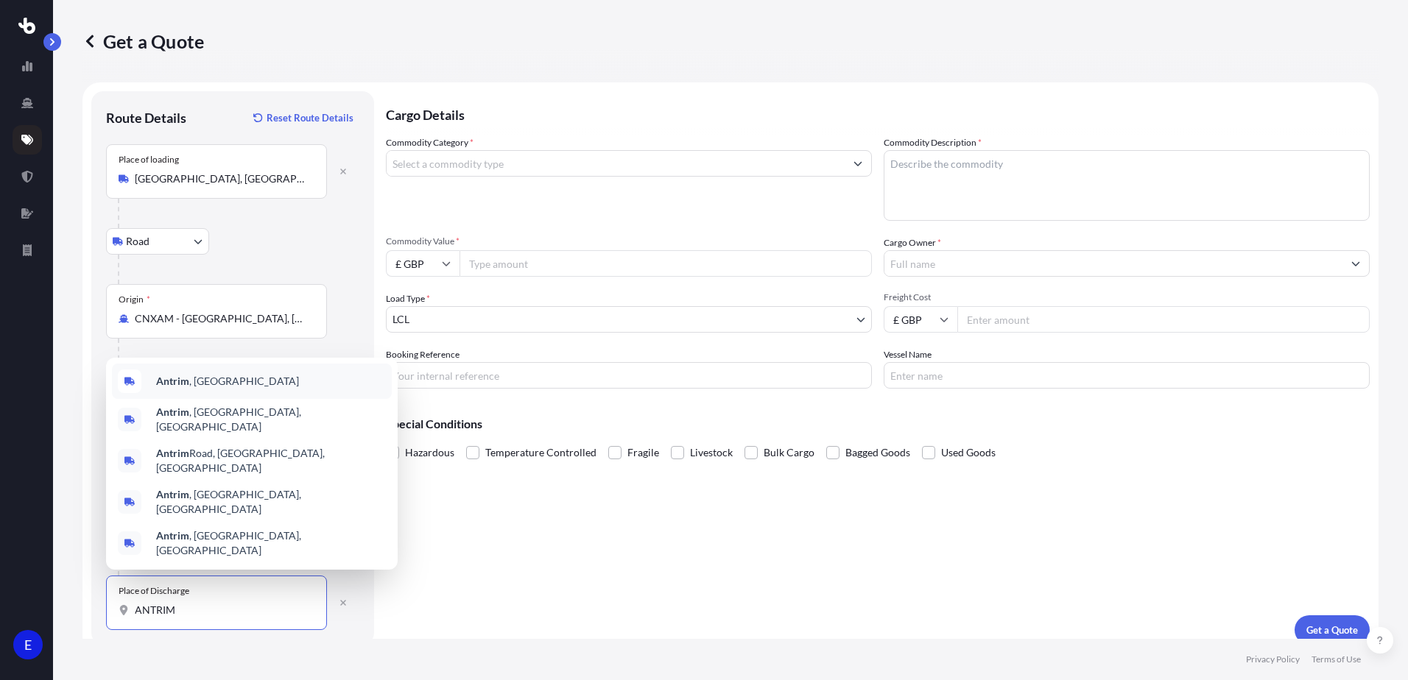
click at [197, 389] on span "Antrim , [GEOGRAPHIC_DATA]" at bounding box center [227, 381] width 143 height 15
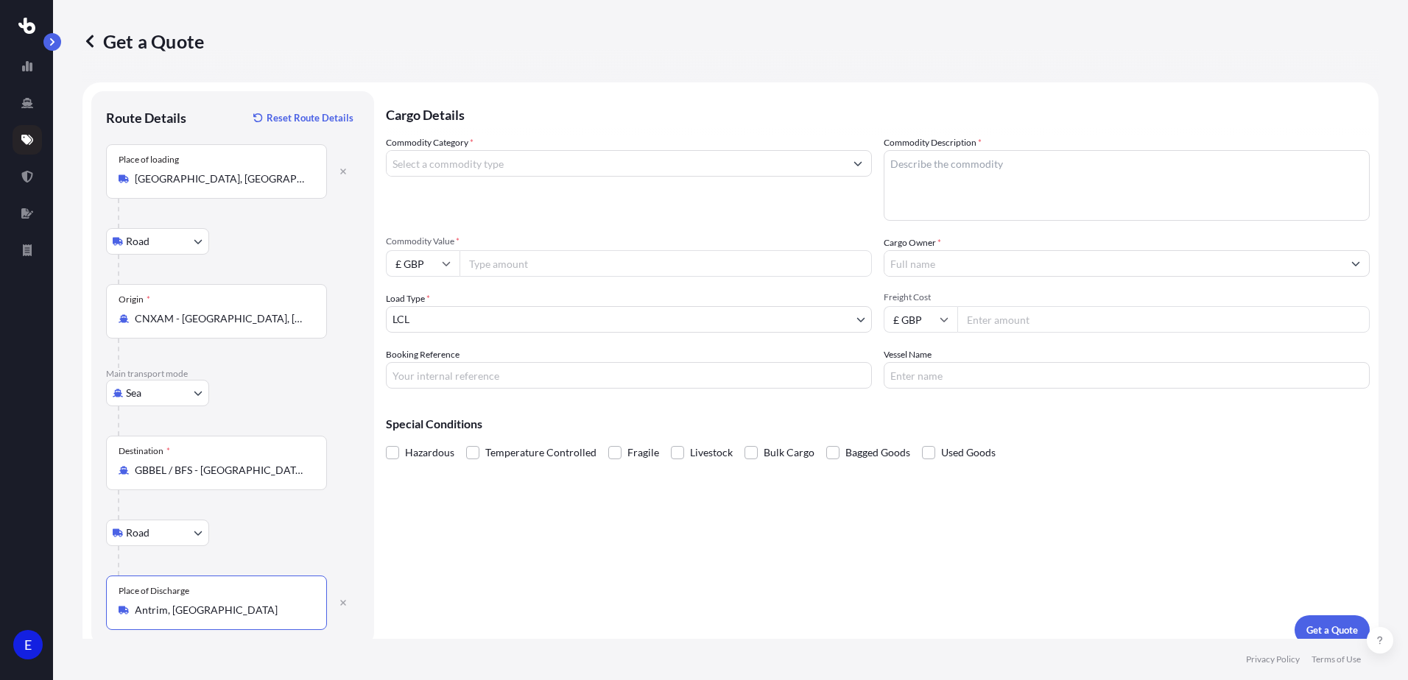
type input "Antrim, [GEOGRAPHIC_DATA]"
click at [478, 169] on input "Commodity Category *" at bounding box center [616, 163] width 458 height 27
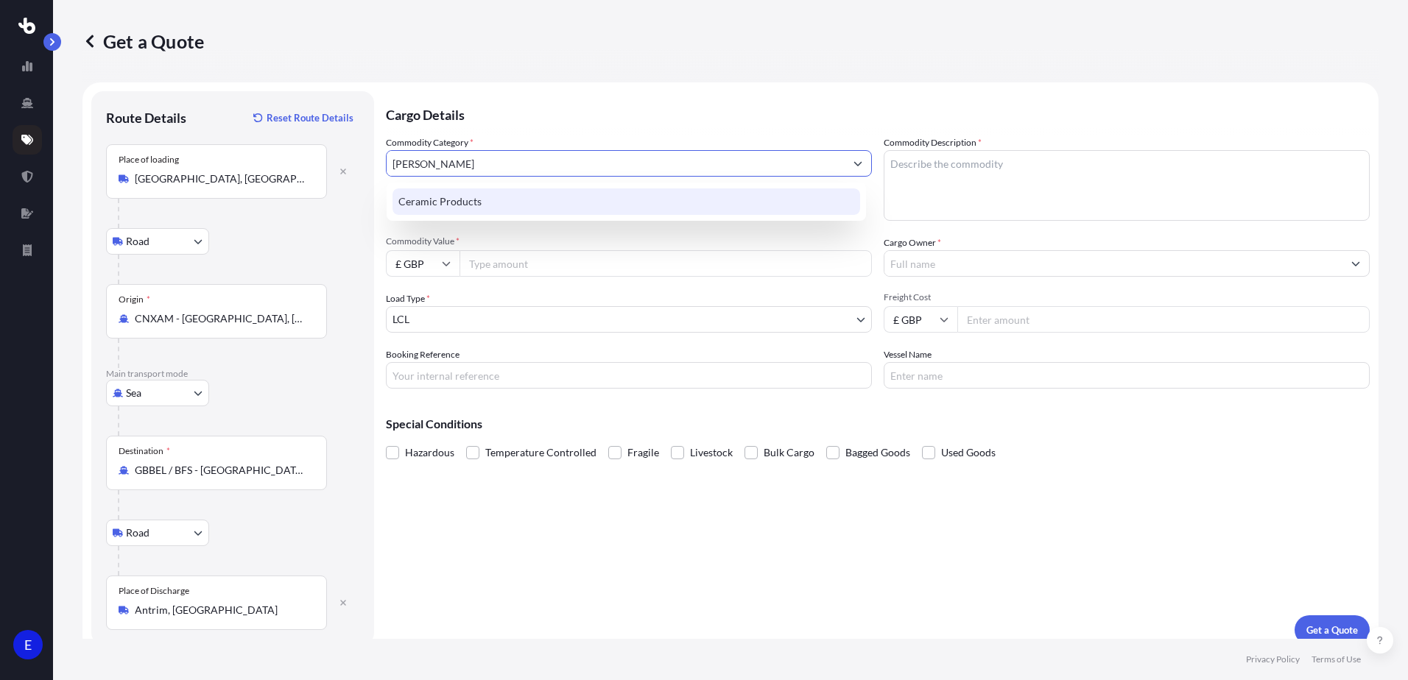
click at [473, 200] on div "Ceramic Products" at bounding box center [627, 202] width 468 height 27
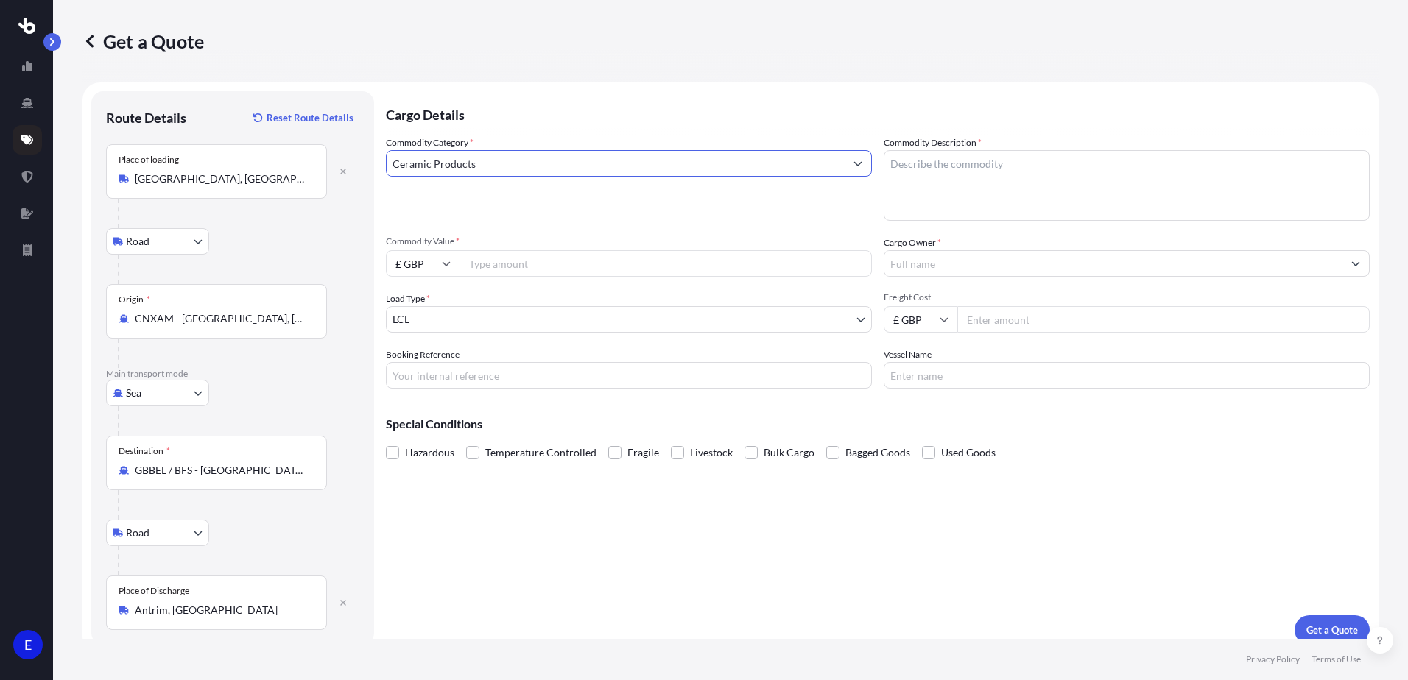
type input "Ceramic Products"
click at [937, 174] on textarea "Commodity Description *" at bounding box center [1127, 185] width 486 height 71
type textarea "CERAMIC JAR"
click at [437, 269] on input "£ GBP" at bounding box center [423, 263] width 74 height 27
click at [410, 373] on div "$ USD" at bounding box center [423, 366] width 62 height 28
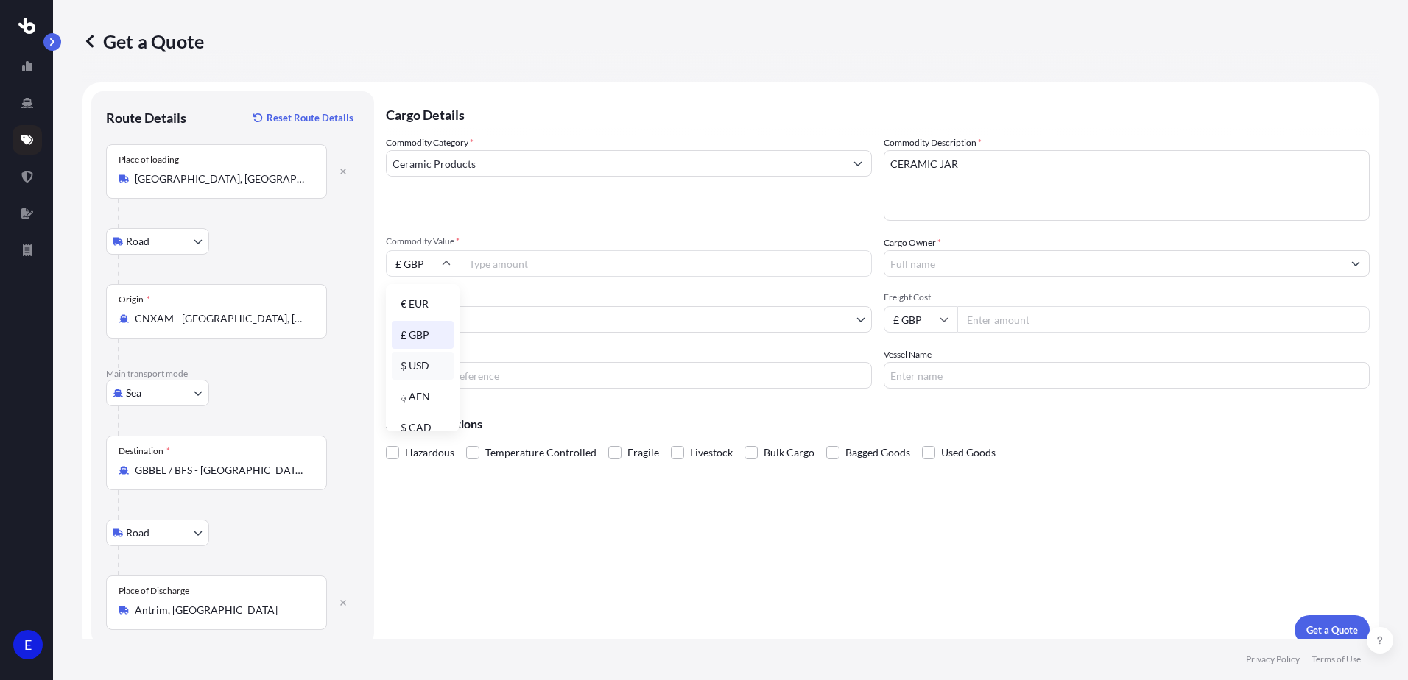
type input "$ USD"
click at [514, 270] on input "Commodity Value *" at bounding box center [666, 263] width 412 height 27
type input "15540"
click at [902, 257] on input "Cargo Owner *" at bounding box center [1113, 263] width 458 height 27
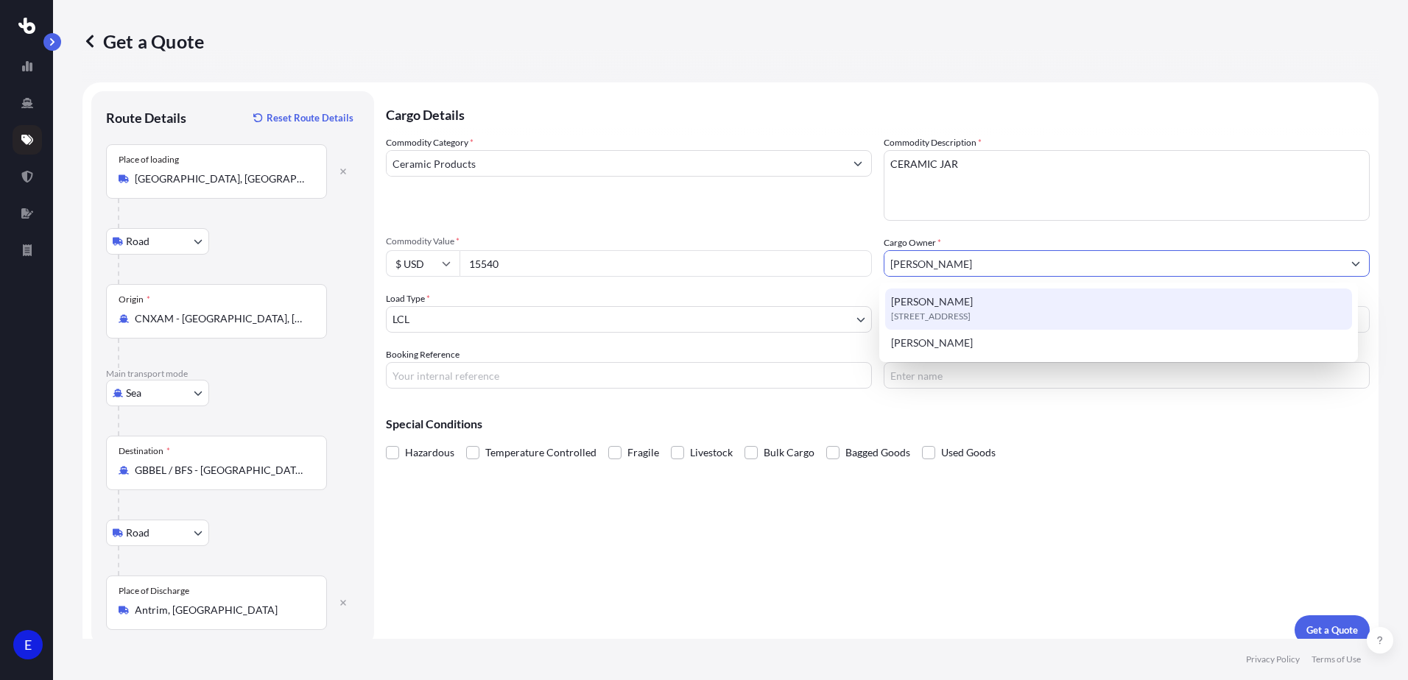
click at [960, 303] on span "[PERSON_NAME]" at bounding box center [932, 302] width 82 height 15
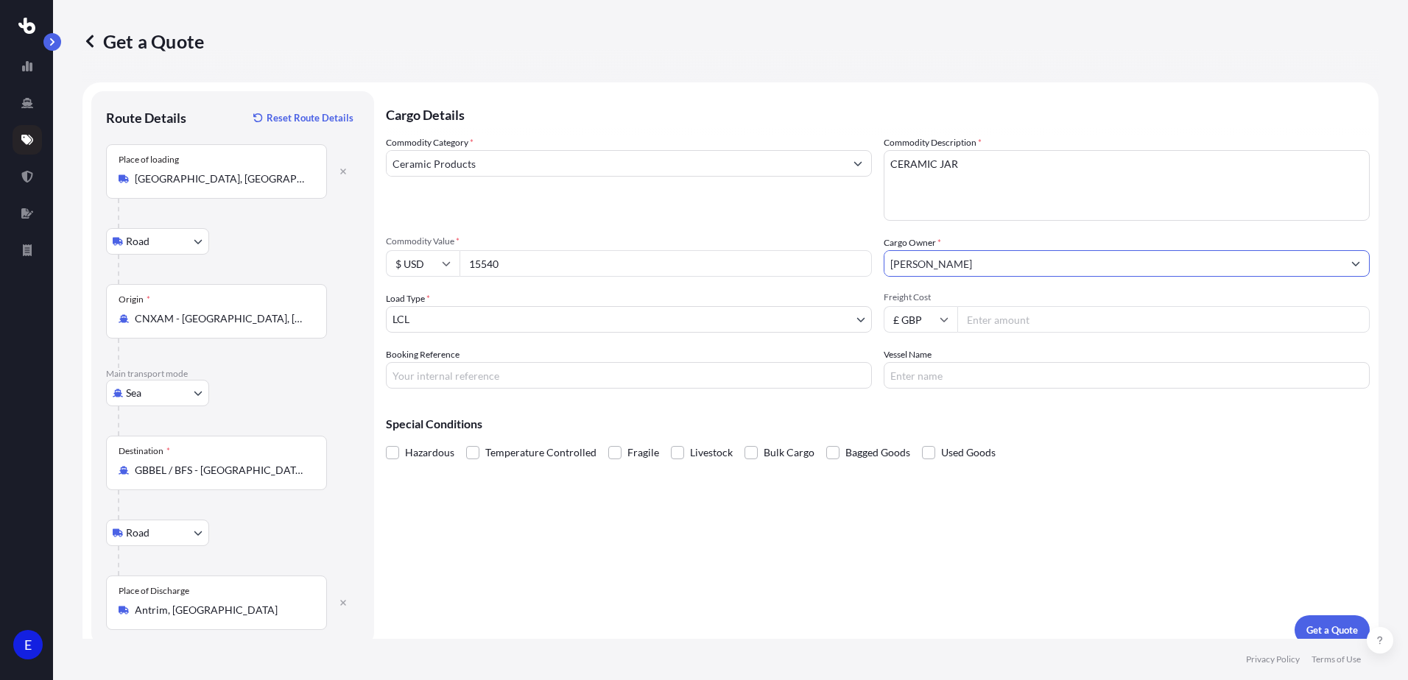
type input "[PERSON_NAME]"
click at [409, 324] on body "13 options available. 2 options available. 1 option available. 0 options availa…" at bounding box center [704, 340] width 1408 height 680
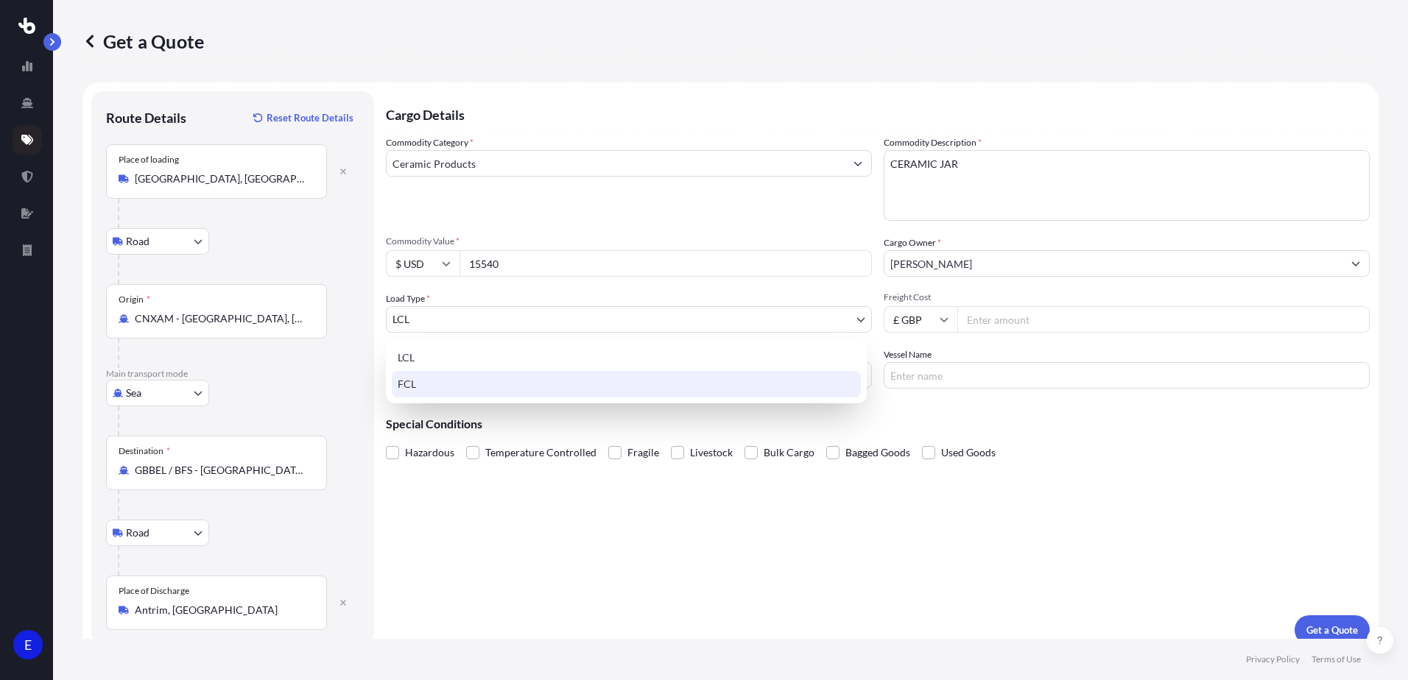
click at [423, 386] on div "FCL" at bounding box center [626, 384] width 469 height 27
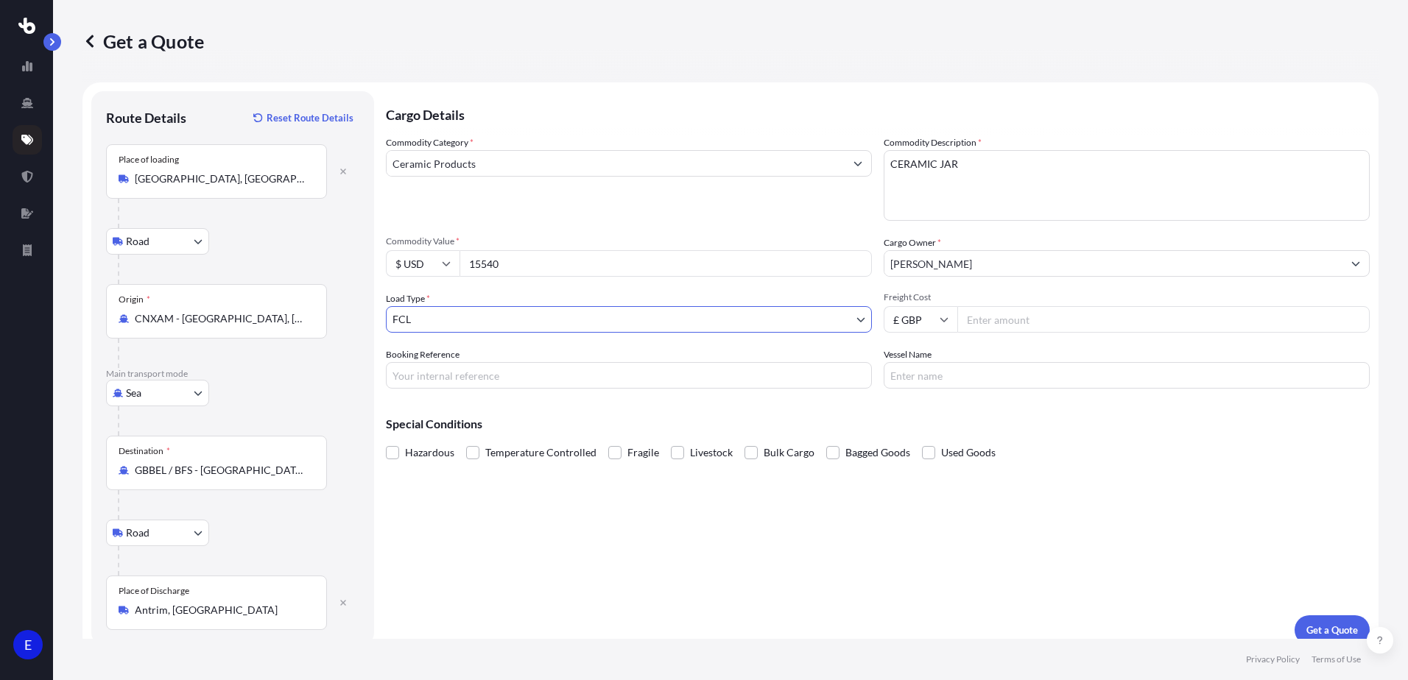
click at [488, 325] on body "2 options available. E Get a Quote Route Details Reset Route Details Place of l…" at bounding box center [704, 340] width 1408 height 680
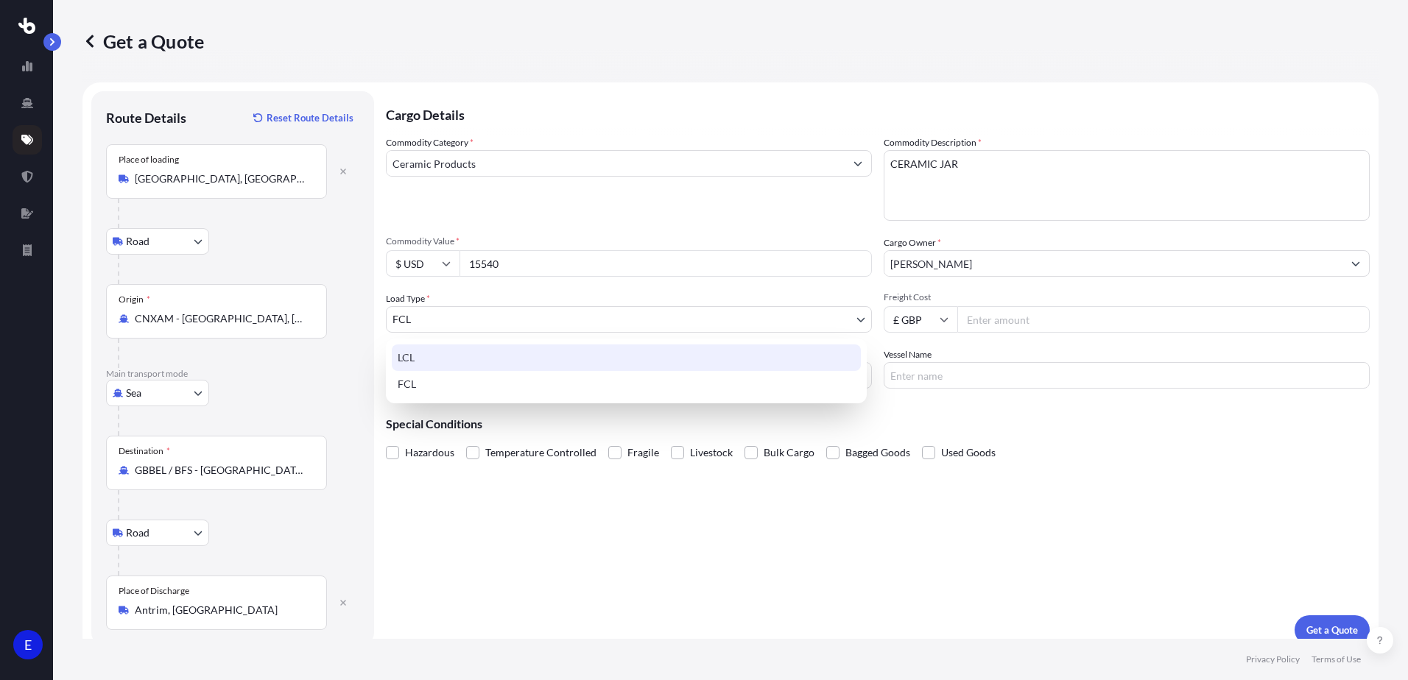
click at [429, 351] on div "LCL" at bounding box center [626, 358] width 469 height 27
select select "1"
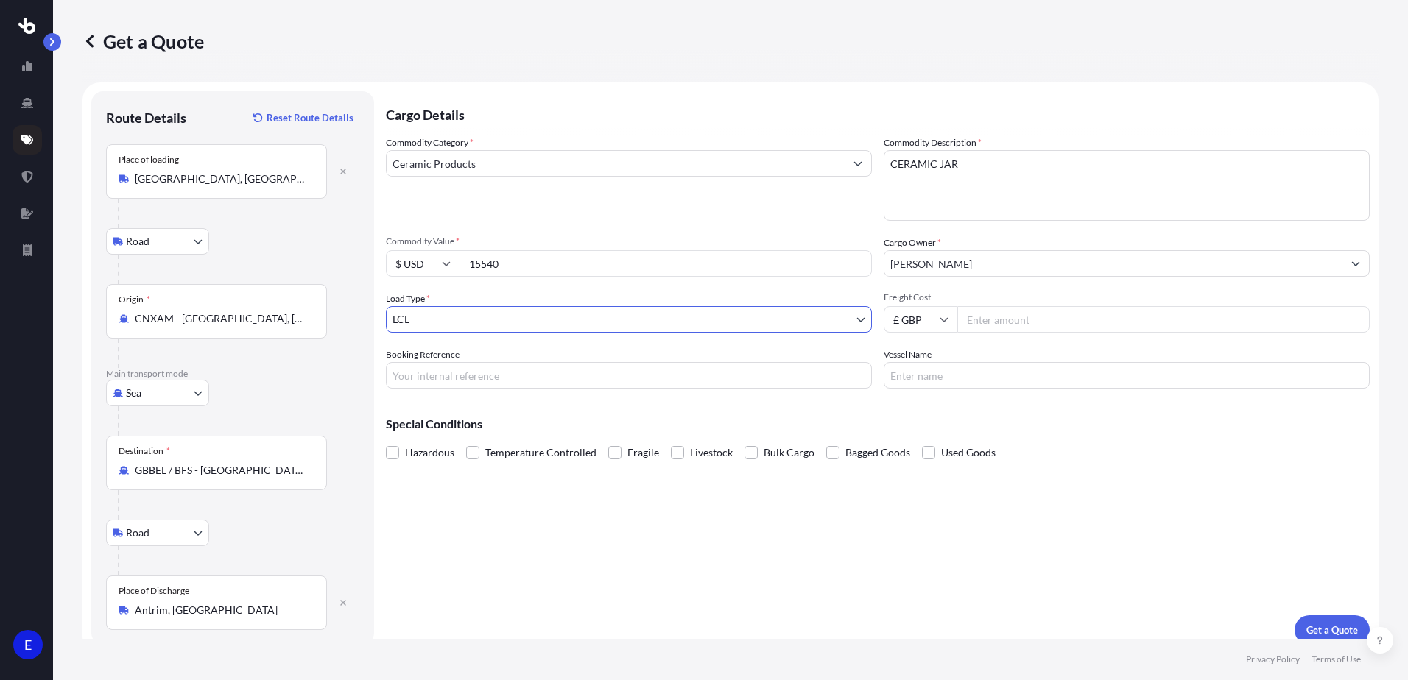
click at [943, 320] on input "£ GBP" at bounding box center [921, 319] width 74 height 27
click at [918, 423] on div "$ USD" at bounding box center [915, 422] width 62 height 28
type input "$ USD"
click at [979, 323] on input "Freight Cost" at bounding box center [1163, 319] width 412 height 27
type input "1792.24"
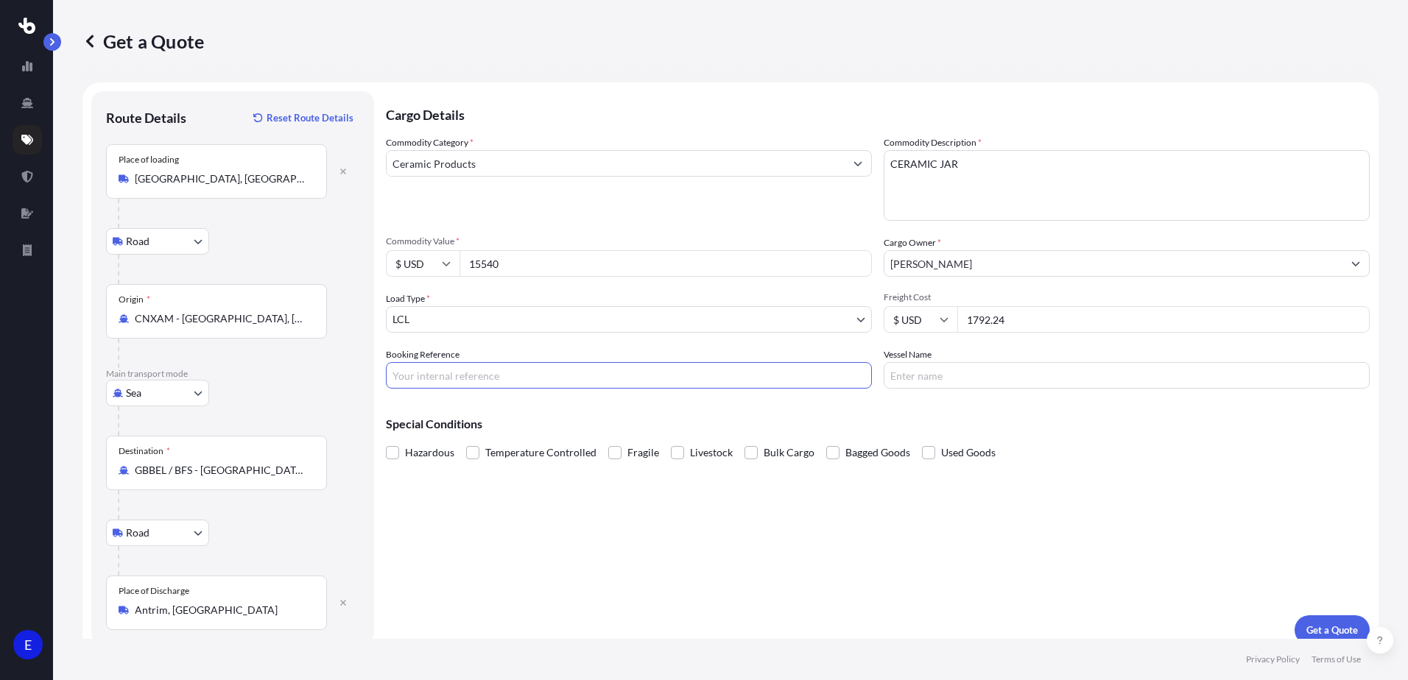
click at [444, 370] on input "Booking Reference" at bounding box center [629, 375] width 486 height 27
type input "S173912"
click at [926, 381] on input "Vessel Name" at bounding box center [1127, 375] width 486 height 27
type input "TBA"
click at [1306, 627] on p "Get a Quote" at bounding box center [1332, 630] width 52 height 15
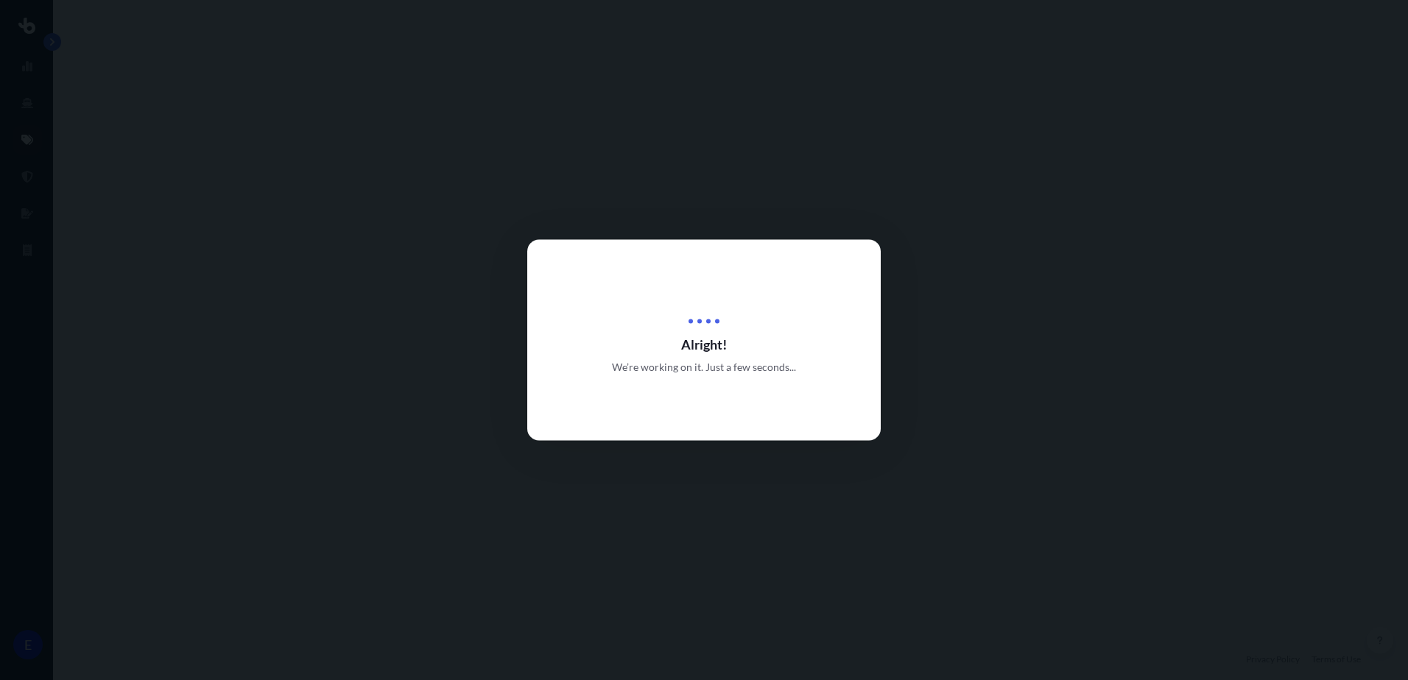
select select "Road"
select select "Sea"
select select "Road"
select select "1"
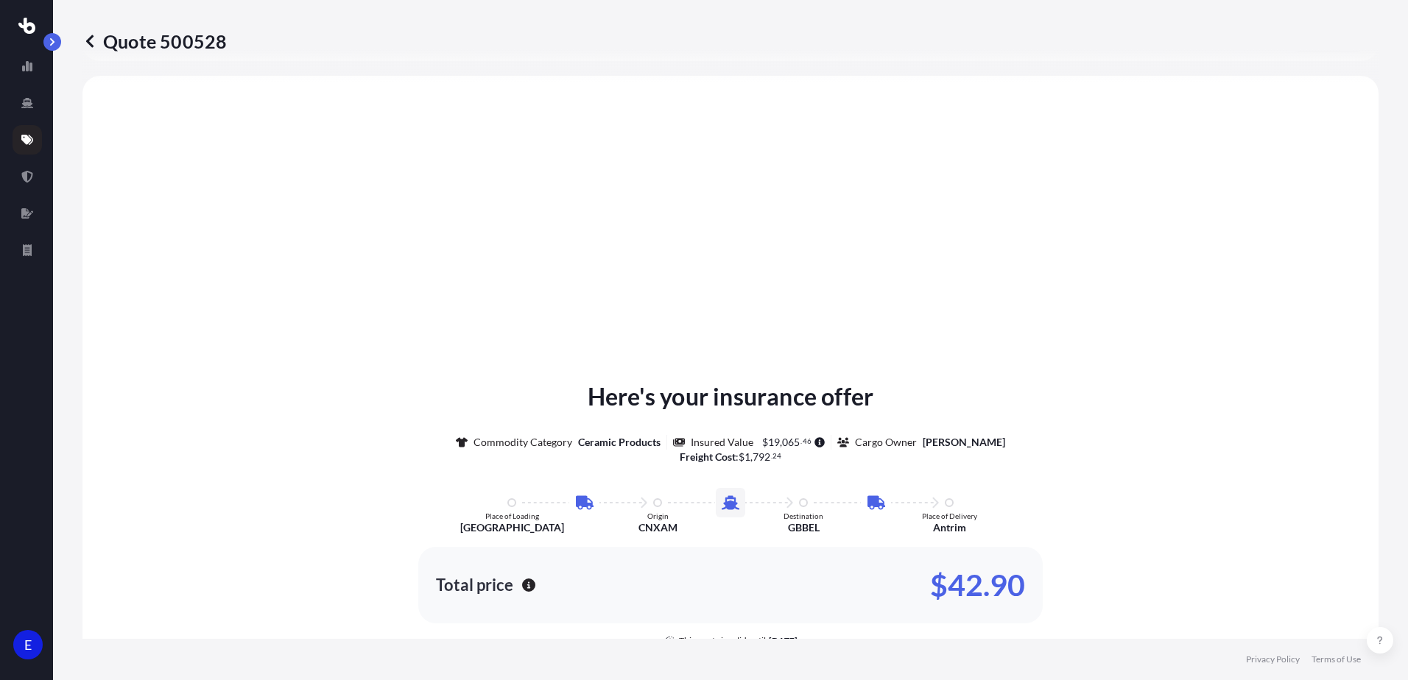
scroll to position [589, 0]
click at [94, 37] on icon at bounding box center [89, 41] width 15 height 15
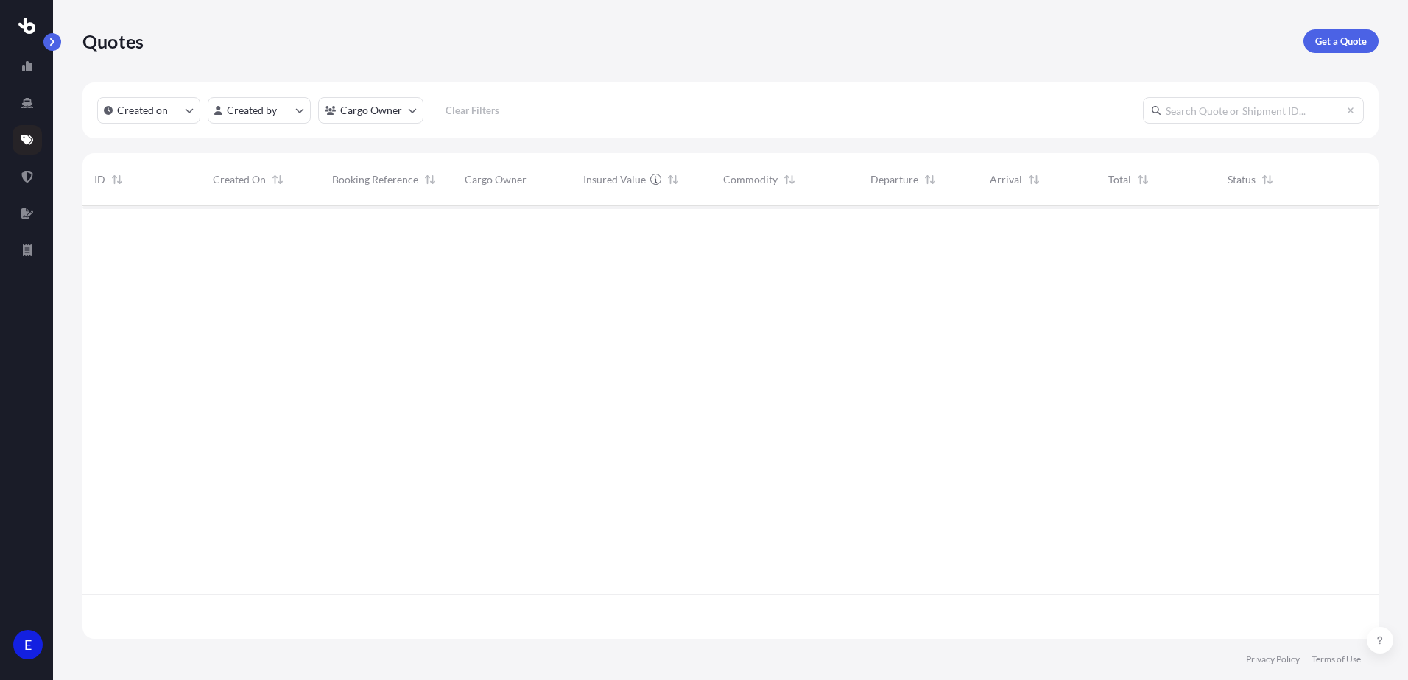
scroll to position [430, 1285]
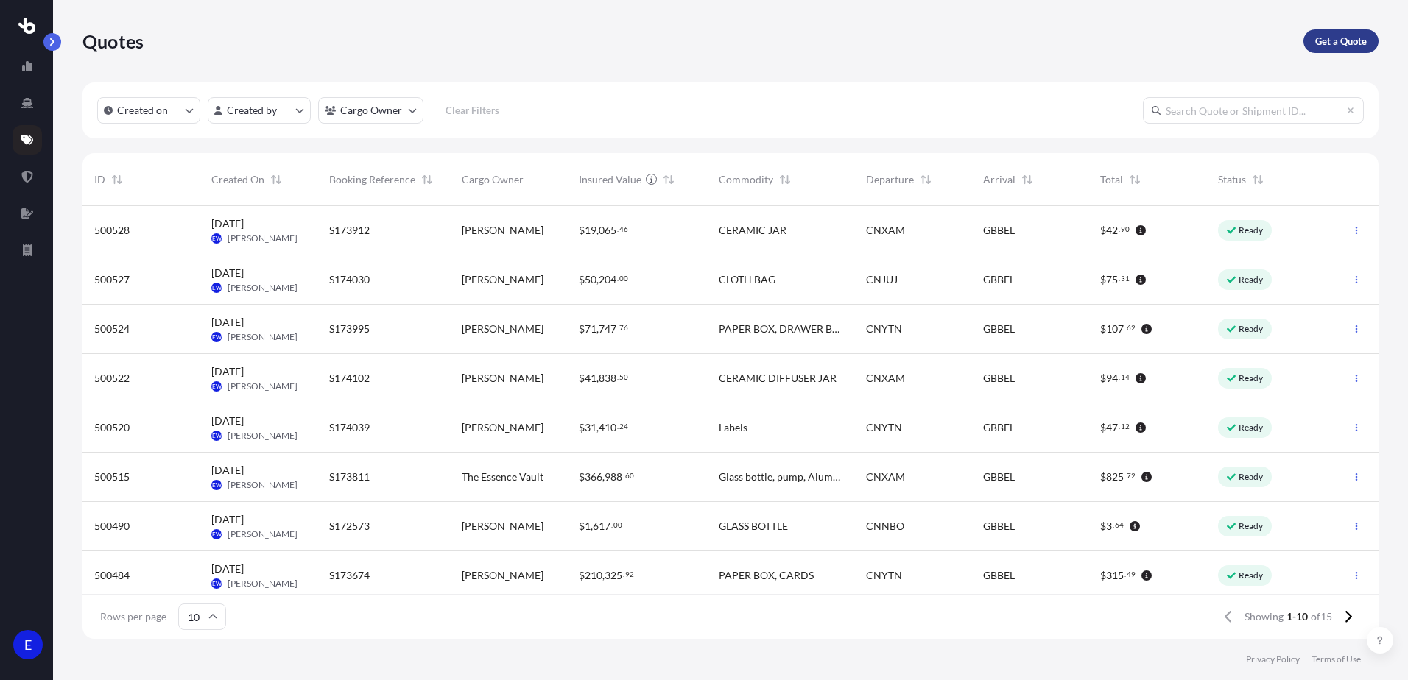
click at [1346, 43] on p "Get a Quote" at bounding box center [1341, 41] width 52 height 15
select select "Sea"
select select "1"
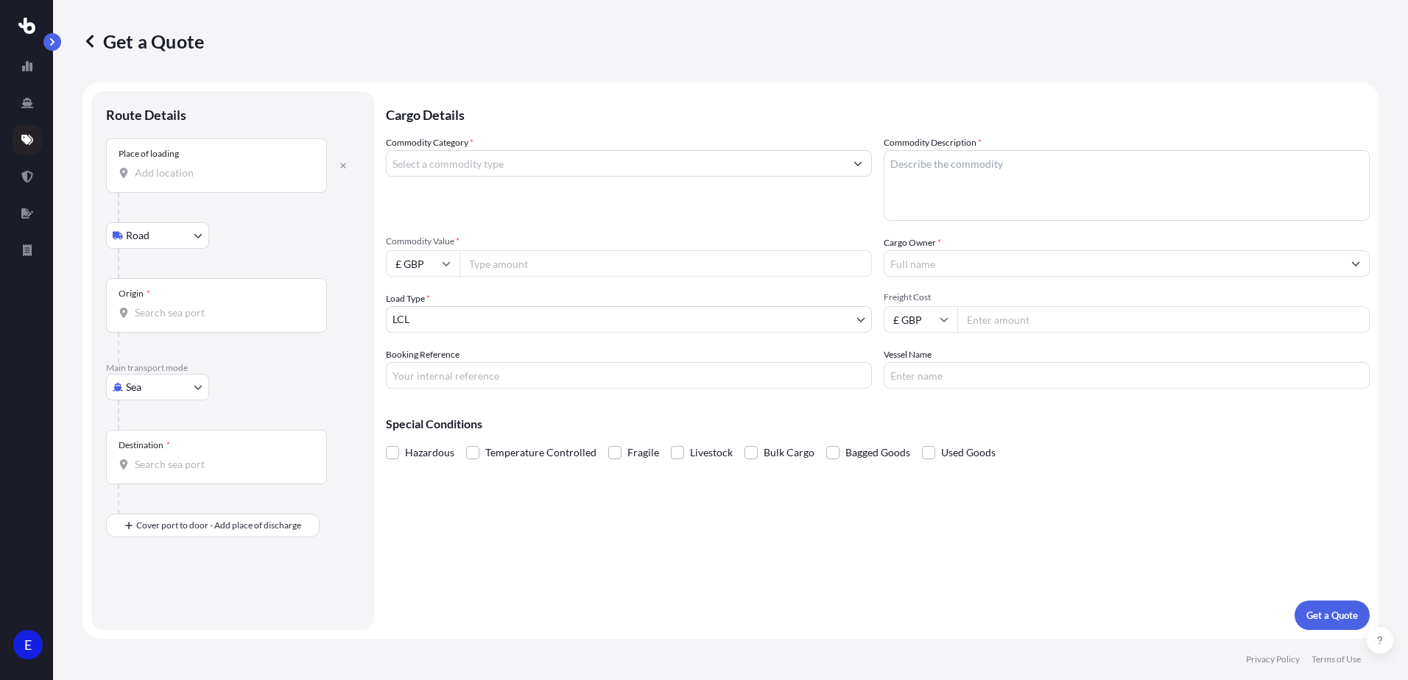
click at [171, 172] on input "Place of loading" at bounding box center [222, 173] width 174 height 15
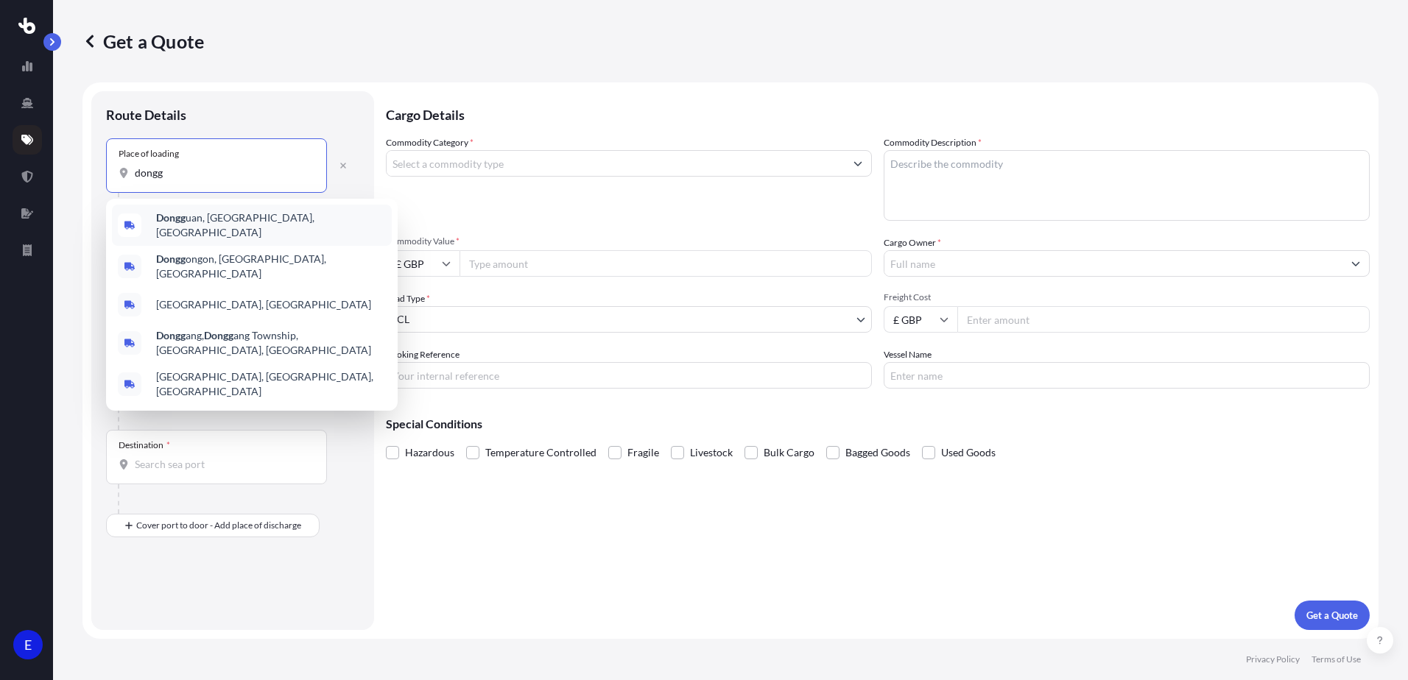
click at [255, 218] on span "Dongg uan, [GEOGRAPHIC_DATA], [GEOGRAPHIC_DATA]" at bounding box center [271, 225] width 230 height 29
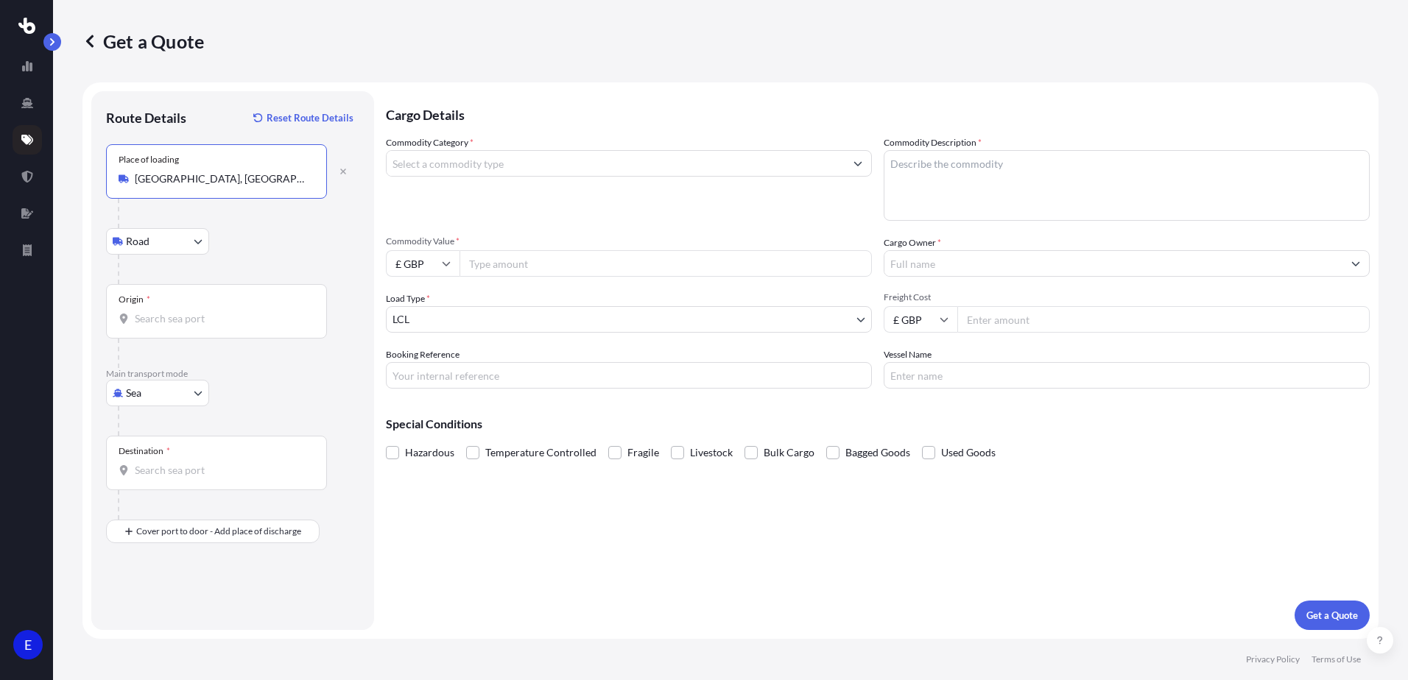
type input "[GEOGRAPHIC_DATA], [GEOGRAPHIC_DATA], [GEOGRAPHIC_DATA]"
click at [163, 313] on input "Origin *" at bounding box center [222, 318] width 174 height 15
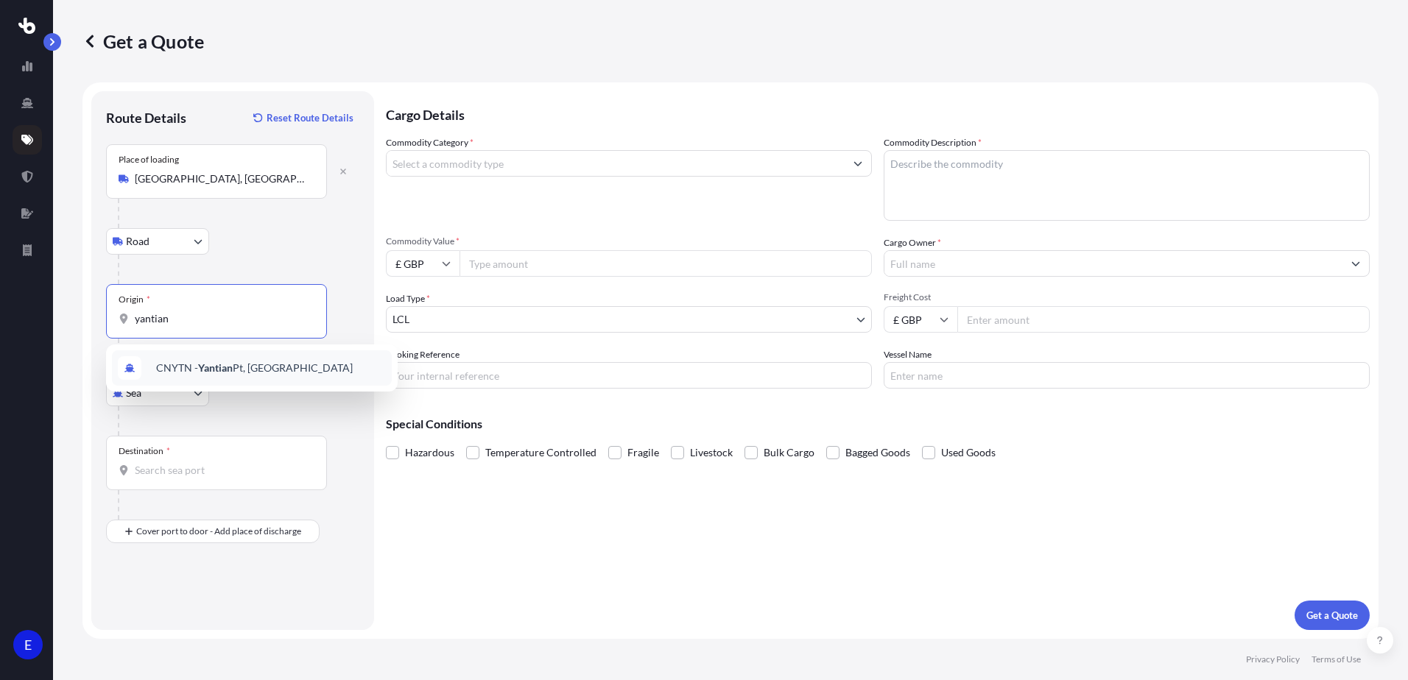
click at [217, 378] on div "CNYTN - Yantian Pt, [GEOGRAPHIC_DATA]" at bounding box center [252, 368] width 280 height 35
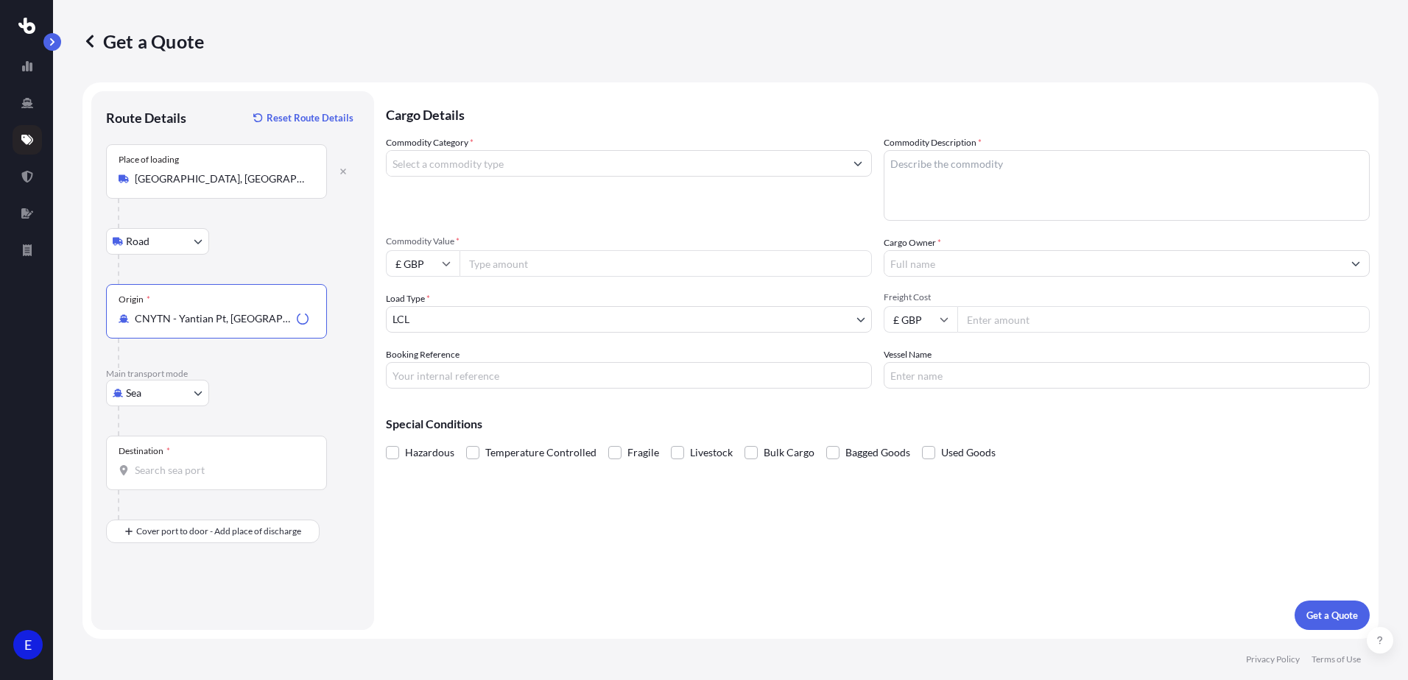
type input "CNYTN - Yantian Pt, [GEOGRAPHIC_DATA]"
click at [141, 474] on input "Destination *" at bounding box center [222, 470] width 174 height 15
type input "GBBEL / BFS - [GEOGRAPHIC_DATA], [GEOGRAPHIC_DATA]"
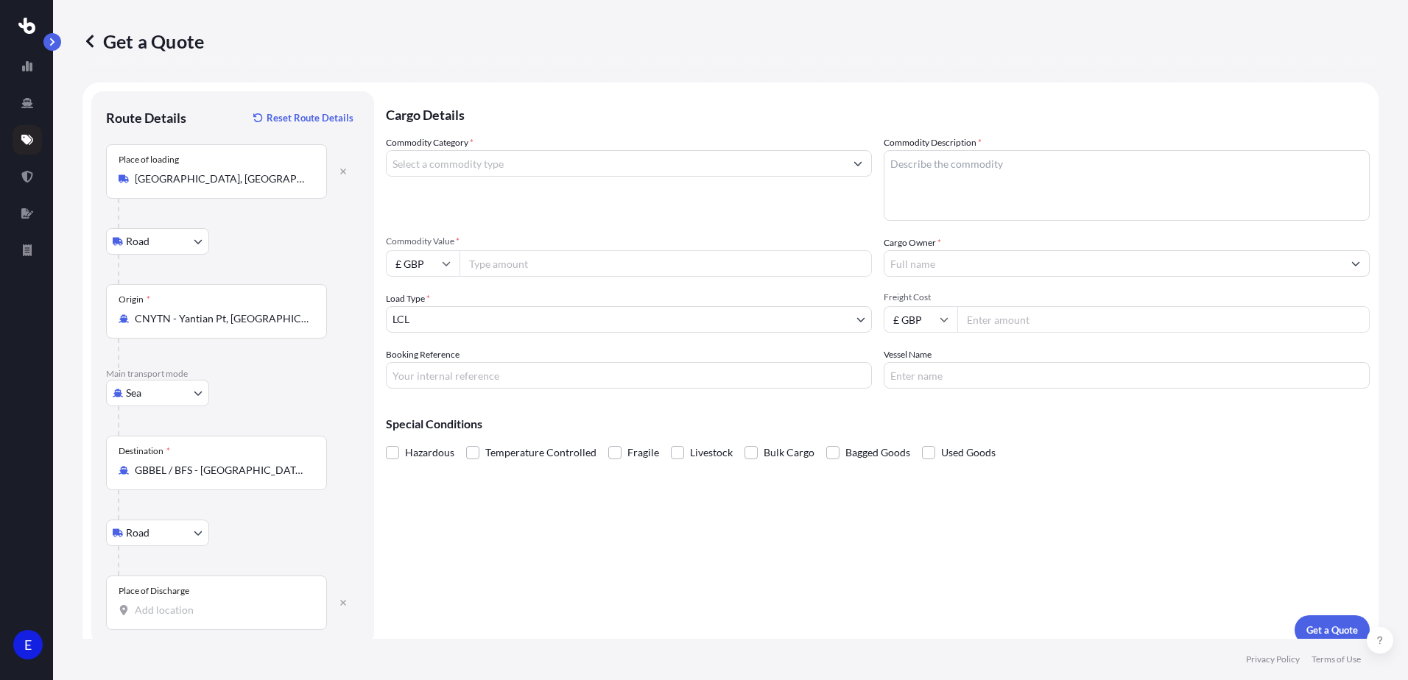
click at [192, 620] on div "Place of Discharge" at bounding box center [216, 603] width 221 height 54
click at [192, 618] on input "Place of Discharge" at bounding box center [222, 610] width 174 height 15
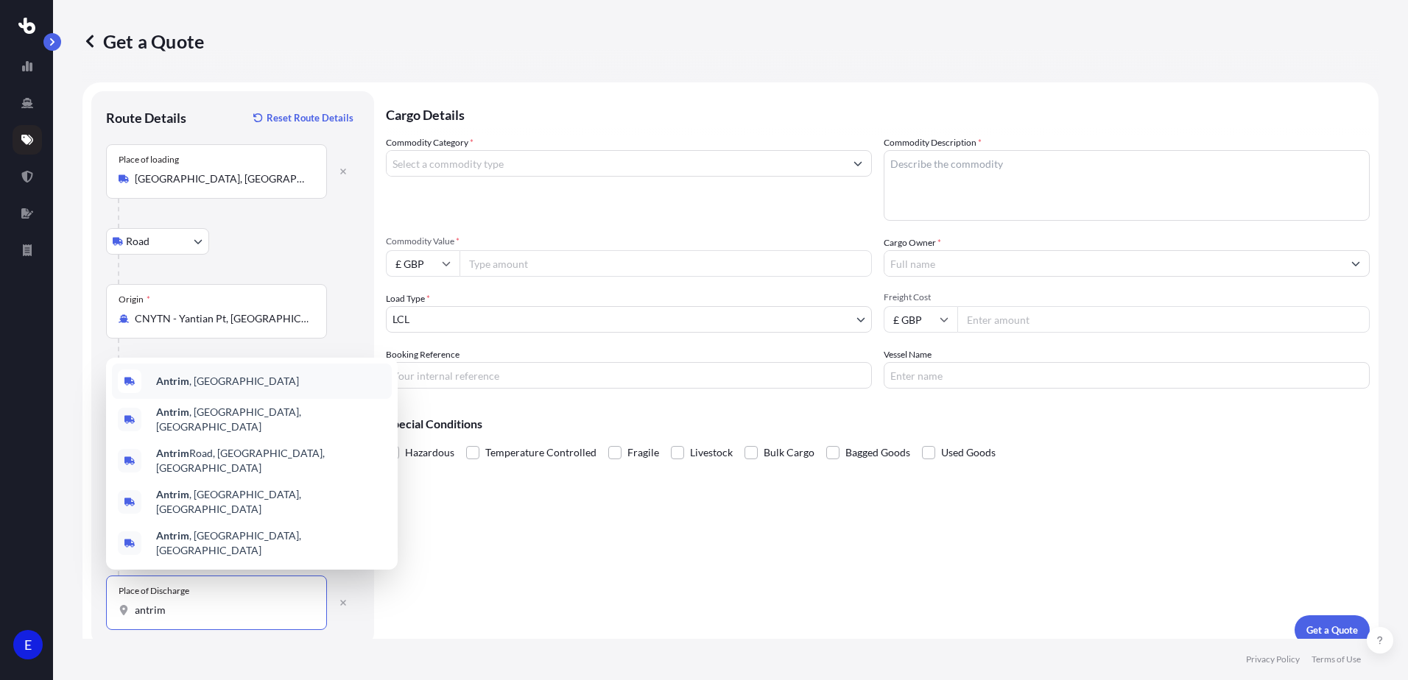
click at [204, 389] on span "Antrim , [GEOGRAPHIC_DATA]" at bounding box center [227, 381] width 143 height 15
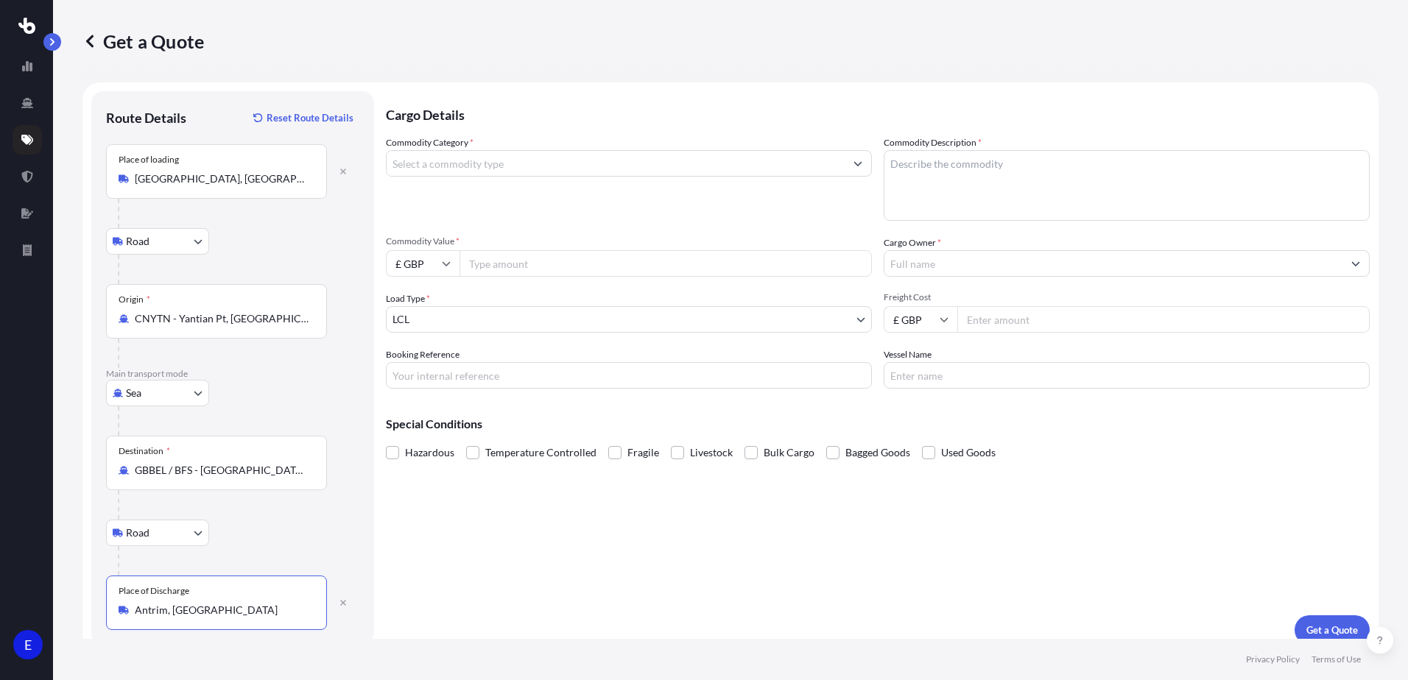
type input "Antrim, [GEOGRAPHIC_DATA]"
click at [444, 161] on input "Commodity Category *" at bounding box center [616, 163] width 458 height 27
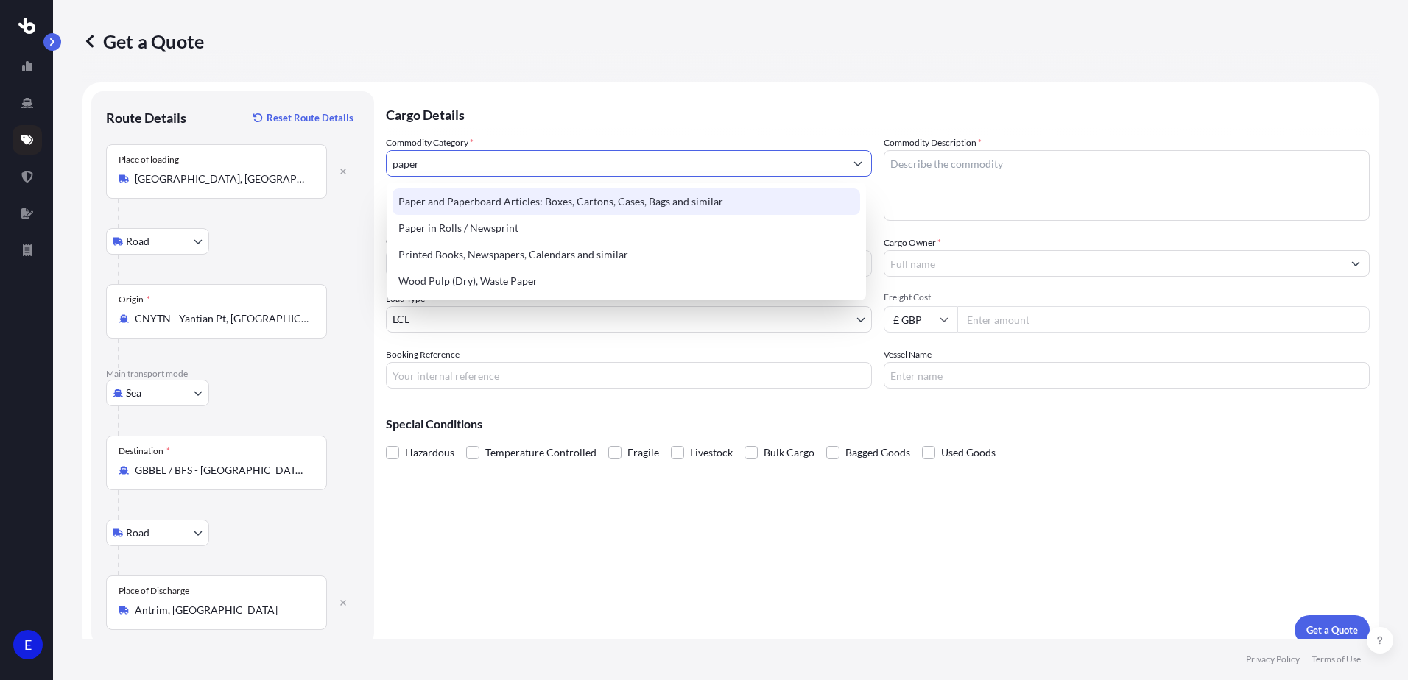
click at [563, 196] on div "Paper and Paperboard Articles: Boxes, Cartons, Cases, Bags and similar" at bounding box center [627, 202] width 468 height 27
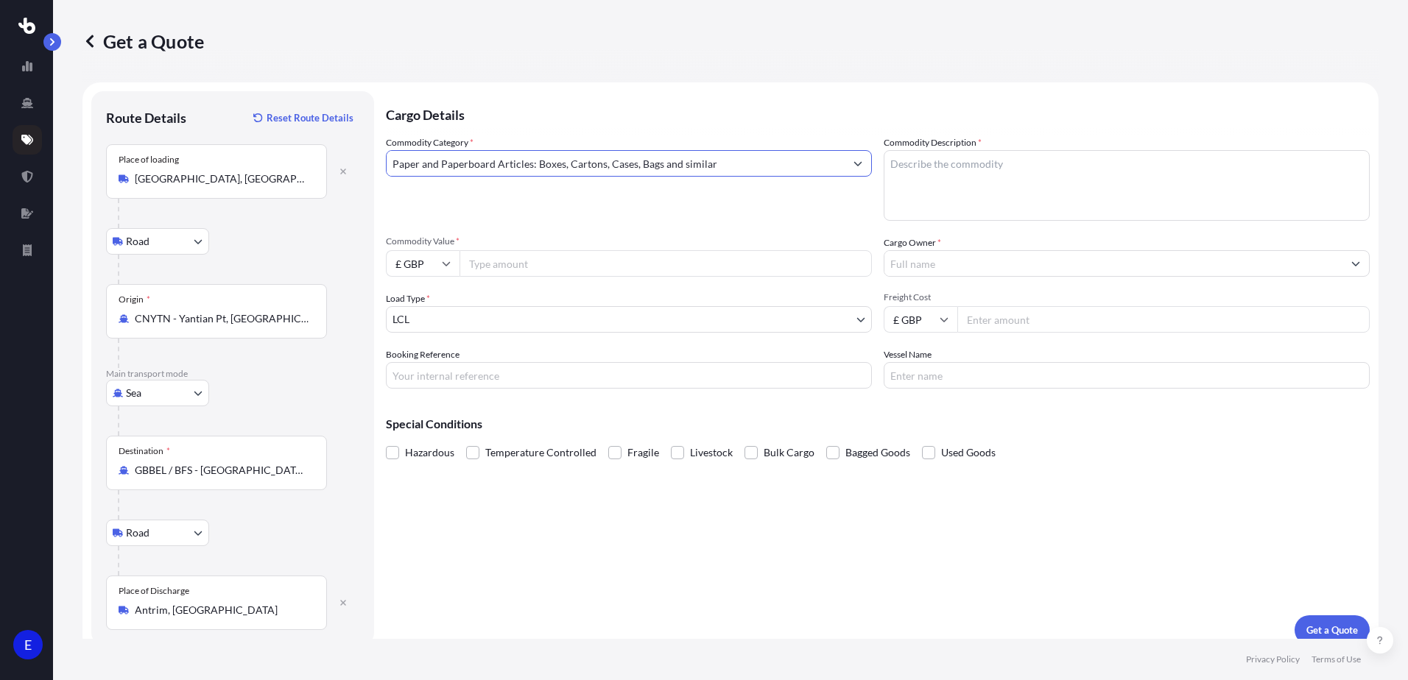
type input "Paper and Paperboard Articles: Boxes, Cartons, Cases, Bags and similar"
click at [916, 172] on textarea "Commodity Description *" at bounding box center [1127, 185] width 486 height 71
type textarea "paper box"
click at [433, 265] on input "£ GBP" at bounding box center [423, 263] width 74 height 27
click at [416, 362] on div "$ USD" at bounding box center [423, 366] width 62 height 28
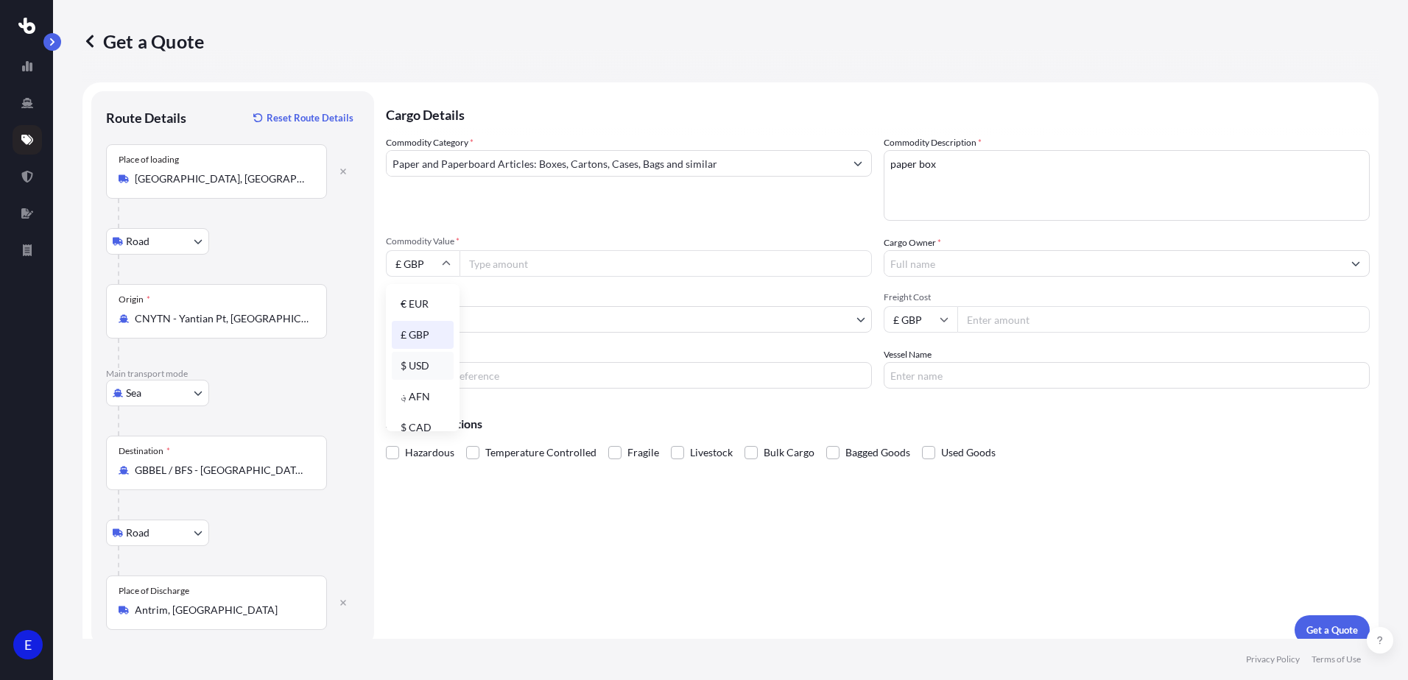
type input "$ USD"
click at [535, 264] on input "Commodity Value *" at bounding box center [666, 263] width 412 height 27
type input "37800"
click at [922, 254] on input "Cargo Owner *" at bounding box center [1113, 263] width 458 height 27
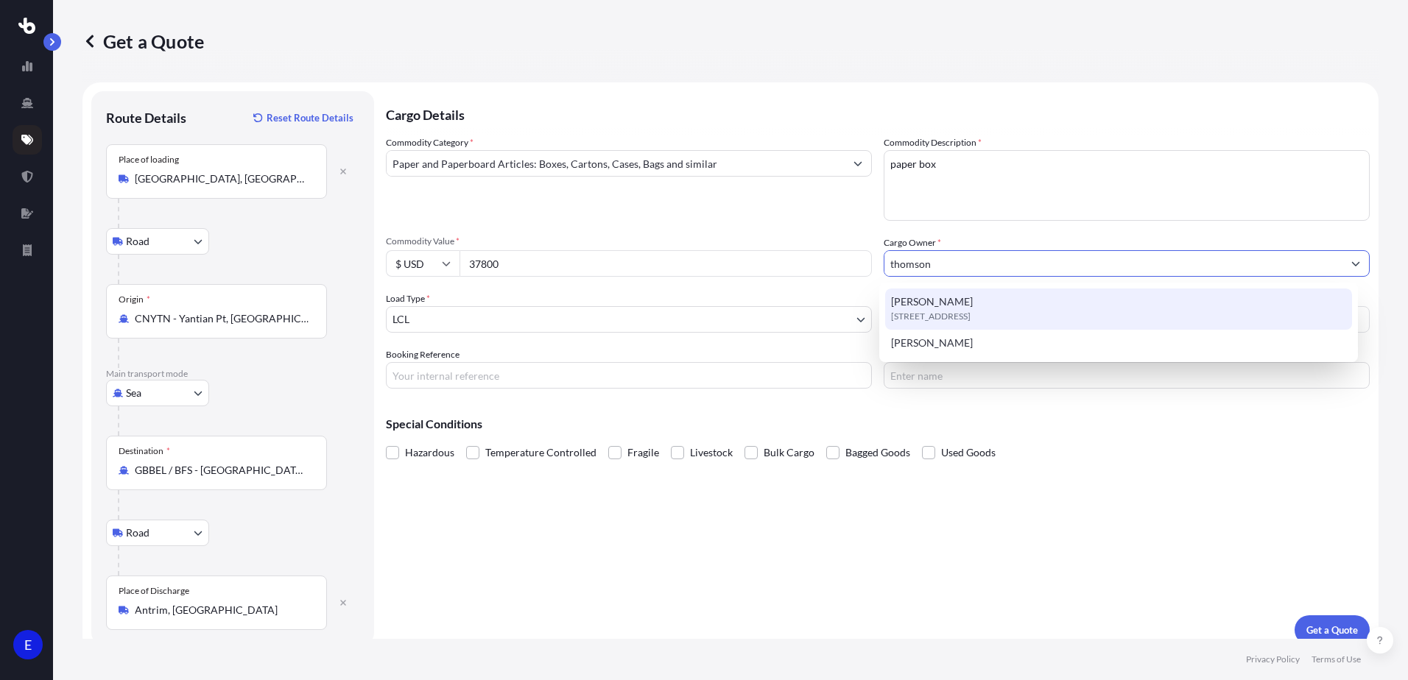
click at [944, 306] on span "[PERSON_NAME]" at bounding box center [932, 302] width 82 height 15
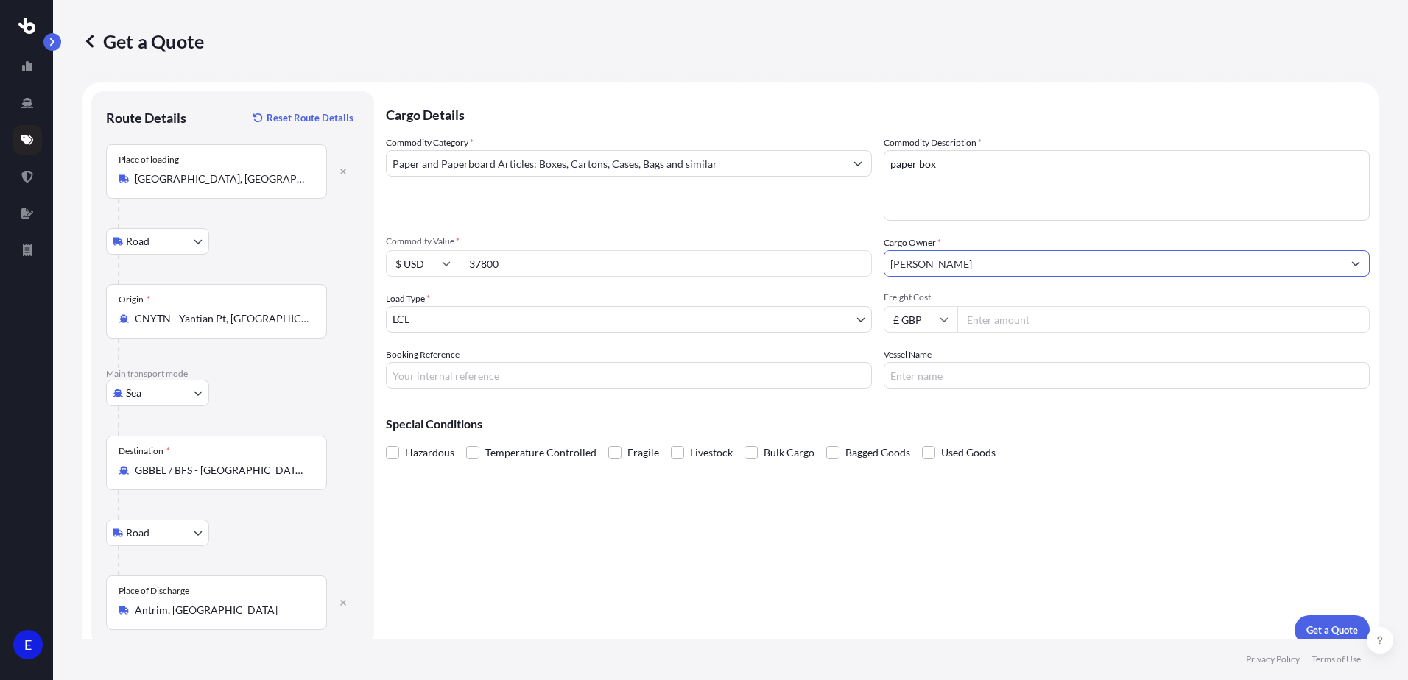
type input "[PERSON_NAME]"
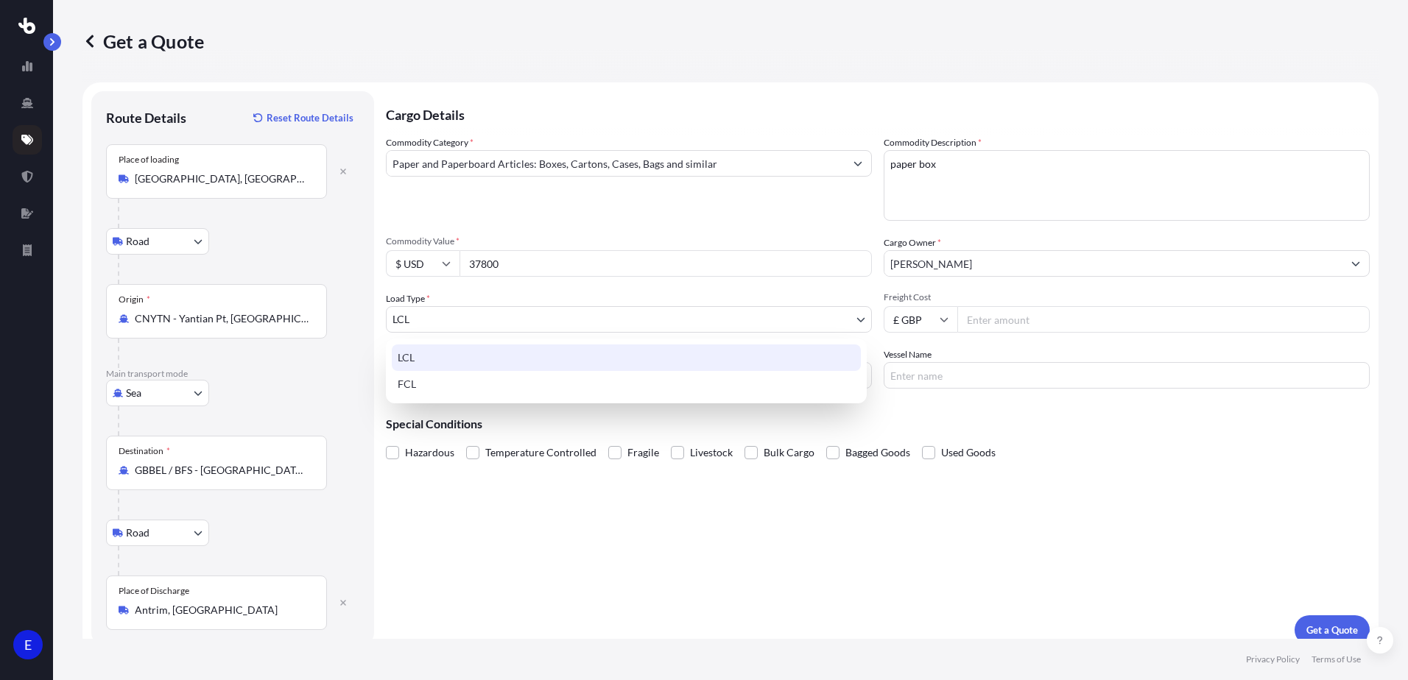
click at [469, 321] on body "0 options available. 2 options available. E Get a Quote Route Details Reset Rou…" at bounding box center [704, 340] width 1408 height 680
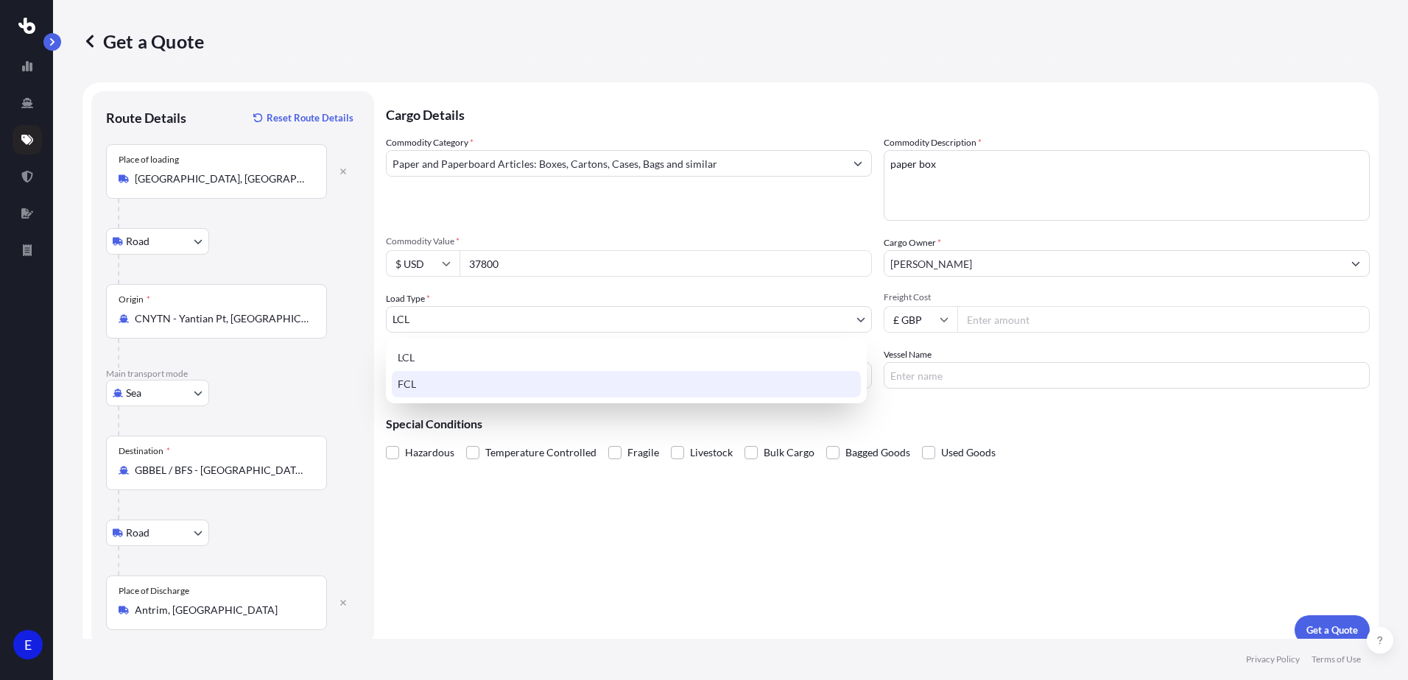
click at [443, 384] on div "FCL" at bounding box center [626, 384] width 469 height 27
select select "2"
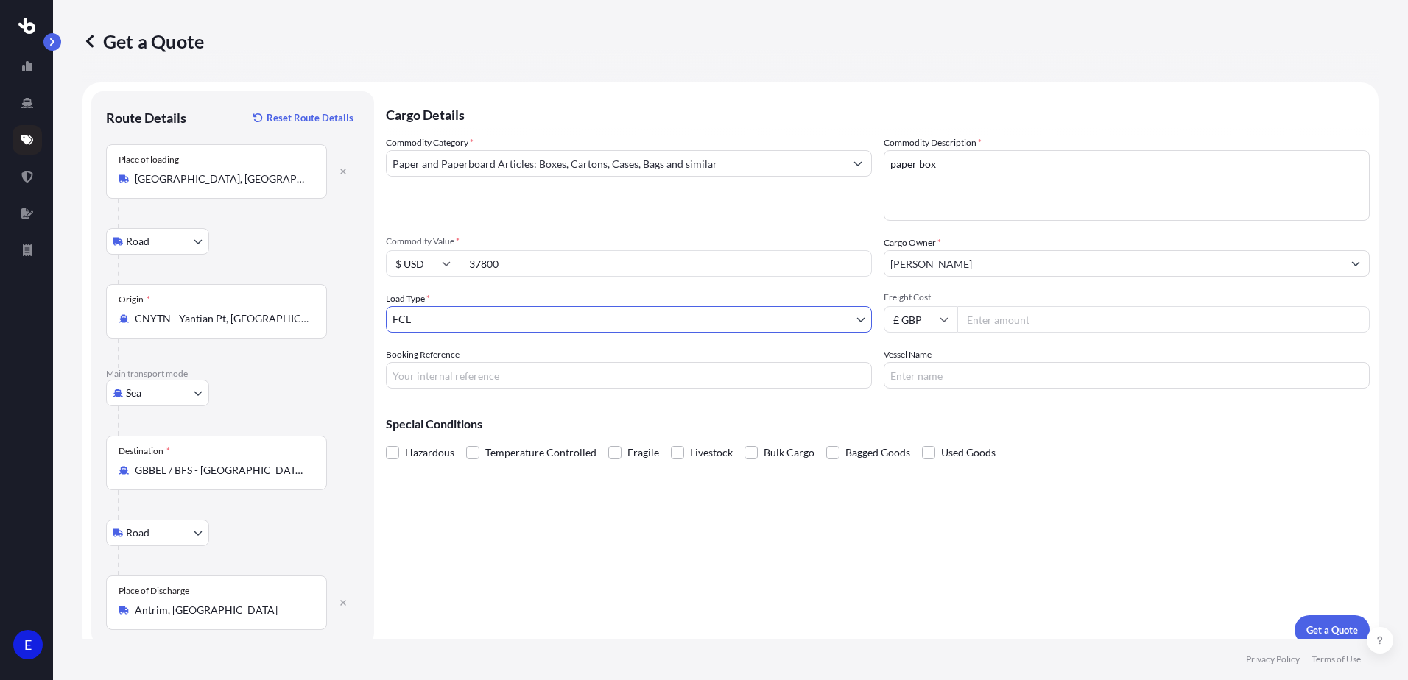
click at [927, 322] on input "£ GBP" at bounding box center [921, 319] width 74 height 27
click at [912, 420] on div "$ USD" at bounding box center [915, 422] width 62 height 28
type input "$ USD"
click at [978, 327] on input "Freight Cost" at bounding box center [1163, 319] width 412 height 27
click at [1071, 314] on input "Freight Cost" at bounding box center [1163, 319] width 412 height 27
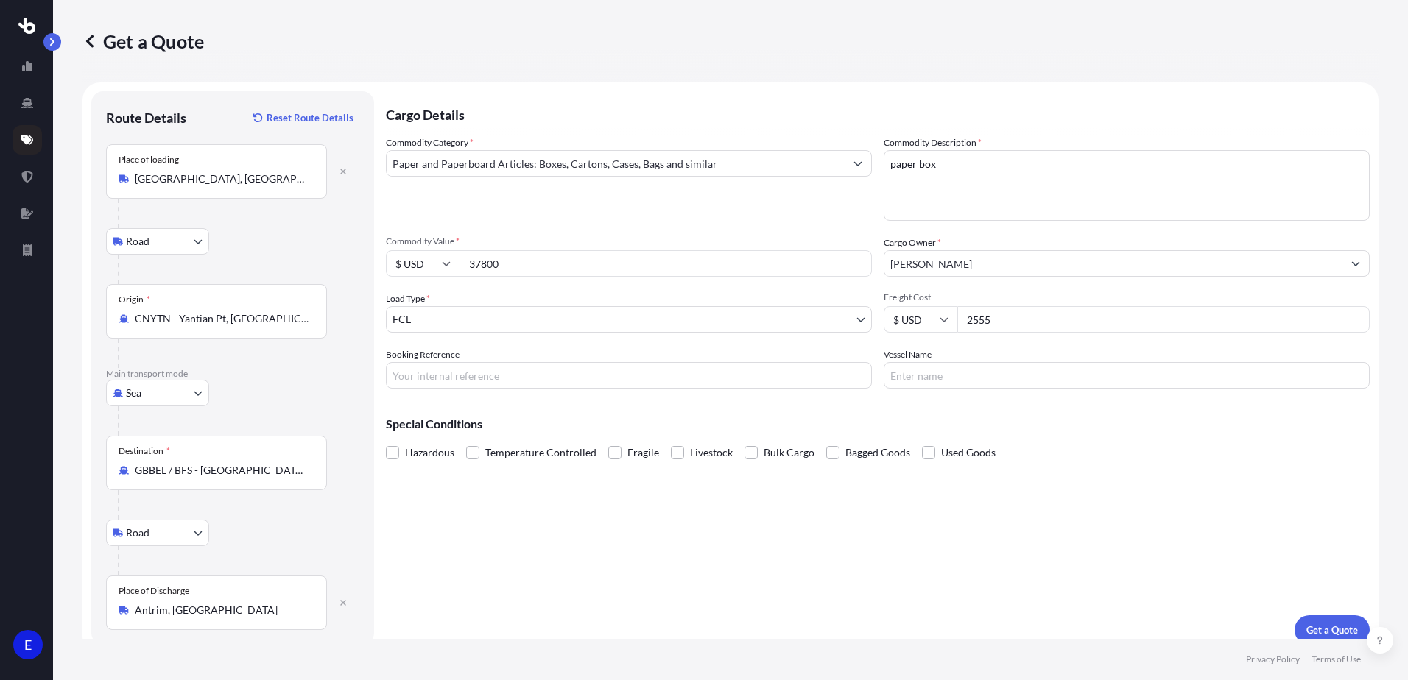
type input "2555"
click at [437, 371] on input "Booking Reference" at bounding box center [629, 375] width 486 height 27
type input "s"
type input "S173908"
click at [965, 380] on input "Vessel Name" at bounding box center [1127, 375] width 486 height 27
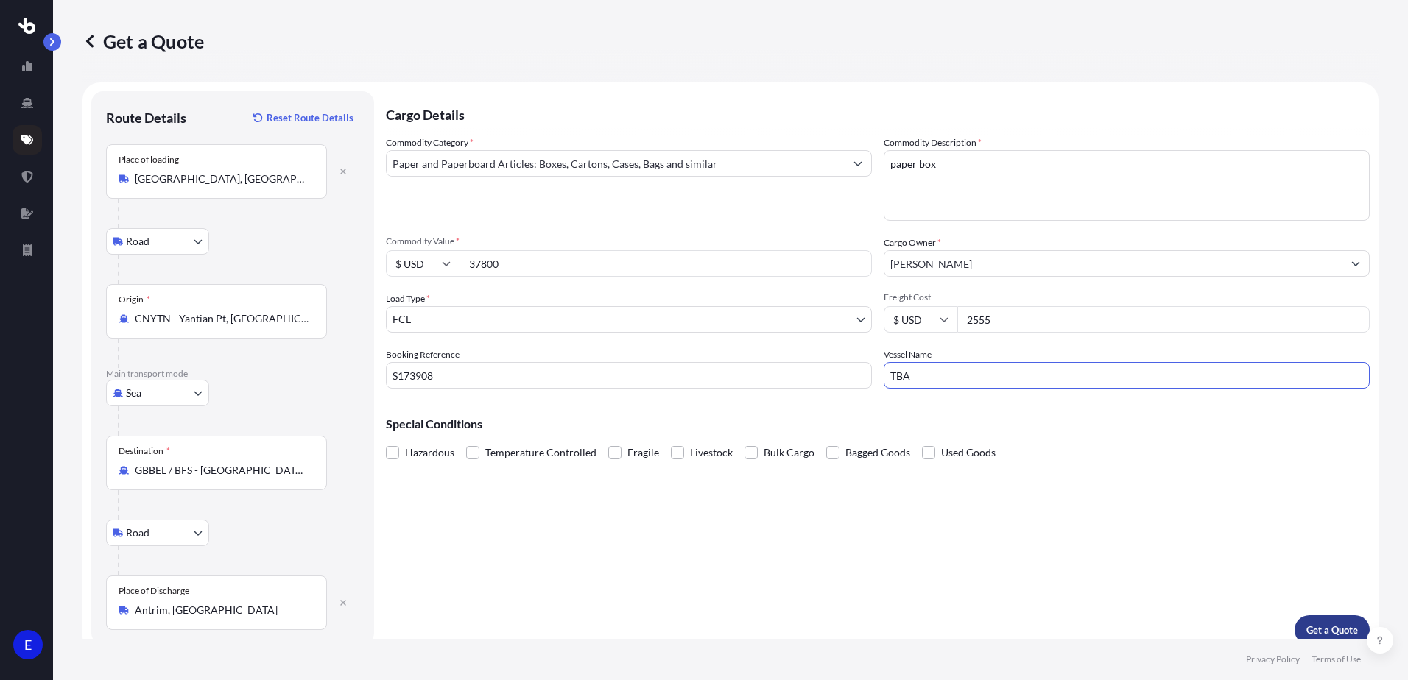
type input "TBA"
click at [1323, 633] on p "Get a Quote" at bounding box center [1332, 630] width 52 height 15
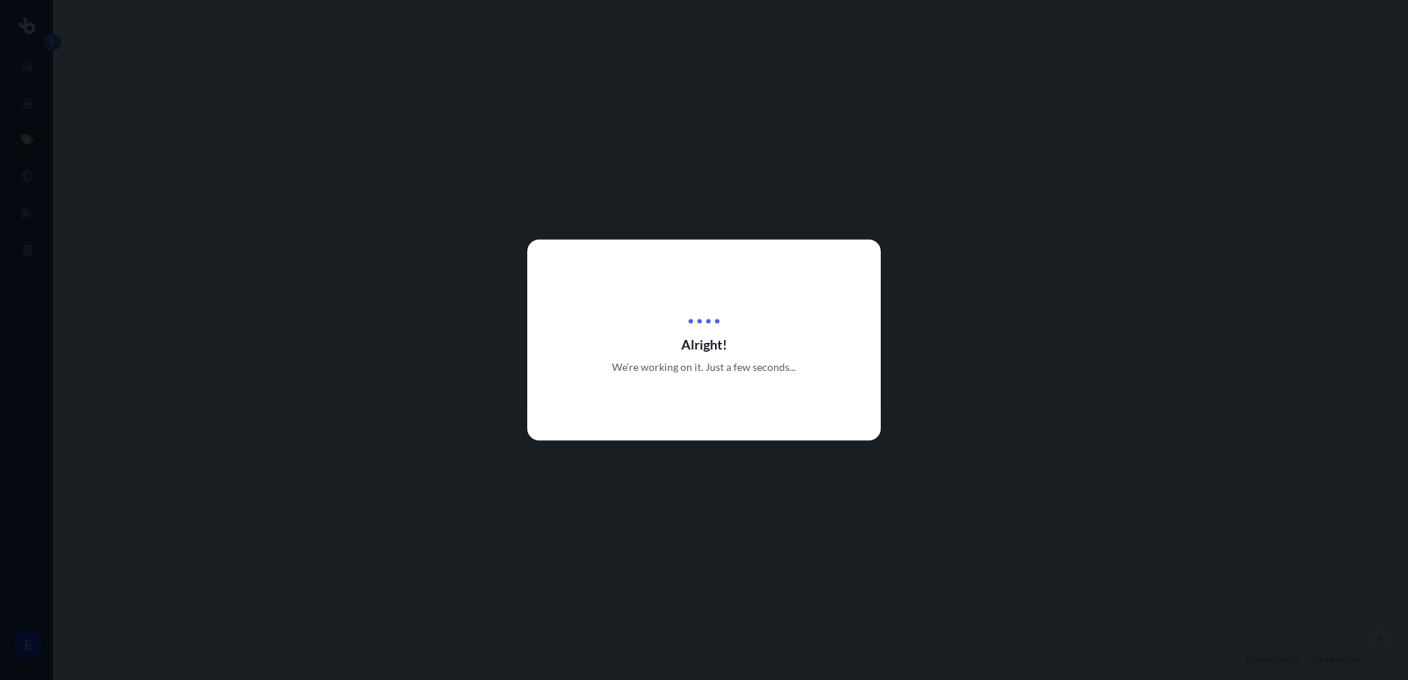
select select "Road"
select select "Sea"
select select "Road"
select select "2"
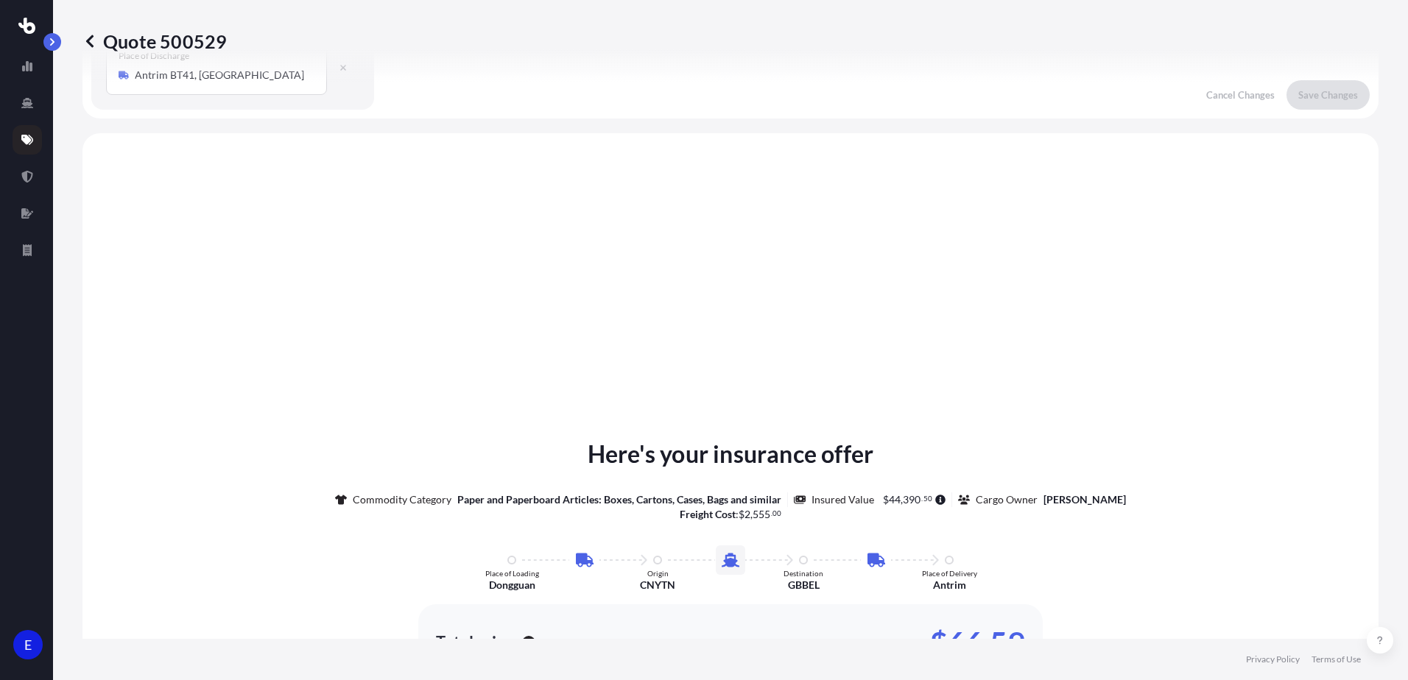
scroll to position [589, 0]
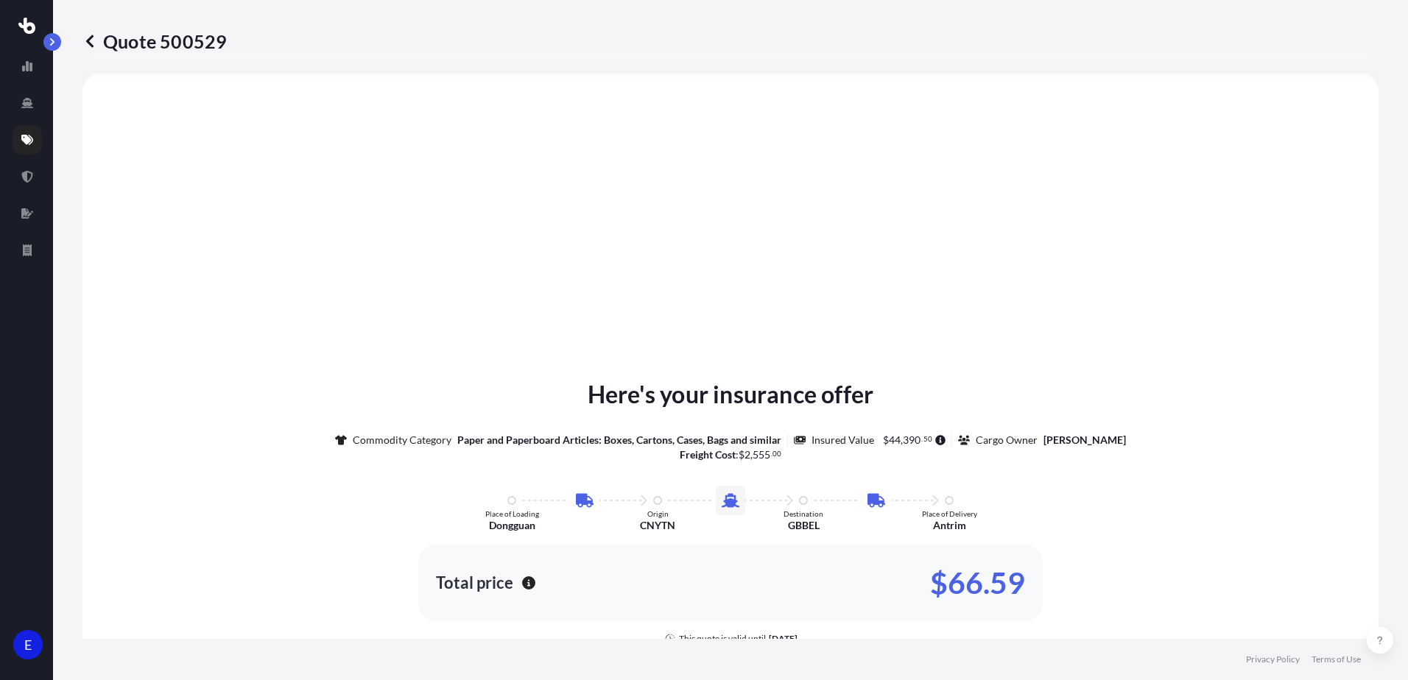
click at [88, 41] on icon at bounding box center [89, 41] width 7 height 13
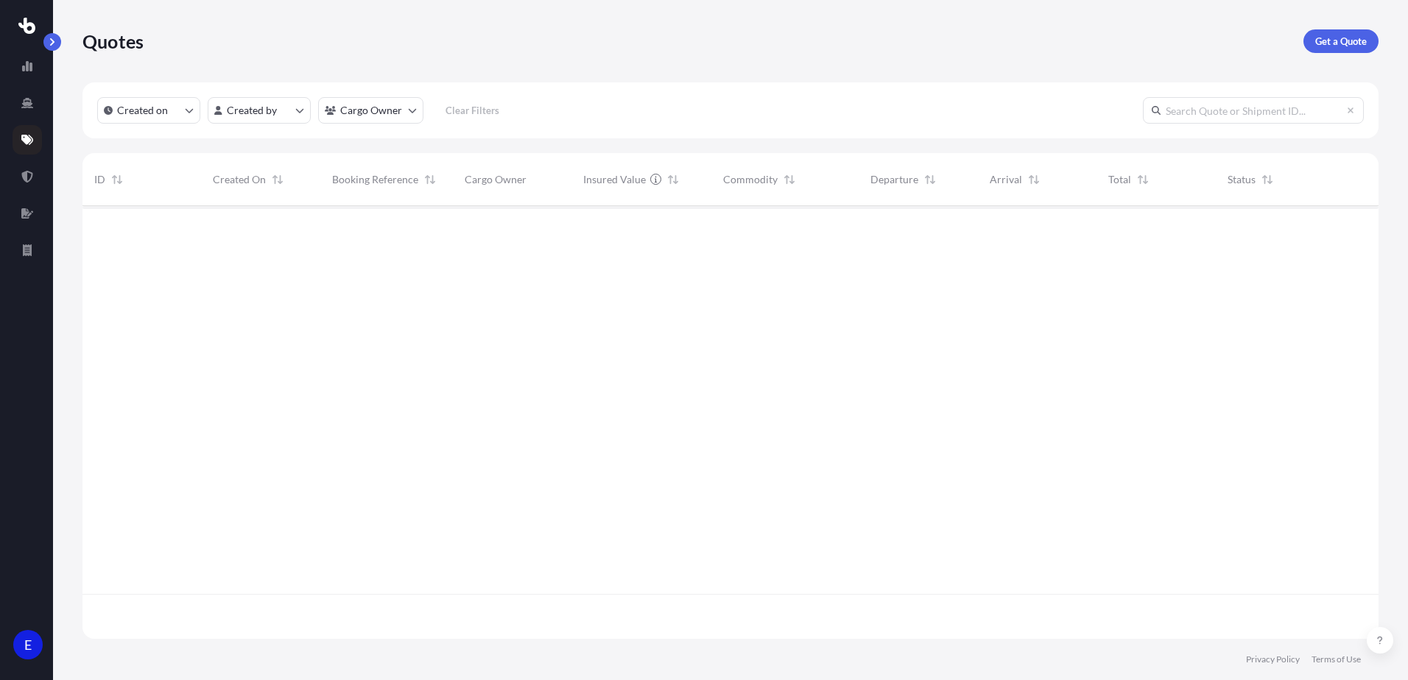
scroll to position [430, 1285]
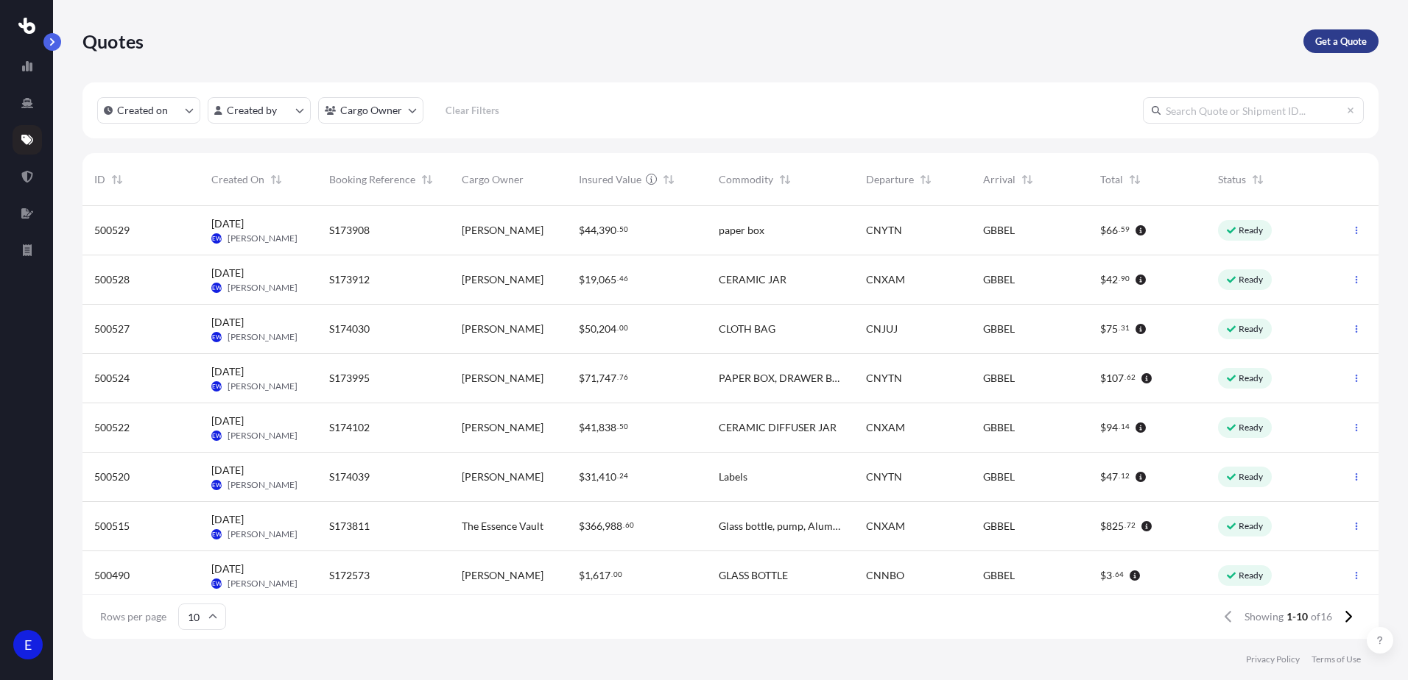
click at [1328, 43] on p "Get a Quote" at bounding box center [1341, 41] width 52 height 15
select select "Sea"
select select "1"
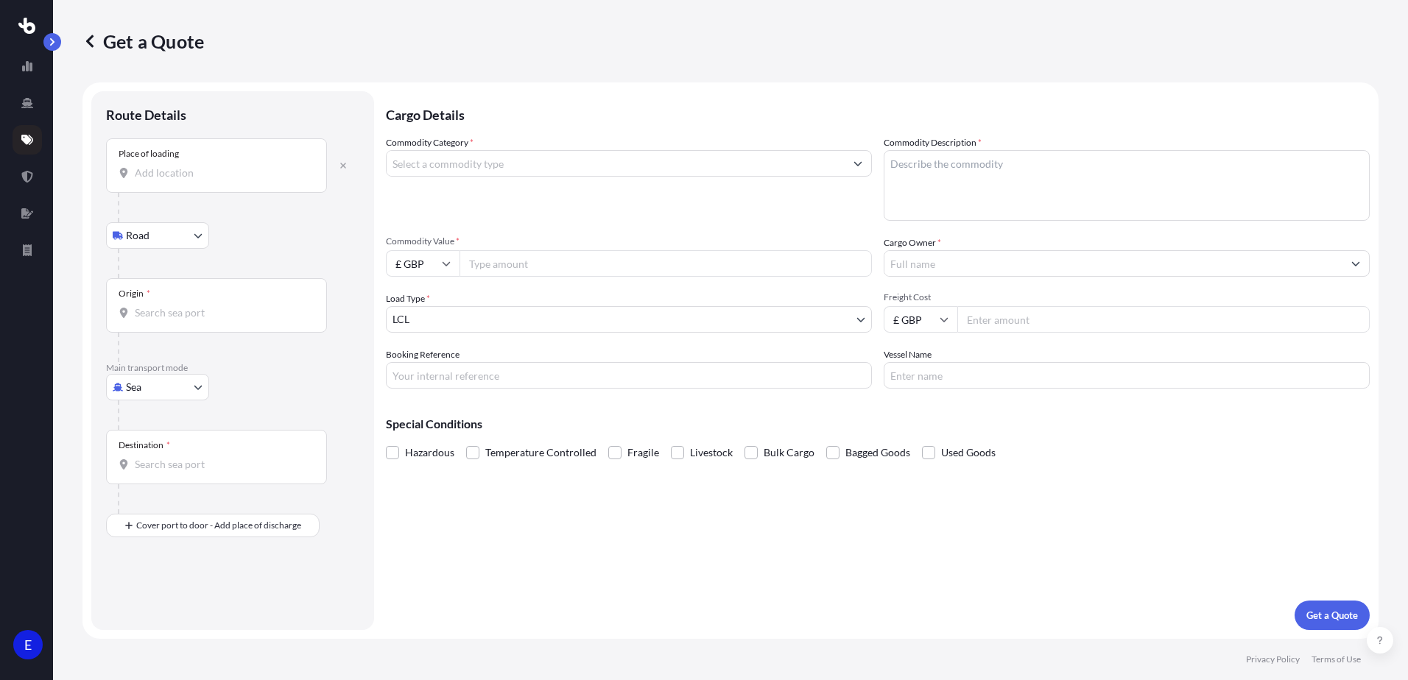
click at [163, 176] on input "Place of loading" at bounding box center [222, 173] width 174 height 15
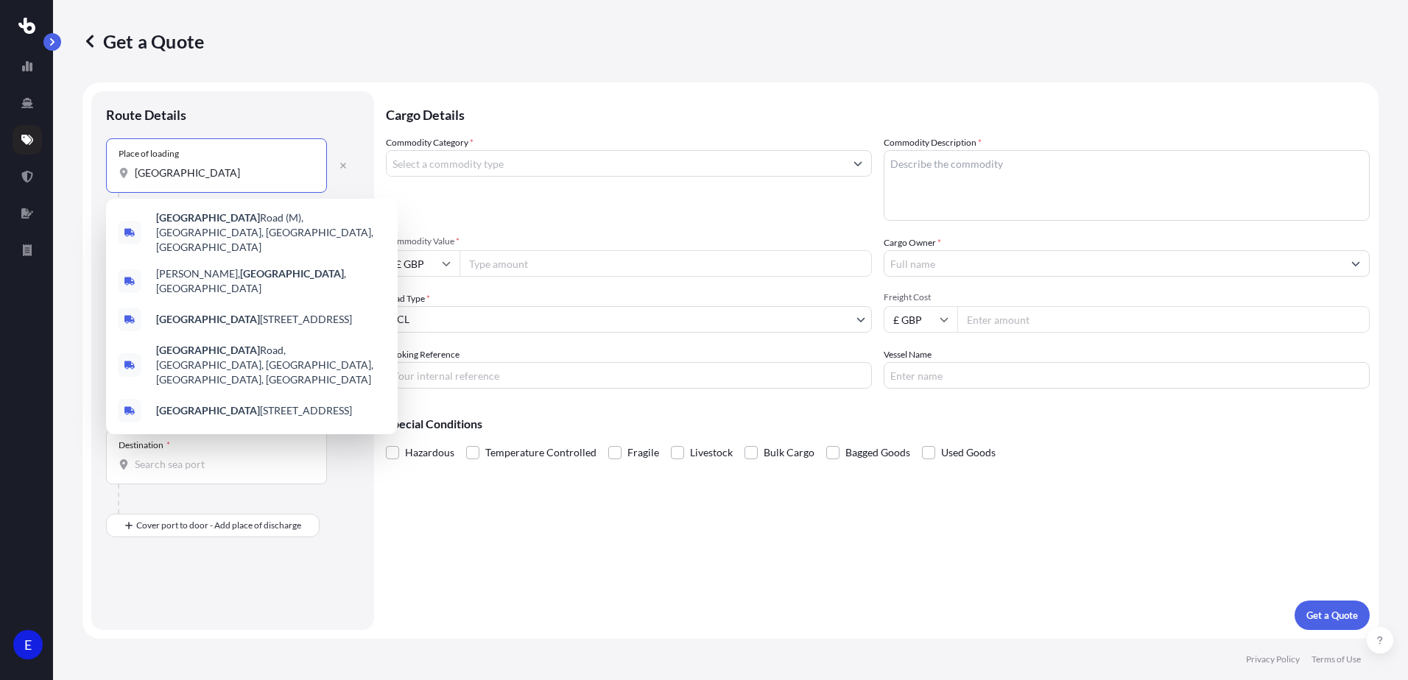
type input "[GEOGRAPHIC_DATA]"
drag, startPoint x: 204, startPoint y: 180, endPoint x: 96, endPoint y: 177, distance: 108.3
click at [96, 177] on div "Route Details Place of loading ZHEJIANG Road Road Rail Origin * Main transport …" at bounding box center [232, 360] width 283 height 539
drag, startPoint x: 219, startPoint y: 175, endPoint x: 86, endPoint y: 171, distance: 132.6
click at [86, 171] on form "Route Details Place of loading ZHEJIANG Road Road Rail Origin * Main transport …" at bounding box center [730, 360] width 1296 height 557
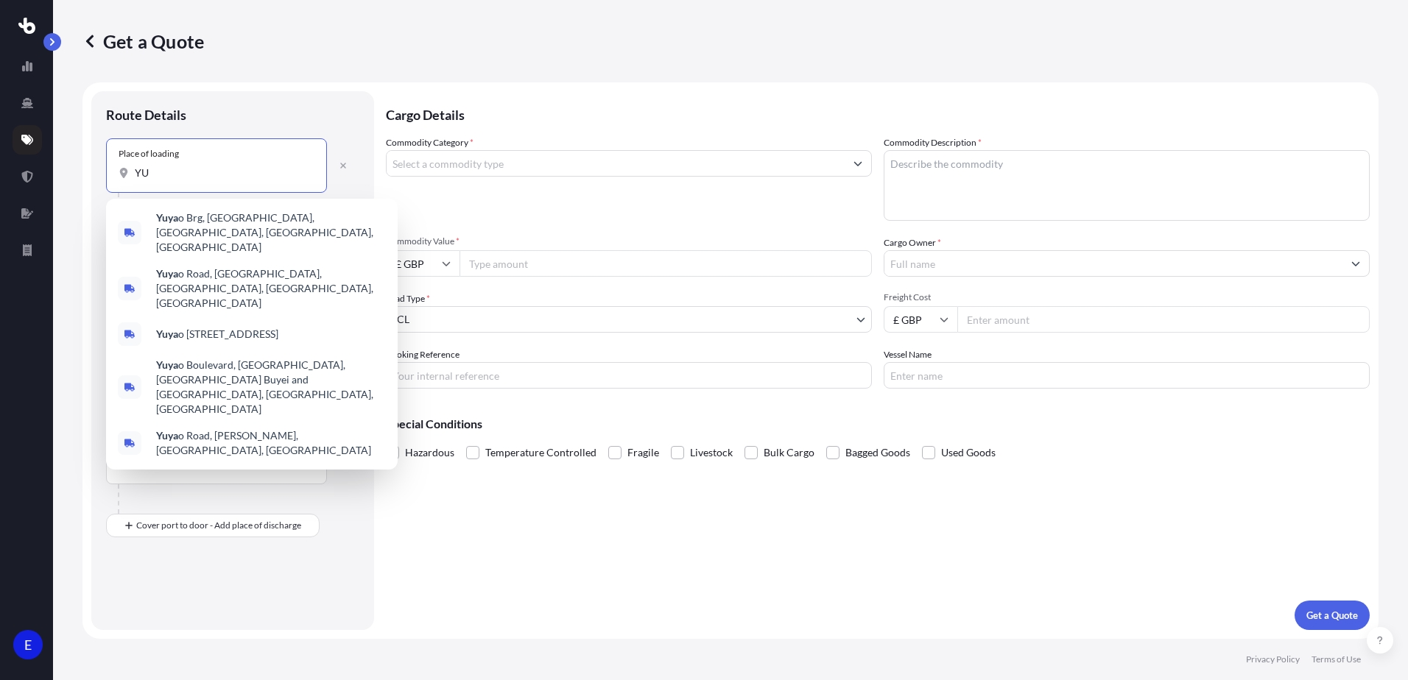
type input "Y"
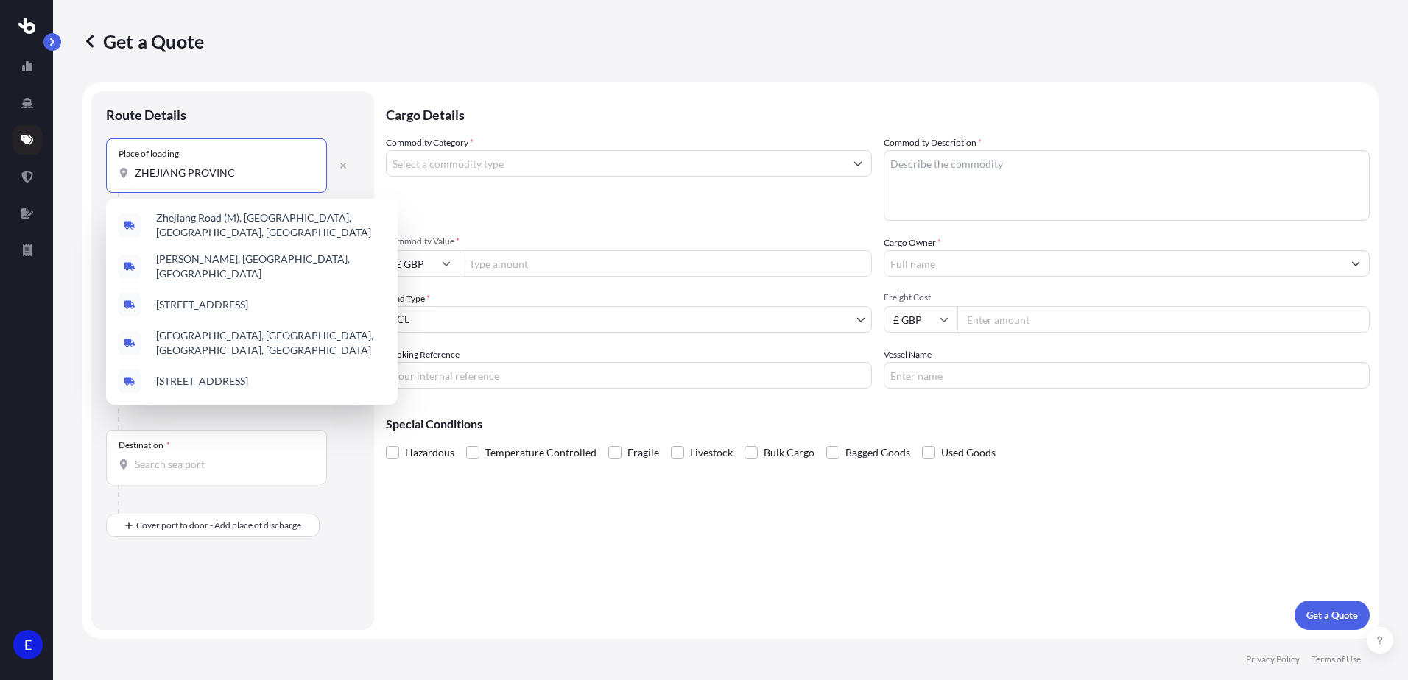
type input "[GEOGRAPHIC_DATA]"
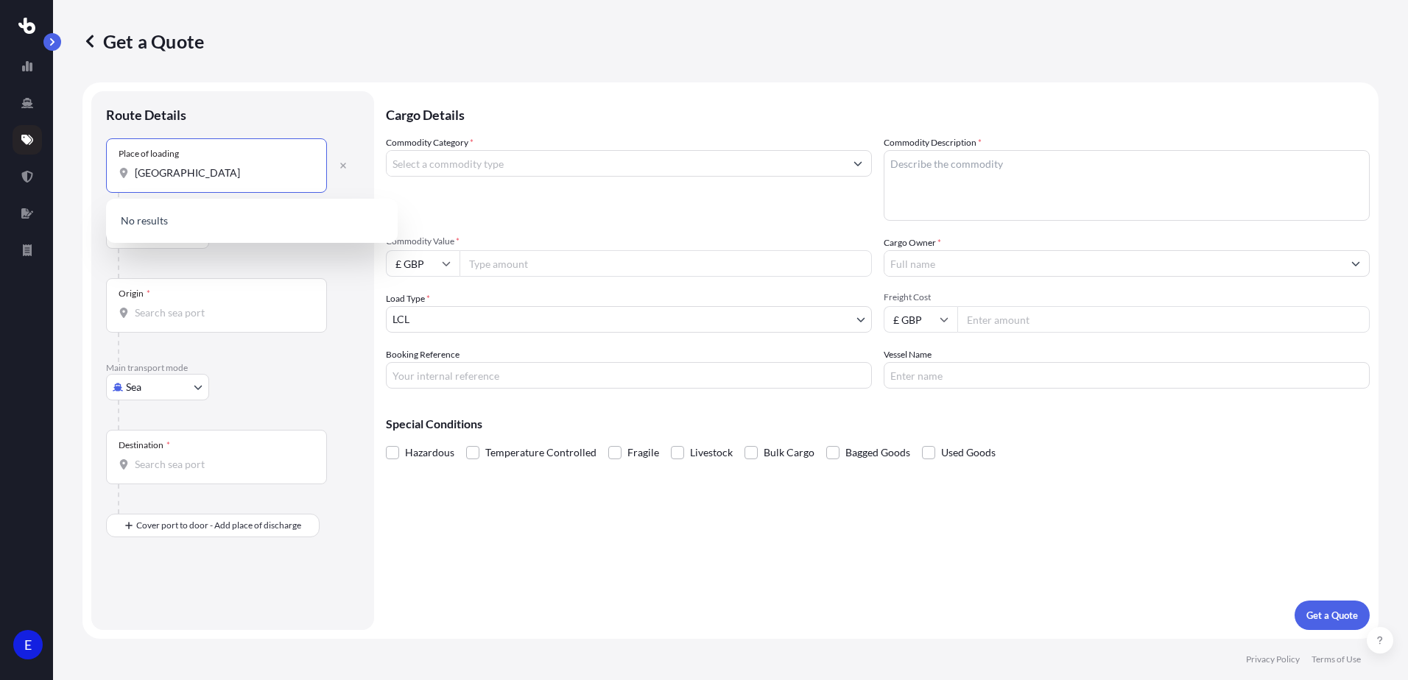
drag, startPoint x: 252, startPoint y: 170, endPoint x: 76, endPoint y: 170, distance: 176.0
click at [76, 170] on div "Get a Quote Route Details Place of loading ZHEJIANG PROVINCE Road Road Rail Ori…" at bounding box center [730, 319] width 1355 height 639
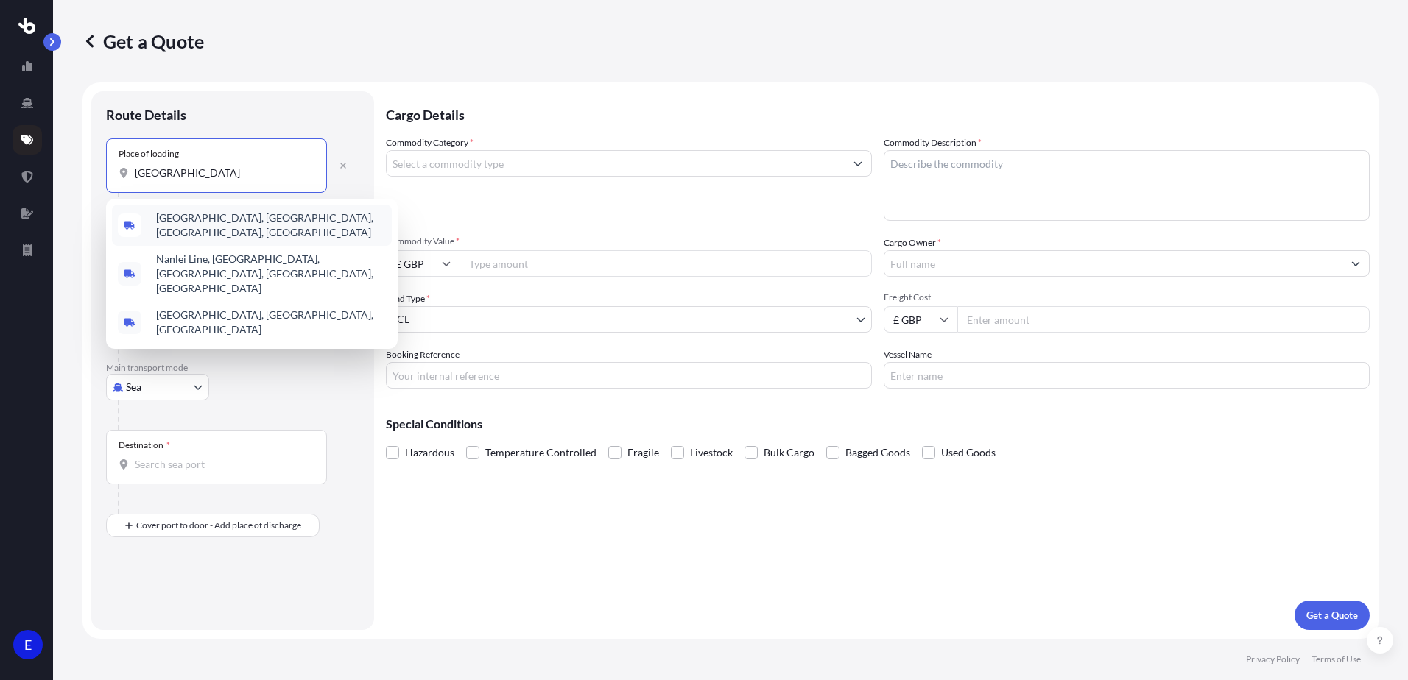
click at [242, 222] on span "[GEOGRAPHIC_DATA], [GEOGRAPHIC_DATA], [GEOGRAPHIC_DATA], [GEOGRAPHIC_DATA]" at bounding box center [271, 225] width 230 height 29
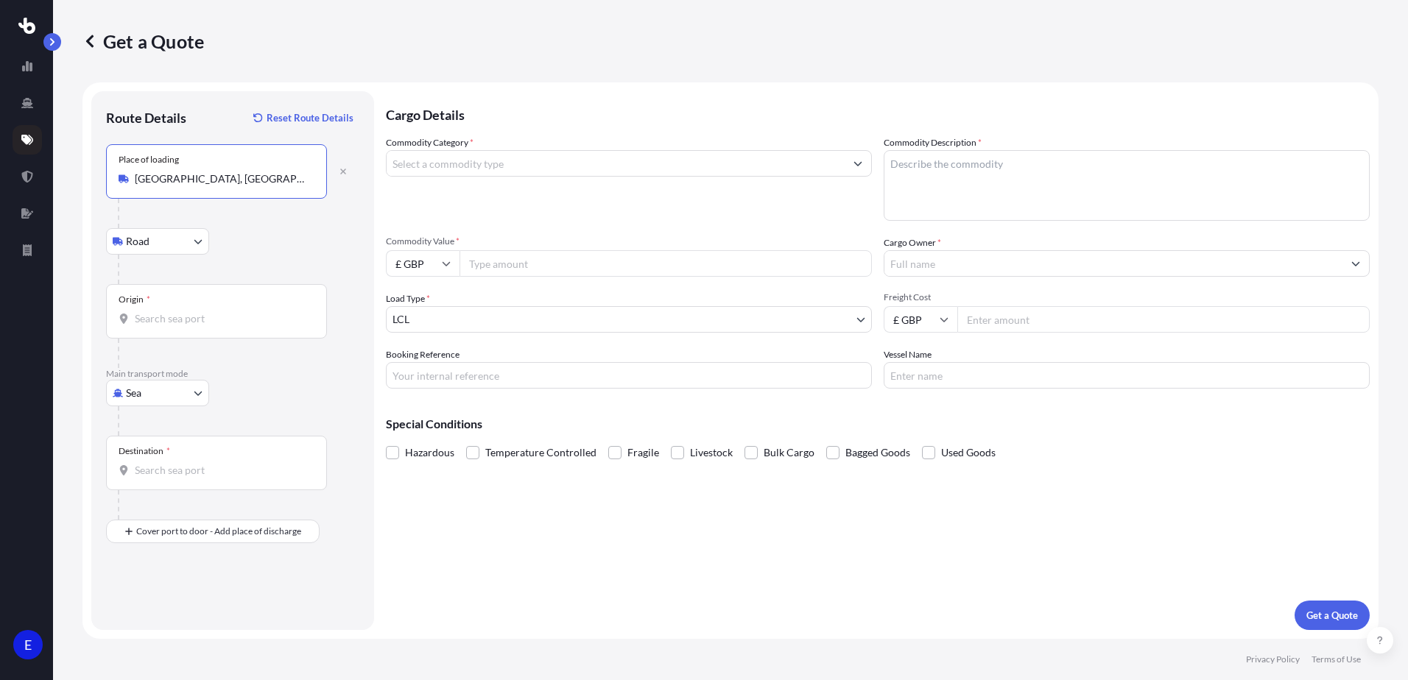
type input "[GEOGRAPHIC_DATA], [GEOGRAPHIC_DATA], [GEOGRAPHIC_DATA], [GEOGRAPHIC_DATA]"
click at [170, 320] on input "Origin *" at bounding box center [222, 318] width 174 height 15
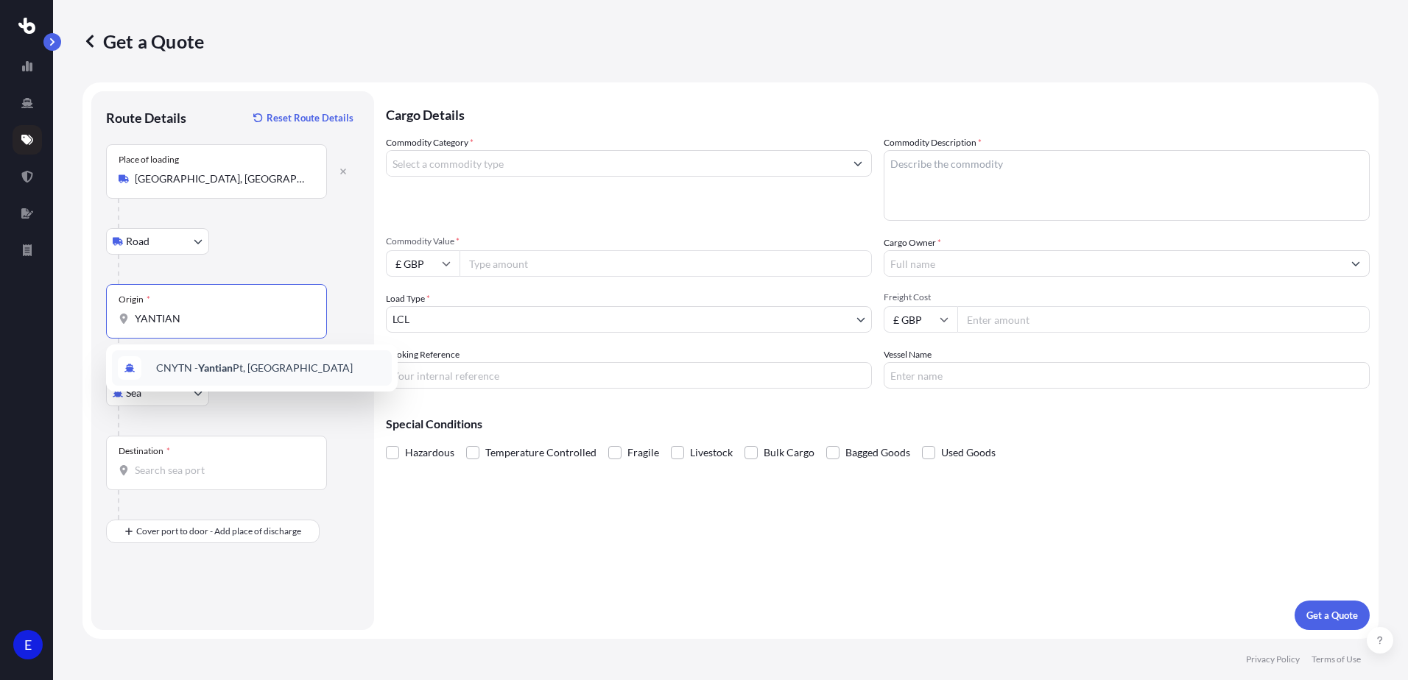
click at [242, 367] on span "CNYTN - Yantian Pt, [GEOGRAPHIC_DATA]" at bounding box center [254, 368] width 197 height 15
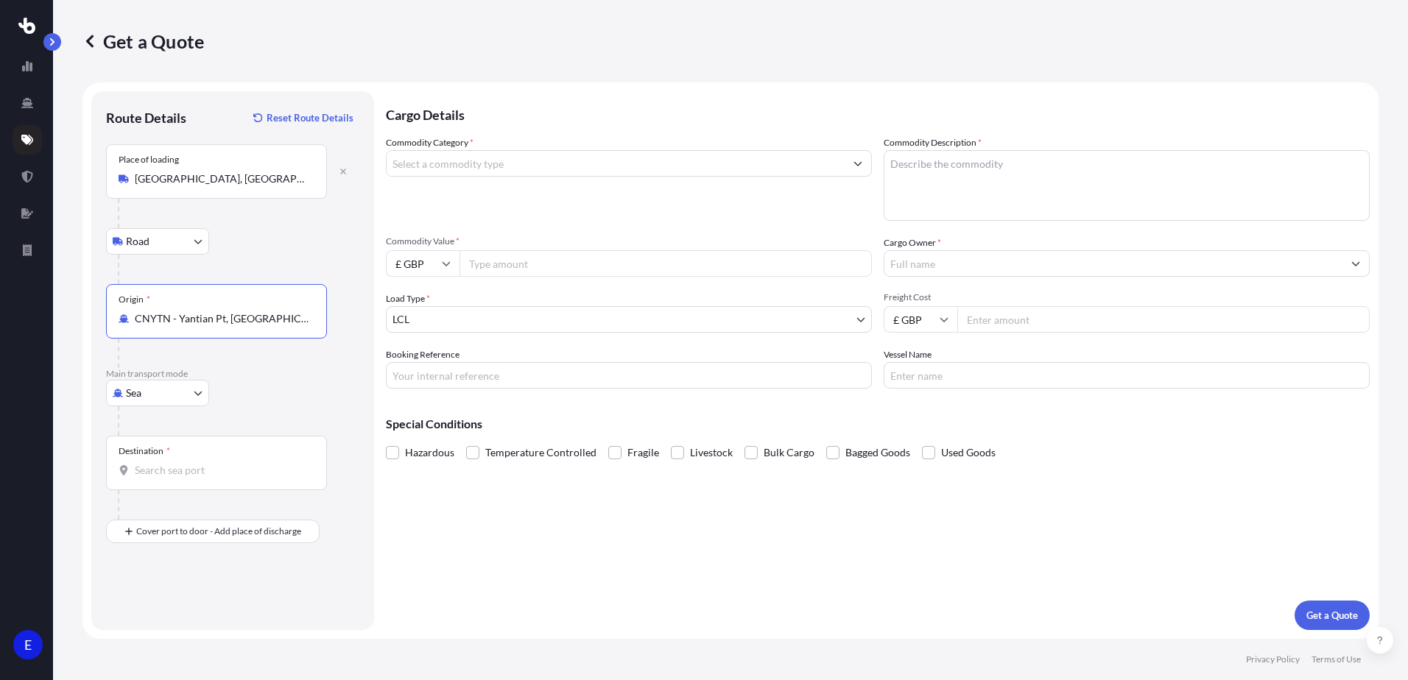
type input "CNYTN - Yantian Pt, [GEOGRAPHIC_DATA]"
click at [156, 467] on input "Destination *" at bounding box center [222, 470] width 174 height 15
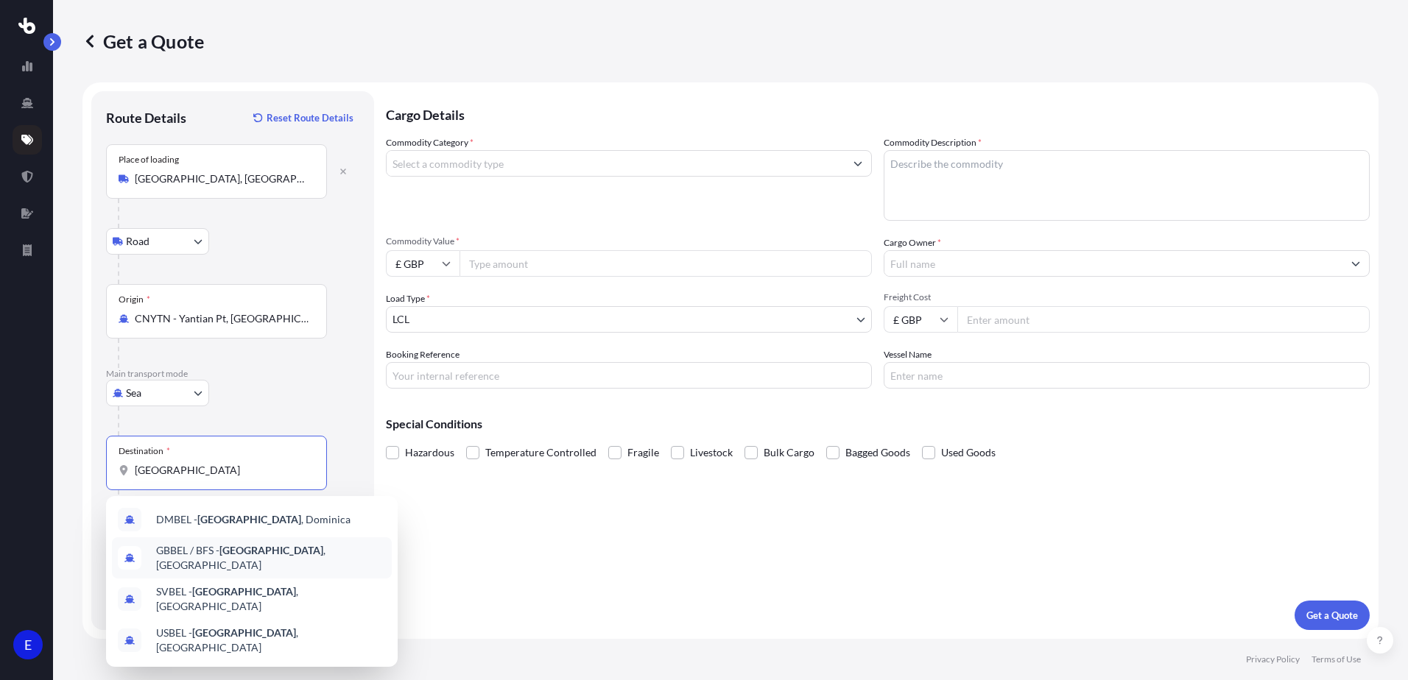
click at [272, 558] on span "GBBEL / BFS - [GEOGRAPHIC_DATA] , [GEOGRAPHIC_DATA]" at bounding box center [271, 557] width 230 height 29
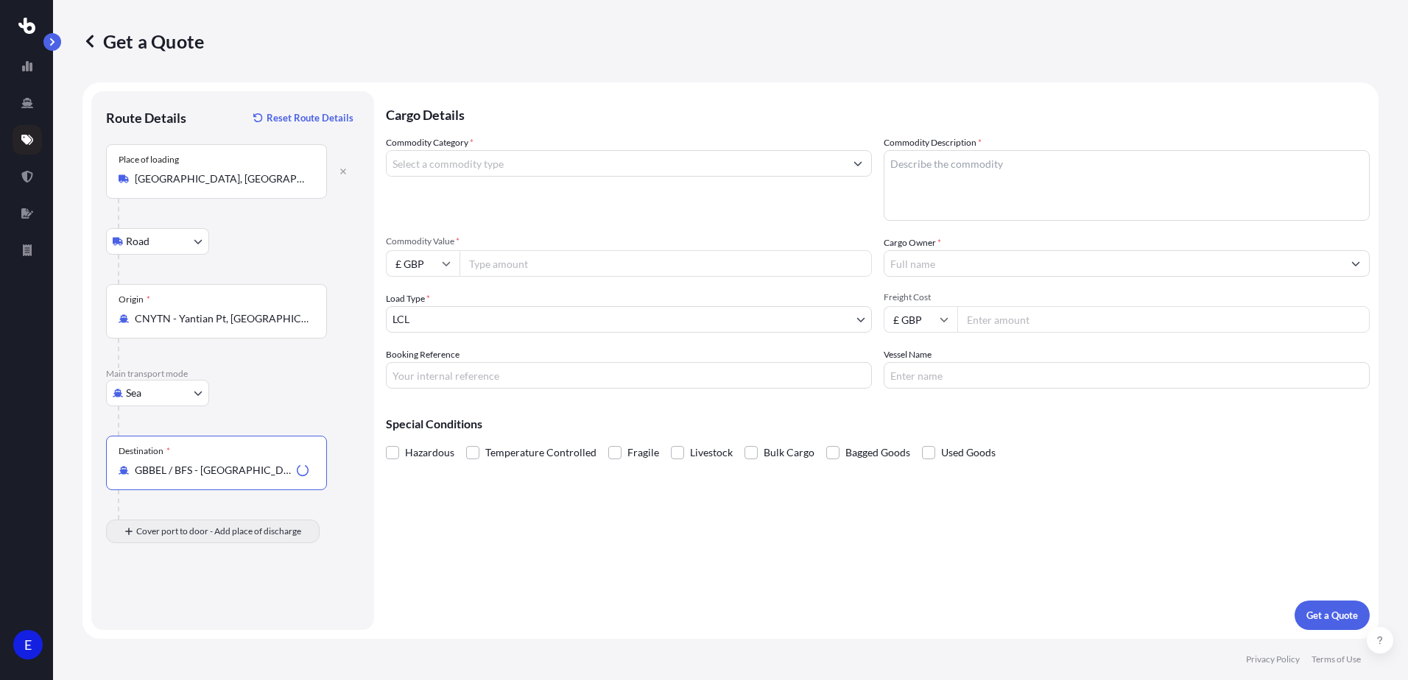
type input "GBBEL / BFS - [GEOGRAPHIC_DATA], [GEOGRAPHIC_DATA]"
click at [186, 611] on input "Place of Discharge" at bounding box center [222, 610] width 174 height 15
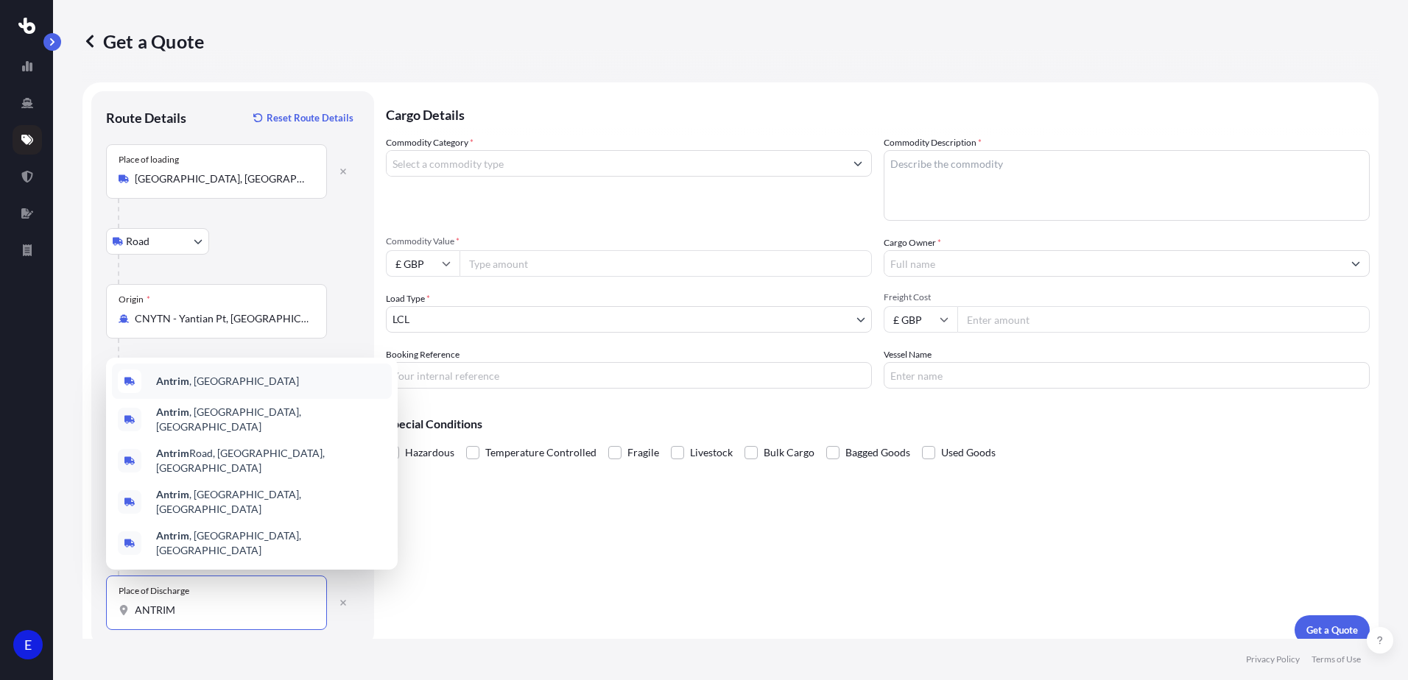
click at [183, 387] on b "Antrim" at bounding box center [172, 381] width 33 height 13
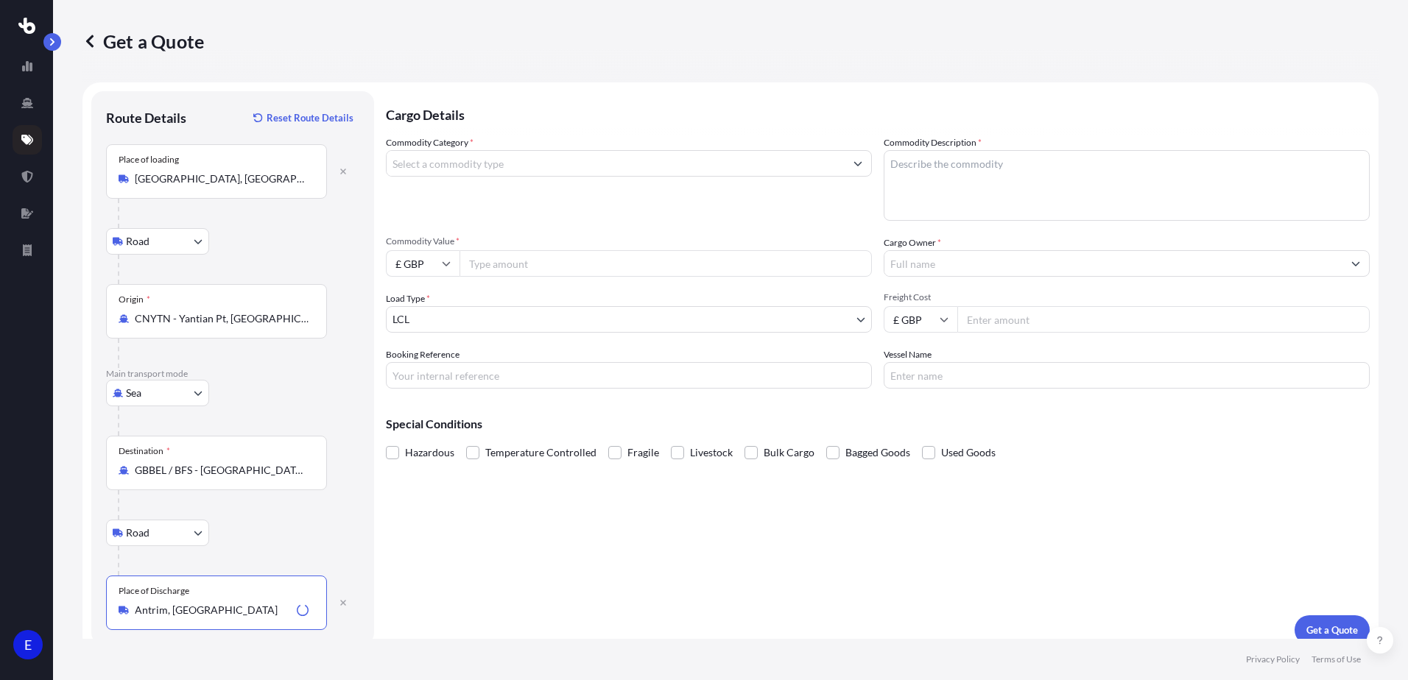
type input "Antrim, [GEOGRAPHIC_DATA]"
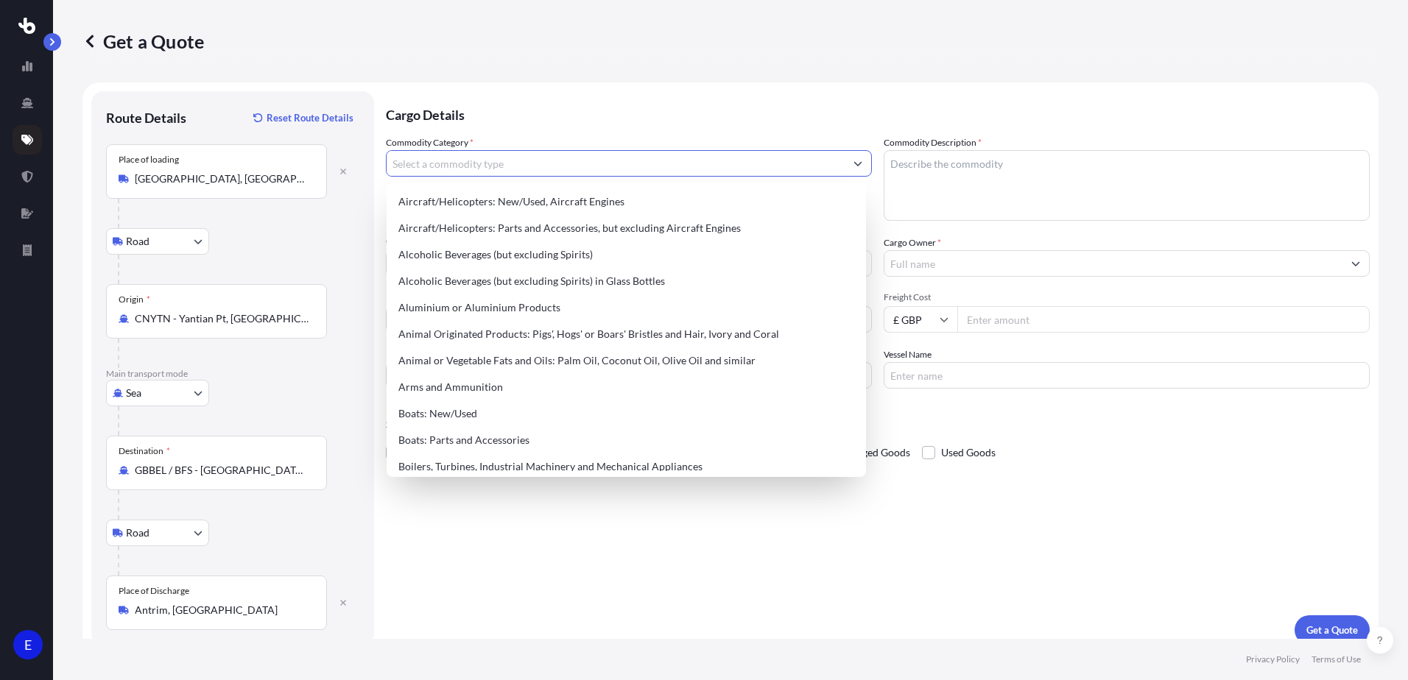
click at [471, 160] on input "Commodity Category *" at bounding box center [616, 163] width 458 height 27
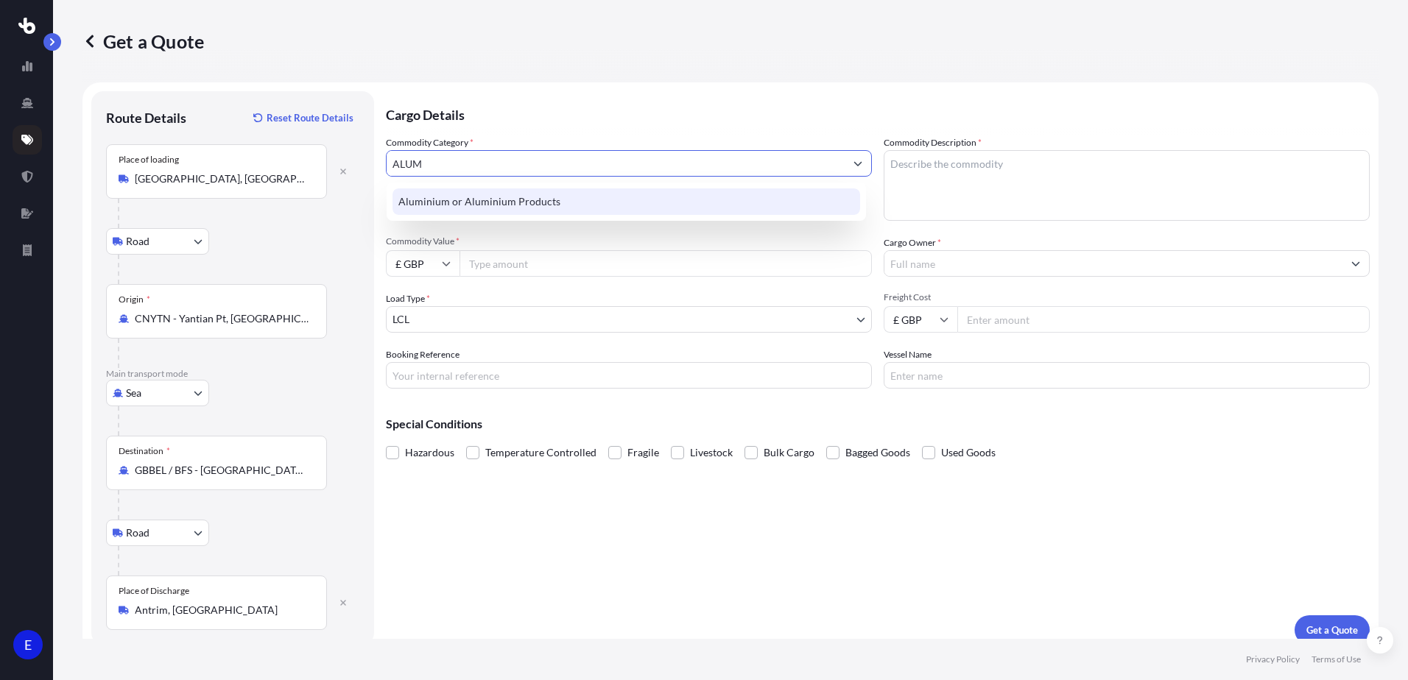
click at [521, 194] on div "Aluminium or Aluminium Products" at bounding box center [627, 202] width 468 height 27
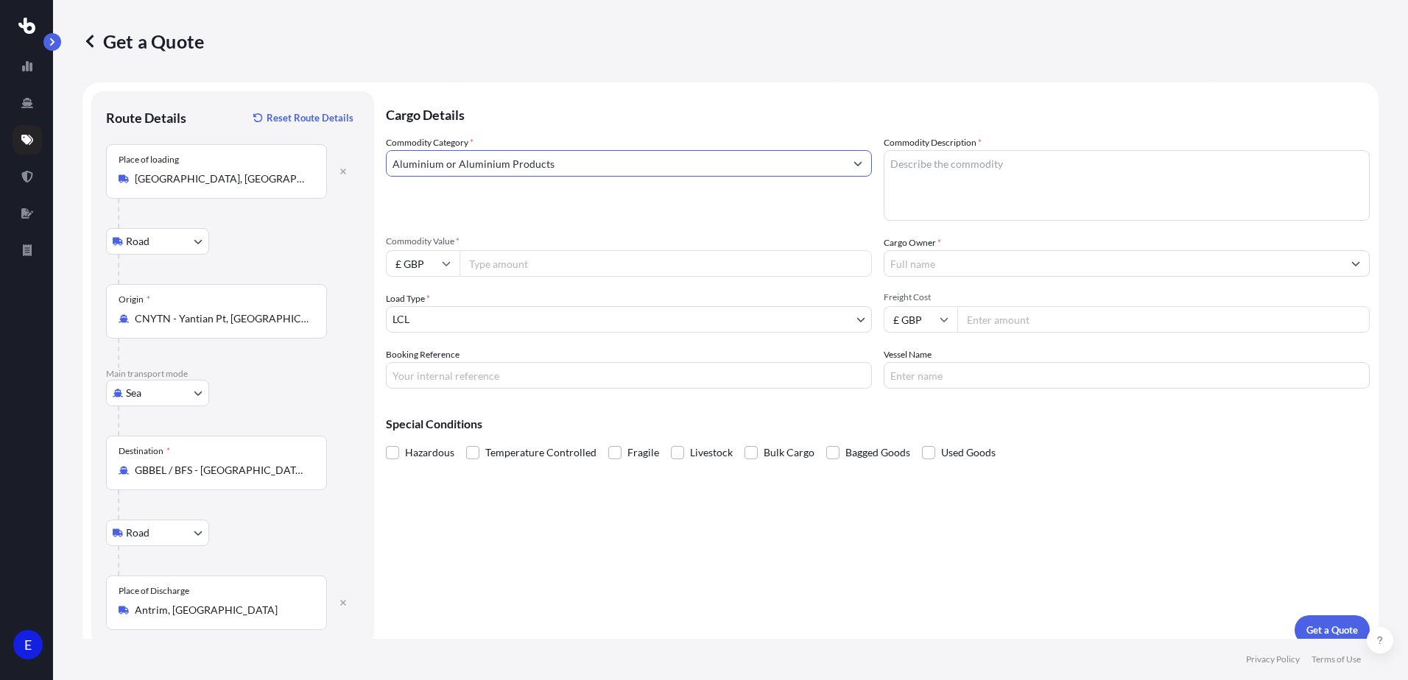
type input "Aluminium or Aluminium Products"
click at [943, 166] on textarea "Commodity Description *" at bounding box center [1127, 185] width 486 height 71
type textarea "ALUMINIUM TUBE"
click at [442, 265] on icon at bounding box center [446, 263] width 9 height 9
click at [423, 360] on div "$ USD" at bounding box center [423, 366] width 62 height 28
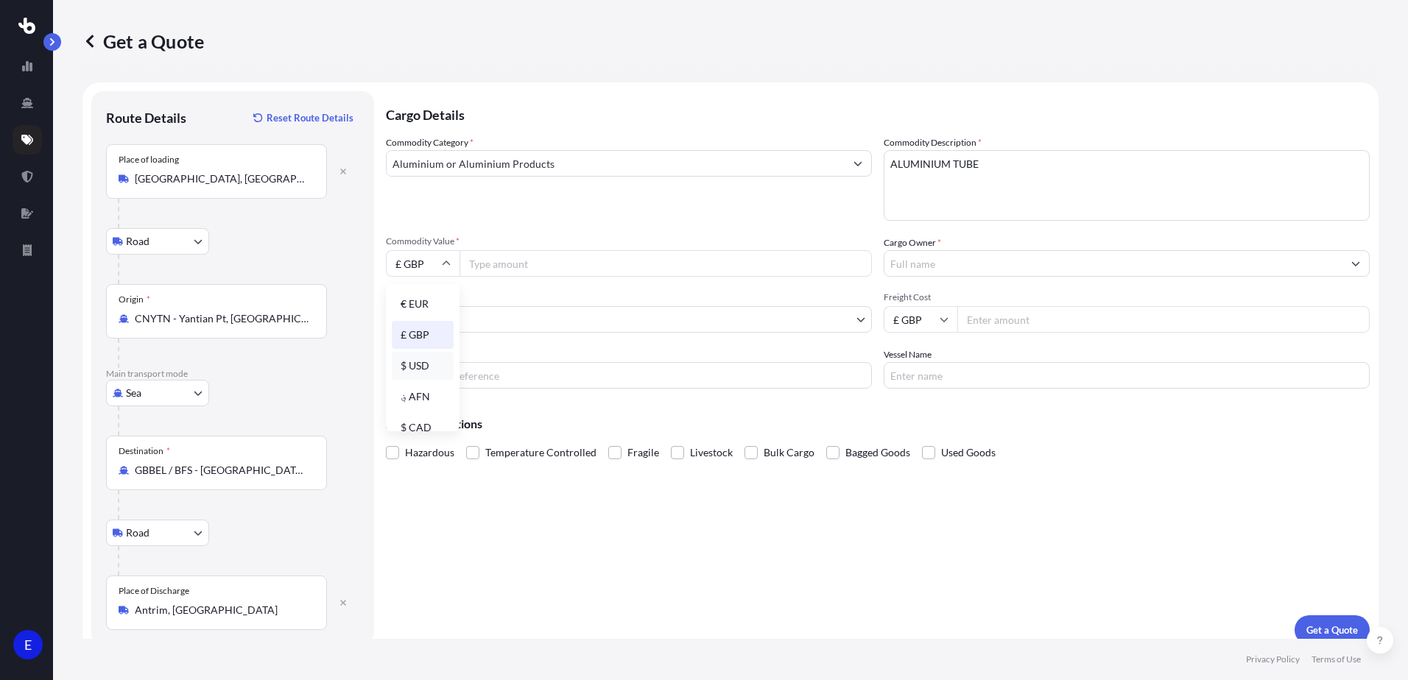
type input "$ USD"
click at [505, 260] on input "Commodity Value *" at bounding box center [666, 263] width 412 height 27
type input "27916"
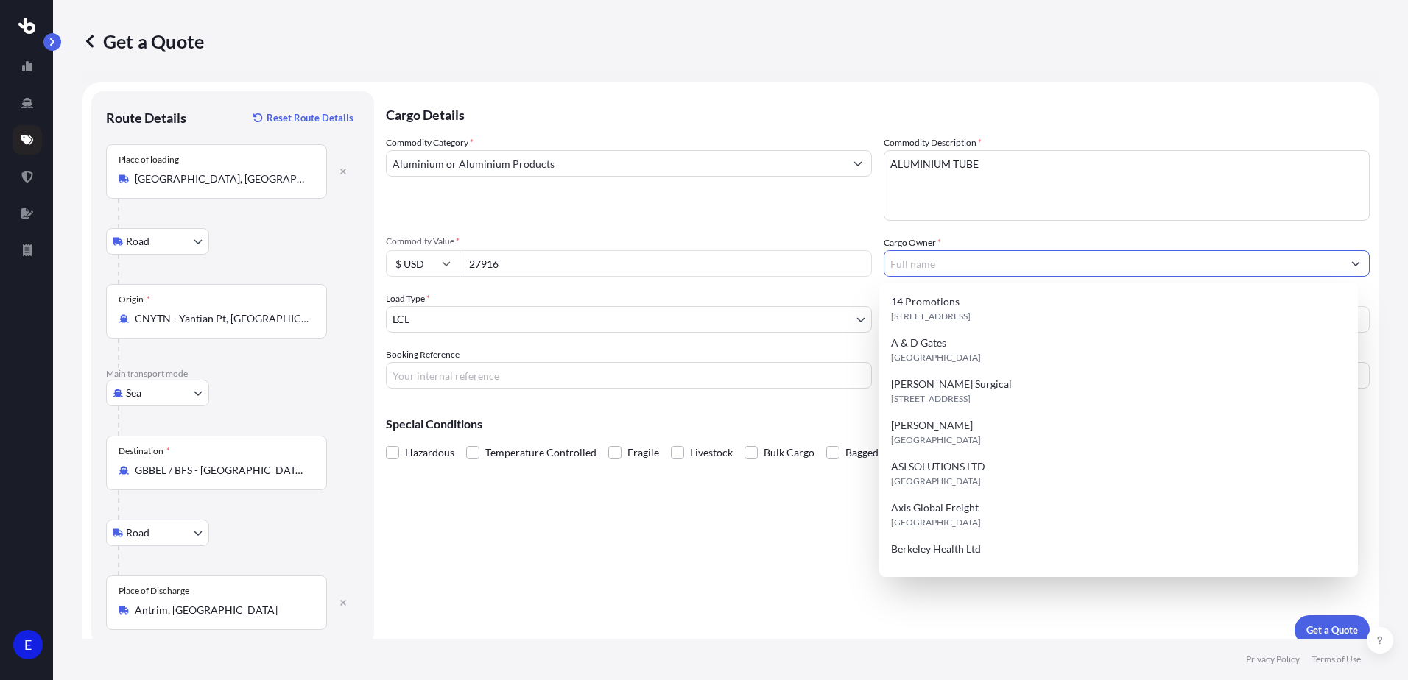
click at [944, 266] on input "Cargo Owner *" at bounding box center [1113, 263] width 458 height 27
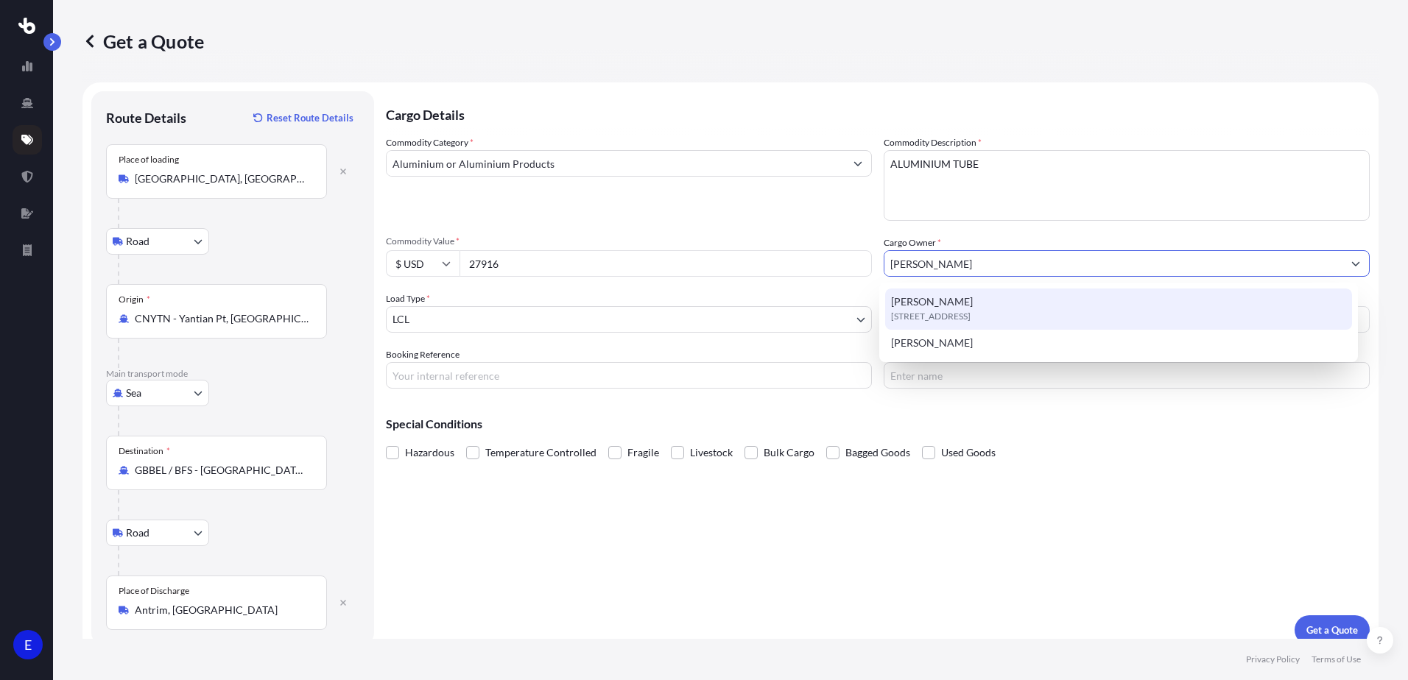
click at [939, 303] on span "[PERSON_NAME]" at bounding box center [932, 302] width 82 height 15
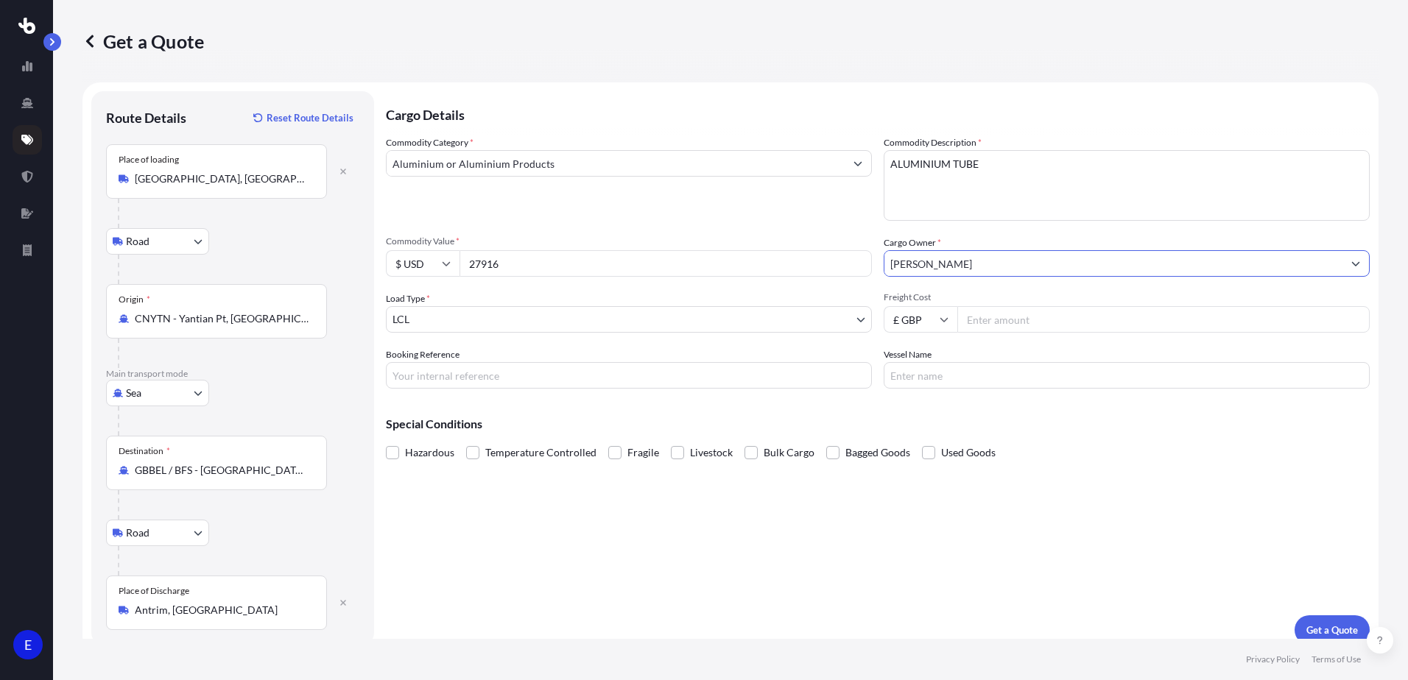
type input "[PERSON_NAME]"
click at [552, 310] on body "E Get a Quote Route Details Reset Route Details Place of loading [GEOGRAPHIC_DA…" at bounding box center [704, 340] width 1408 height 680
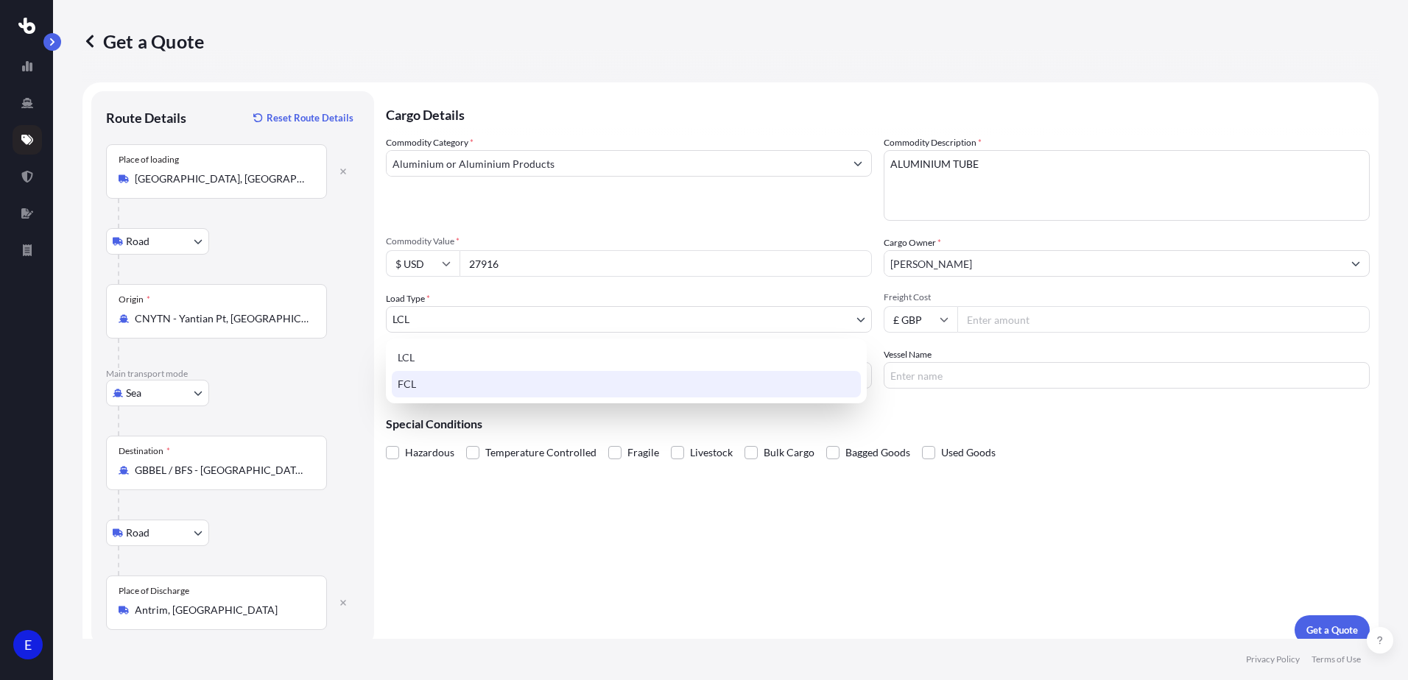
click at [443, 388] on div "FCL" at bounding box center [626, 384] width 469 height 27
select select "2"
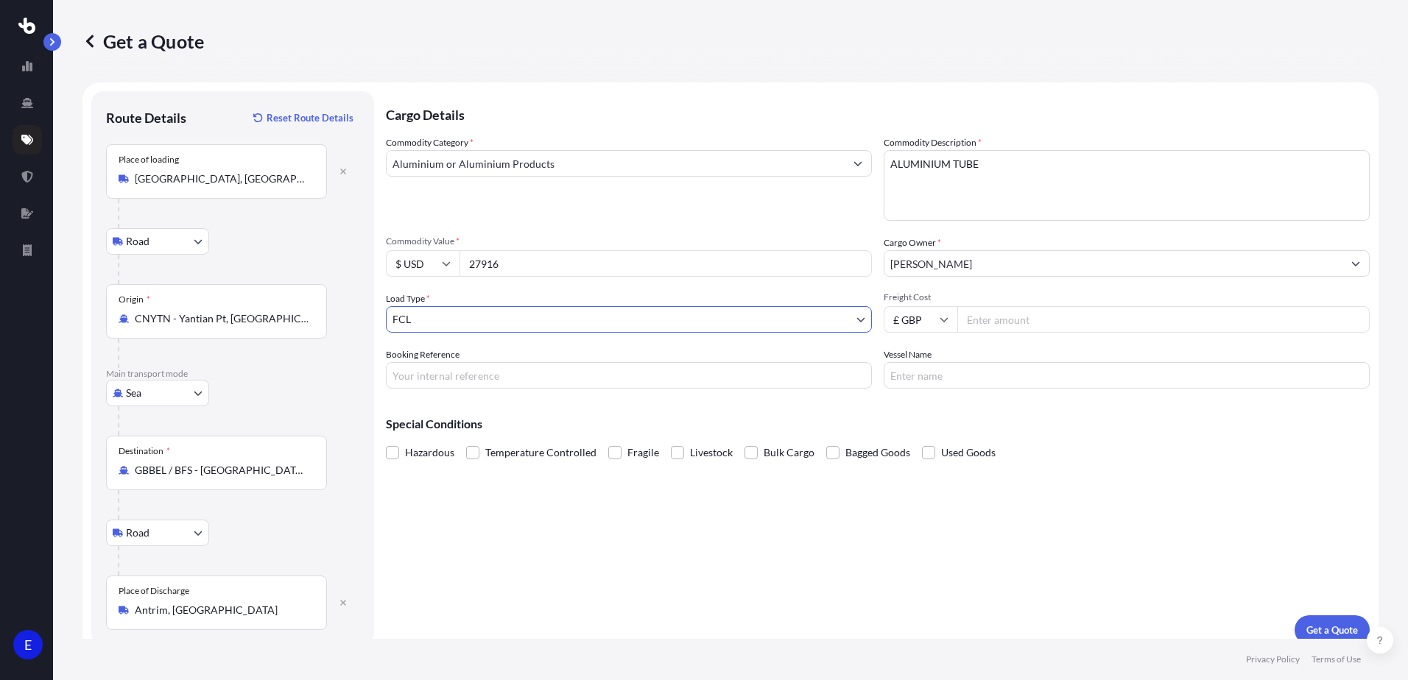
click at [940, 321] on icon at bounding box center [944, 320] width 8 height 4
click at [912, 415] on div "$ USD" at bounding box center [915, 422] width 62 height 28
type input "$ USD"
click at [991, 324] on input "Freight Cost" at bounding box center [1163, 319] width 412 height 27
type input "1720"
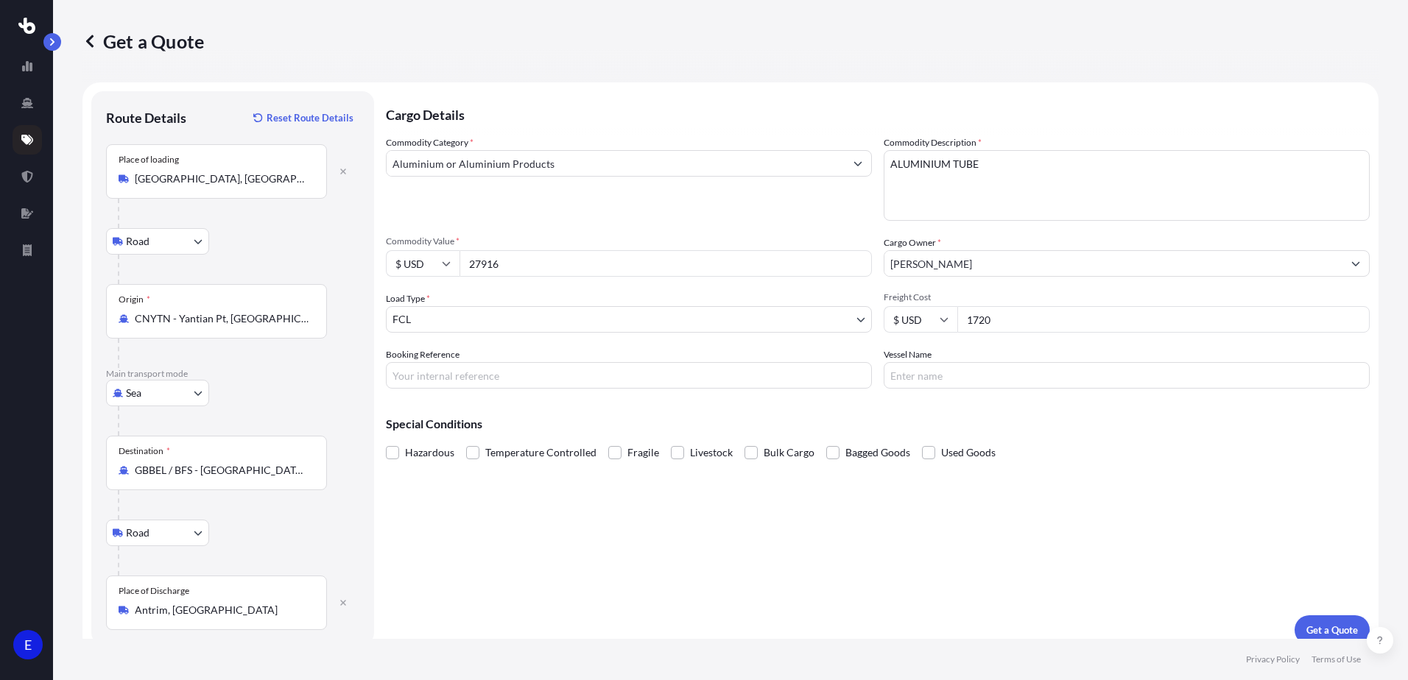
click at [538, 377] on input "Booking Reference" at bounding box center [629, 375] width 486 height 27
type input "S174158"
click at [960, 387] on input "Vessel Name" at bounding box center [1127, 375] width 486 height 27
type input "TBA"
click at [1303, 621] on button "Get a Quote" at bounding box center [1332, 630] width 75 height 29
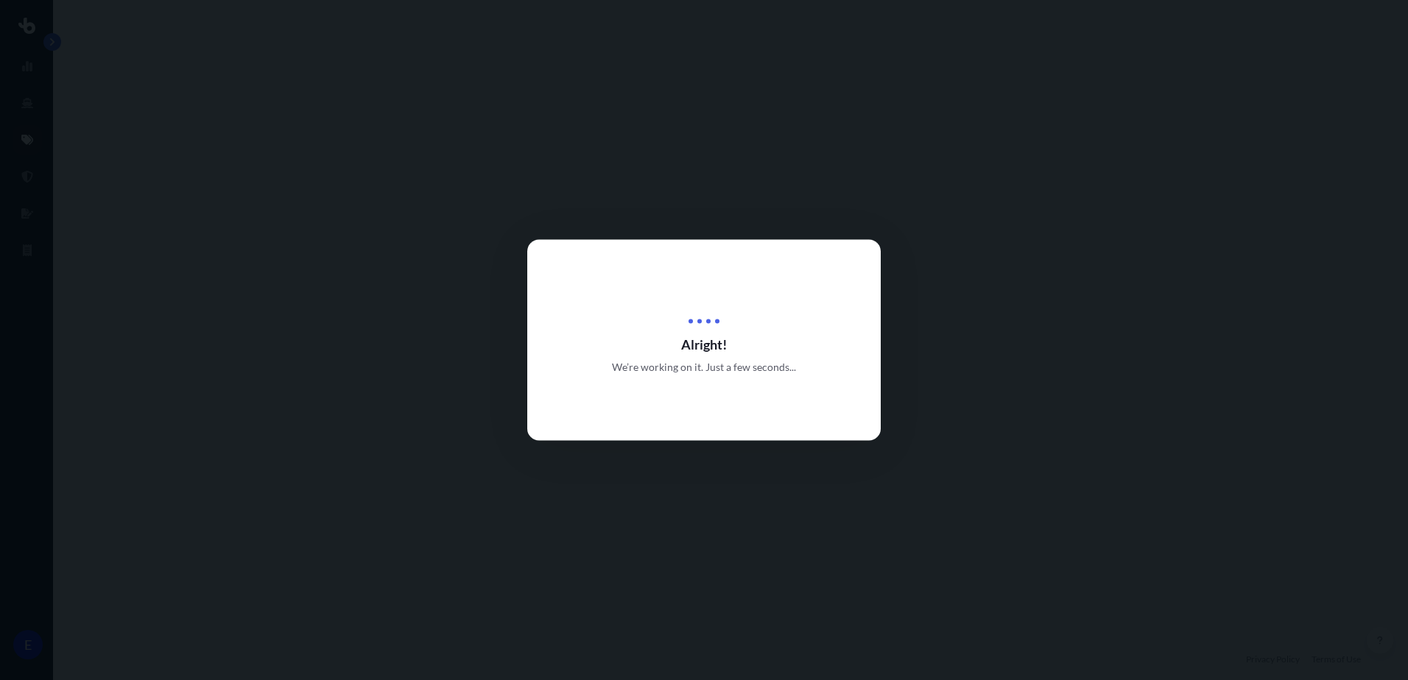
select select "Road"
select select "Sea"
select select "Road"
select select "2"
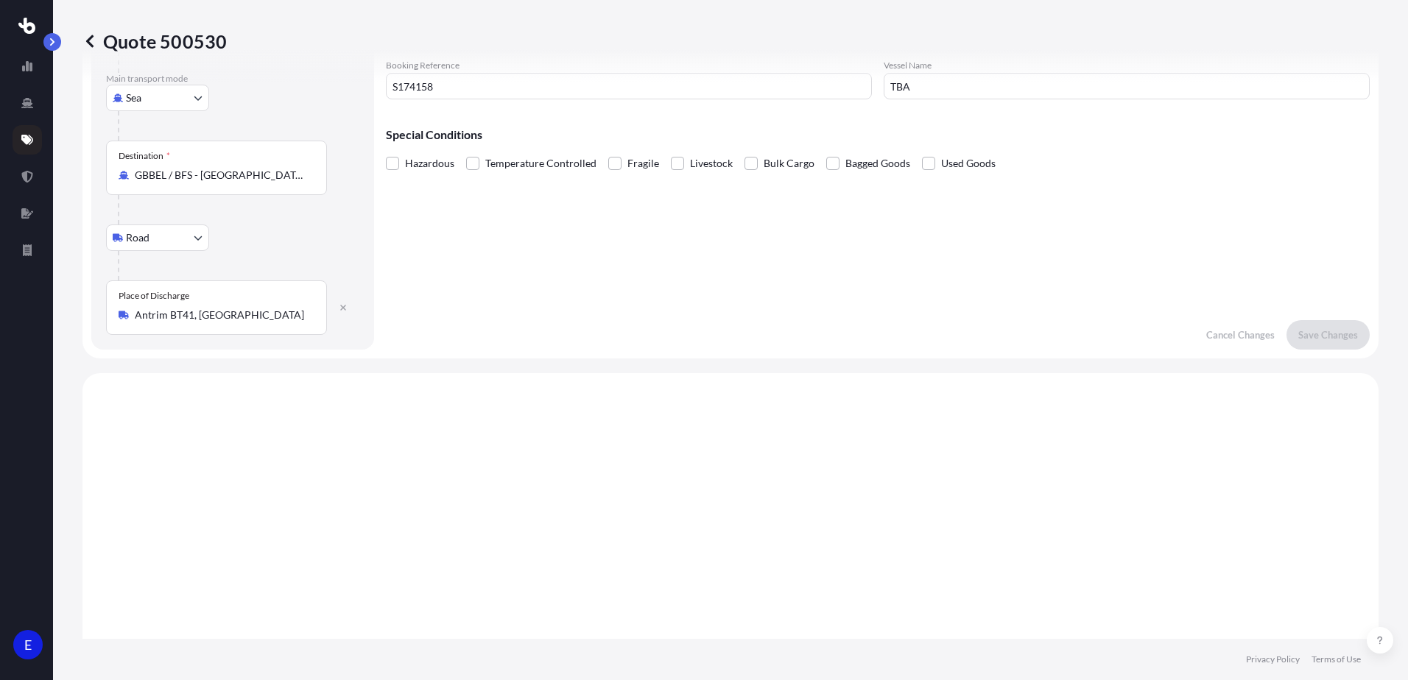
scroll to position [589, 0]
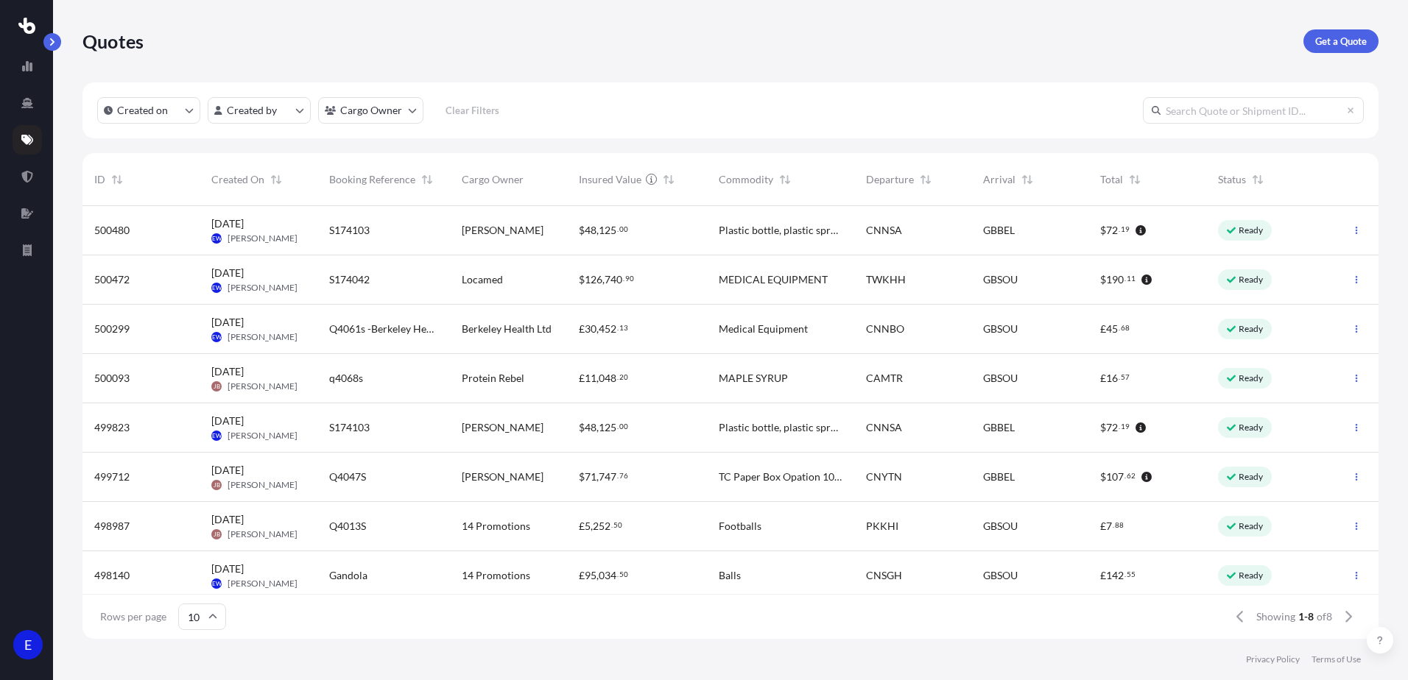
scroll to position [430, 1285]
